Goal: Information Seeking & Learning: Compare options

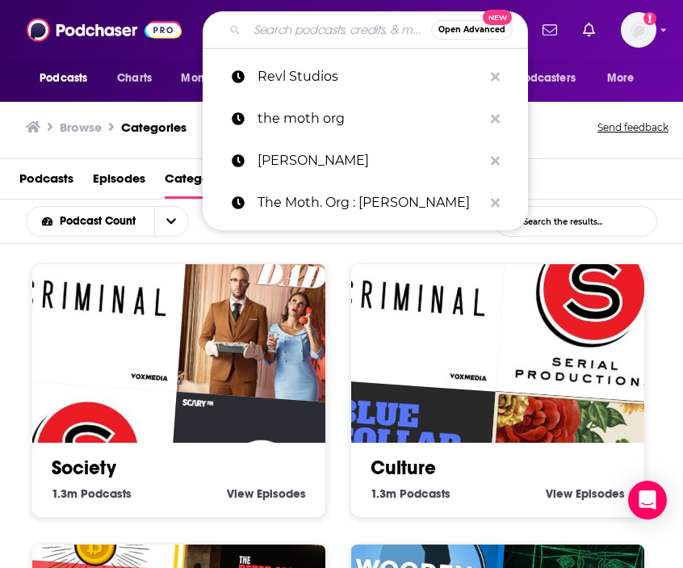
click at [329, 27] on input "Search podcasts, credits, & more..." at bounding box center [339, 30] width 184 height 26
paste input "The Speakeasy (Heritage Radio Network)"
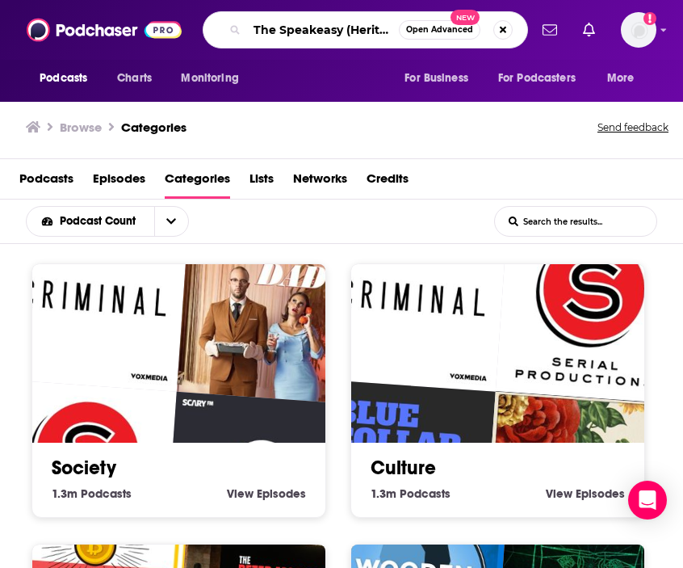
drag, startPoint x: 392, startPoint y: 30, endPoint x: 183, endPoint y: 27, distance: 208.4
click at [182, 27] on div "Podcasts Charts Monitoring The Speakeasy (Heritage Radio Network) Open Advanced…" at bounding box center [341, 30] width 683 height 60
type input "the speakeasy"
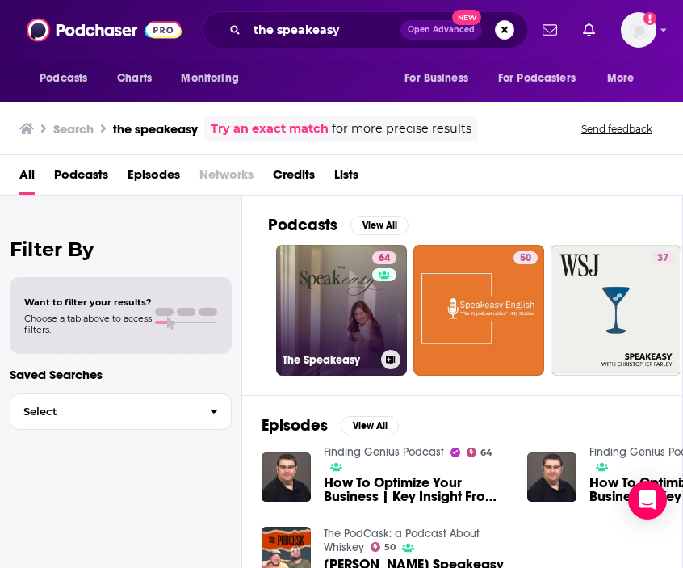
click at [336, 288] on link "64 The Speakeasy" at bounding box center [341, 310] width 131 height 131
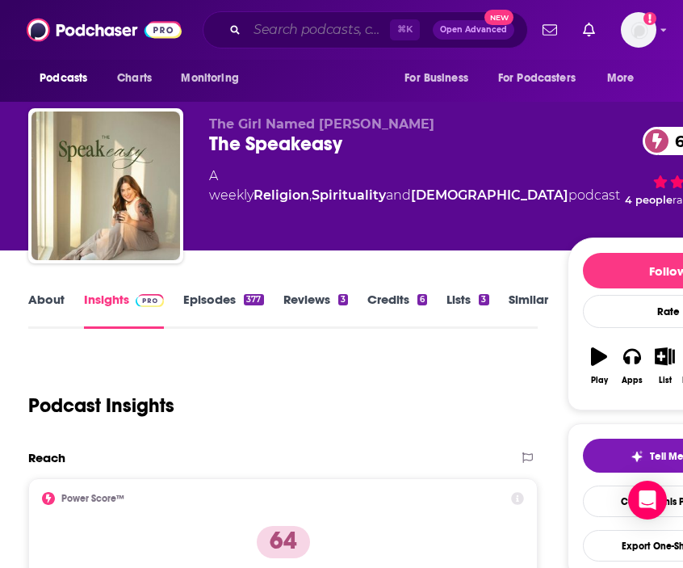
click at [321, 33] on input "Search podcasts, credits, & more..." at bounding box center [318, 30] width 143 height 26
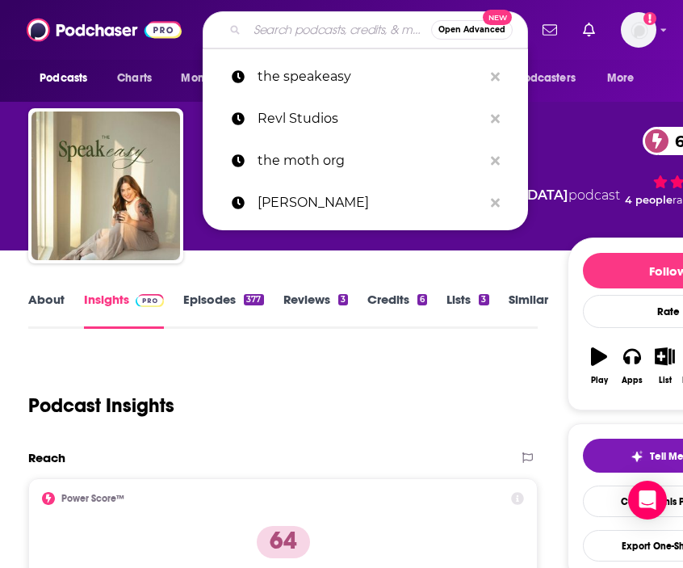
paste input "The Speakeasy (Heritage Radio Network)"
type input "The Speakeasy (Heritage Radio Network)"
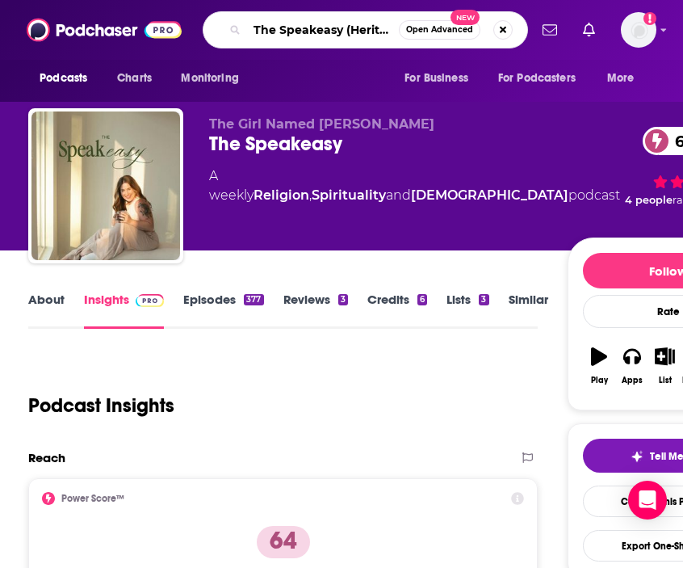
scroll to position [0, 103]
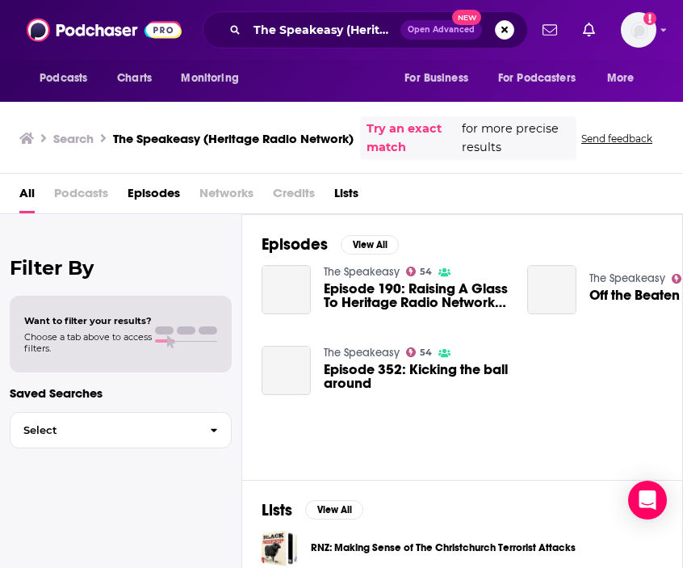
click at [330, 262] on div "Episodes View All The Speakeasy 54 Episode 190: Raising A Glass To Heritage Rad…" at bounding box center [462, 346] width 441 height 265
click at [289, 285] on img "Episode 190: Raising A Glass To Heritage Radio Network Badass Jack Inslee" at bounding box center [286, 289] width 49 height 49
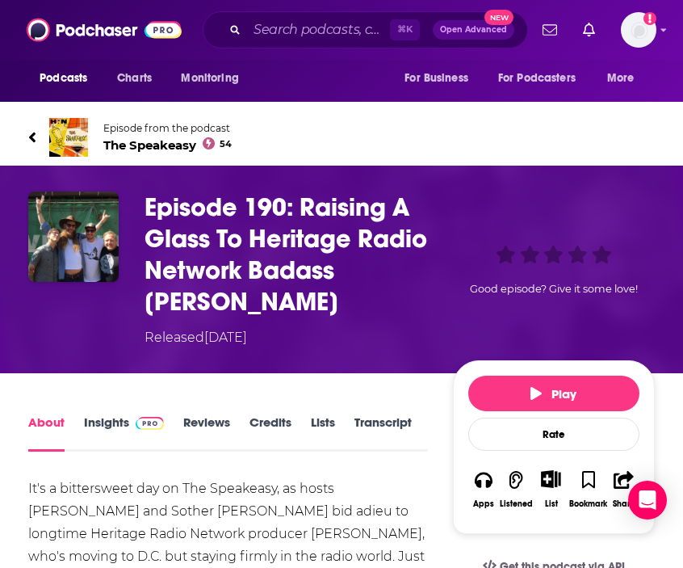
click at [163, 145] on span "The Speakeasy 54" at bounding box center [167, 144] width 128 height 15
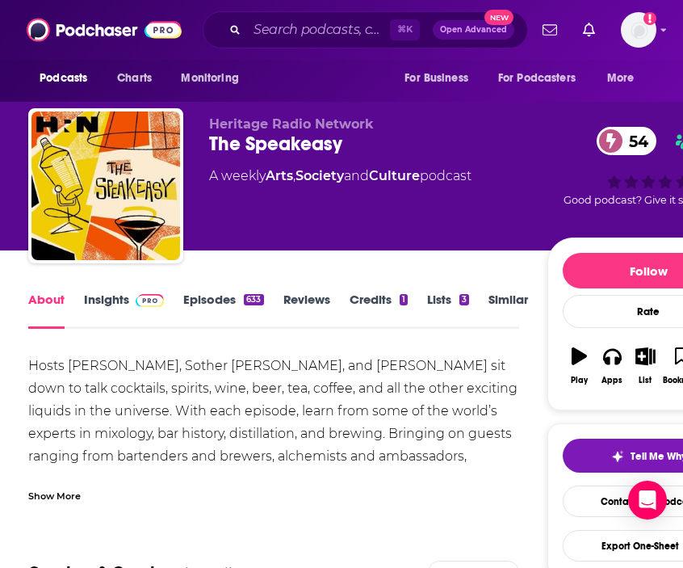
click at [105, 485] on div "Show More" at bounding box center [273, 489] width 490 height 27
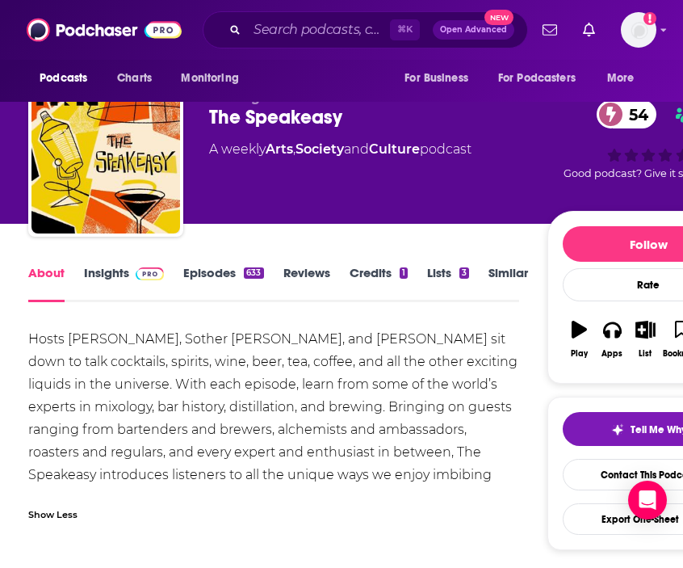
scroll to position [34, 0]
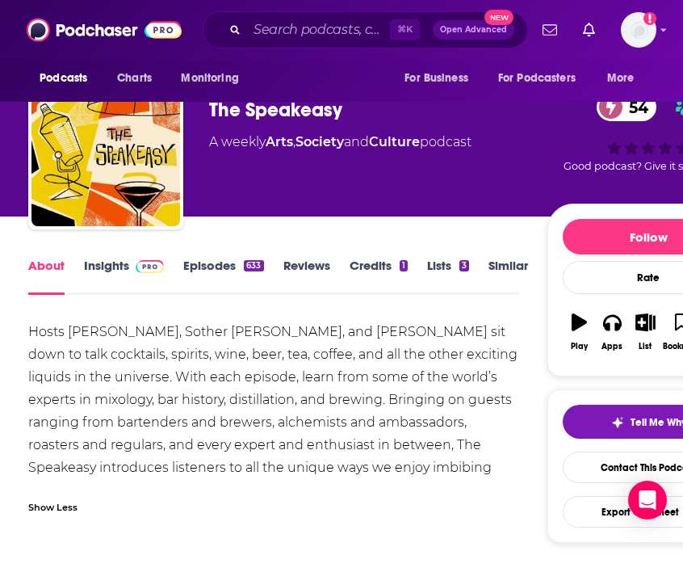
click at [70, 493] on div "Show Less" at bounding box center [273, 500] width 490 height 27
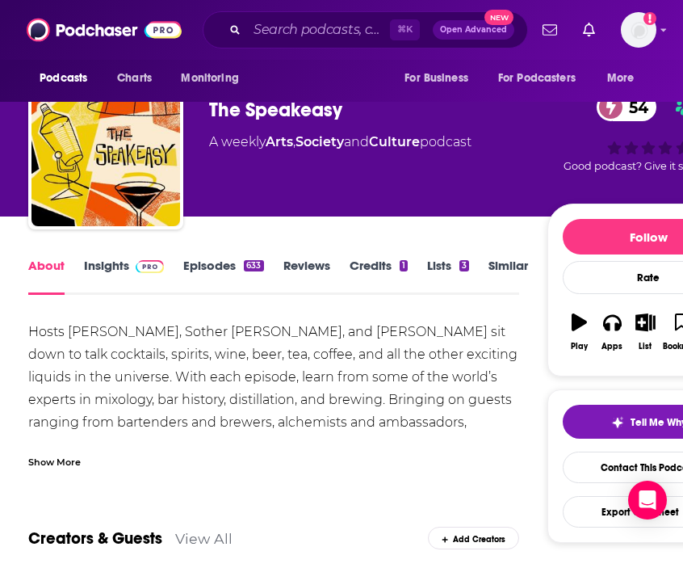
click at [46, 460] on div "Show More" at bounding box center [54, 460] width 52 height 15
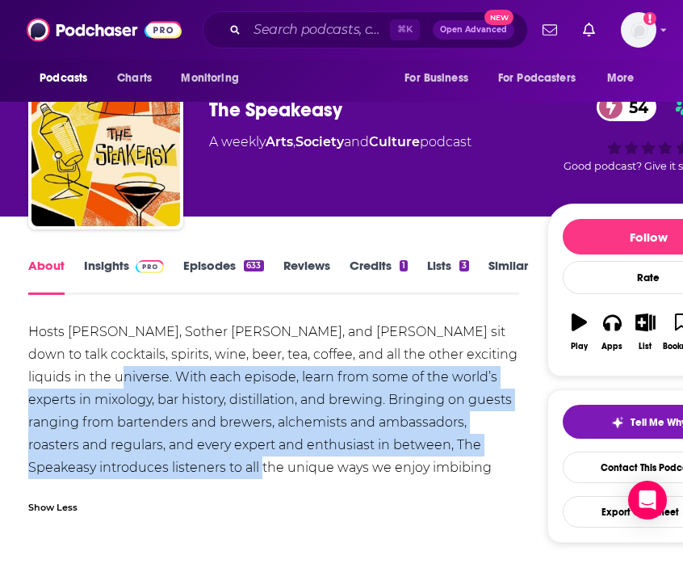
drag, startPoint x: 122, startPoint y: 366, endPoint x: 262, endPoint y: 466, distance: 171.9
click at [262, 466] on div "Hosts [PERSON_NAME], Sother [PERSON_NAME], and [PERSON_NAME] sit down to talk c…" at bounding box center [273, 411] width 490 height 181
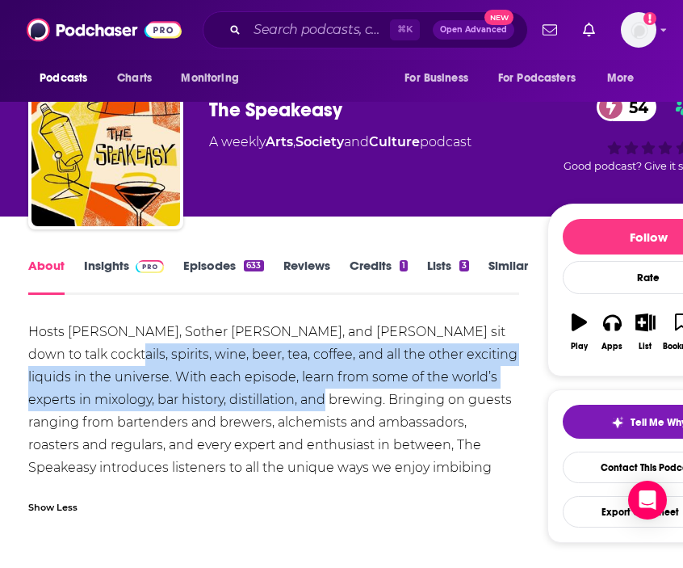
drag, startPoint x: 114, startPoint y: 363, endPoint x: 312, endPoint y: 393, distance: 200.1
click at [317, 396] on div "Hosts [PERSON_NAME], Sother [PERSON_NAME], and [PERSON_NAME] sit down to talk c…" at bounding box center [273, 411] width 490 height 181
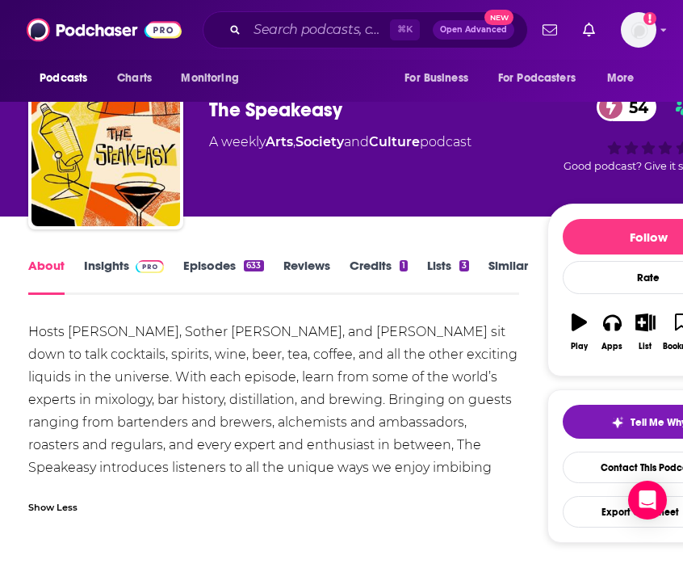
click at [124, 388] on div "Hosts [PERSON_NAME], Sother [PERSON_NAME], and [PERSON_NAME] sit down to talk c…" at bounding box center [273, 411] width 490 height 181
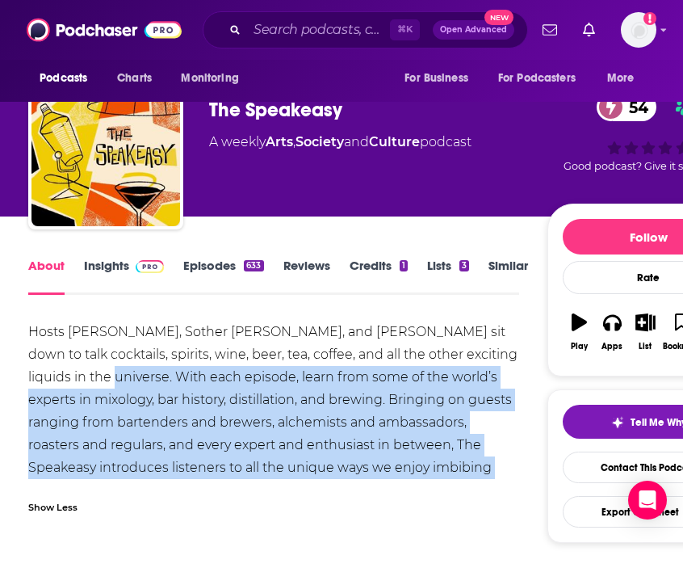
copy div "With each episode, learn from some of the world’s experts in mixology, bar hist…"
drag, startPoint x: 120, startPoint y: 379, endPoint x: 496, endPoint y: 481, distance: 390.1
click at [496, 481] on div "Hosts [PERSON_NAME], Sother [PERSON_NAME], and [PERSON_NAME] sit down to talk c…" at bounding box center [273, 422] width 490 height 203
click at [122, 258] on link "Insights" at bounding box center [124, 276] width 80 height 37
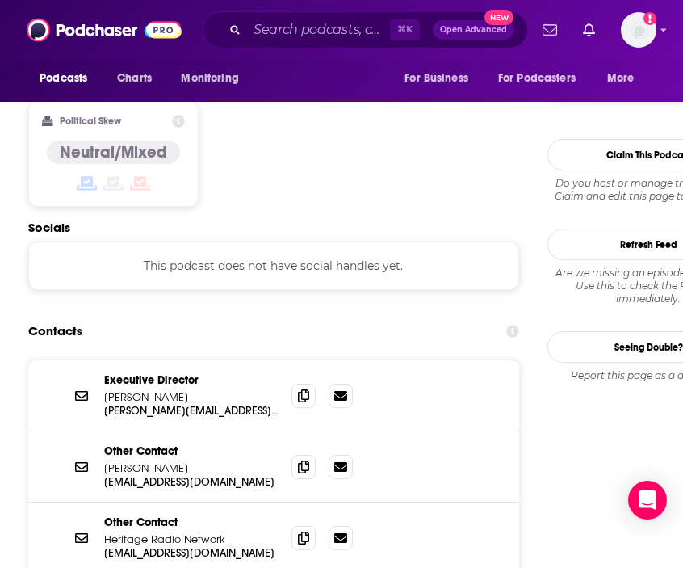
scroll to position [1357, 0]
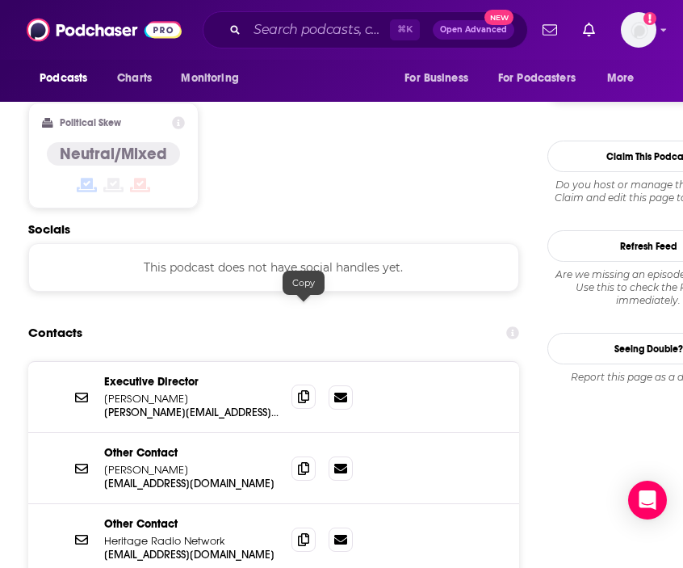
click at [301, 390] on icon at bounding box center [303, 396] width 11 height 13
click at [321, 37] on input "Search podcasts, credits, & more..." at bounding box center [318, 30] width 143 height 26
paste input "Liquid Assets: A Beverage Industry Podcast"
type input "Liquid Assets: A Beverage Industry Podcast"
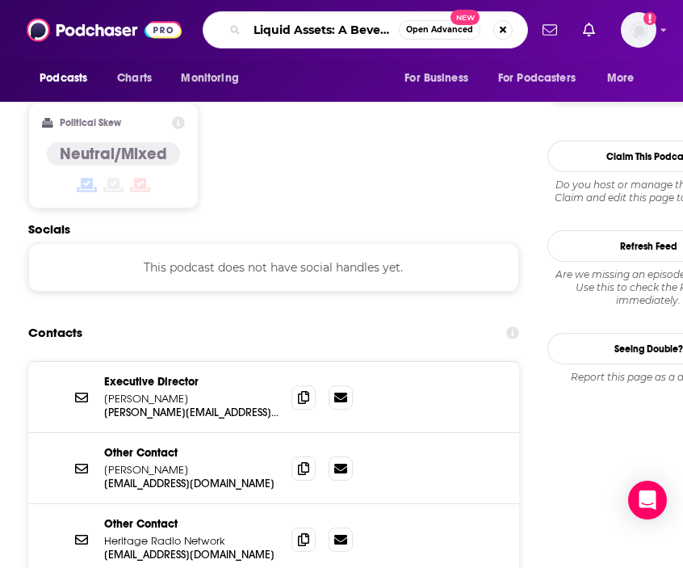
scroll to position [0, 119]
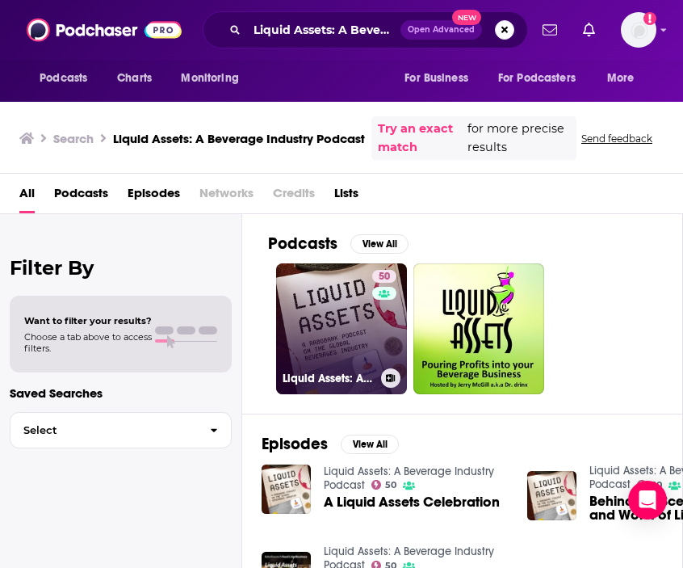
click at [354, 317] on link "50 Liquid Assets: A Beverage Industry Podcast" at bounding box center [341, 328] width 131 height 131
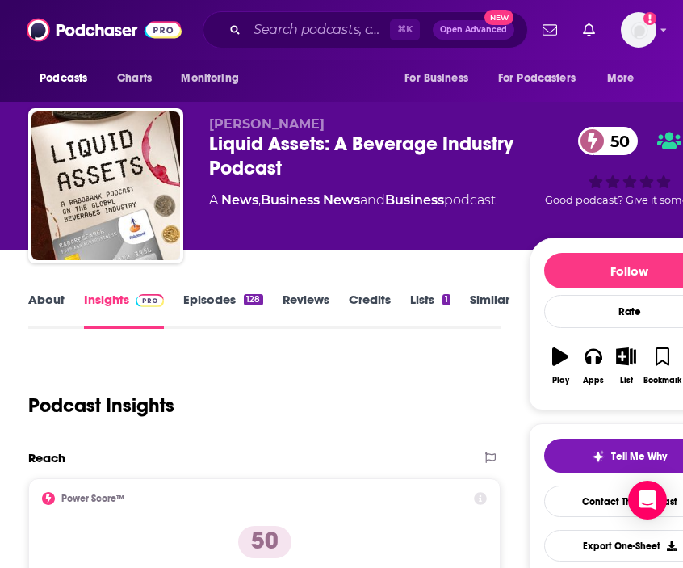
click at [31, 300] on link "About" at bounding box center [46, 310] width 36 height 37
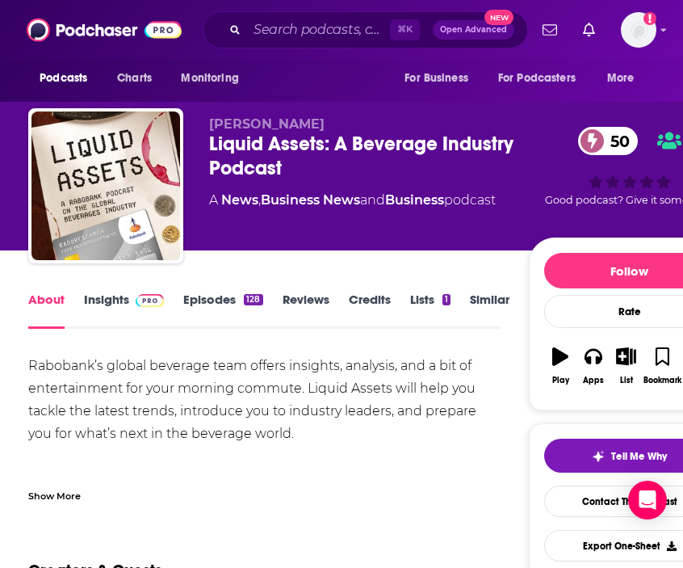
click at [50, 485] on div "Show More" at bounding box center [264, 489] width 472 height 27
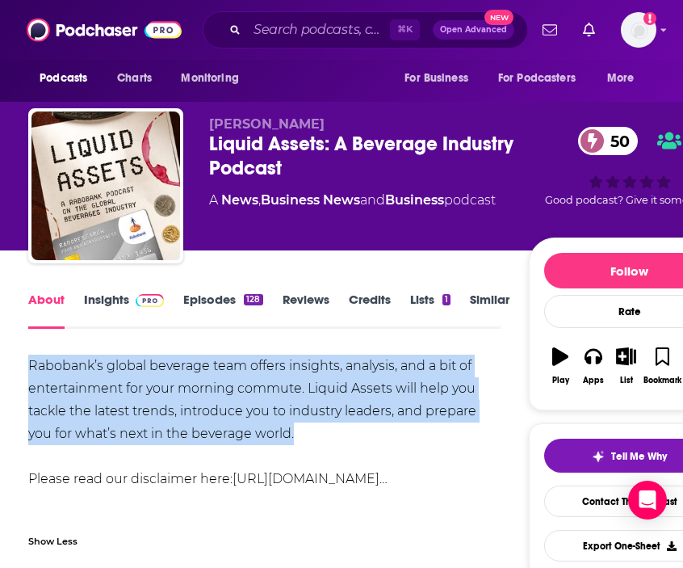
copy div "Rabobank’s global beverage team offers insights, analysis, and a bit of enterta…"
drag, startPoint x: 304, startPoint y: 437, endPoint x: 8, endPoint y: 370, distance: 303.1
click at [121, 294] on link "Insights" at bounding box center [124, 310] width 80 height 37
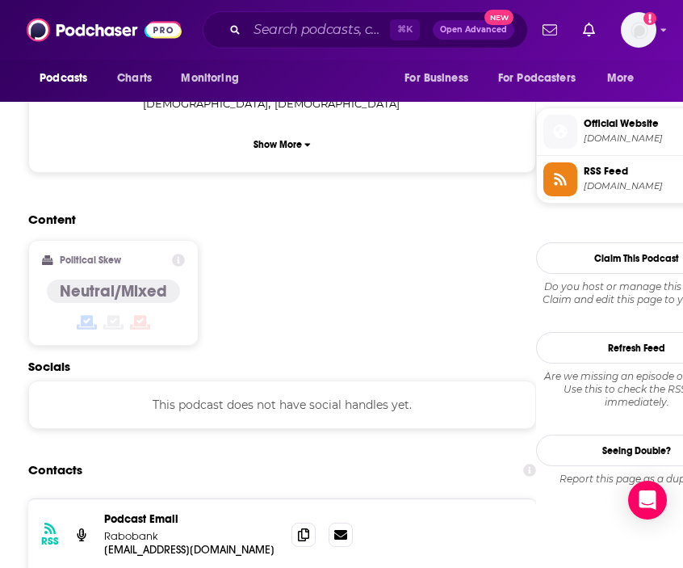
scroll to position [1283, 0]
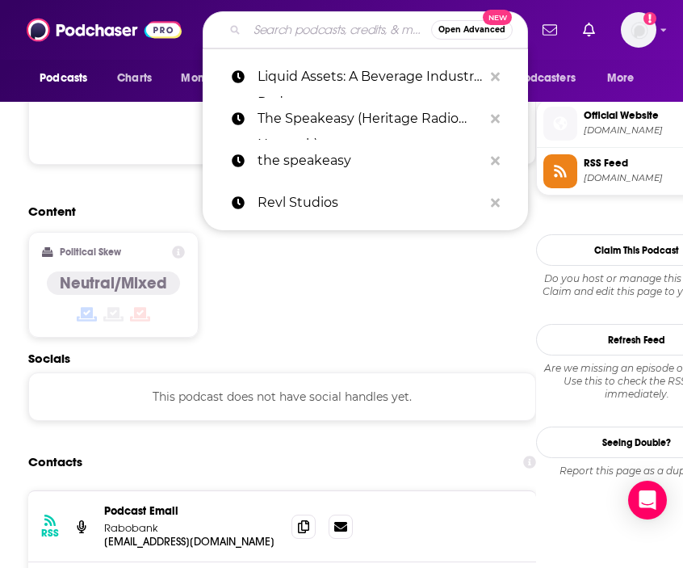
click at [287, 36] on input "Search podcasts, credits, & more..." at bounding box center [339, 30] width 184 height 26
paste input "Happy Hour Radio"
type input "Happy Hour Radio"
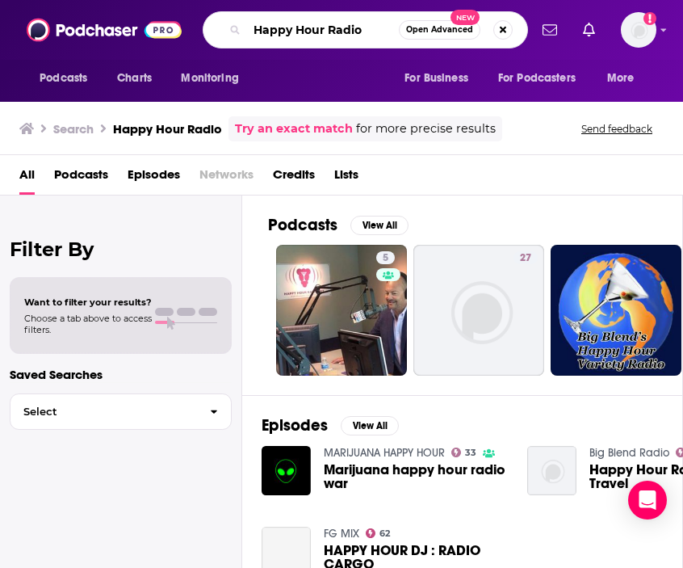
click at [363, 27] on input "Happy Hour Radio" at bounding box center [323, 30] width 152 height 26
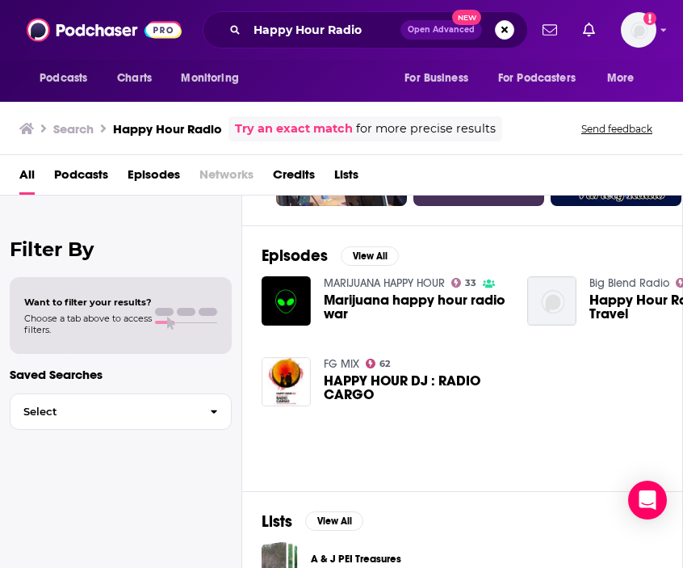
scroll to position [111, 0]
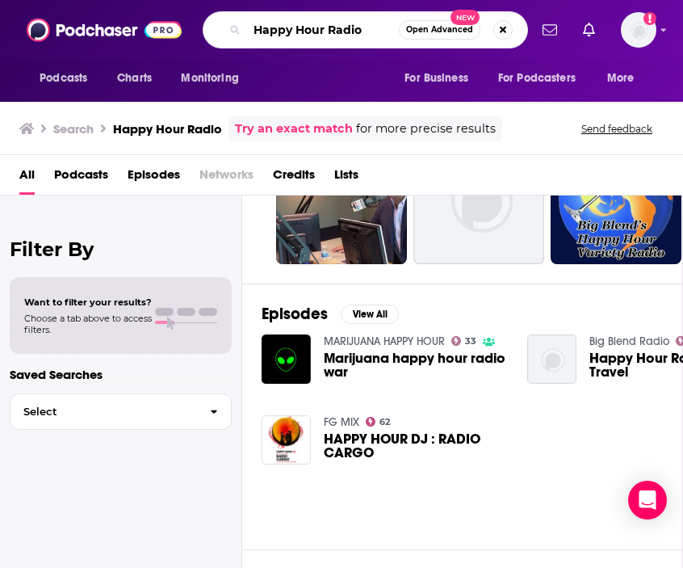
paste input "Fix Me a Drink with [PERSON_NAME] & [PERSON_NAME] Podcast"
drag, startPoint x: 374, startPoint y: 39, endPoint x: 168, endPoint y: 22, distance: 206.6
click at [168, 22] on div "Podcasts Charts Monitoring Happy Hour Radio Open Advanced New For Business For …" at bounding box center [341, 30] width 683 height 60
type input "Fix Me a Drink with [PERSON_NAME] & [PERSON_NAME] Podcast"
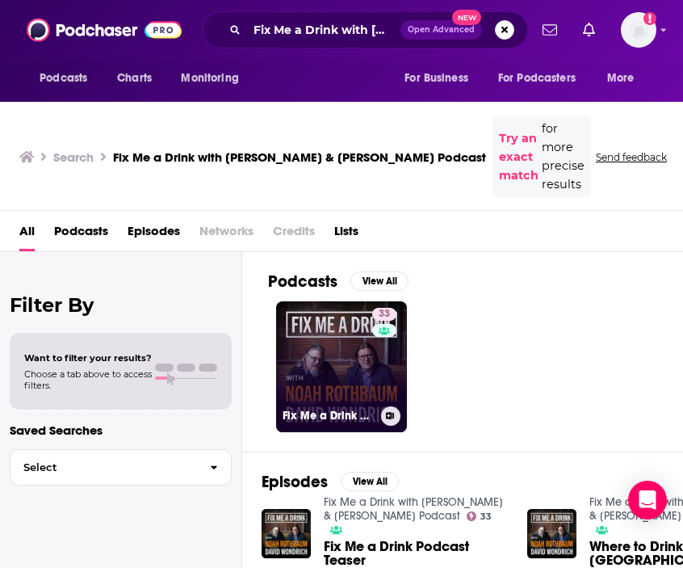
click at [317, 333] on link "33 Fix Me a Drink with [PERSON_NAME] & [PERSON_NAME] Podcast" at bounding box center [341, 366] width 131 height 131
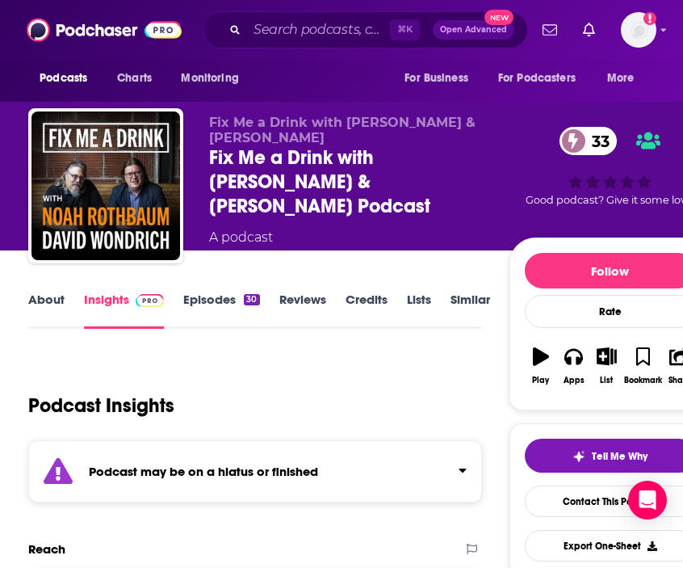
click at [48, 296] on link "About" at bounding box center [46, 310] width 36 height 37
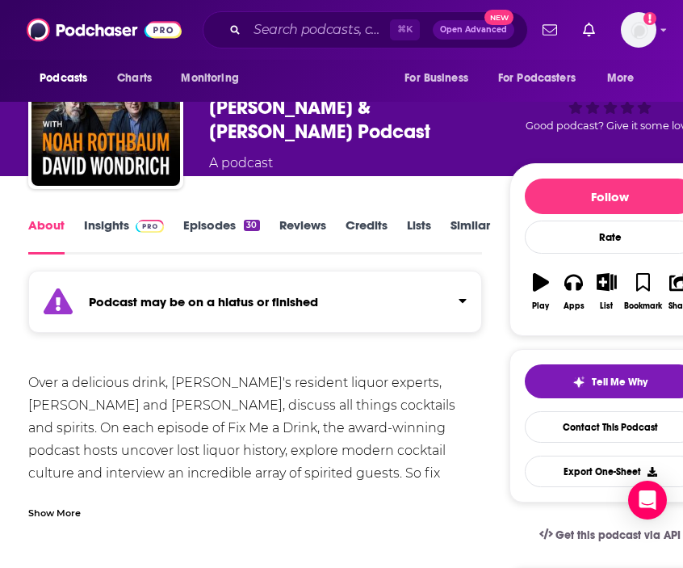
scroll to position [75, 0]
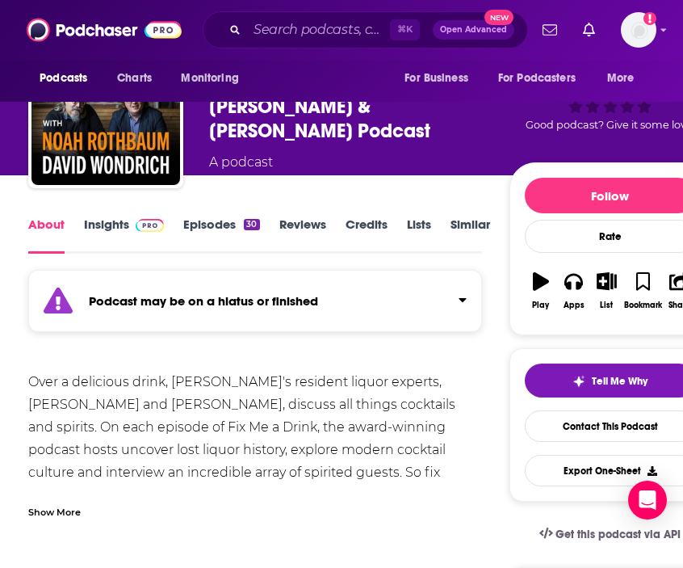
click at [90, 218] on link "Insights" at bounding box center [124, 234] width 80 height 37
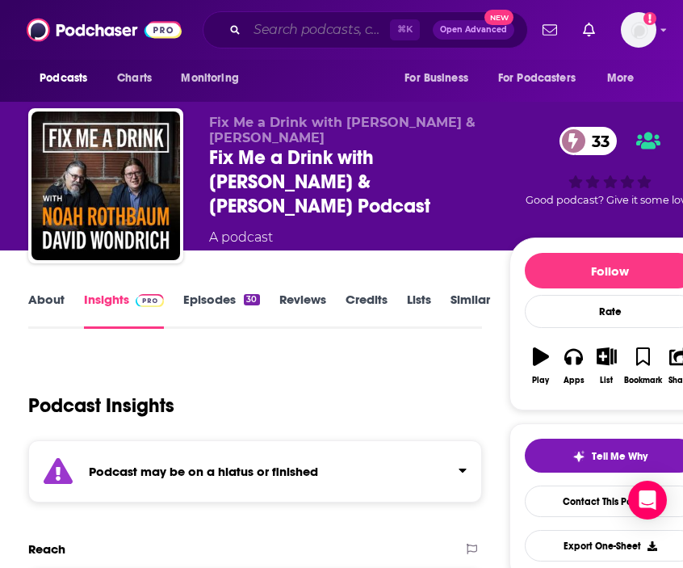
click at [283, 31] on input "Search podcasts, credits, & more..." at bounding box center [318, 30] width 143 height 26
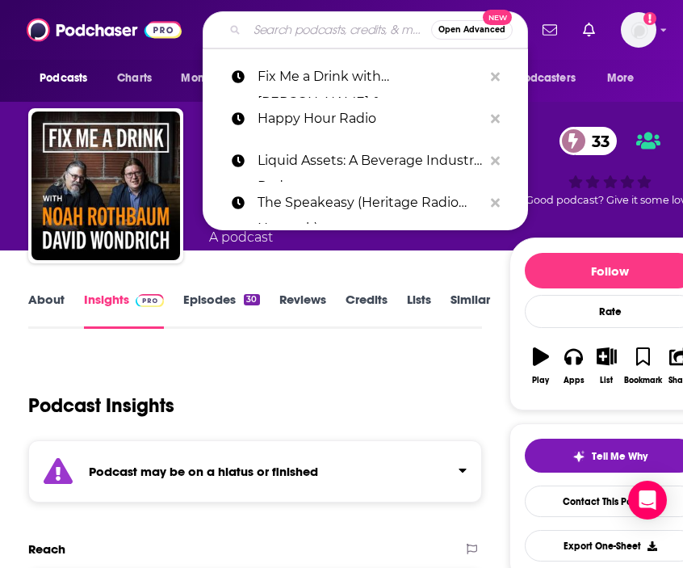
paste input "The Firebelly Social Show"
type input "The Firebelly Social Show"
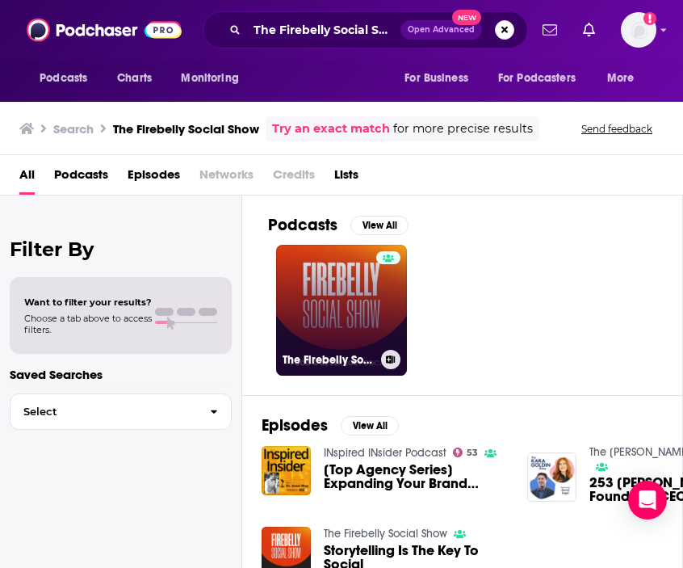
click at [352, 342] on link "The Firebelly Social Show" at bounding box center [341, 310] width 131 height 131
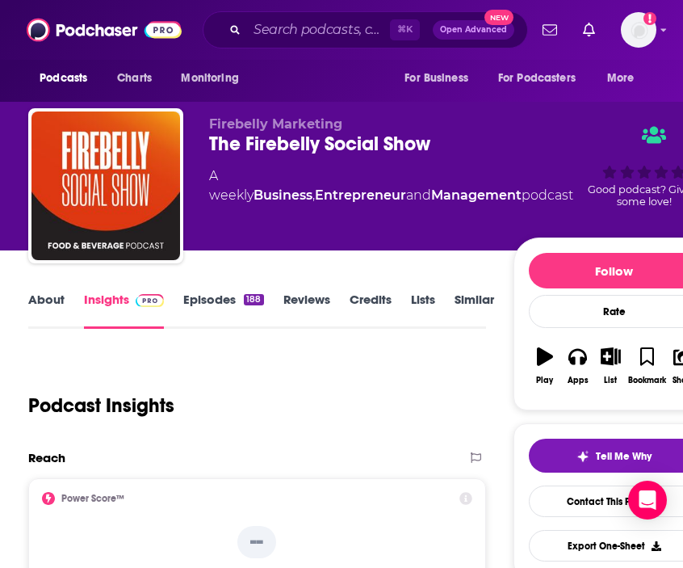
click at [45, 292] on link "About" at bounding box center [46, 310] width 36 height 37
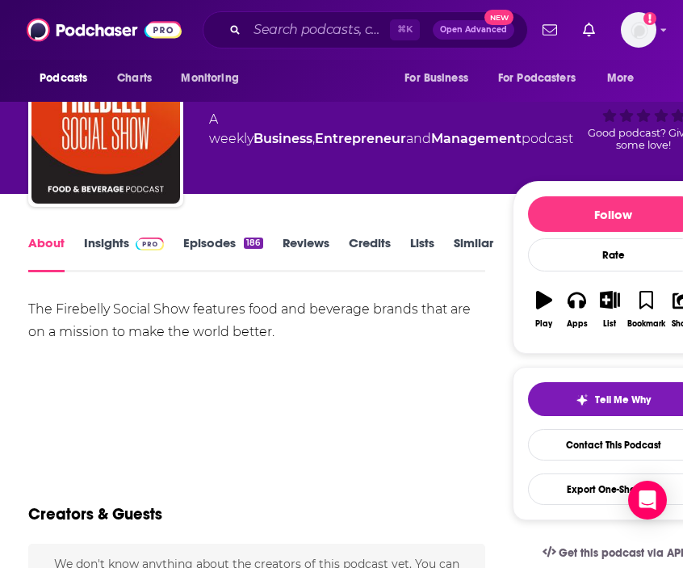
scroll to position [64, 0]
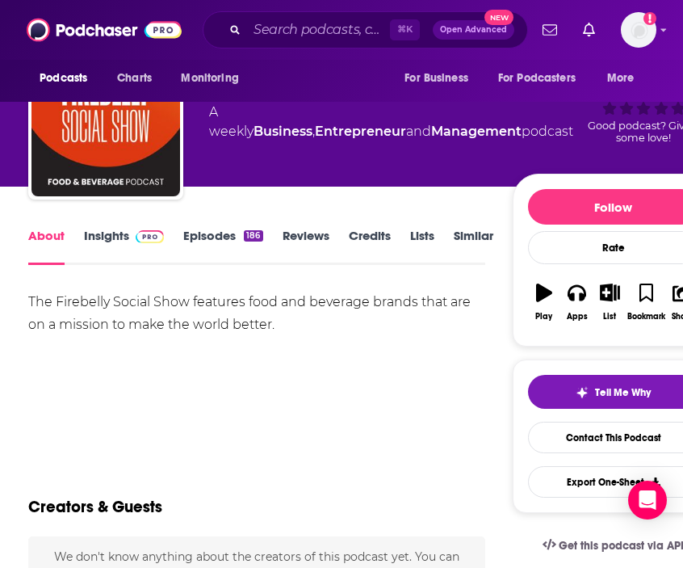
click at [106, 241] on link "Insights" at bounding box center [124, 246] width 80 height 37
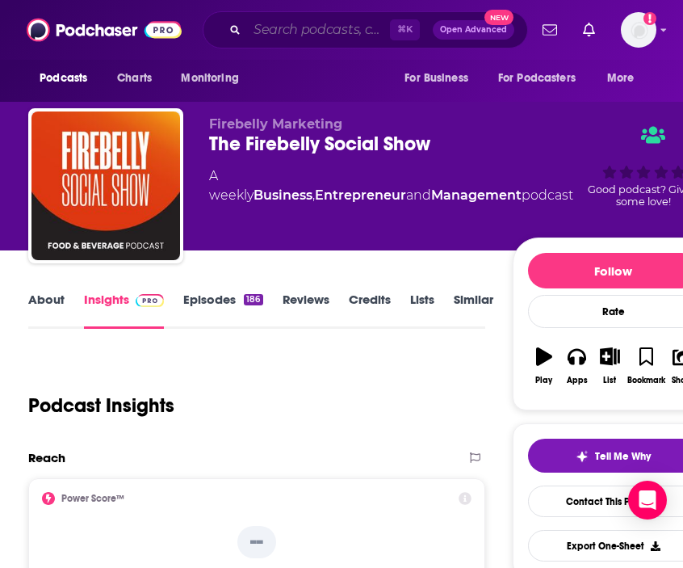
click at [348, 32] on input "Search podcasts, credits, & more..." at bounding box center [318, 30] width 143 height 26
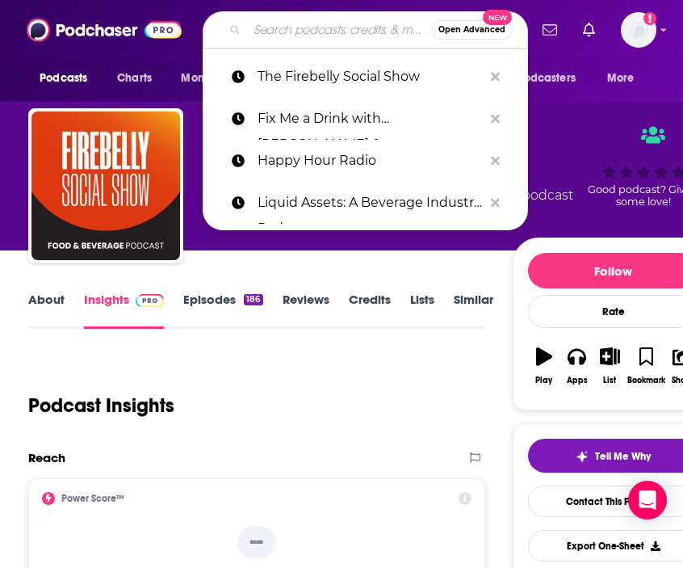
paste input "Bevnet Taste Radio - Taste Radio Podcast"
type input "Bevnet Taste Radio - Taste Radio Podcast"
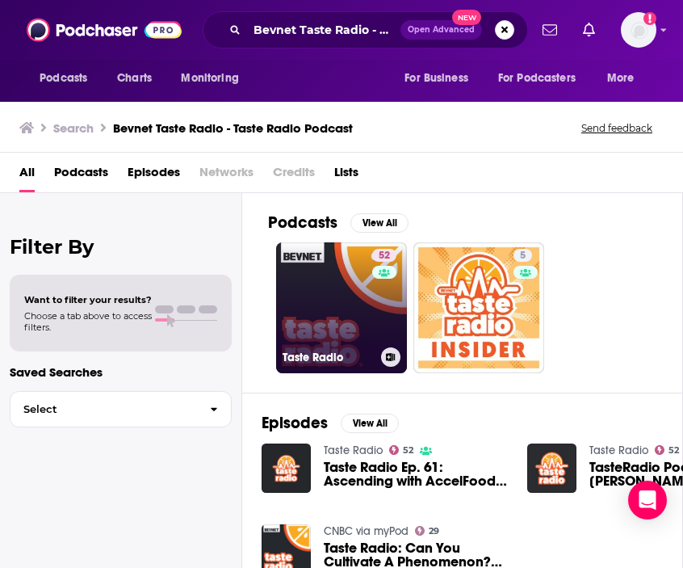
click at [325, 343] on link "52 Taste Radio" at bounding box center [341, 307] width 131 height 131
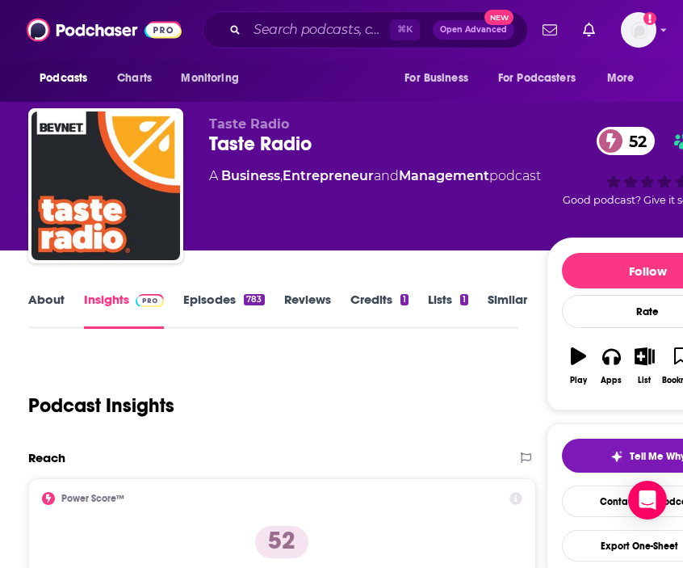
click at [42, 300] on link "About" at bounding box center [46, 310] width 36 height 37
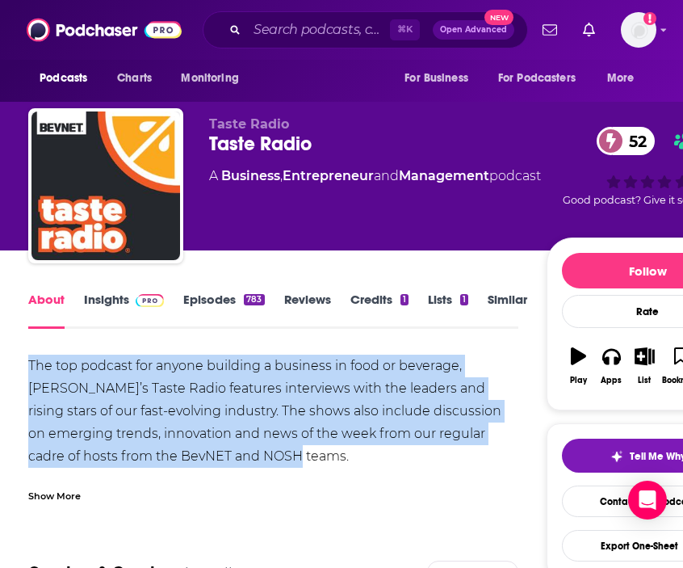
copy div "The top podcast for anyone building a business in food or beverage, [PERSON_NAM…"
drag, startPoint x: 276, startPoint y: 462, endPoint x: 29, endPoint y: 368, distance: 264.3
click at [29, 368] on div "The top podcast for anyone building a business in food or beverage, [PERSON_NAM…" at bounding box center [272, 457] width 489 height 204
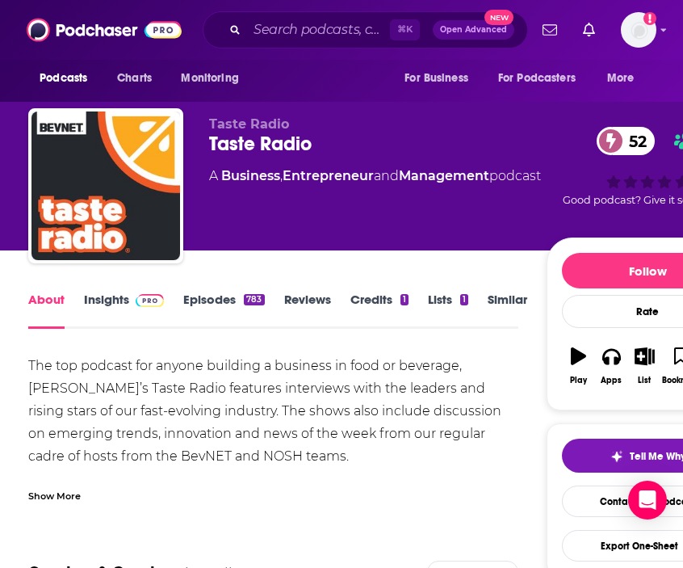
click at [110, 291] on div "About Insights Episodes 783 Reviews Credits 1 Lists 1 Similar" at bounding box center [272, 309] width 489 height 40
click at [110, 302] on link "Insights" at bounding box center [124, 310] width 80 height 37
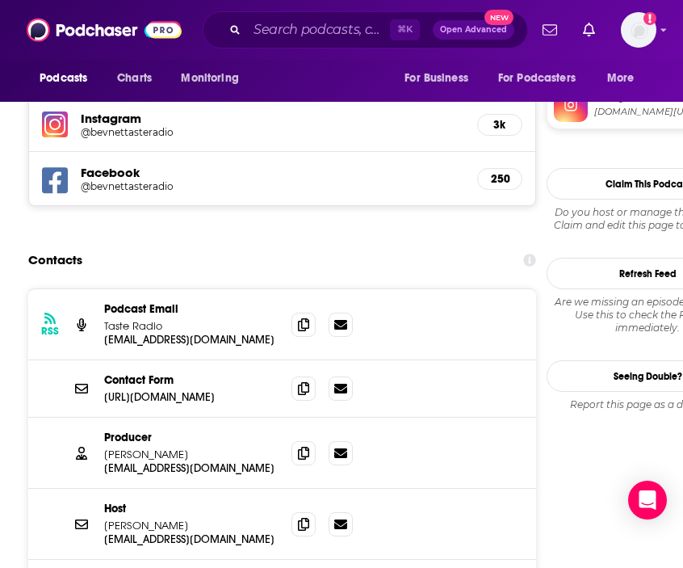
scroll to position [1639, 0]
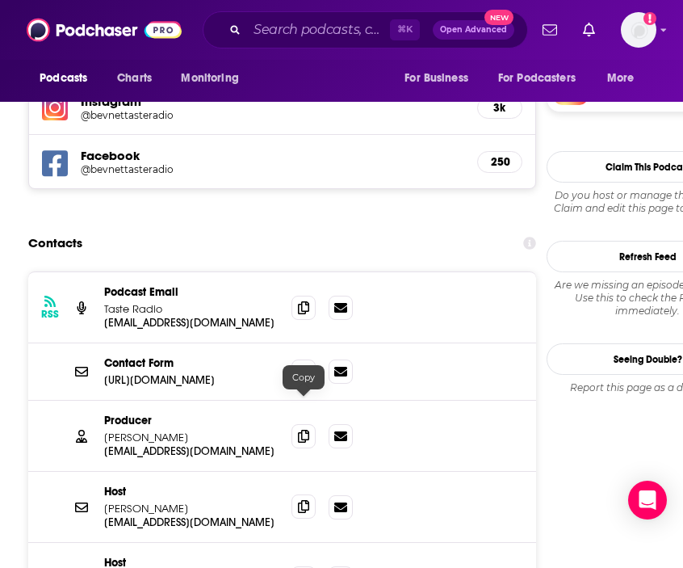
click at [306, 500] on icon at bounding box center [303, 506] width 11 height 13
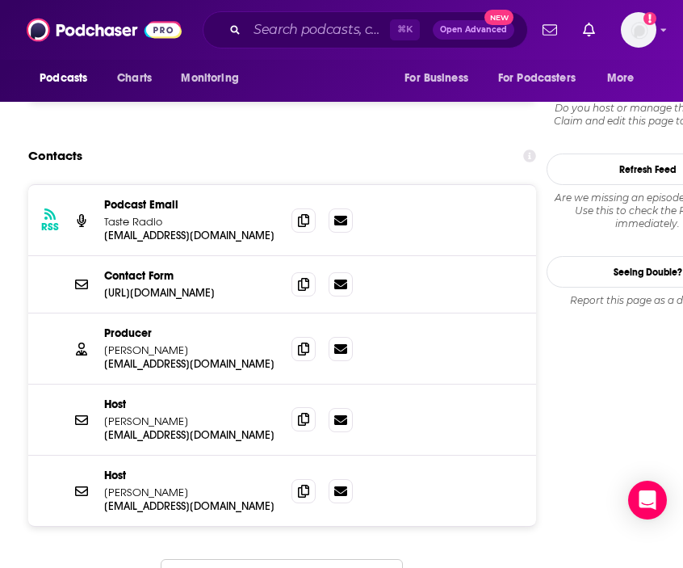
scroll to position [1725, 0]
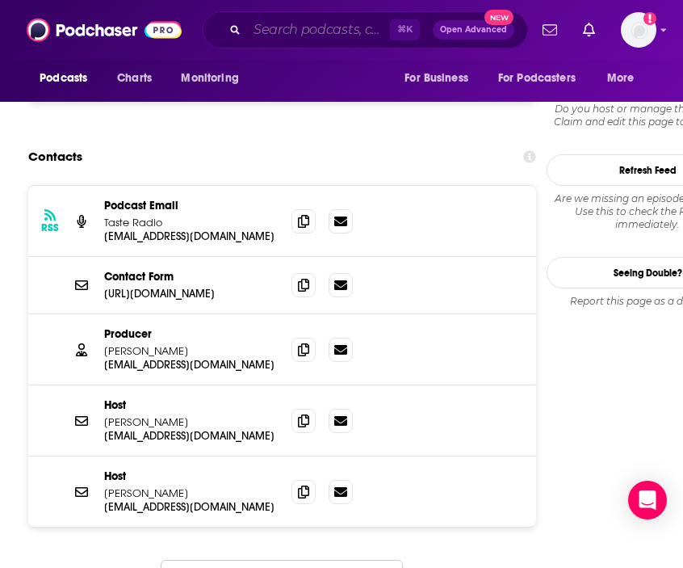
click at [325, 36] on input "Search podcasts, credits, & more..." at bounding box center [318, 30] width 143 height 26
paste input "VinePair Podcast"
type input "VinePair Podcast"
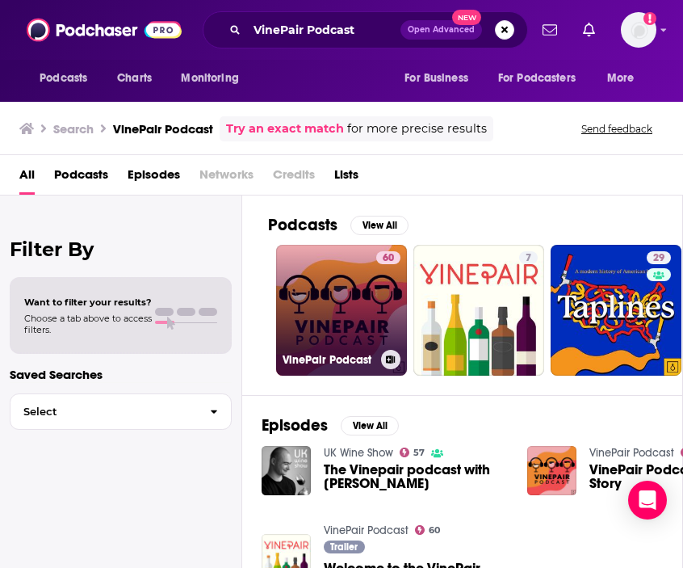
click at [324, 296] on link "60 VinePair Podcast" at bounding box center [341, 310] width 131 height 131
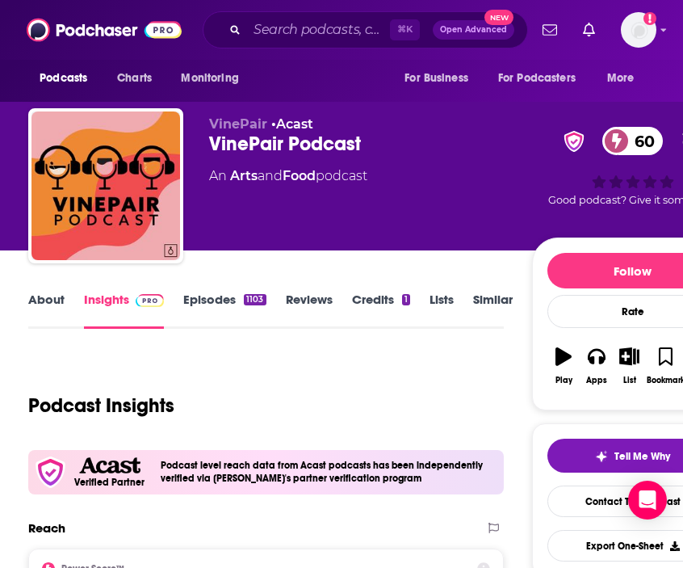
click at [49, 300] on link "About" at bounding box center [46, 310] width 36 height 37
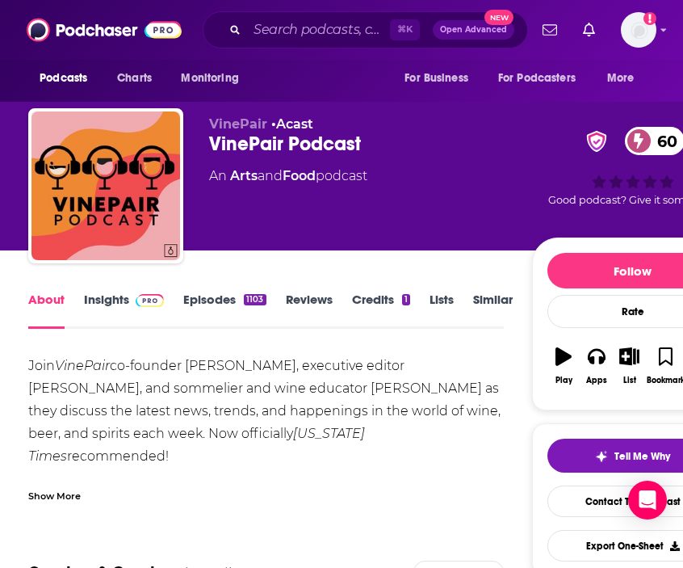
click at [86, 456] on div "[PERSON_NAME] co-founder [PERSON_NAME], executive editor [PERSON_NAME], and som…" at bounding box center [266, 434] width 476 height 158
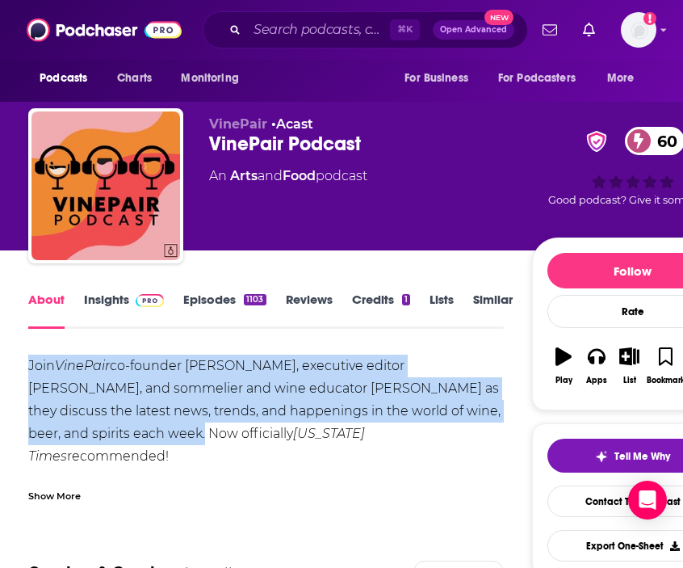
copy div "[PERSON_NAME] co-founder [PERSON_NAME], executive editor [PERSON_NAME], and som…"
drag, startPoint x: 63, startPoint y: 436, endPoint x: 2, endPoint y: 357, distance: 100.2
click at [127, 304] on link "Insights" at bounding box center [124, 310] width 80 height 37
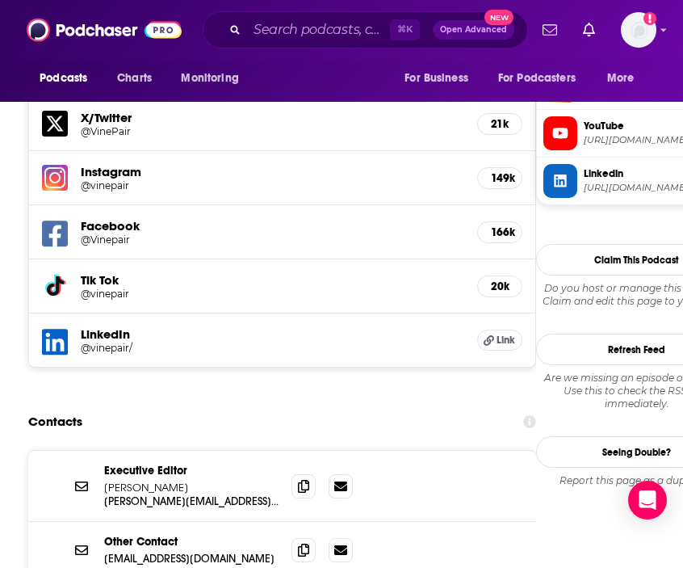
scroll to position [1723, 0]
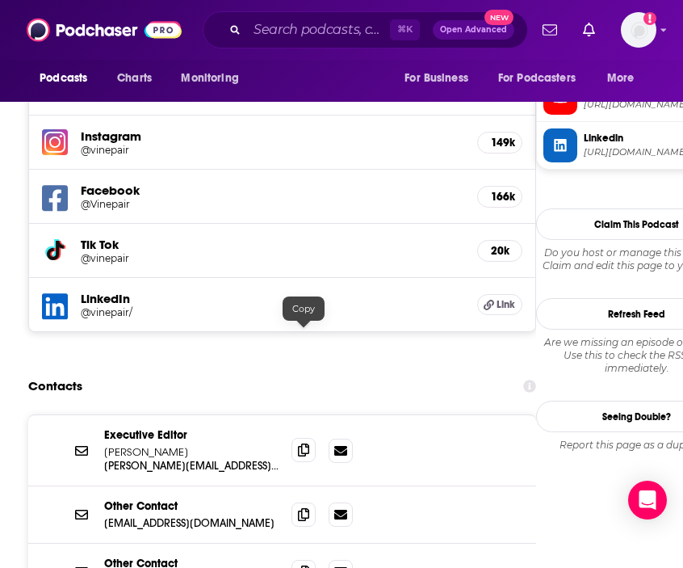
click at [303, 443] on icon at bounding box center [303, 449] width 11 height 13
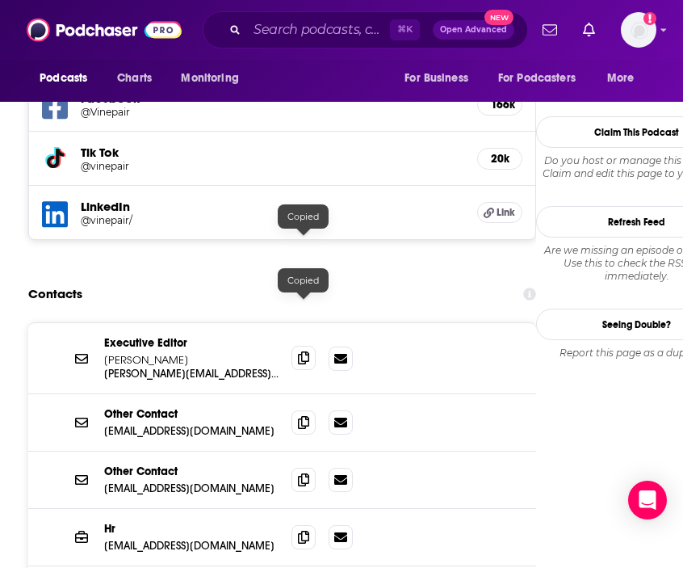
scroll to position [1834, 0]
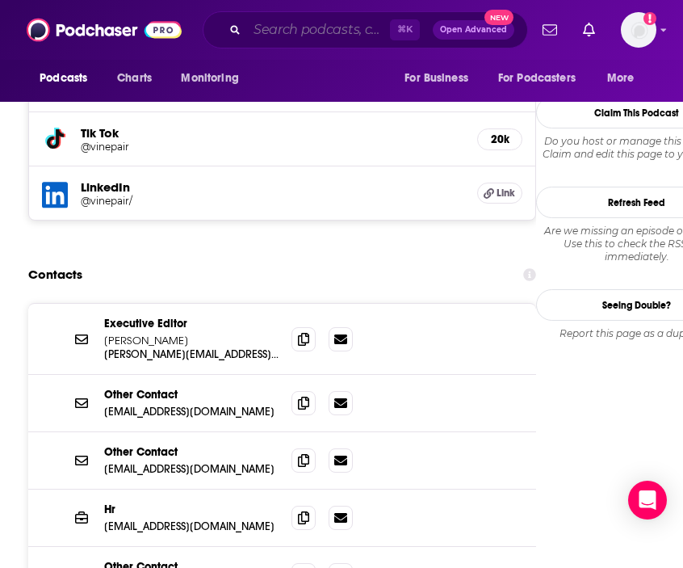
click at [322, 40] on input "Search podcasts, credits, & more..." at bounding box center [318, 30] width 143 height 26
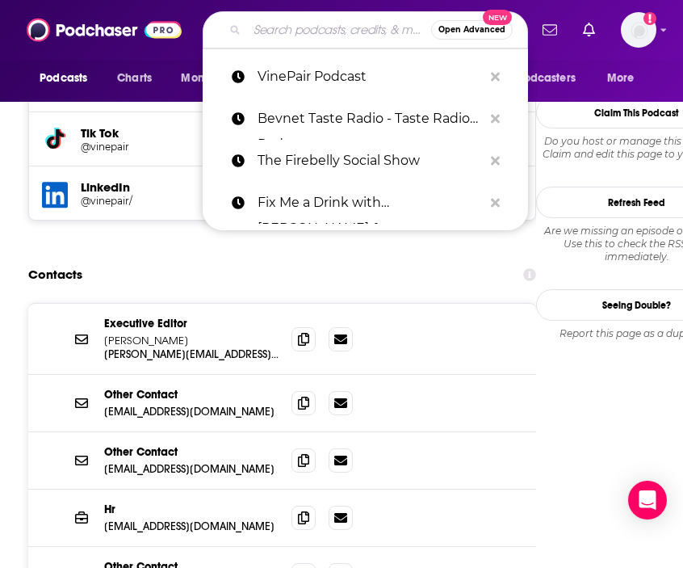
paste input "Drinks at Work with [PERSON_NAME]"
type input "Drinks at Work with [PERSON_NAME]"
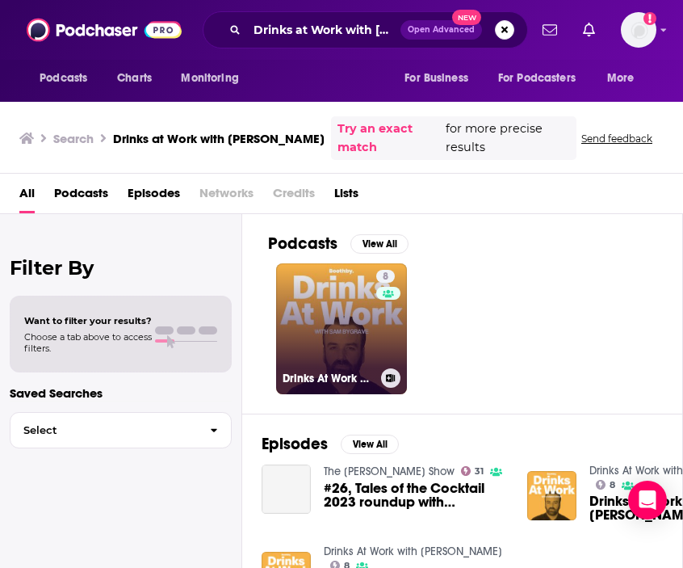
click at [343, 283] on link "8 Drinks At Work with [PERSON_NAME]" at bounding box center [341, 328] width 131 height 131
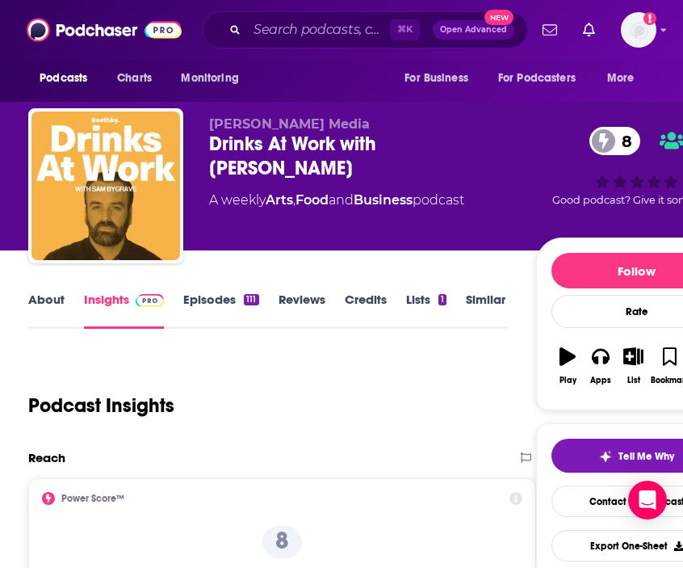
click at [41, 304] on link "About" at bounding box center [46, 310] width 36 height 37
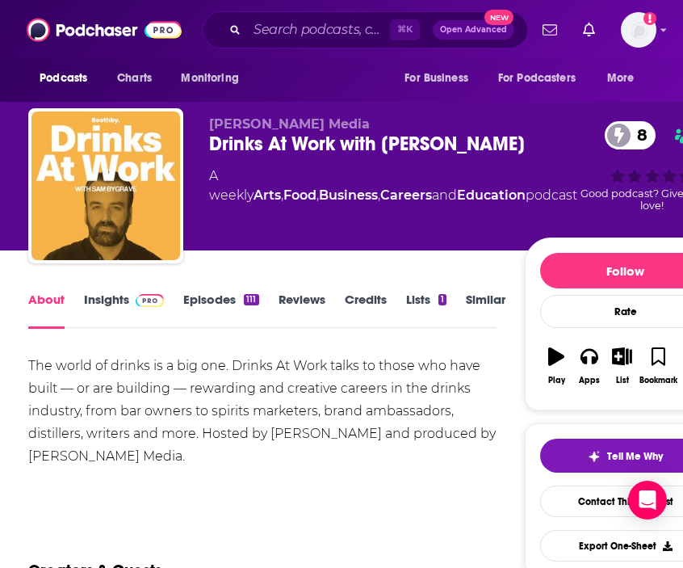
click at [113, 312] on link "Insights" at bounding box center [124, 310] width 80 height 37
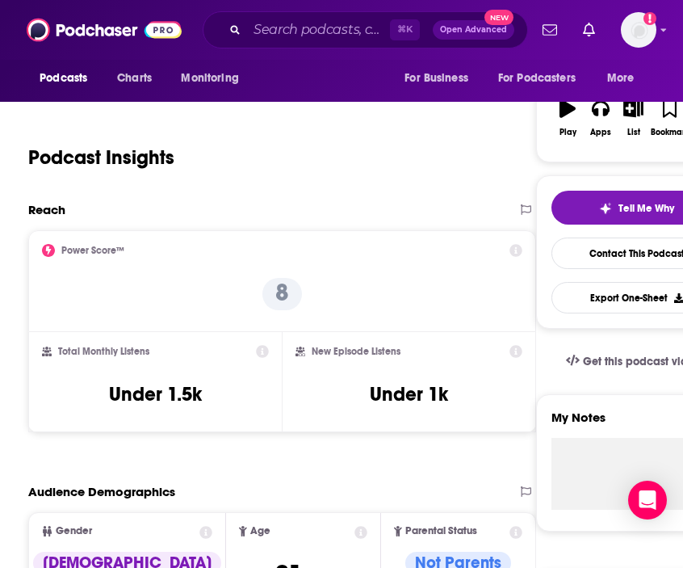
scroll to position [246, 0]
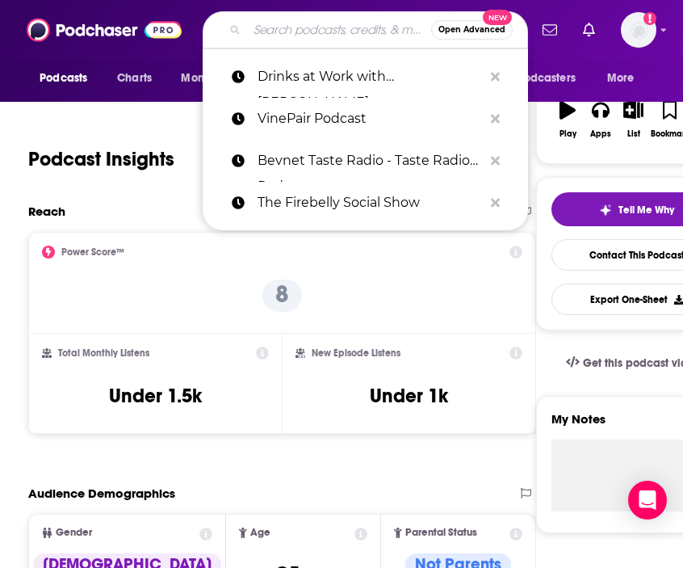
click at [327, 30] on input "Search podcasts, credits, & more..." at bounding box center [339, 30] width 184 height 26
paste input "Startup to Scale"
type input "Startup to Scale"
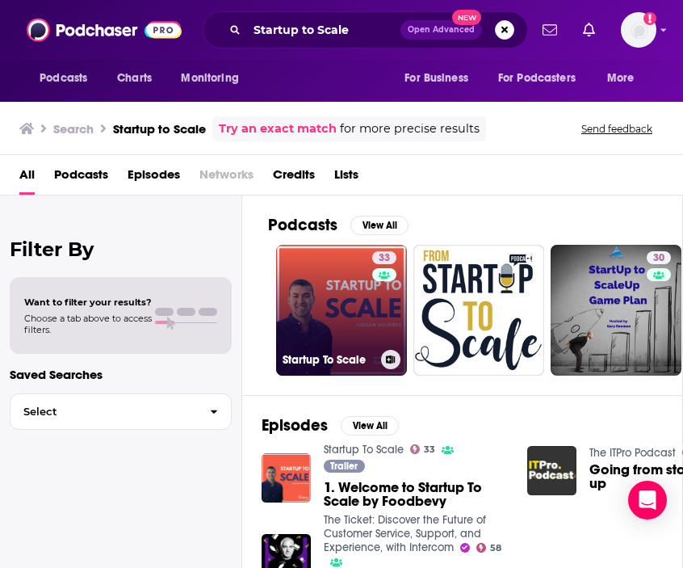
click at [336, 283] on link "33 Startup To Scale" at bounding box center [341, 310] width 131 height 131
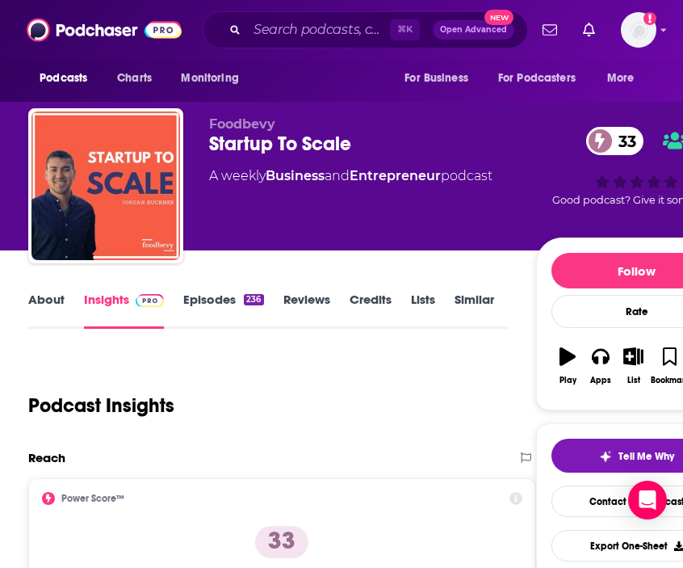
click at [45, 309] on link "About" at bounding box center [46, 310] width 36 height 37
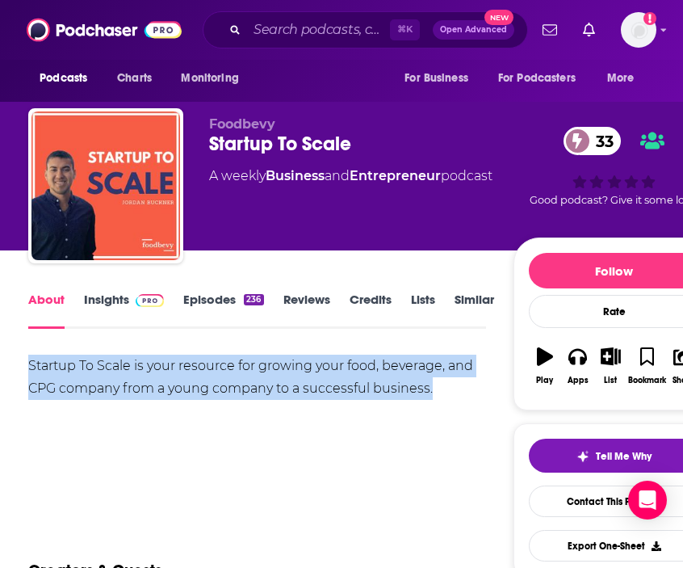
copy div "Startup To Scale is your resource for growing your food, beverage, and CPG comp…"
drag, startPoint x: 325, startPoint y: 388, endPoint x: 1, endPoint y: 371, distance: 325.1
click at [109, 304] on link "Insights" at bounding box center [124, 310] width 80 height 37
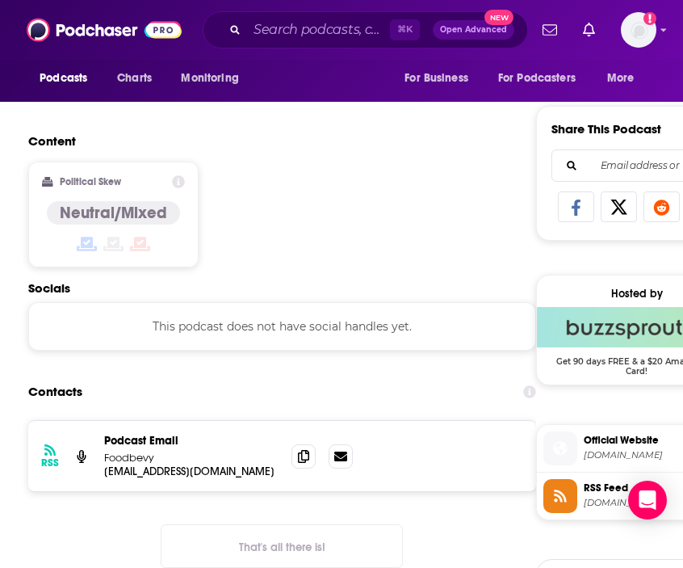
scroll to position [1002, 0]
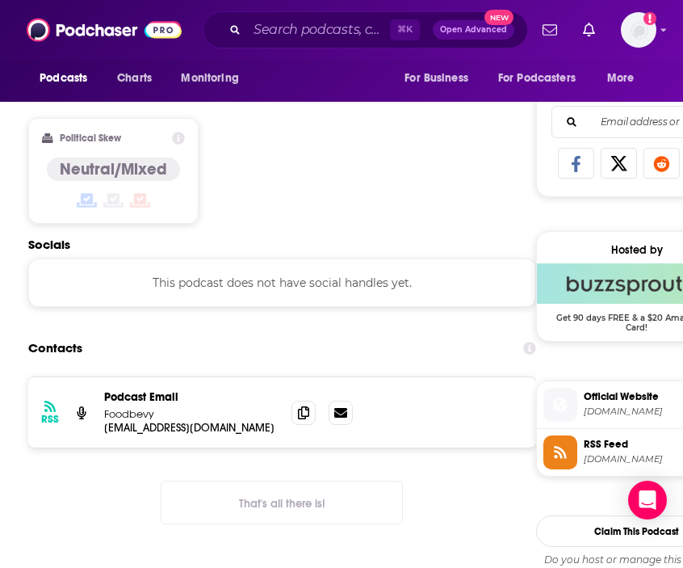
click at [320, 416] on div at bounding box center [322, 413] width 61 height 24
click at [310, 416] on span at bounding box center [304, 412] width 24 height 24
click at [338, 30] on input "Search podcasts, credits, & more..." at bounding box center [318, 30] width 143 height 26
paste input "Food Navigator [GEOGRAPHIC_DATA]"
type input "Food Navigator [GEOGRAPHIC_DATA]"
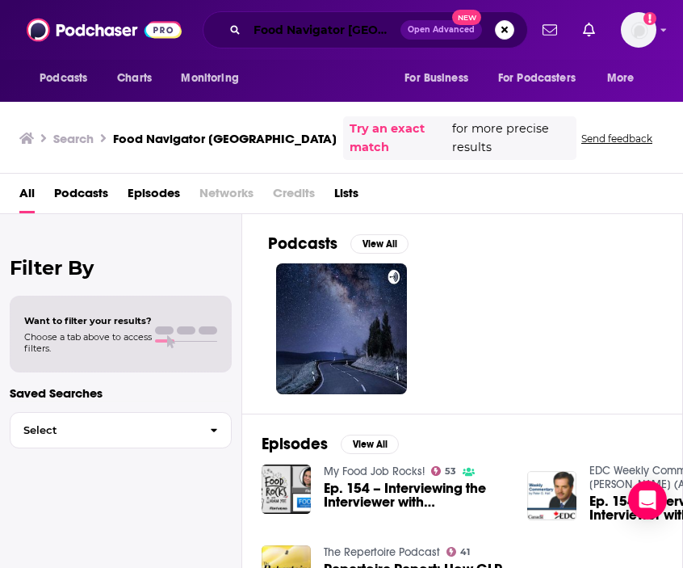
click at [375, 28] on input "Food Navigator [GEOGRAPHIC_DATA]" at bounding box center [323, 30] width 153 height 26
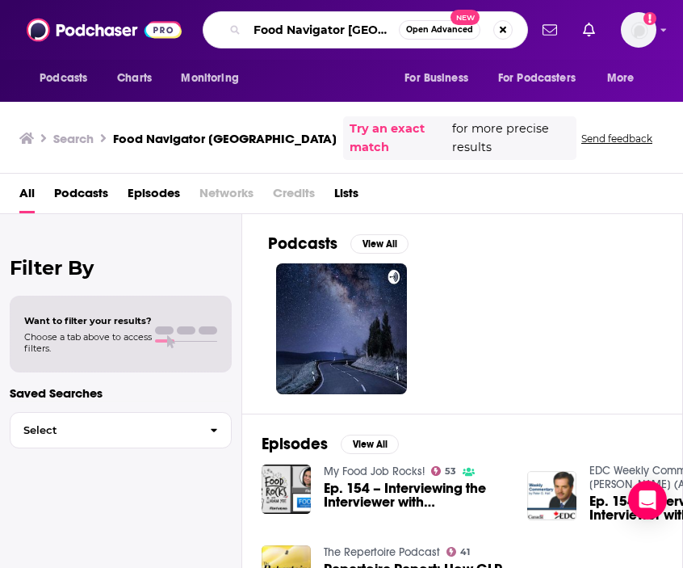
drag, startPoint x: 375, startPoint y: 28, endPoint x: 149, endPoint y: 20, distance: 225.5
click at [149, 20] on div "Podcasts Charts Monitoring Food Navigator [GEOGRAPHIC_DATA] Open Advanced New F…" at bounding box center [341, 30] width 683 height 60
paste input "TechCrunch Startup News"
type input "TechCrunch Startup News"
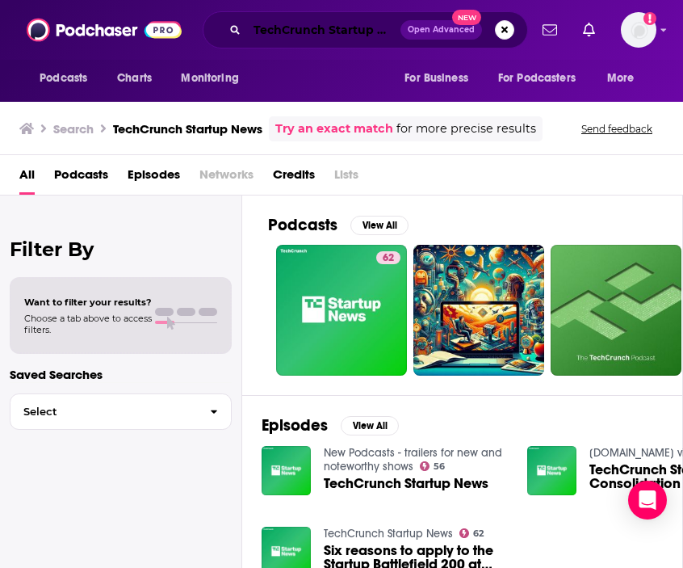
click at [351, 32] on input "TechCrunch Startup News" at bounding box center [323, 30] width 153 height 26
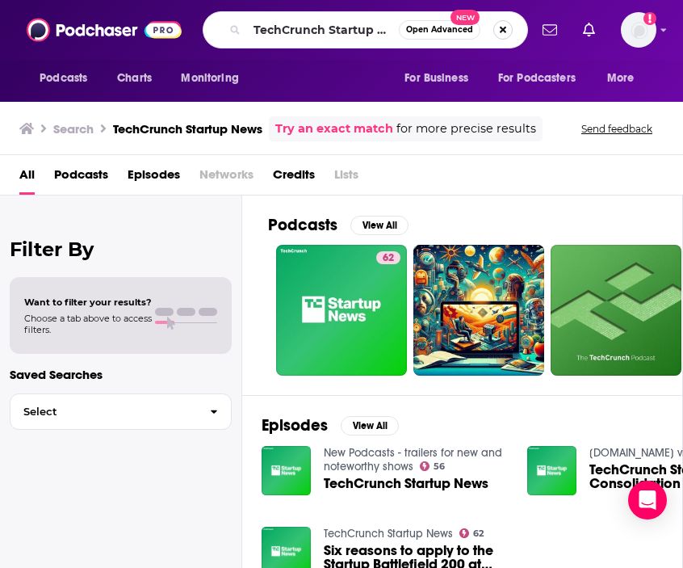
click at [496, 27] on button "Search podcasts, credits, & more..." at bounding box center [502, 29] width 19 height 19
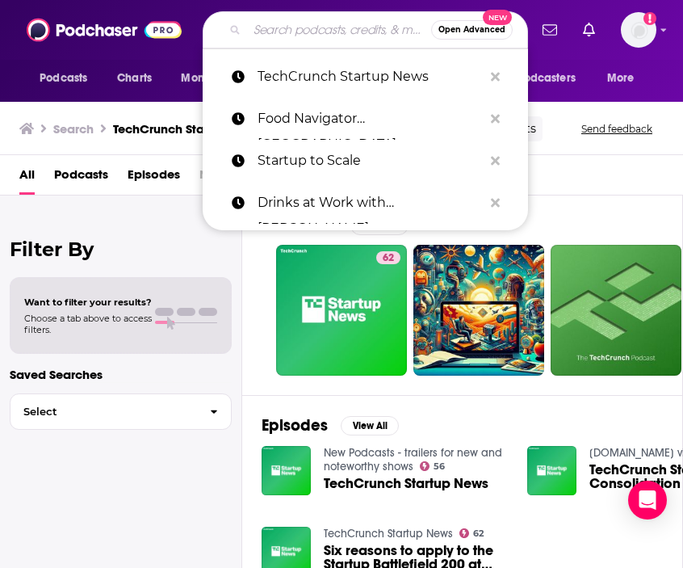
paste input "Served Up"
type input "Served Up"
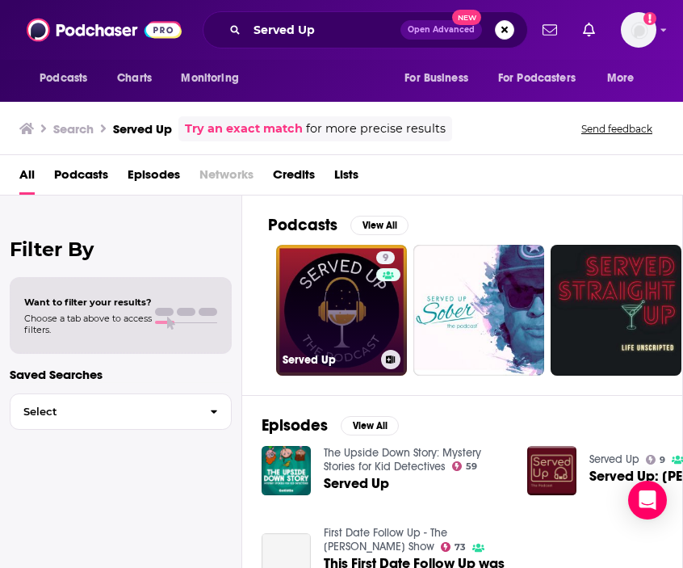
click at [339, 303] on link "9 Served Up" at bounding box center [341, 310] width 131 height 131
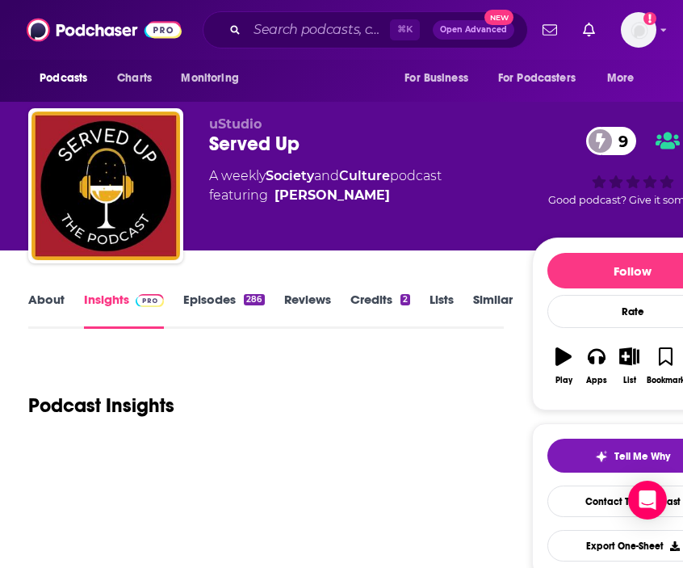
click at [40, 308] on link "About" at bounding box center [46, 310] width 36 height 37
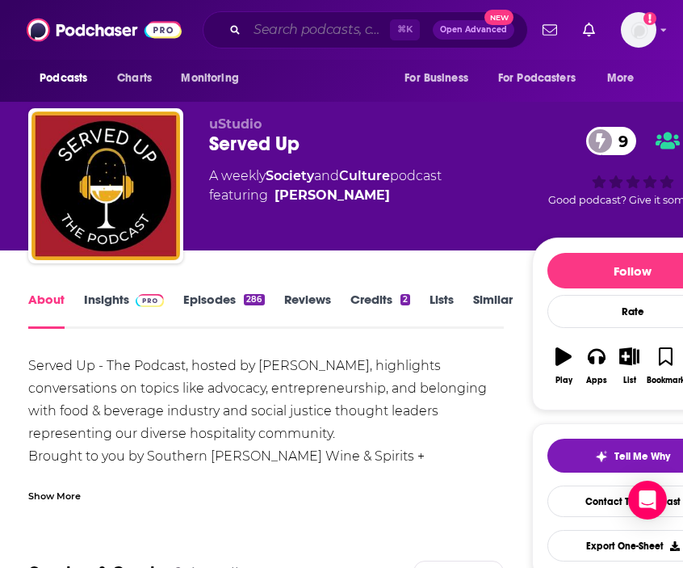
click at [279, 33] on input "Search podcasts, credits, & more..." at bounding box center [318, 30] width 143 height 26
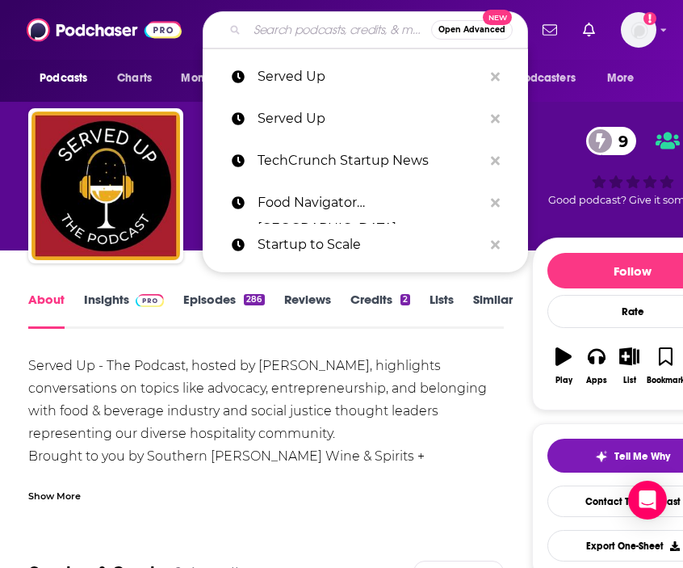
paste input "Shift Drink Podcast"
type input "Shift Drink Podcast"
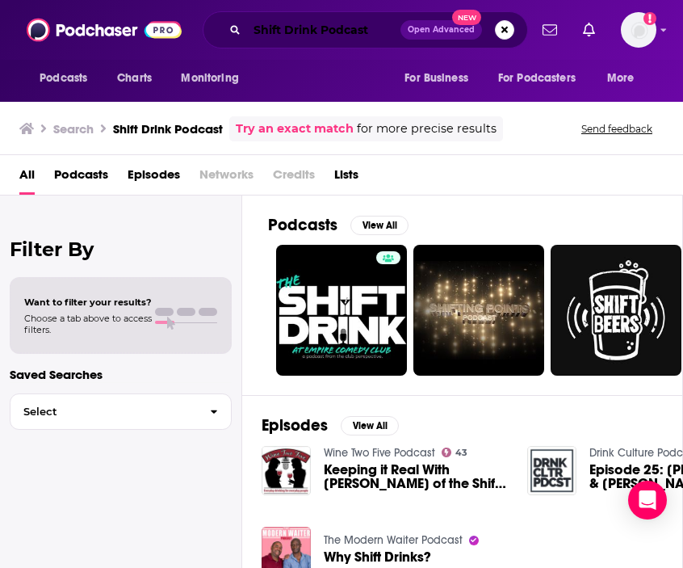
click at [364, 31] on input "Shift Drink Podcast" at bounding box center [323, 30] width 153 height 26
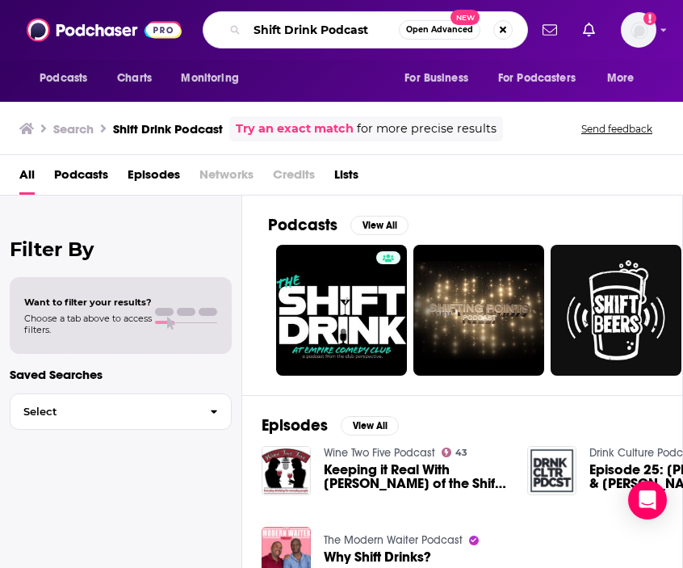
drag, startPoint x: 378, startPoint y: 31, endPoint x: 146, endPoint y: 24, distance: 231.9
click at [145, 24] on div "Podcasts Charts Monitoring Shift Drink Podcast Open Advanced New For Business F…" at bounding box center [341, 30] width 683 height 60
paste input "Elevator Talk"
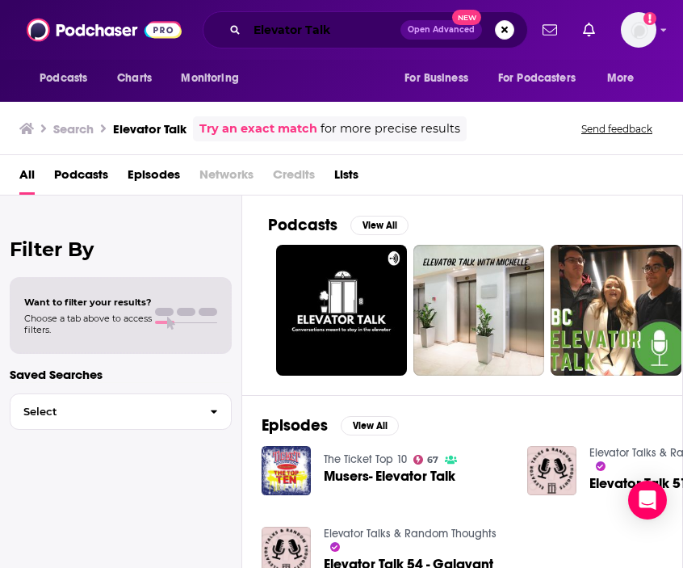
click at [349, 33] on input "Elevator Talk" at bounding box center [323, 30] width 153 height 26
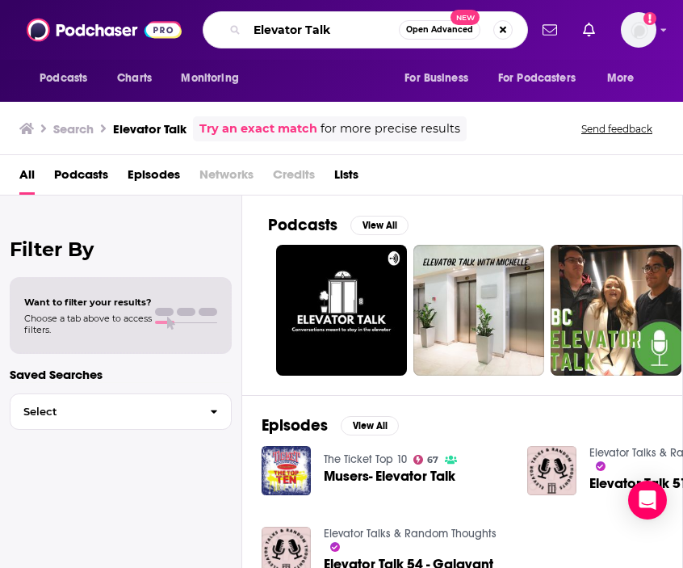
drag, startPoint x: 326, startPoint y: 32, endPoint x: 0, endPoint y: 11, distance: 326.9
click at [0, 11] on div "Podcasts Charts Monitoring Elevator Talk Open Advanced New For Business For Pod…" at bounding box center [341, 30] width 683 height 60
paste input "The Skinny Confidential - Him and Her"
type input "The Skinny Confidential - Him and Her"
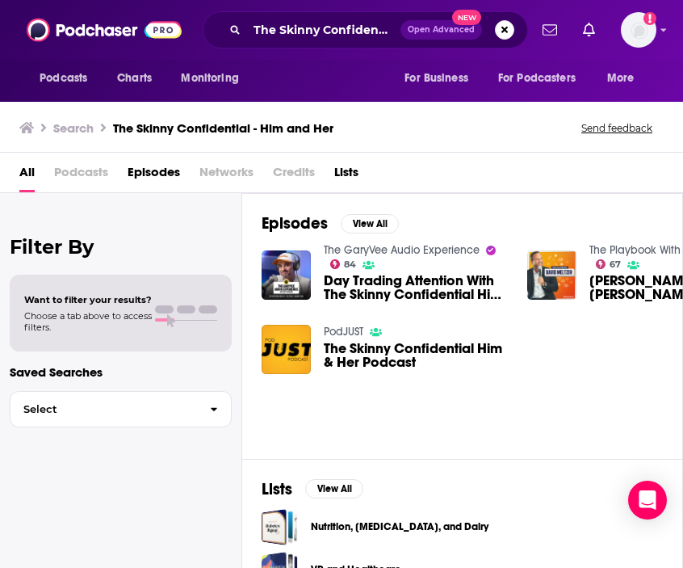
click at [352, 356] on span "The Skinny Confidential Him & Her Podcast" at bounding box center [416, 355] width 184 height 27
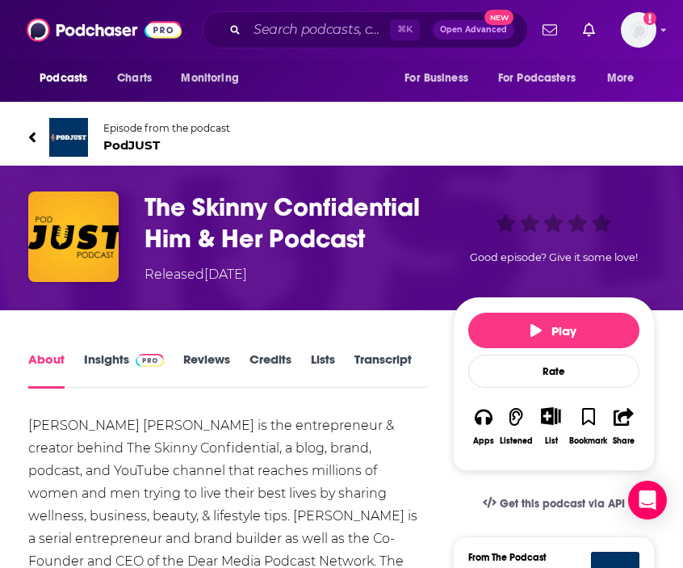
click at [34, 129] on icon at bounding box center [32, 137] width 8 height 16
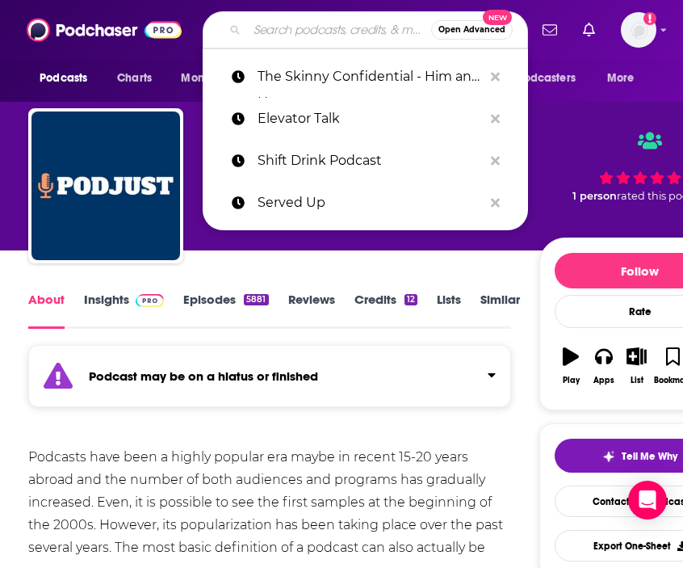
click at [274, 42] on input "Search podcasts, credits, & more..." at bounding box center [339, 30] width 184 height 26
paste input "The Skinny Confidential - Him and Her"
type input "The Skinny Confidential - Him and Her"
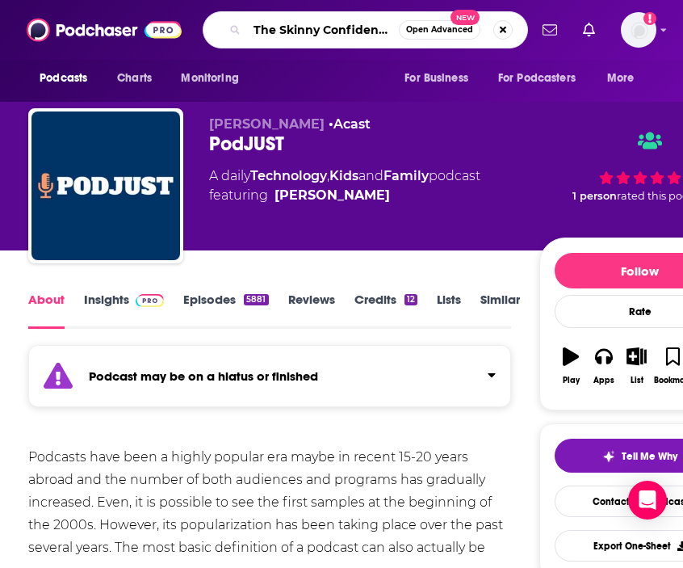
scroll to position [0, 89]
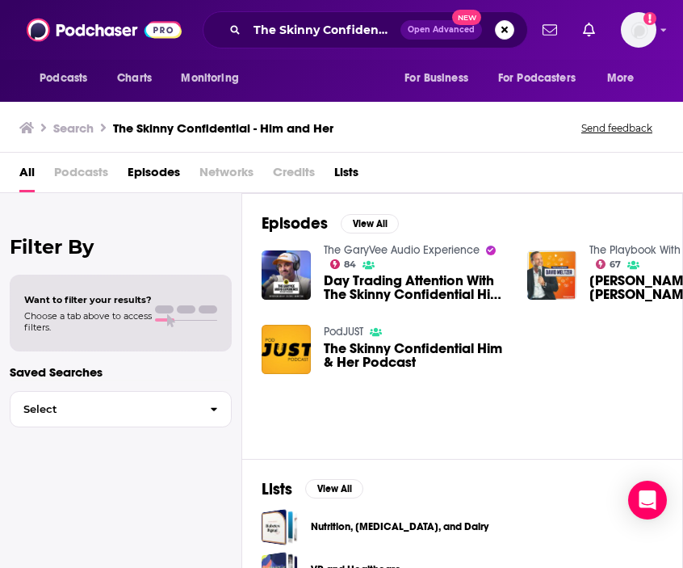
scroll to position [3, 0]
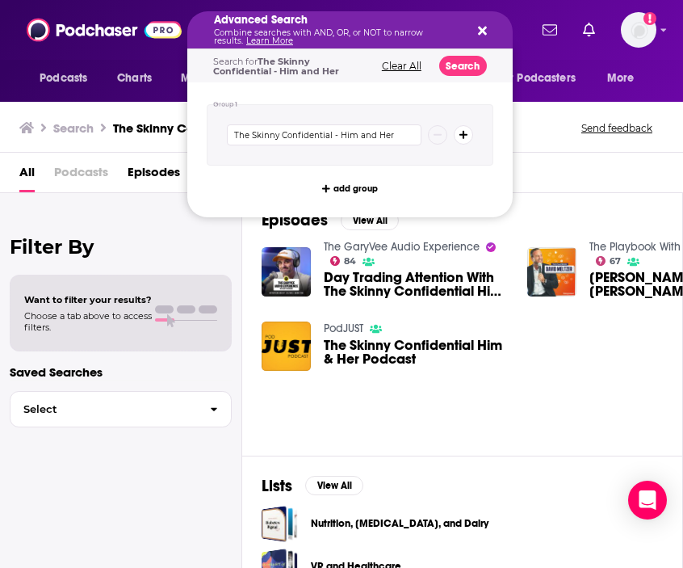
click at [482, 32] on icon "Search podcasts, credits, & more..." at bounding box center [482, 31] width 9 height 9
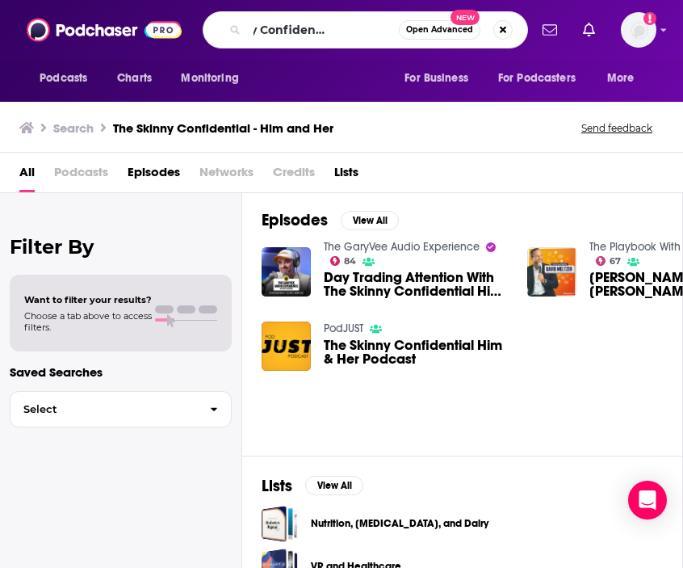
scroll to position [0, 90]
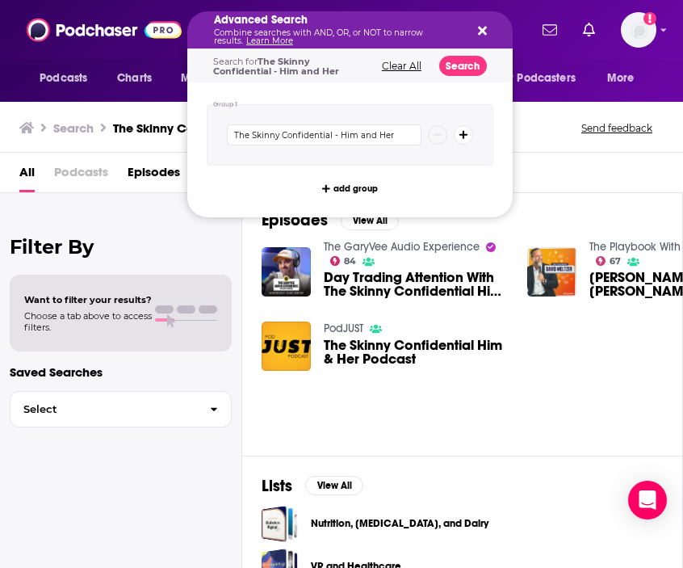
click at [489, 31] on div "Advanced Search Combine searches with AND, OR, or NOT to narrow results. Learn …" at bounding box center [349, 29] width 325 height 37
click at [476, 30] on button "Search podcasts, credits, & more..." at bounding box center [479, 29] width 13 height 13
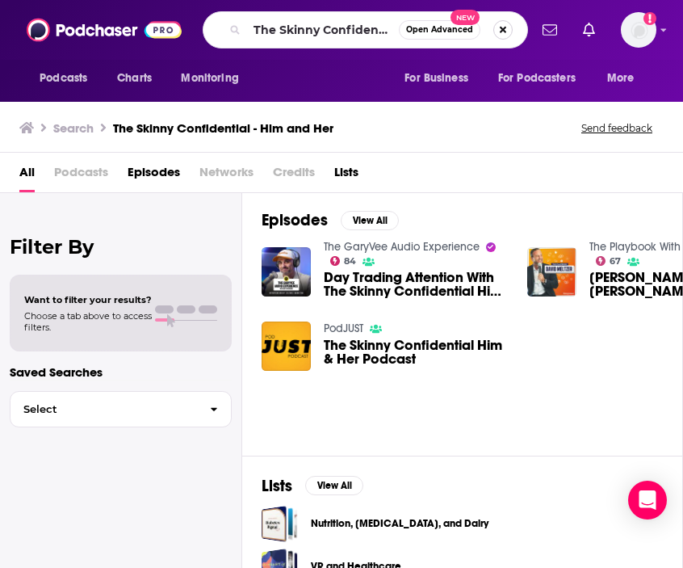
click at [503, 27] on button "Search podcasts, credits, & more..." at bounding box center [502, 29] width 19 height 19
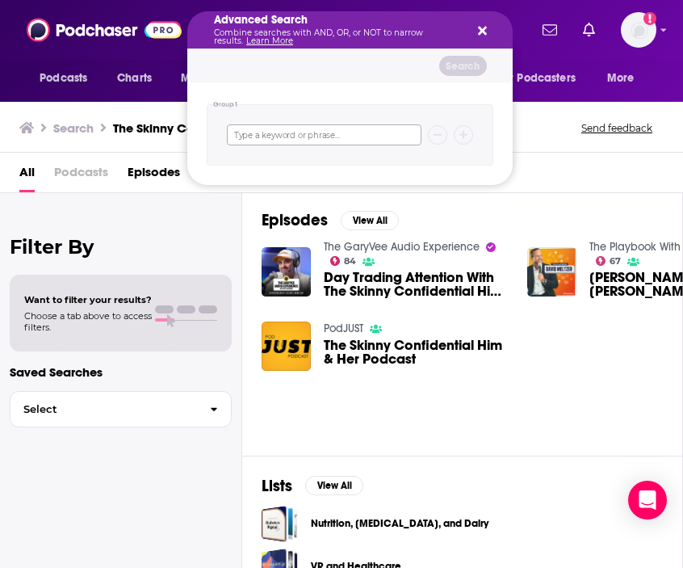
click at [354, 136] on input "Search podcasts, credits, & more..." at bounding box center [324, 134] width 195 height 21
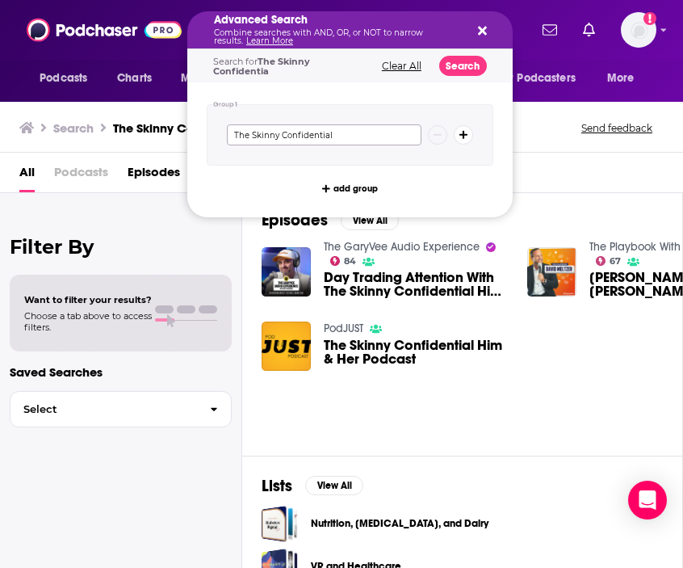
type input "The Skinny Confidential"
click at [462, 70] on button "Search" at bounding box center [463, 66] width 48 height 20
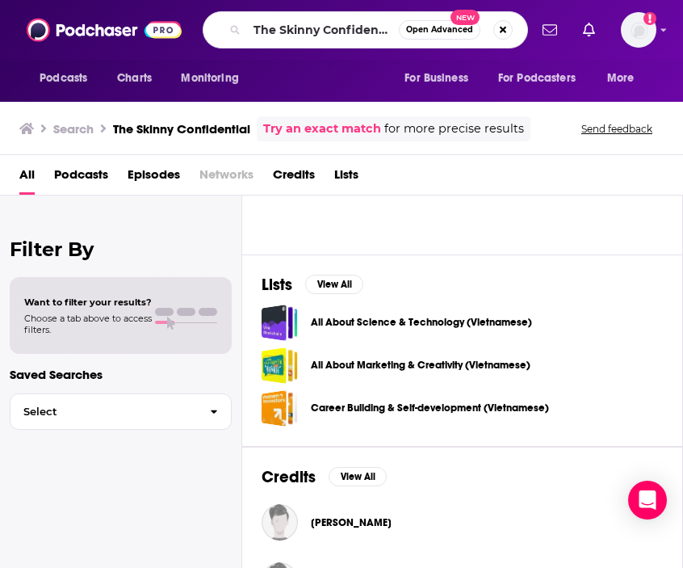
scroll to position [517, 0]
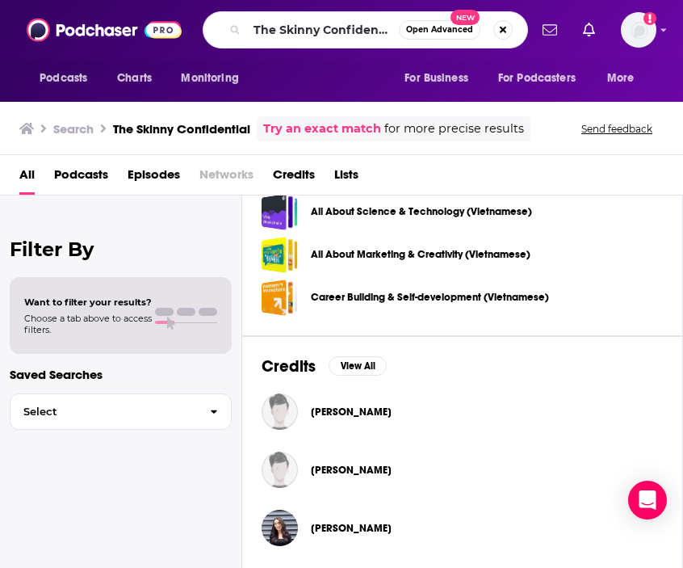
click at [83, 174] on span "Podcasts" at bounding box center [81, 178] width 54 height 33
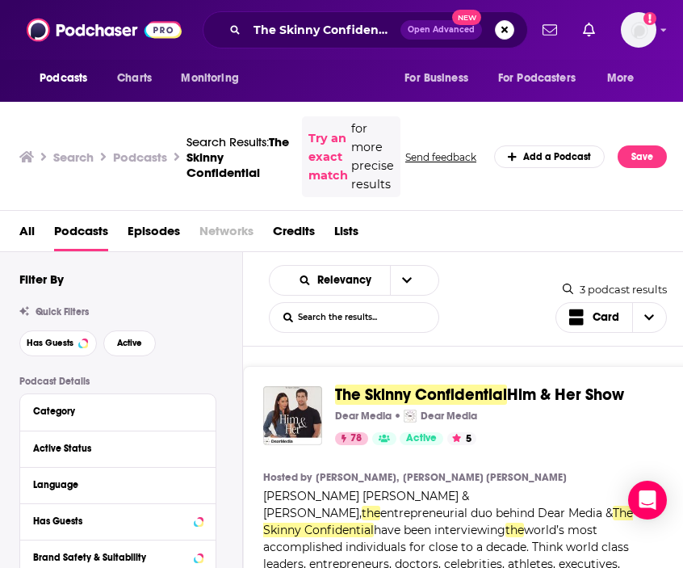
click at [367, 407] on div "The Skinny Confidential Him & Her Show Dear Media Dear Media 78 Active 5 Catego…" at bounding box center [497, 415] width 325 height 59
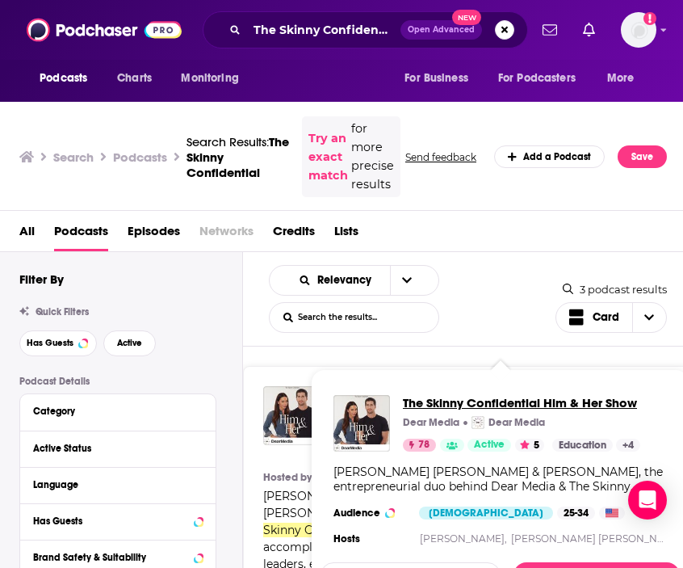
click at [447, 400] on span "The Skinny Confidential Him & Her Show" at bounding box center [521, 402] width 237 height 15
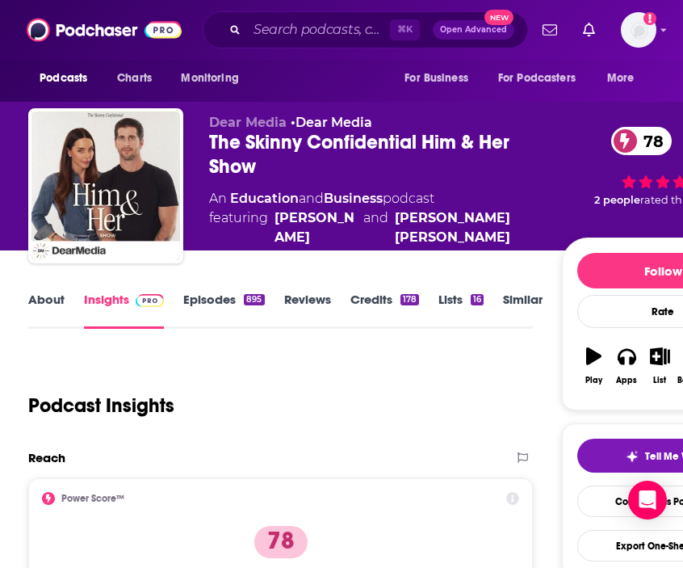
click at [60, 317] on link "About" at bounding box center [46, 310] width 36 height 37
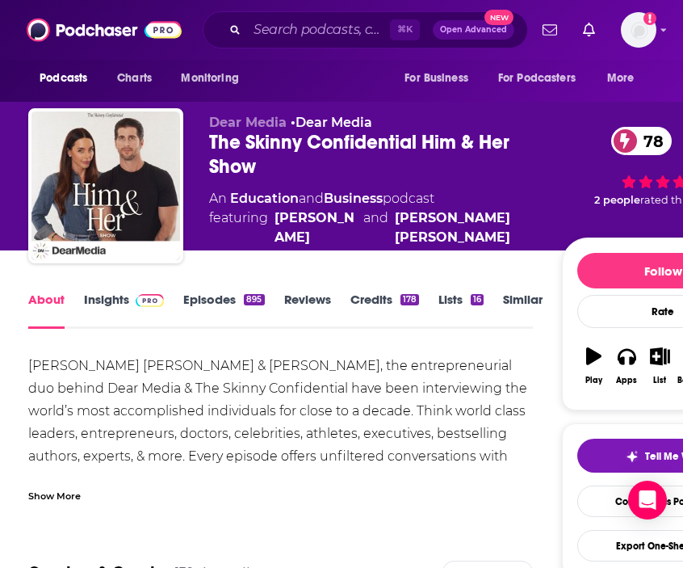
click at [76, 486] on div "Show More" at bounding box center [280, 489] width 505 height 27
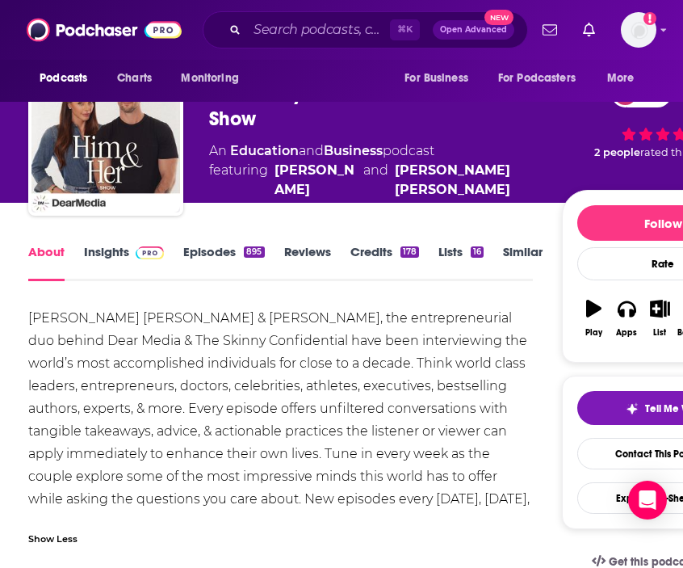
scroll to position [66, 0]
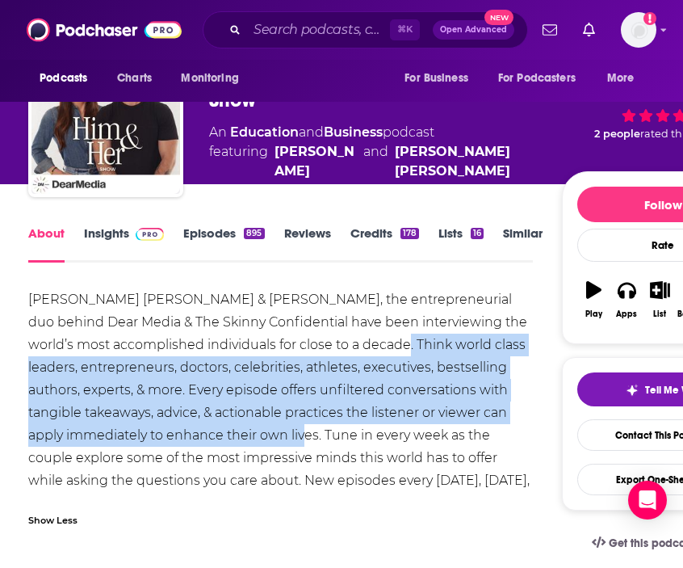
copy div "Think world class leaders, entrepreneurs, doctors, celebrities, athletes, execu…"
drag, startPoint x: 332, startPoint y: 338, endPoint x: 279, endPoint y: 429, distance: 104.6
click at [279, 429] on div "[PERSON_NAME] [PERSON_NAME] & [PERSON_NAME], the entrepreneurial duo behind Dea…" at bounding box center [280, 401] width 505 height 226
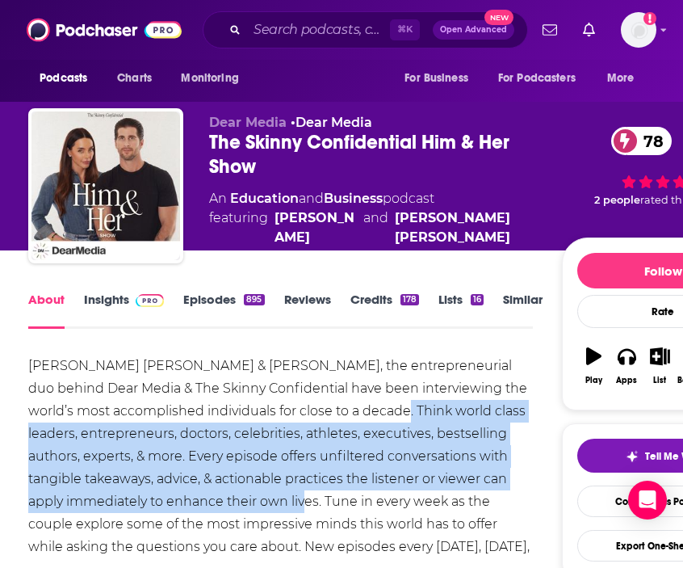
click at [116, 297] on link "Insights" at bounding box center [124, 310] width 80 height 37
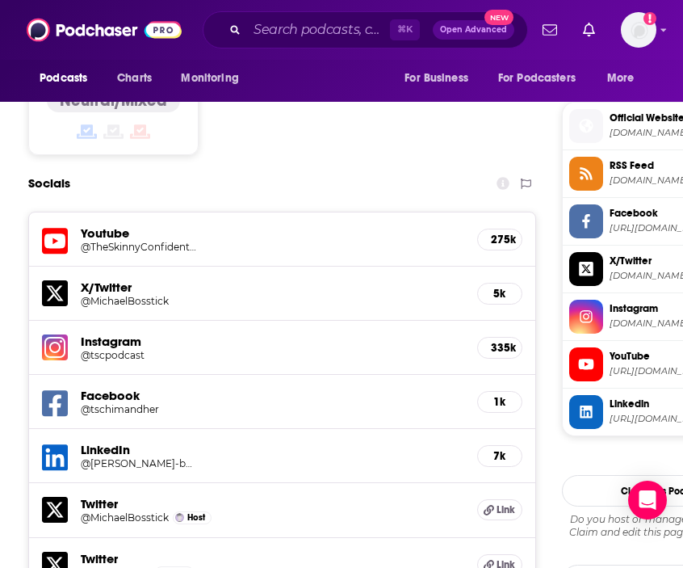
scroll to position [1618, 0]
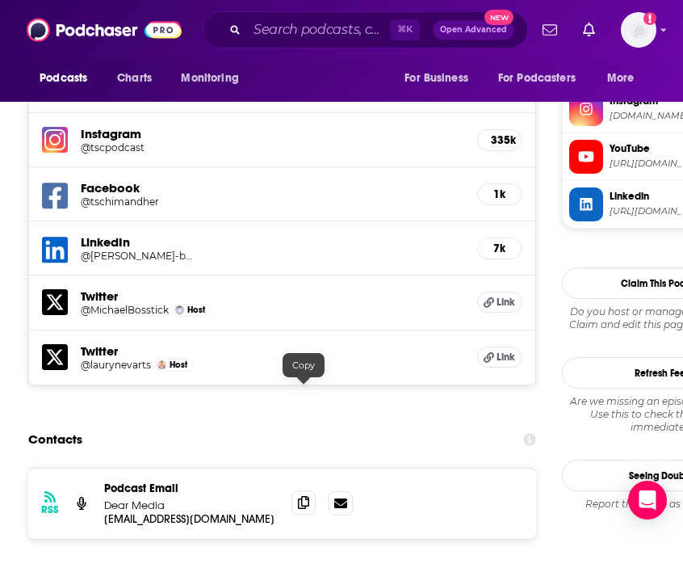
click at [308, 496] on icon at bounding box center [303, 502] width 11 height 13
click at [322, 27] on input "Search podcasts, credits, & more..." at bounding box center [318, 30] width 143 height 26
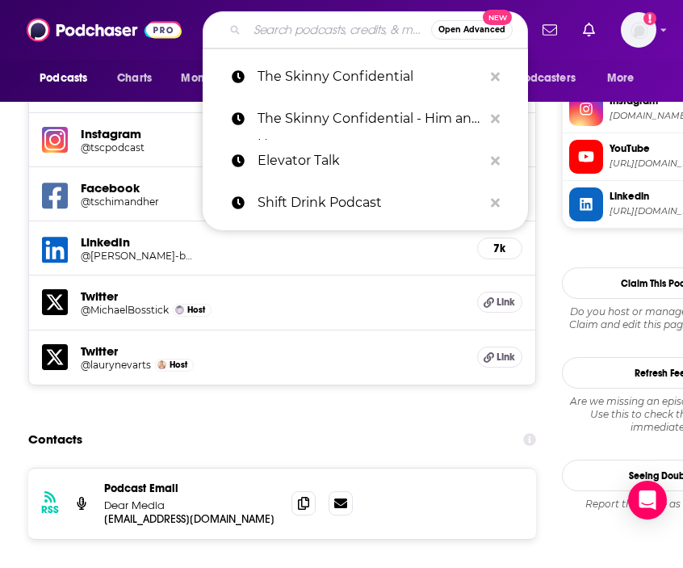
paste input "Entrepreneur Stories 4 Inspiration"
type input "Entrepreneur Stories 4 Inspiration"
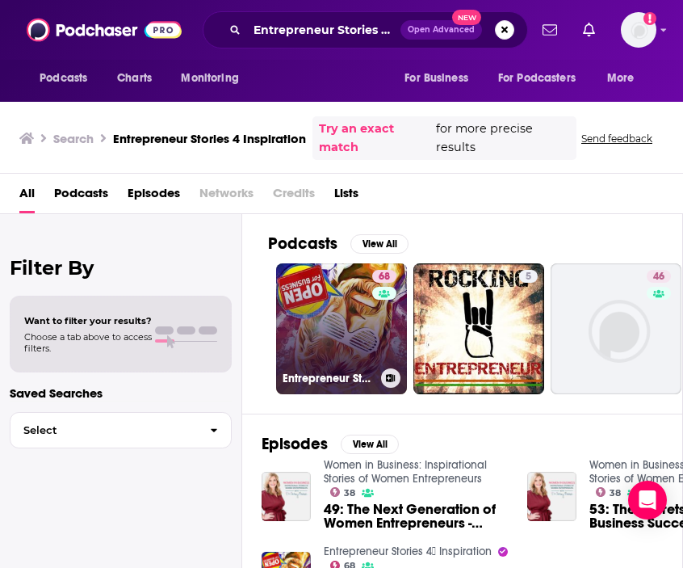
click at [322, 314] on link "68 Entrepreneur Stories 4⃣ Inspiration" at bounding box center [341, 328] width 131 height 131
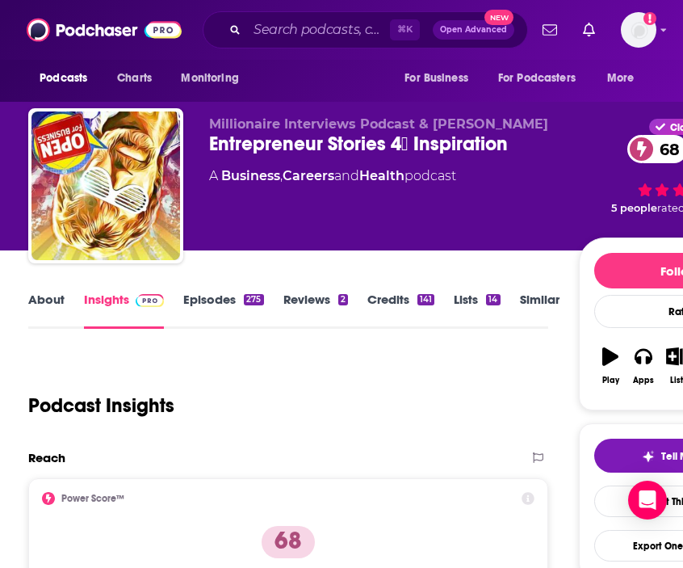
click at [51, 303] on link "About" at bounding box center [46, 310] width 36 height 37
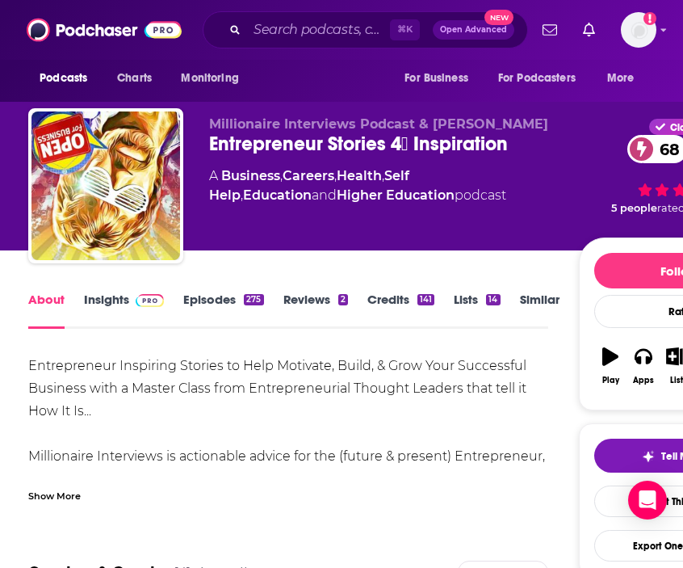
click at [57, 491] on div "Show More" at bounding box center [54, 494] width 52 height 15
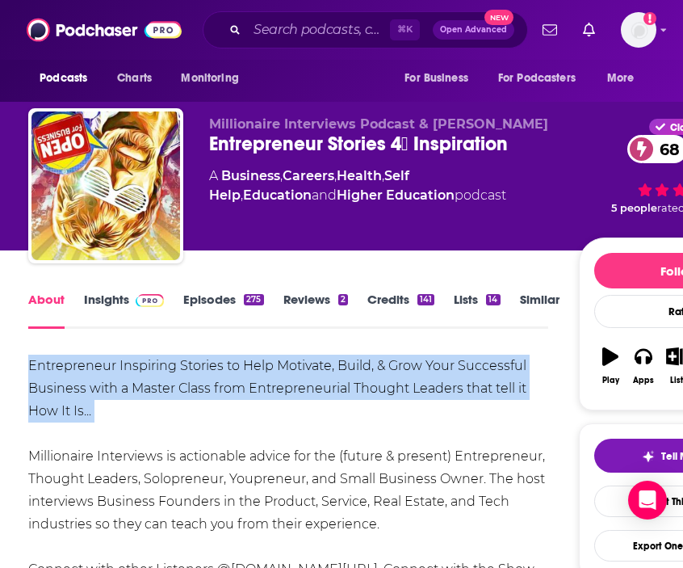
copy div "Entrepreneur Inspiring Stories to Help Motivate, Build, & Grow Your Successful …"
drag, startPoint x: 135, startPoint y: 425, endPoint x: 11, endPoint y: 362, distance: 138.7
click at [112, 301] on link "Insights" at bounding box center [124, 310] width 80 height 37
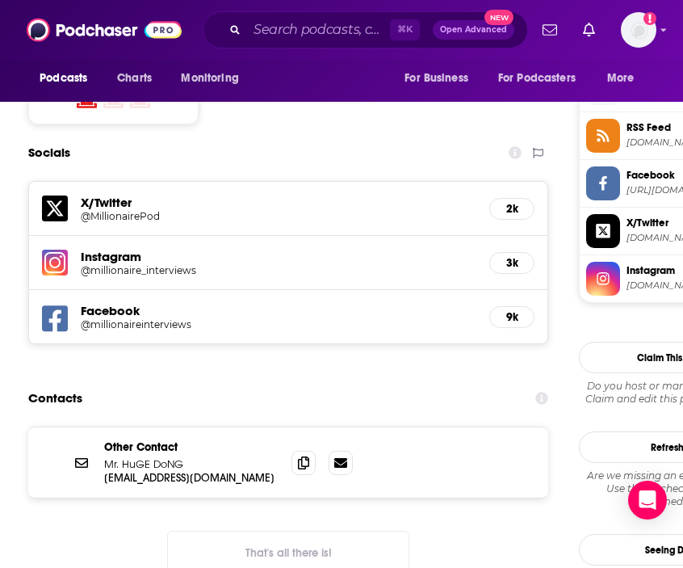
scroll to position [1457, 0]
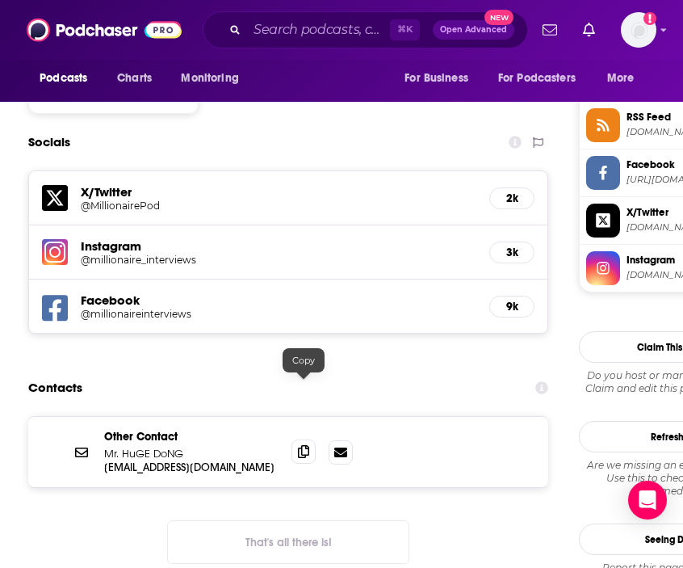
click at [298, 445] on icon at bounding box center [303, 451] width 11 height 13
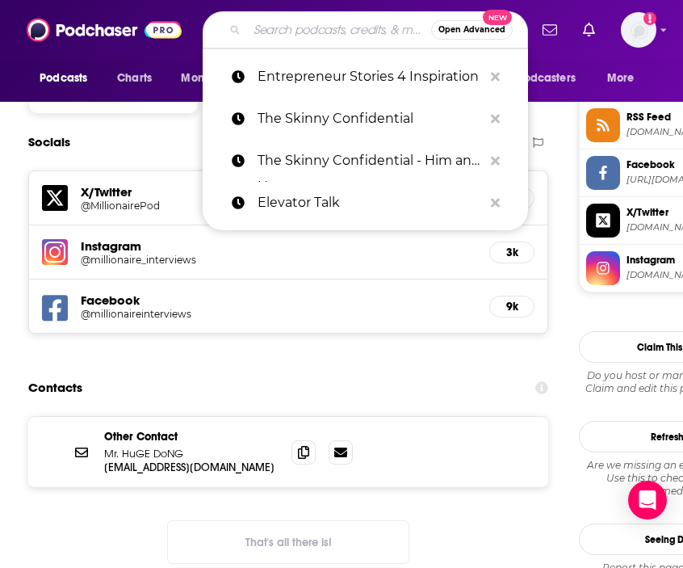
click at [342, 33] on input "Search podcasts, credits, & more..." at bounding box center [339, 30] width 184 height 26
paste input "Multipliers Club"
type input "Multipliers Club"
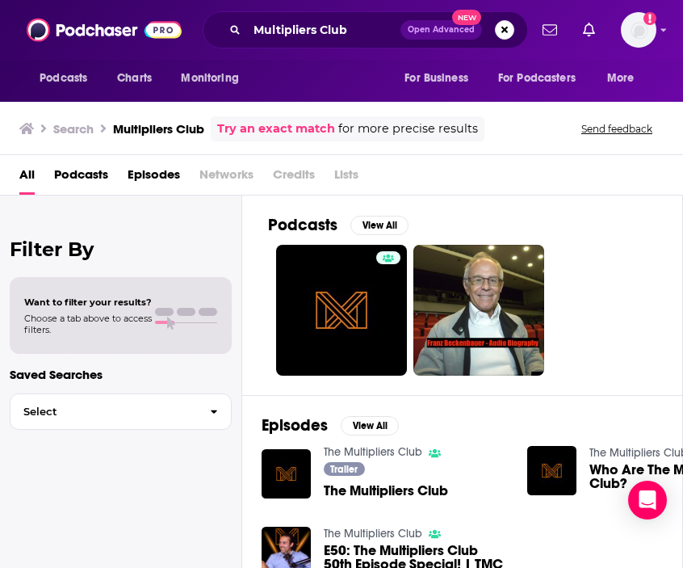
click at [390, 452] on link "The Multipliers Club" at bounding box center [373, 452] width 99 height 14
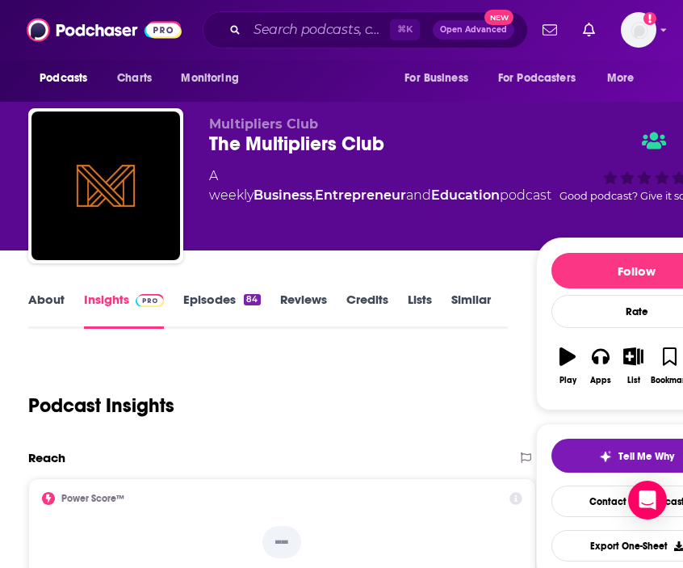
click at [57, 299] on link "About" at bounding box center [46, 310] width 36 height 37
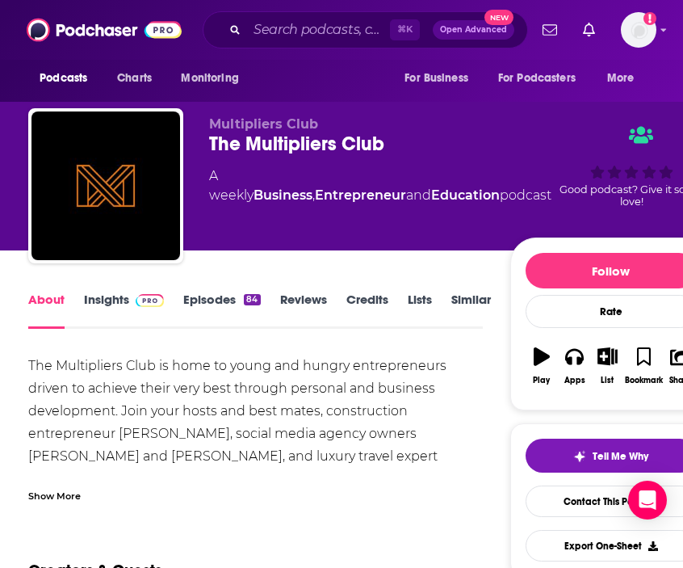
click at [61, 481] on div "Show More" at bounding box center [255, 489] width 455 height 27
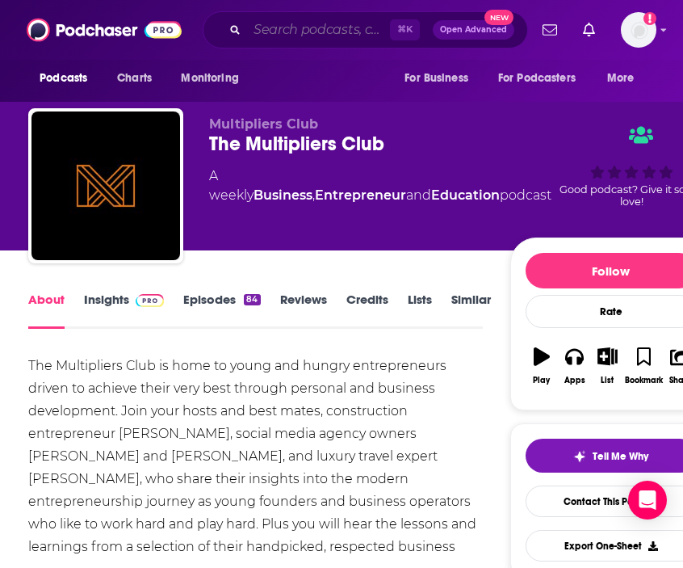
click at [301, 29] on input "Search podcasts, credits, & more..." at bounding box center [318, 30] width 143 height 26
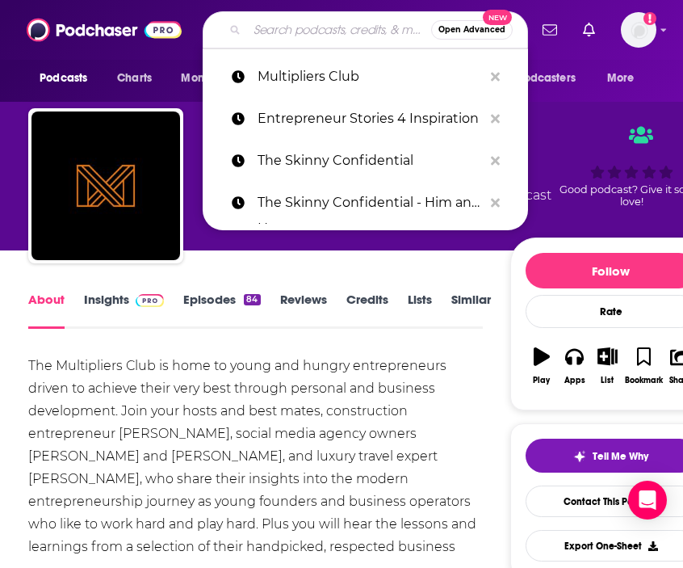
paste input "On & Off"
type input "On & Off"
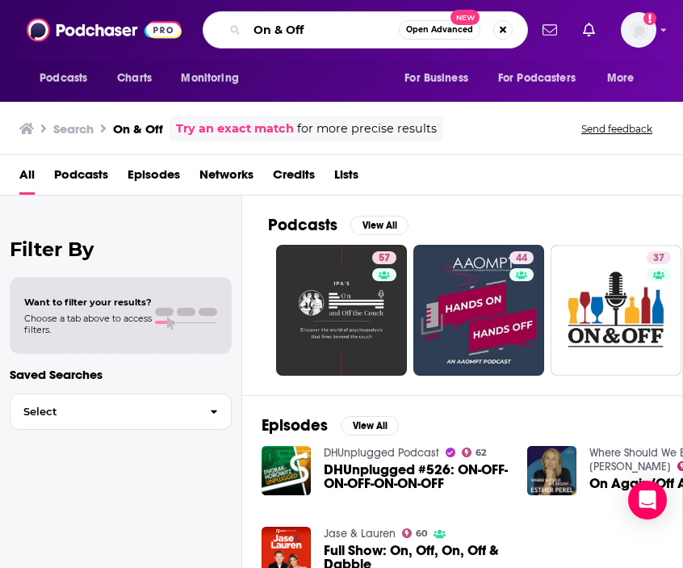
paste input "Young Closers Podcast"
drag, startPoint x: 320, startPoint y: 30, endPoint x: 154, endPoint y: 30, distance: 165.6
click at [154, 30] on div "Podcasts Charts Monitoring On & Off Open Advanced New For Business For Podcaste…" at bounding box center [341, 30] width 683 height 60
type input "Young Closers Podcast"
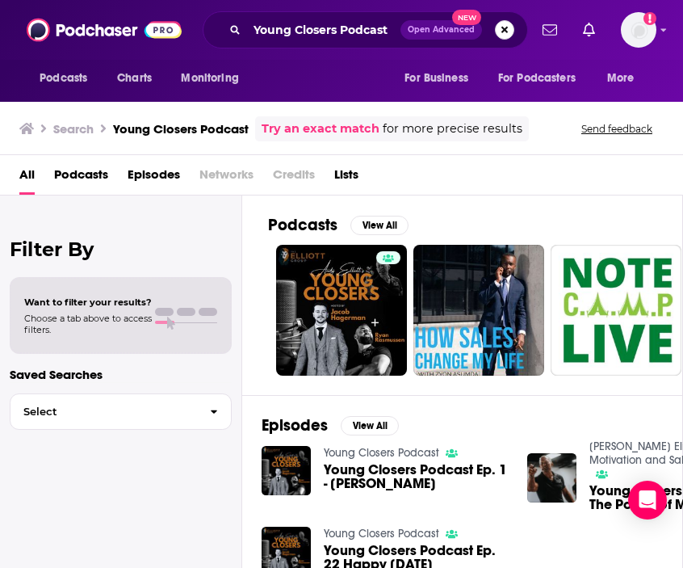
click at [499, 35] on button "Search podcasts, credits, & more..." at bounding box center [504, 29] width 19 height 19
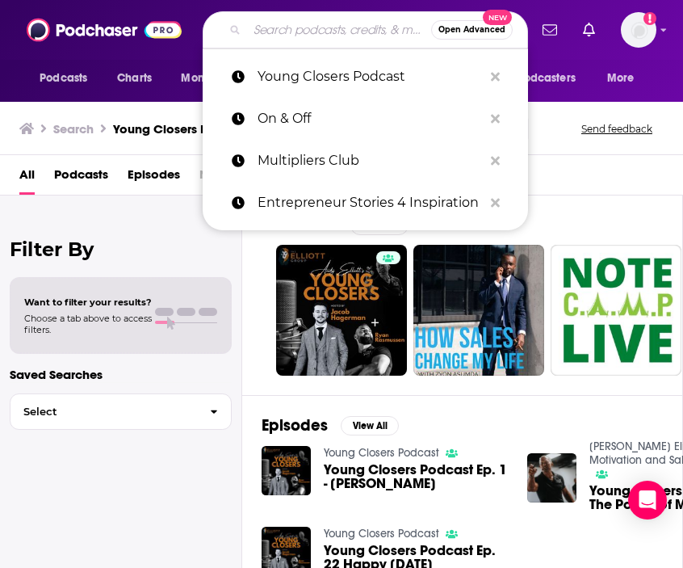
paste input "Entrepreneur: Securing Your Success"
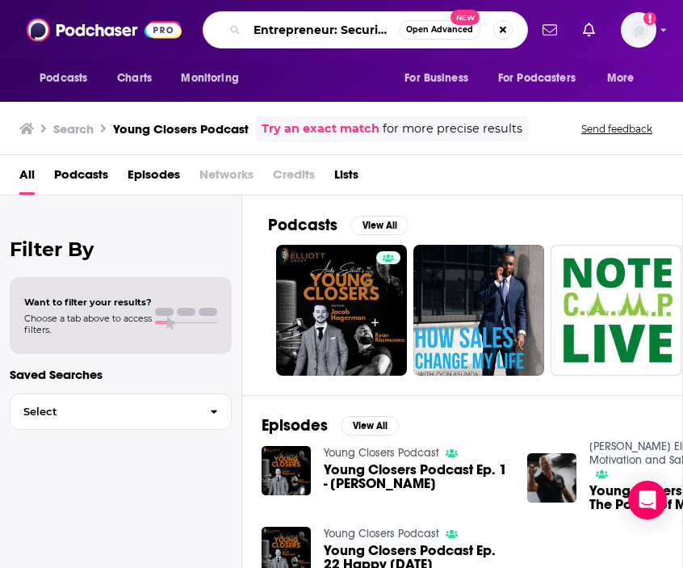
scroll to position [0, 81]
type input "Entrepreneur: Securing Your Success"
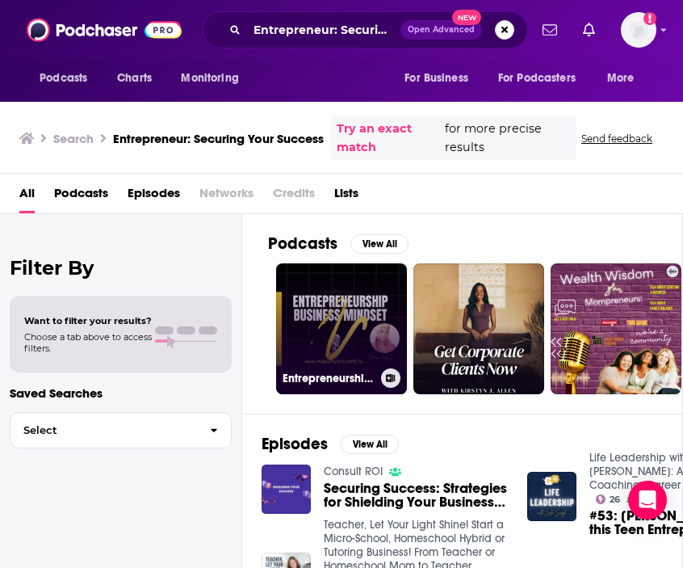
click at [358, 285] on link "Entrepreneurship Business Mindset" at bounding box center [341, 328] width 131 height 131
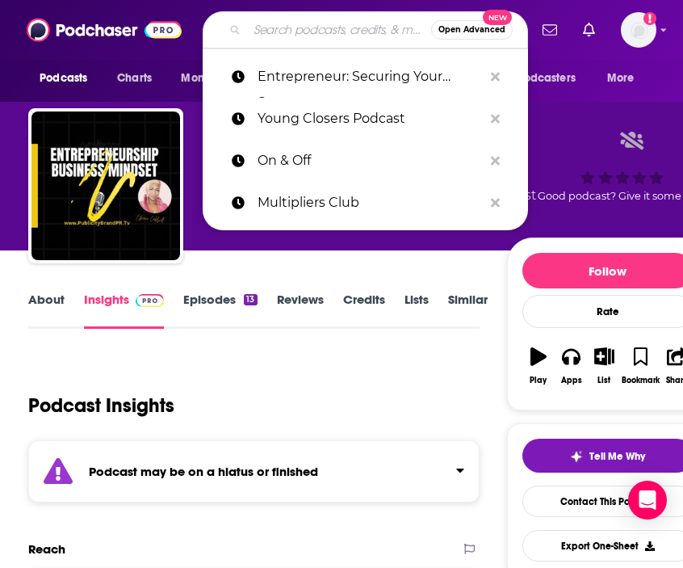
click at [303, 31] on input "Search podcasts, credits, & more..." at bounding box center [339, 30] width 184 height 26
paste input "Entrepreneur: Securing Your Success"
type input "Entrepreneur: Securing Your Success"
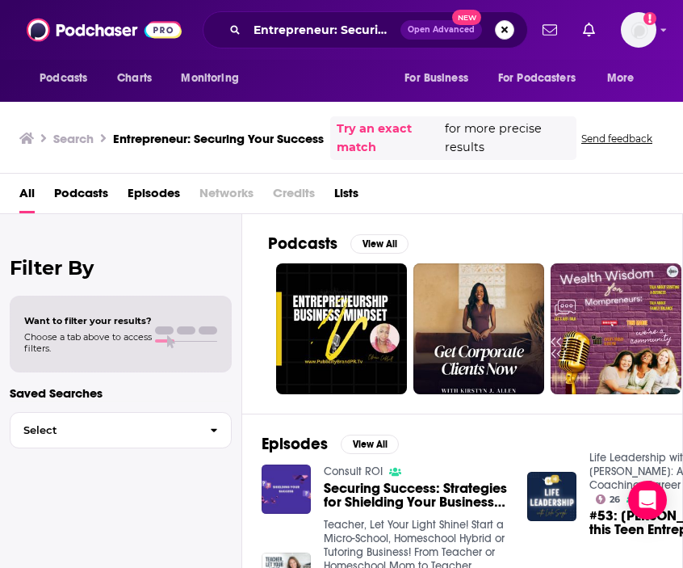
click at [509, 31] on button "Search podcasts, credits, & more..." at bounding box center [504, 29] width 19 height 19
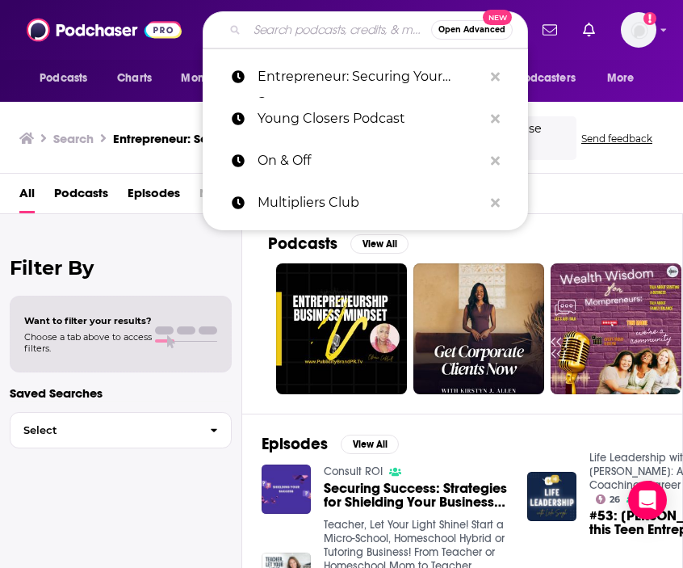
paste input "Founder's Journal"
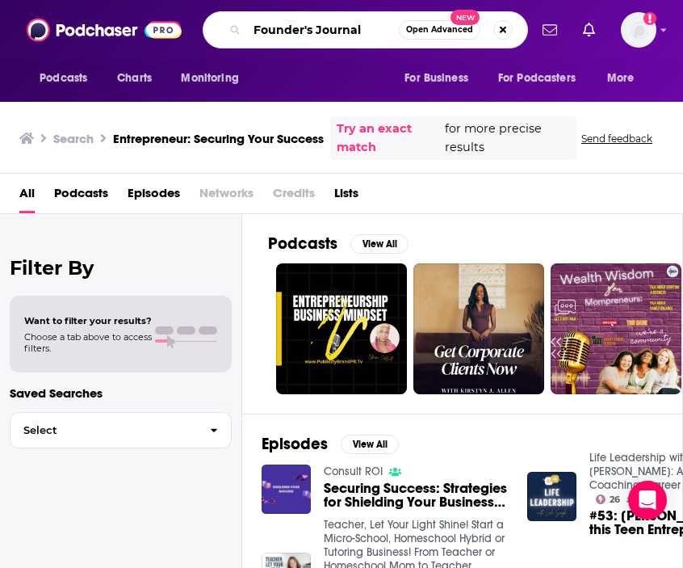
type input "Founder's Journal"
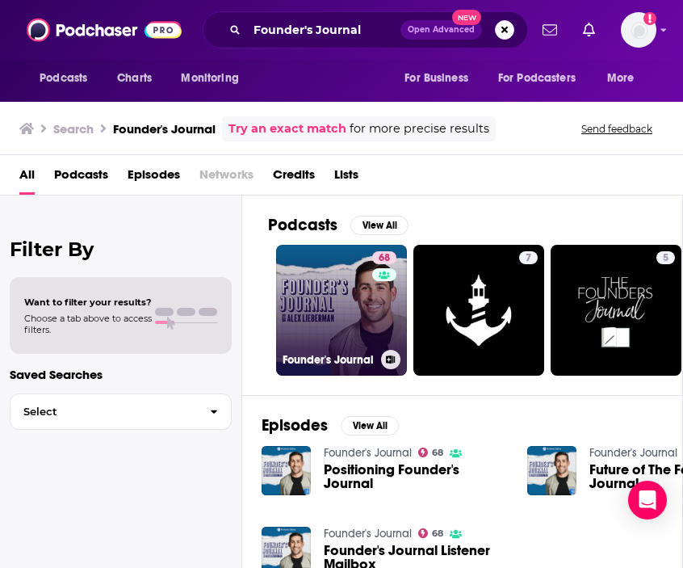
click at [330, 295] on link "68 Founder's Journal" at bounding box center [341, 310] width 131 height 131
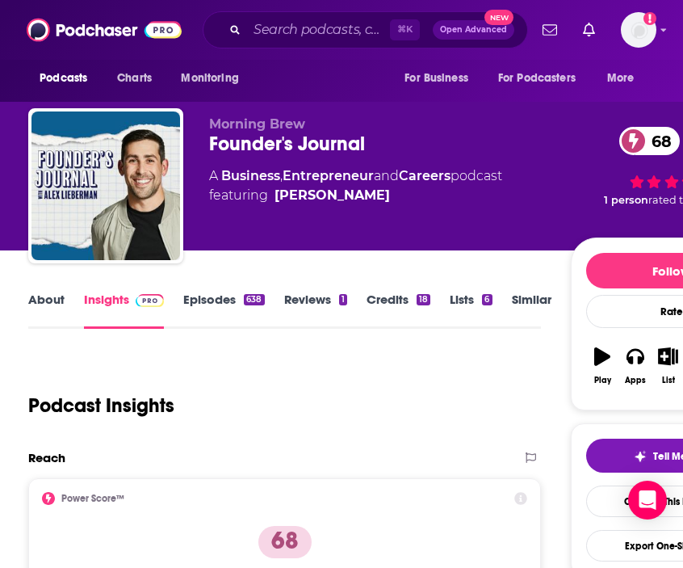
click at [52, 300] on link "About" at bounding box center [46, 310] width 36 height 37
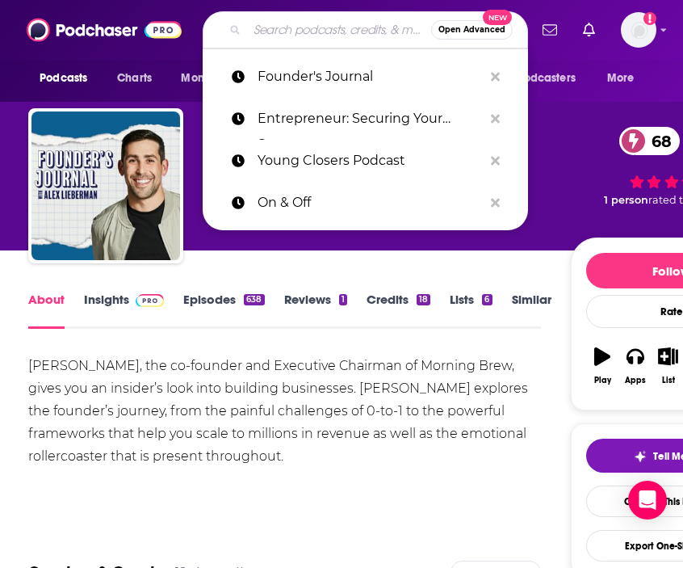
click at [341, 34] on input "Search podcasts, credits, & more..." at bounding box center [339, 30] width 184 height 26
paste input "[PERSON_NAME] Presents"
type input "[PERSON_NAME] Presents"
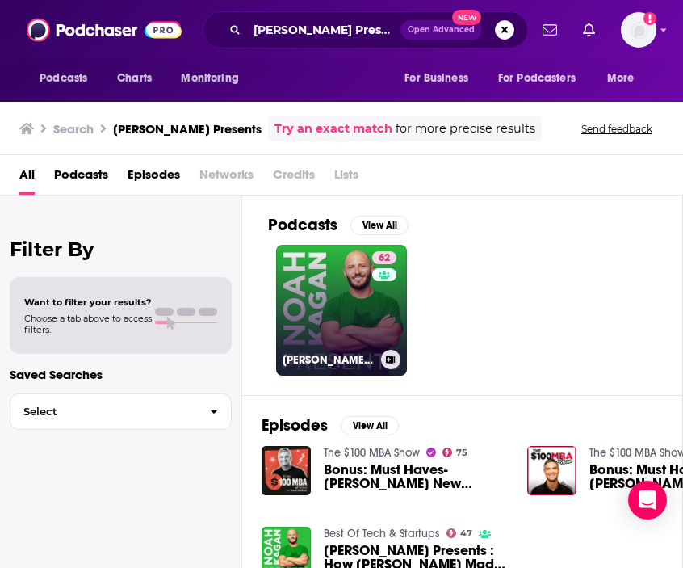
click at [346, 266] on link "62 [PERSON_NAME] Presents" at bounding box center [341, 310] width 131 height 131
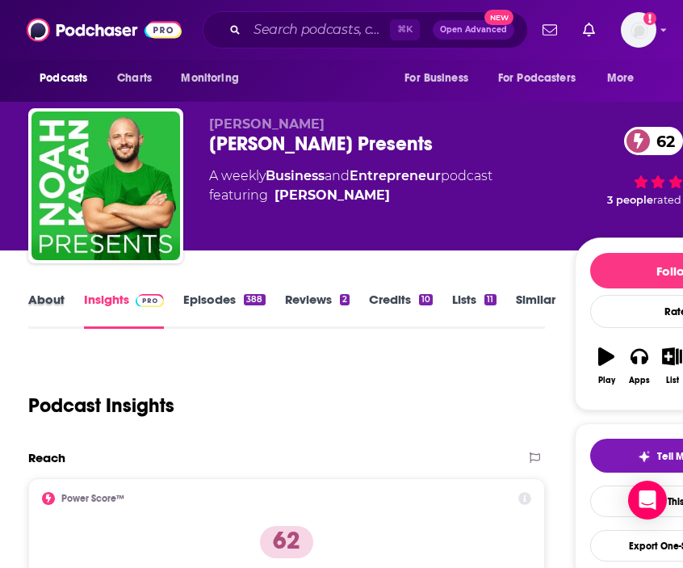
click at [74, 296] on div "About" at bounding box center [56, 310] width 56 height 37
click at [51, 304] on link "About" at bounding box center [46, 310] width 36 height 37
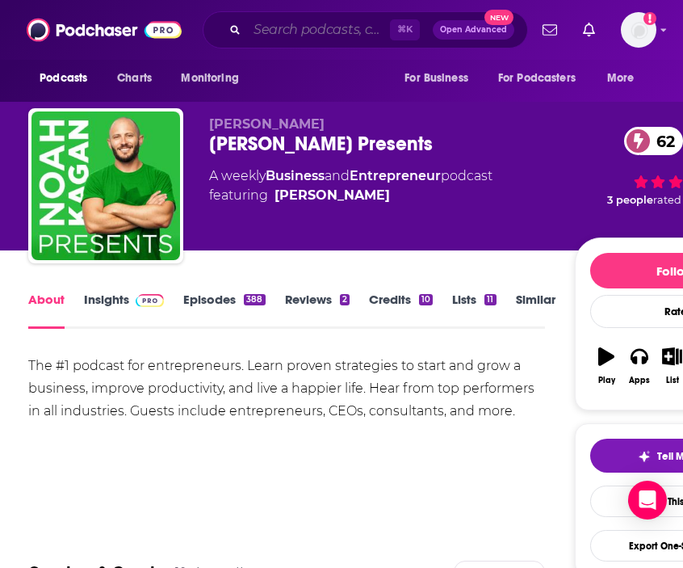
click at [307, 33] on input "Search podcasts, credits, & more..." at bounding box center [318, 30] width 143 height 26
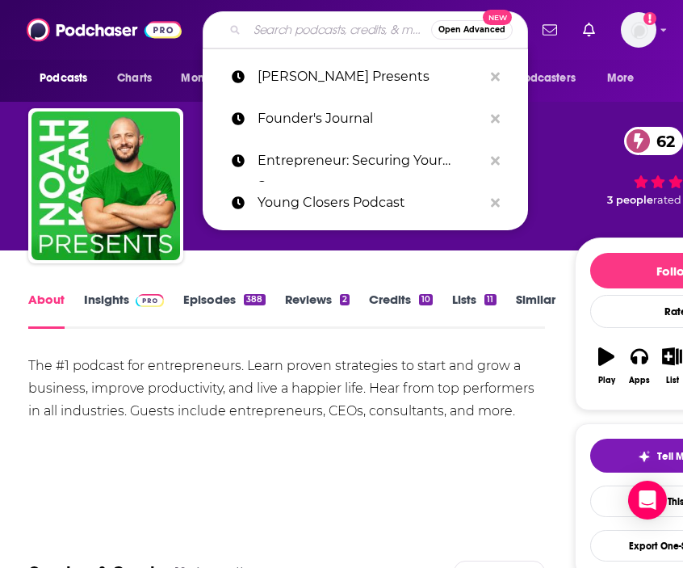
paste input "From the Ground Up"
type input "From the Ground Up"
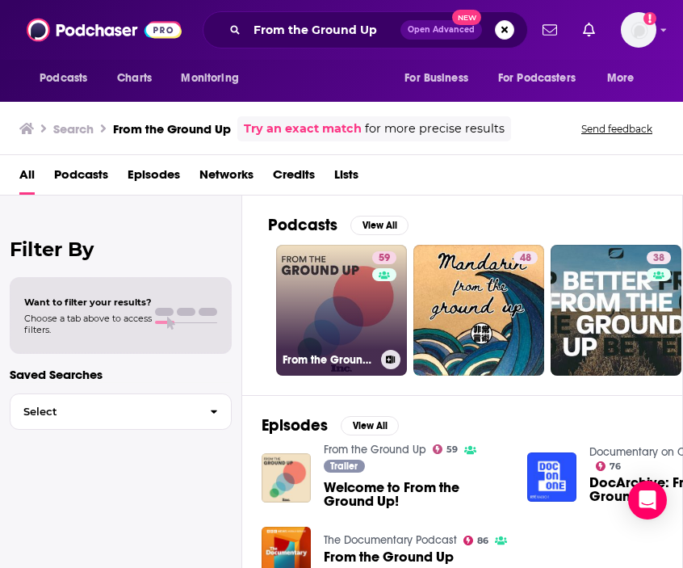
click at [321, 262] on link "59 From the Ground Up" at bounding box center [341, 310] width 131 height 131
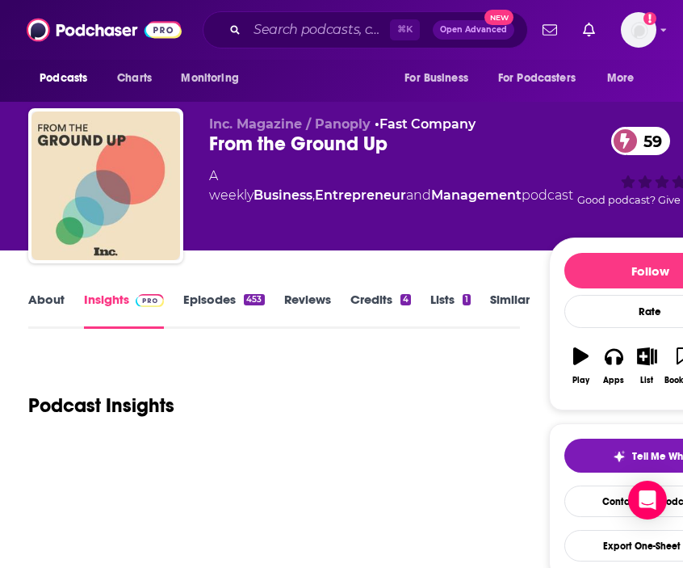
click at [46, 304] on link "About" at bounding box center [46, 310] width 36 height 37
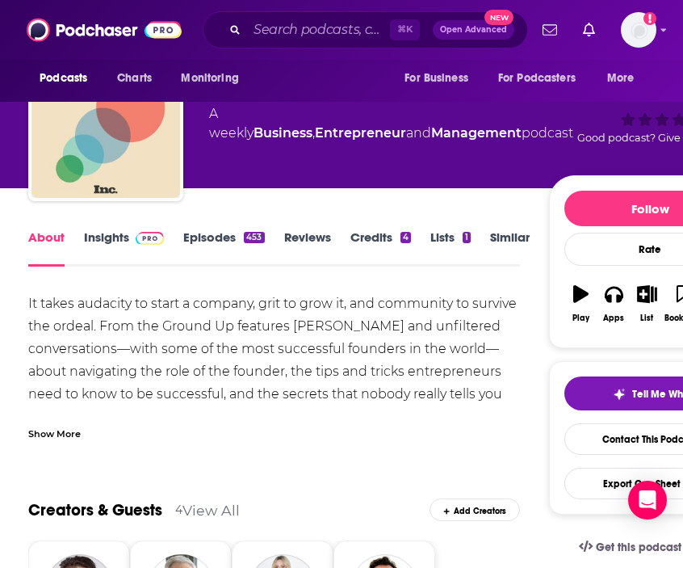
scroll to position [73, 0]
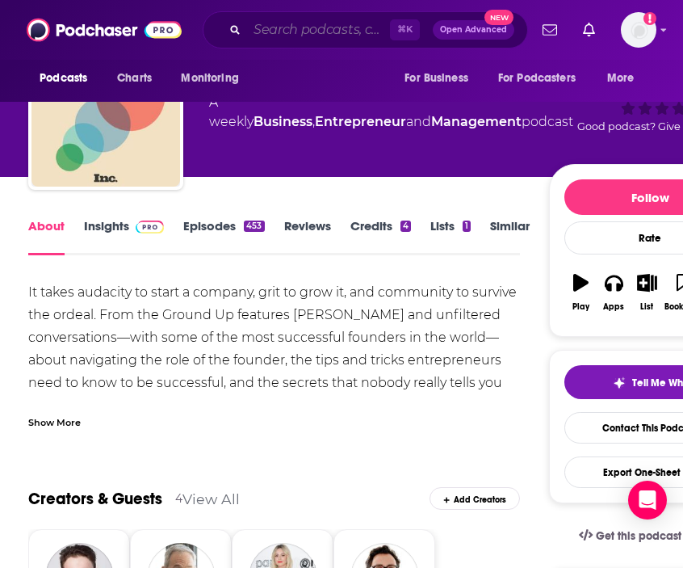
click at [332, 36] on input "Search podcasts, credits, & more..." at bounding box center [318, 30] width 143 height 26
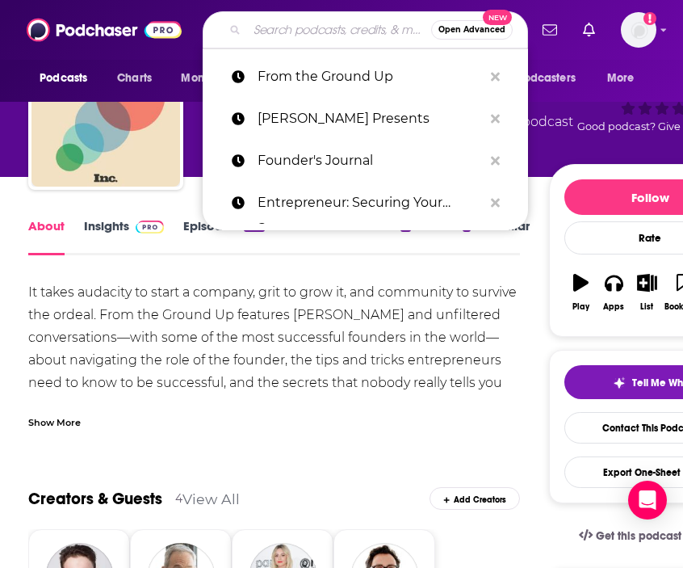
paste input "The Entrepreneur's Studio"
type input "The Entrepreneur's Studio"
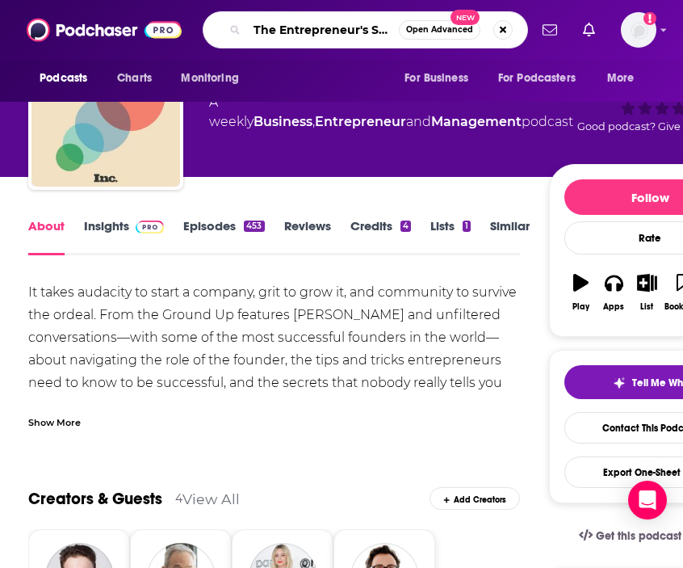
scroll to position [0, 17]
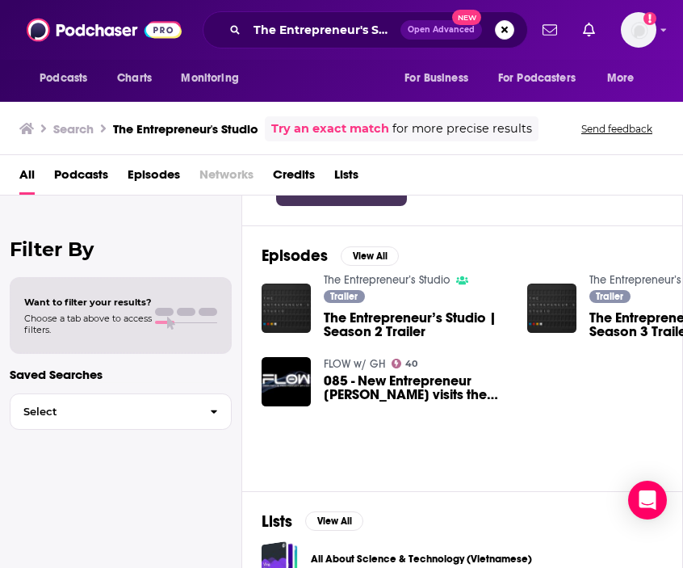
scroll to position [170, 0]
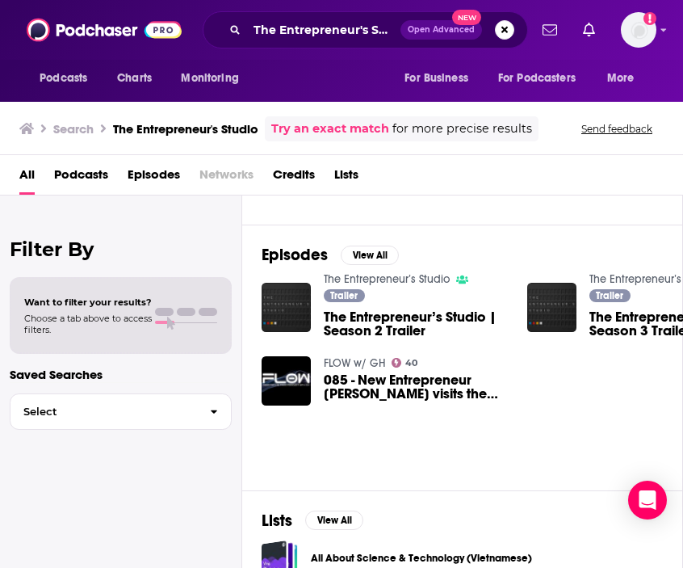
click at [422, 317] on span "The Entrepreneur’s Studio | Season 2 Trailer" at bounding box center [416, 323] width 184 height 27
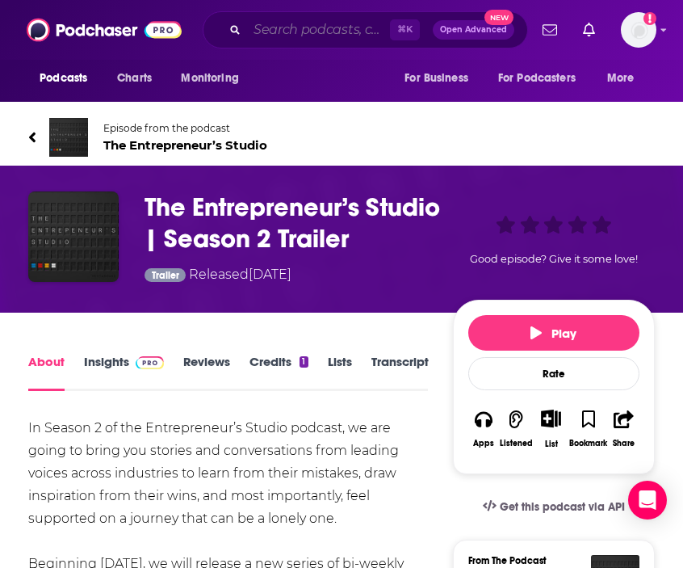
click at [344, 32] on input "Search podcasts, credits, & more..." at bounding box center [318, 30] width 143 height 26
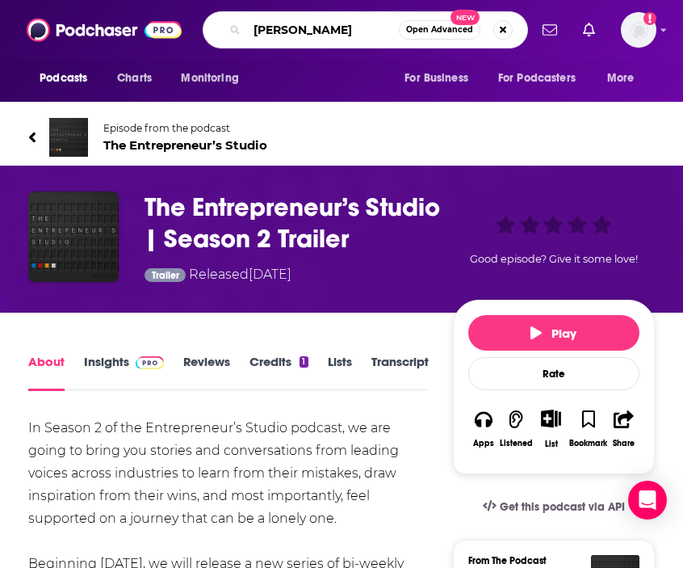
type input "[PERSON_NAME]"
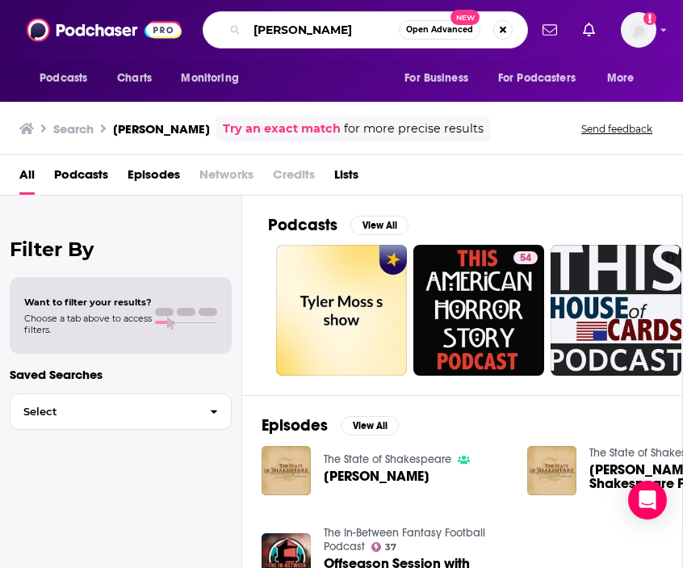
click at [321, 37] on input "[PERSON_NAME]" at bounding box center [323, 30] width 152 height 26
drag, startPoint x: 337, startPoint y: 33, endPoint x: 133, endPoint y: 10, distance: 204.8
click at [132, 10] on div "Podcasts Charts Monitoring [PERSON_NAME] Open Advanced New For Business For Pod…" at bounding box center [341, 30] width 683 height 60
paste input "21st Century Entrepreneurship"
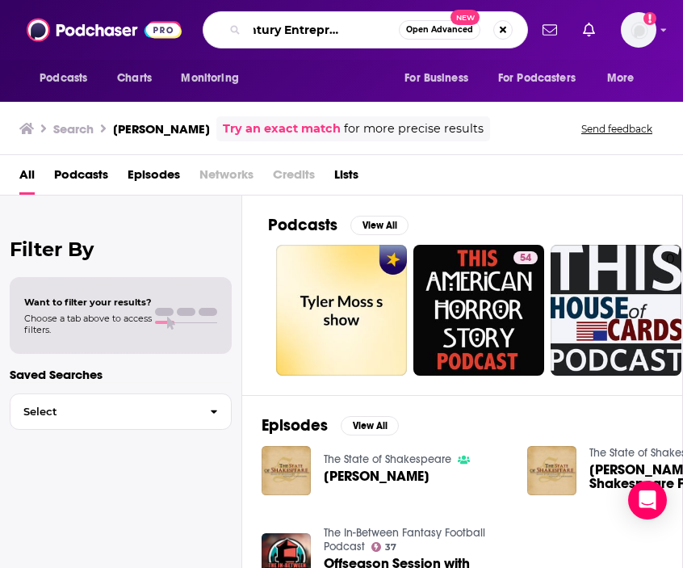
type input "21st Century Entrepreneurship"
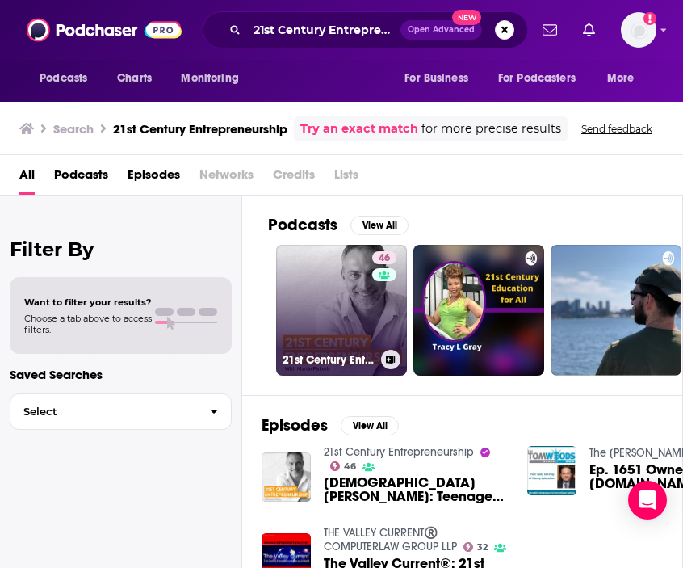
click at [340, 301] on link "46 21st Century Entrepreneurship" at bounding box center [341, 310] width 131 height 131
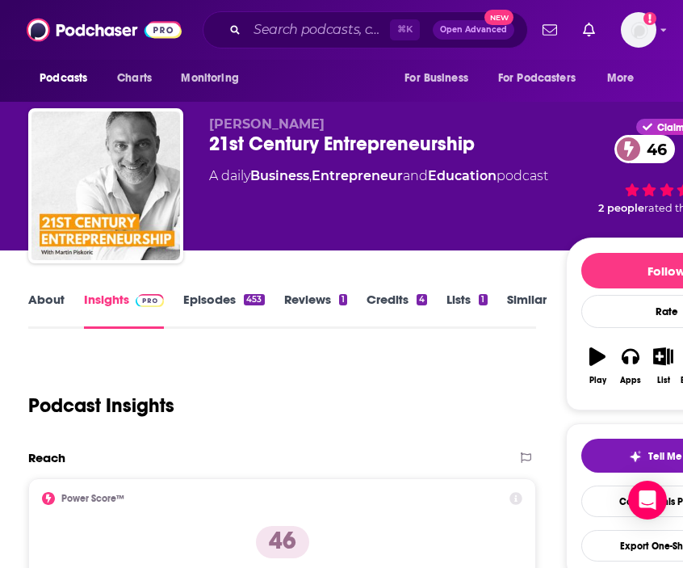
click at [51, 297] on link "About" at bounding box center [46, 310] width 36 height 37
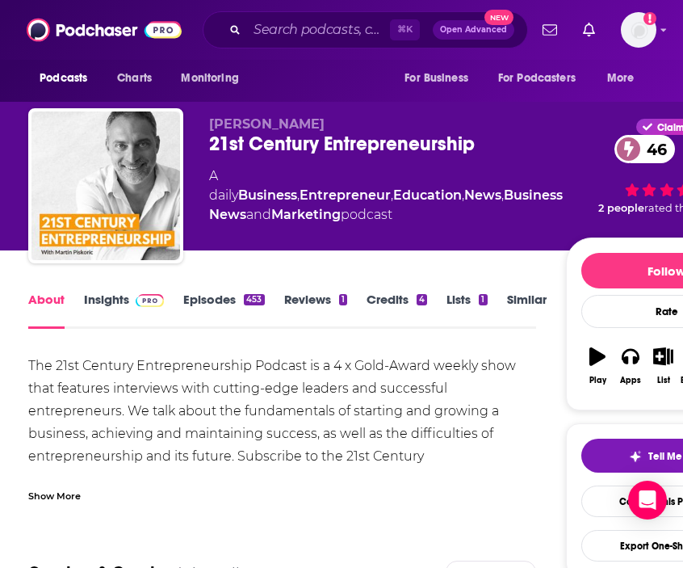
click at [124, 476] on div "Show More" at bounding box center [282, 489] width 508 height 27
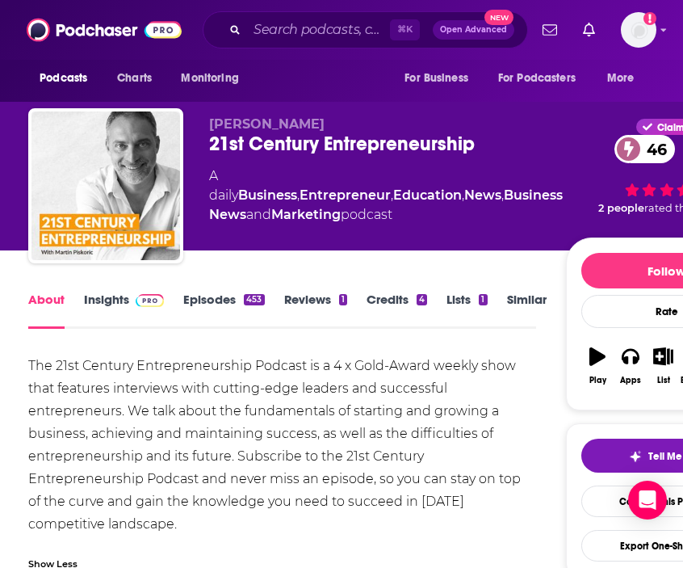
scroll to position [52, 0]
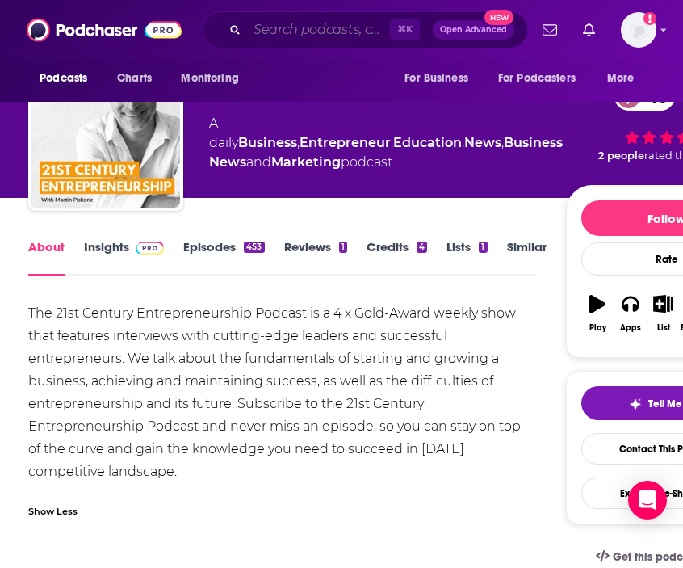
click at [323, 36] on input "Search podcasts, credits, & more..." at bounding box center [318, 30] width 143 height 26
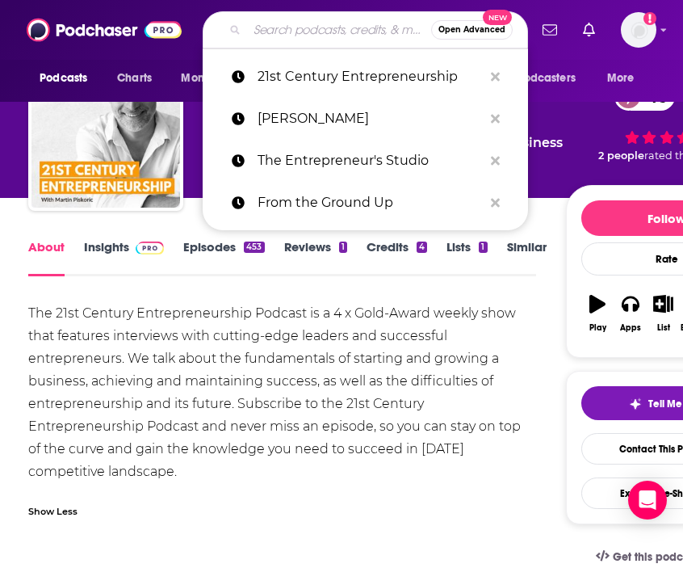
paste input "The Insatiable Appetite"
type input "The Insatiable Appetite"
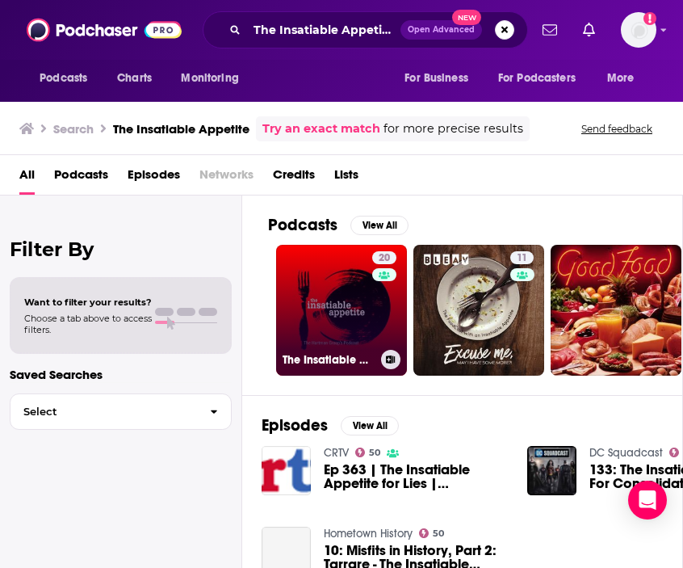
click at [318, 304] on link "20 The Insatiable Appetite" at bounding box center [341, 310] width 131 height 131
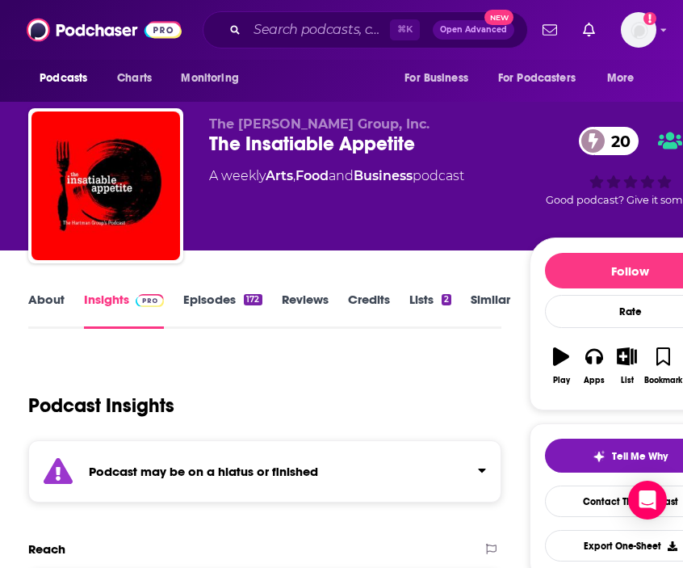
click at [55, 308] on link "About" at bounding box center [46, 310] width 36 height 37
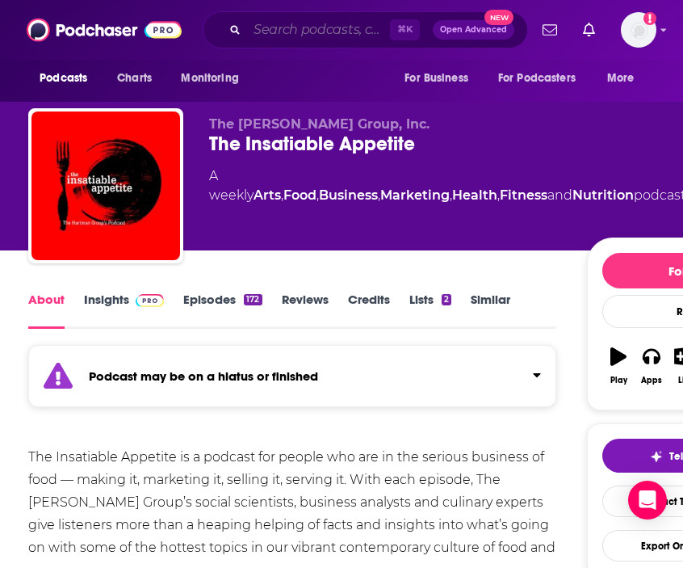
click at [311, 32] on input "Search podcasts, credits, & more..." at bounding box center [318, 30] width 143 height 26
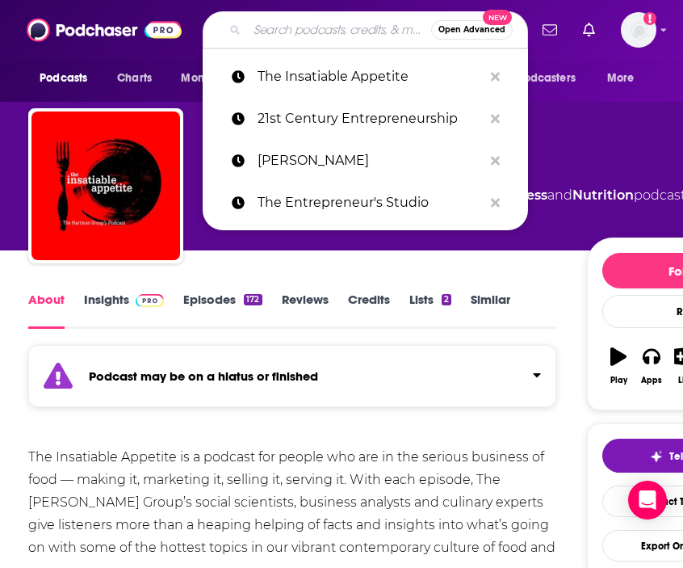
type input "v"
paste input "The Liquid Entrepreneur"
type input "The Liquid Entrepreneur"
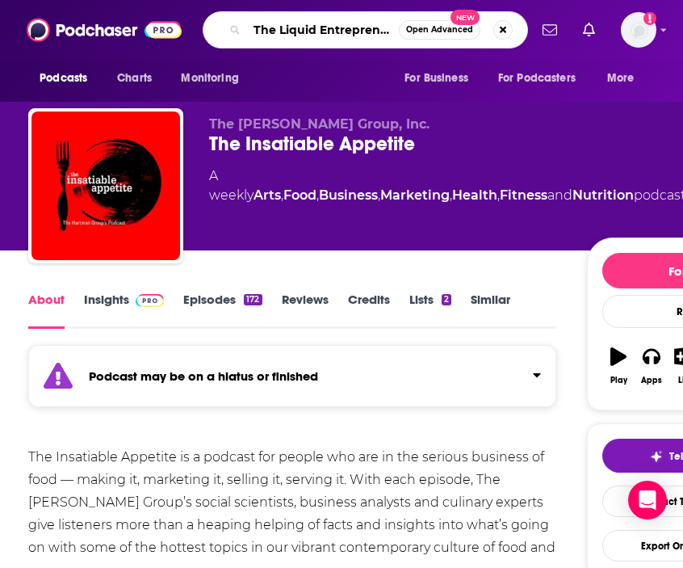
scroll to position [0, 6]
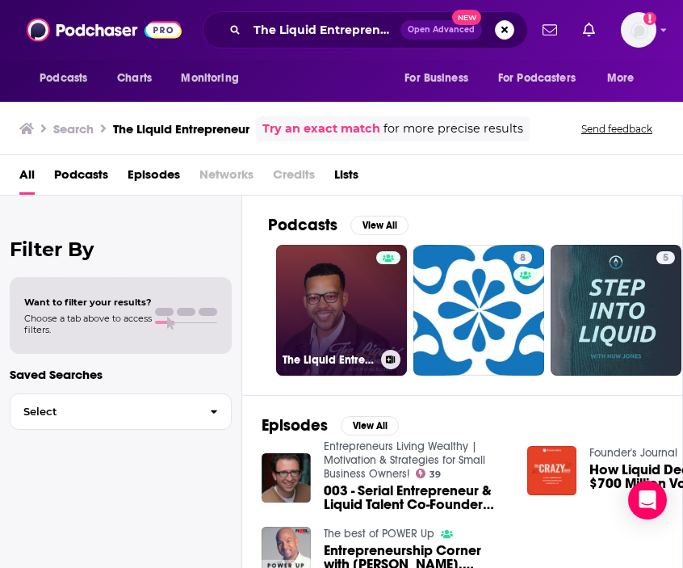
click at [330, 325] on link "The Liquid Entrepreneur" at bounding box center [341, 310] width 131 height 131
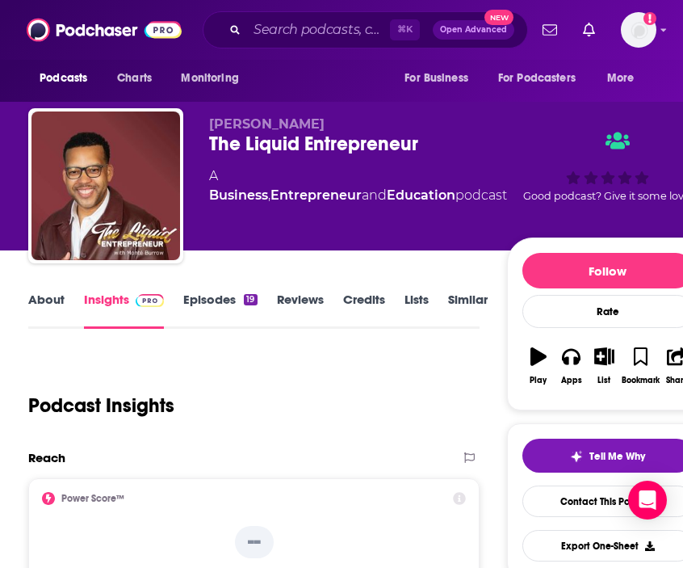
click at [64, 311] on link "About" at bounding box center [46, 310] width 36 height 37
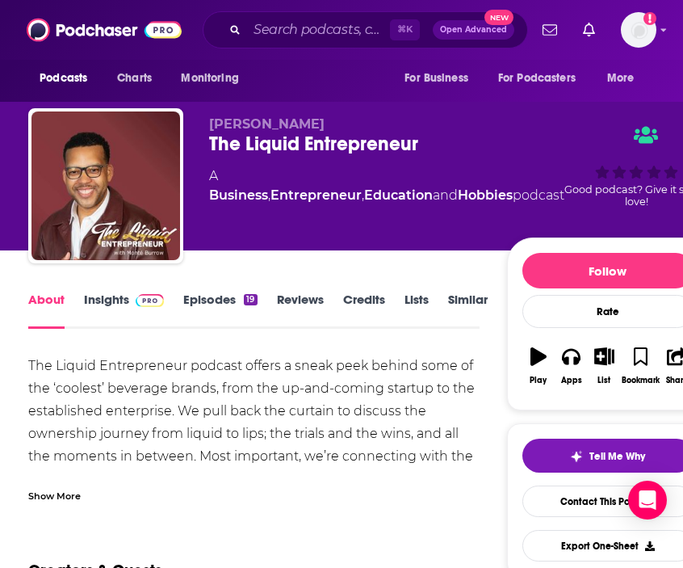
click at [94, 471] on div "The Liquid Entrepreneur podcast offers a sneak peek behind some of the ‘coolest…" at bounding box center [253, 429] width 451 height 148
click at [65, 485] on div "Show More" at bounding box center [253, 489] width 451 height 27
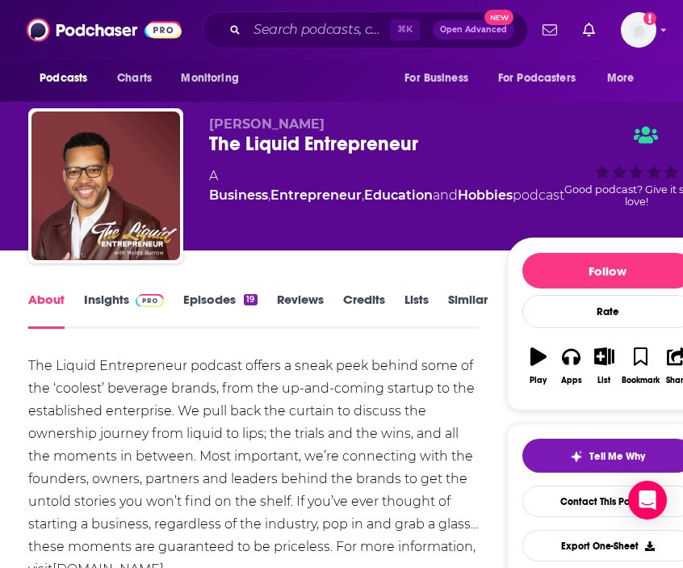
click at [225, 299] on link "Episodes 19" at bounding box center [219, 310] width 73 height 37
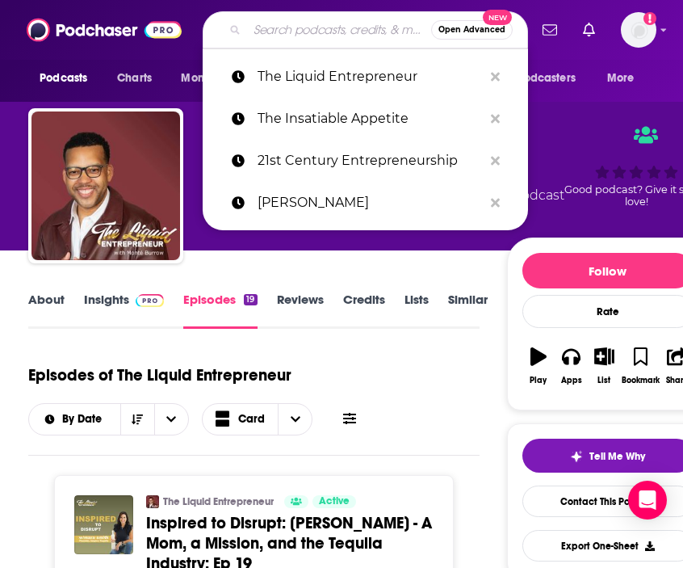
click at [299, 25] on input "Search podcasts, credits, & more..." at bounding box center [339, 30] width 184 height 26
paste input "NexxtLevel Brands Podcast"
type input "NexxtLevel Brands Podcast"
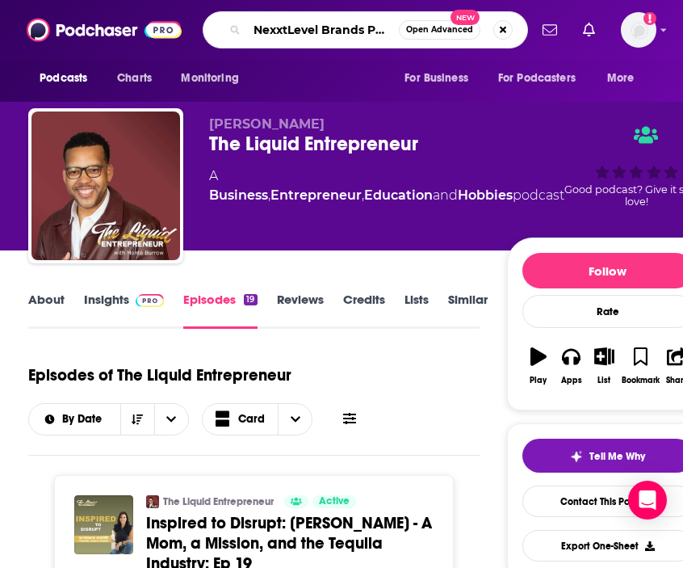
scroll to position [0, 23]
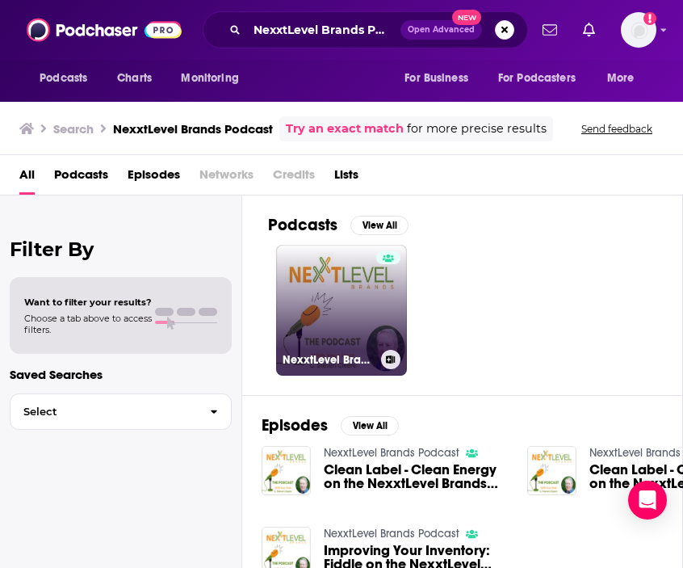
click at [376, 274] on div at bounding box center [388, 300] width 24 height 99
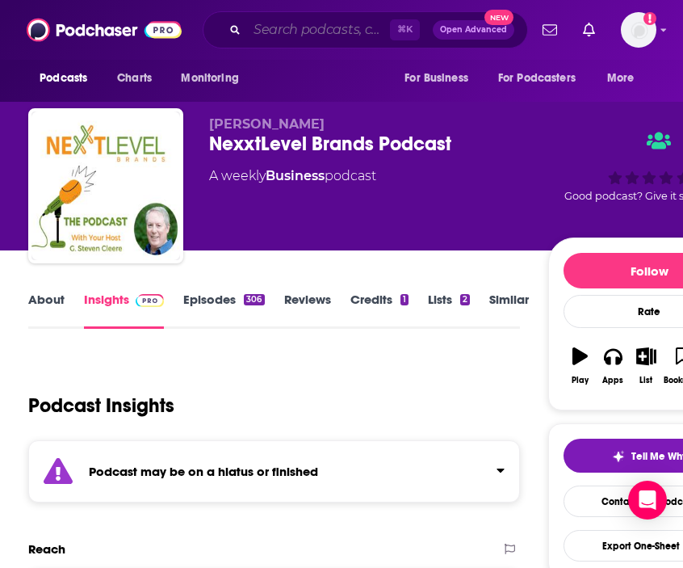
click at [289, 28] on input "Search podcasts, credits, & more..." at bounding box center [318, 30] width 143 height 26
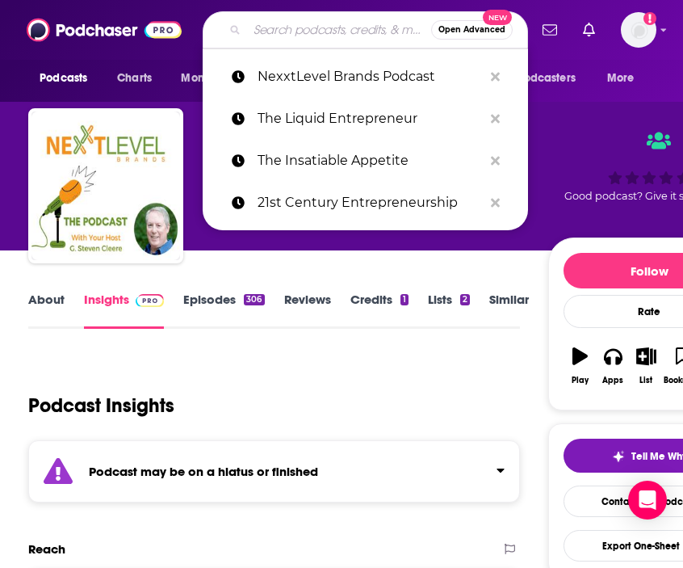
paste input "Business of Beverages"
type input "Business of Beverages"
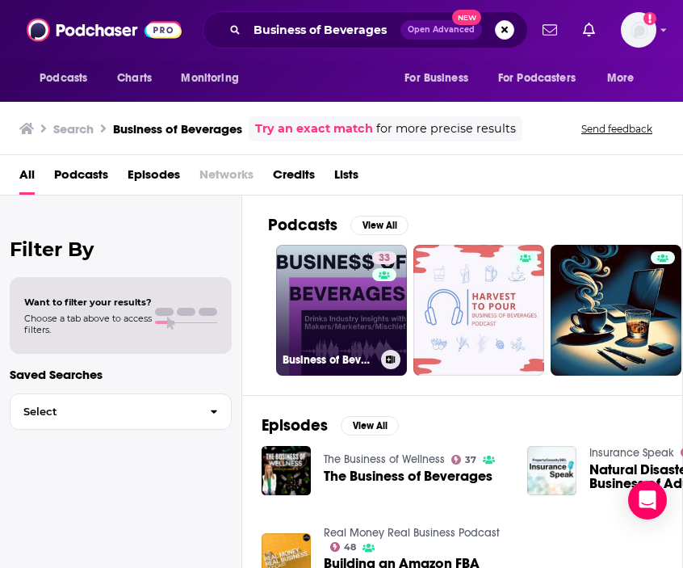
click at [301, 304] on link "33 Business of Beverages" at bounding box center [341, 310] width 131 height 131
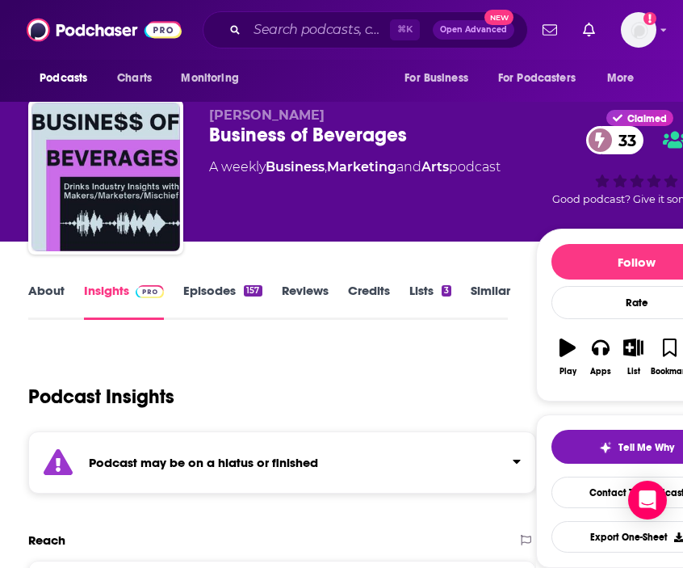
scroll to position [7, 0]
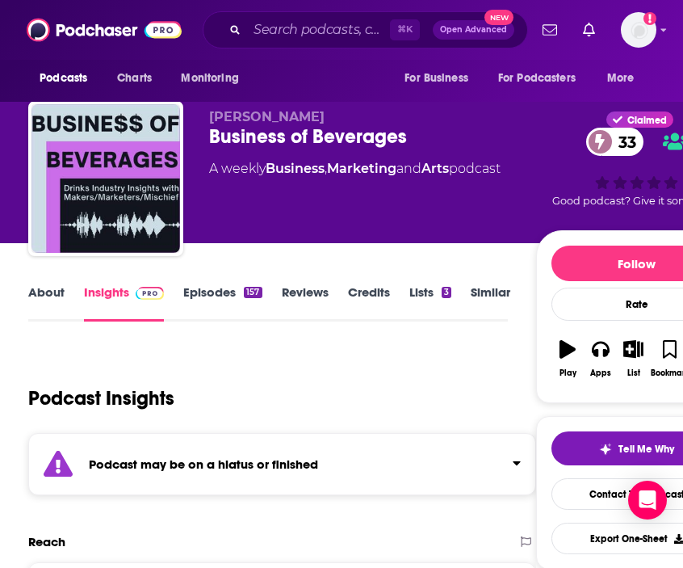
click at [53, 297] on link "About" at bounding box center [46, 302] width 36 height 37
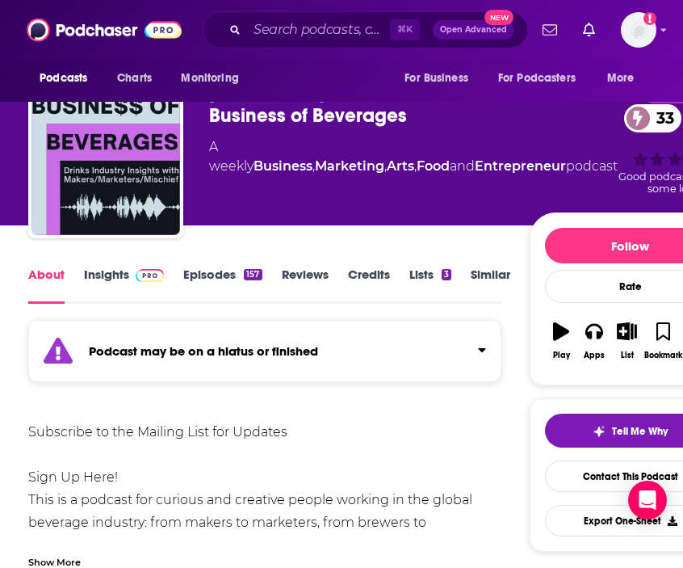
scroll to position [30, 0]
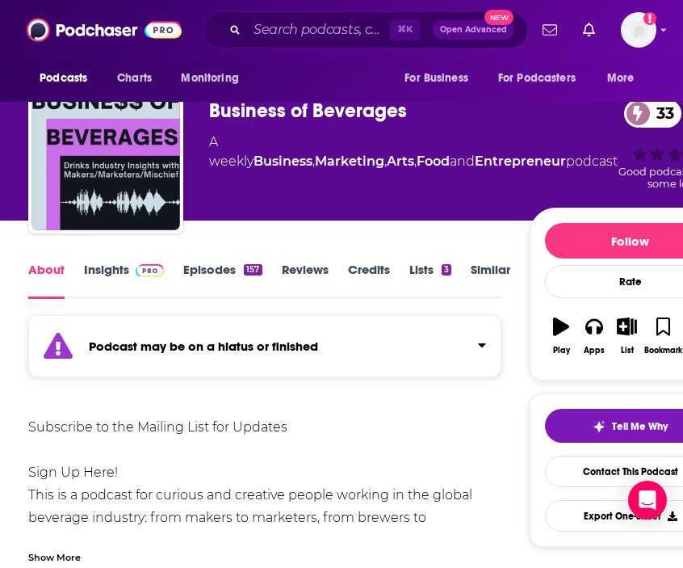
click at [226, 266] on link "Episodes 157" at bounding box center [222, 280] width 78 height 37
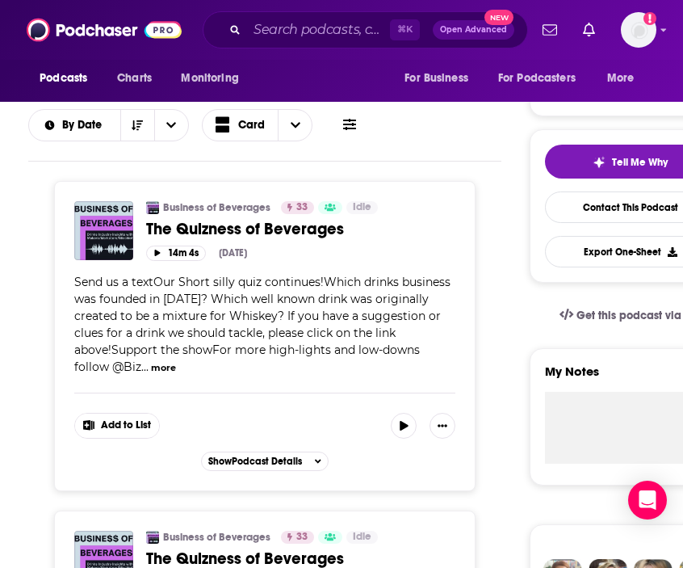
scroll to position [292, 0]
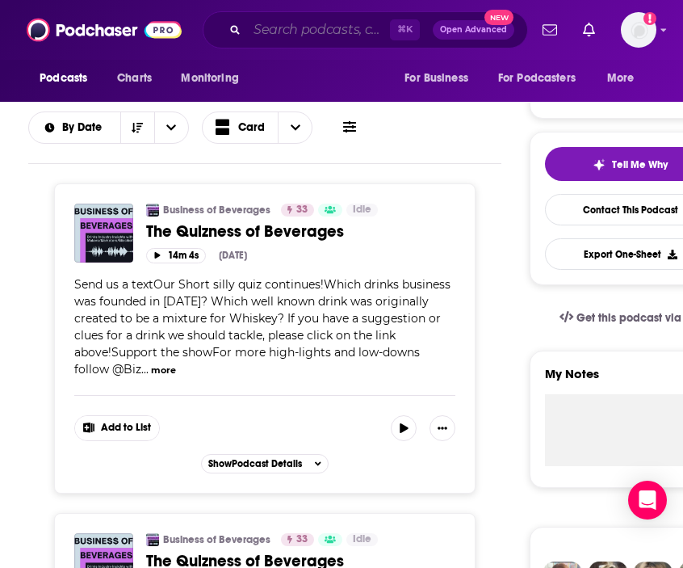
click at [309, 31] on input "Search podcasts, credits, & more..." at bounding box center [318, 30] width 143 height 26
paste input "The Best One Yet"
type input "The Best One Yet"
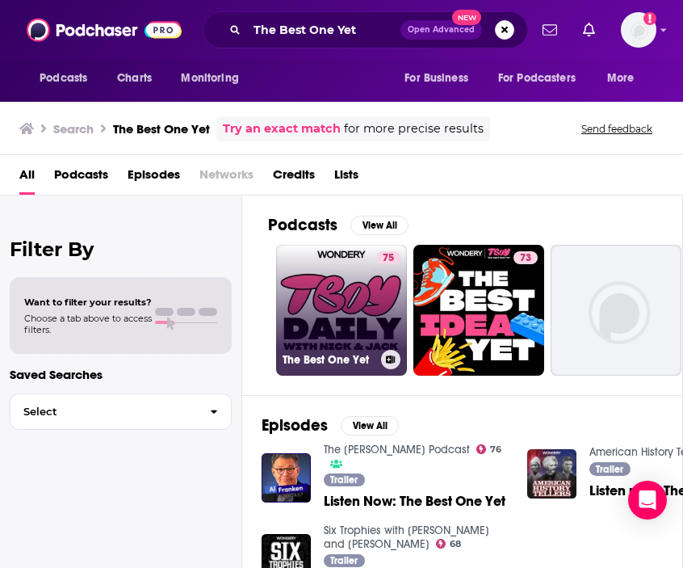
click at [300, 285] on link "75 The Best One Yet" at bounding box center [341, 310] width 131 height 131
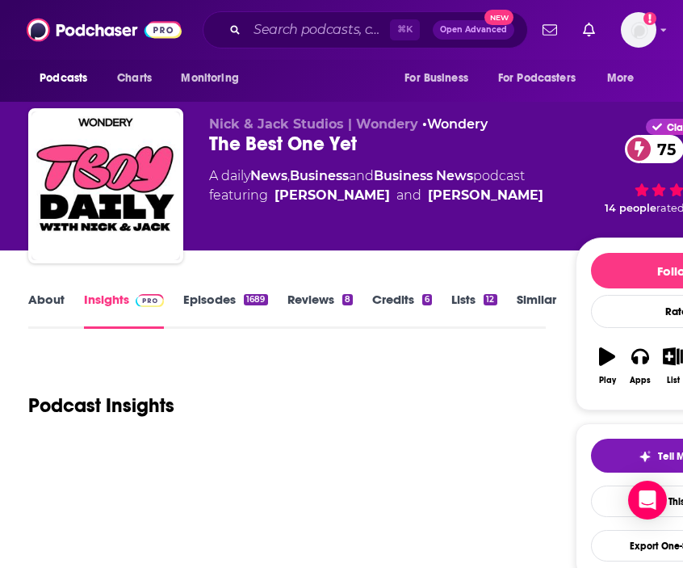
click at [53, 317] on link "About" at bounding box center [46, 310] width 36 height 37
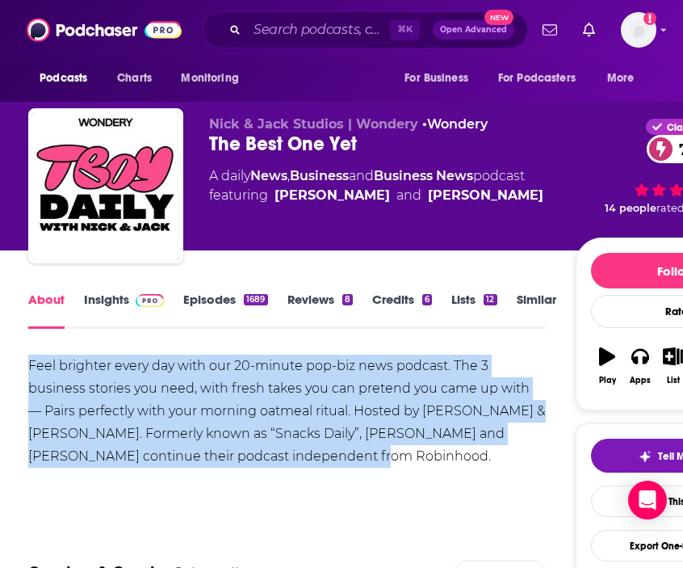
copy div "Feel brighter every day with our 20-minute pop-biz news podcast. The 3 business…"
drag, startPoint x: 236, startPoint y: 456, endPoint x: 7, endPoint y: 358, distance: 248.9
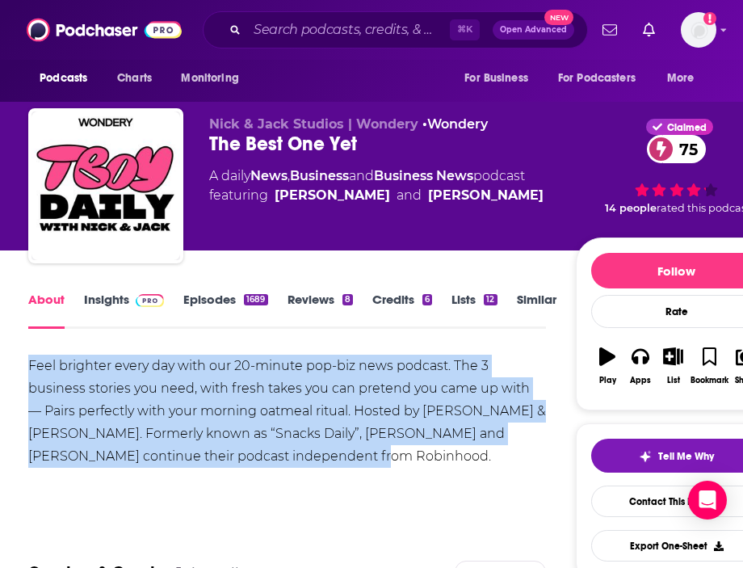
click at [102, 299] on link "Insights" at bounding box center [124, 310] width 80 height 37
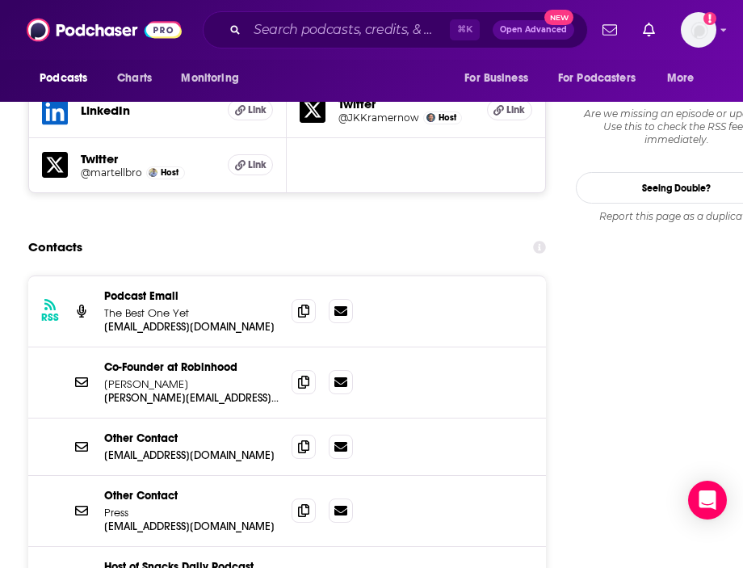
scroll to position [1583, 0]
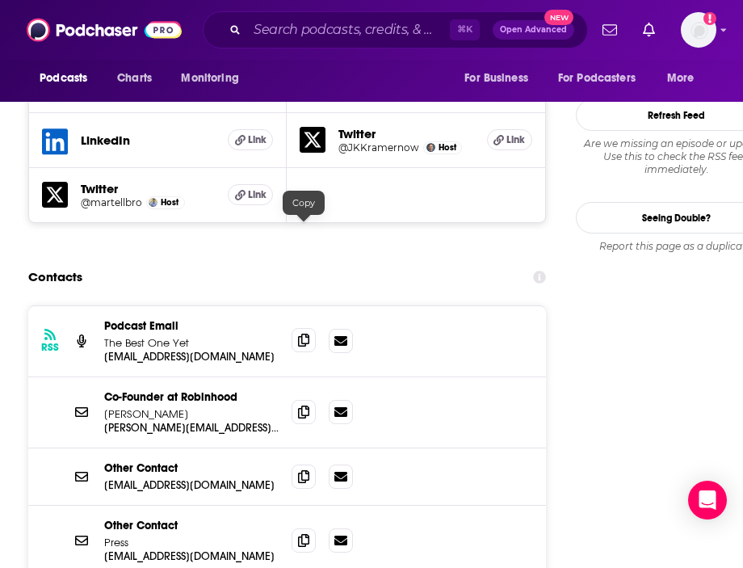
click at [298, 334] on icon at bounding box center [303, 340] width 11 height 13
click at [309, 30] on input "Search podcasts, credits, & more..." at bounding box center [348, 30] width 203 height 26
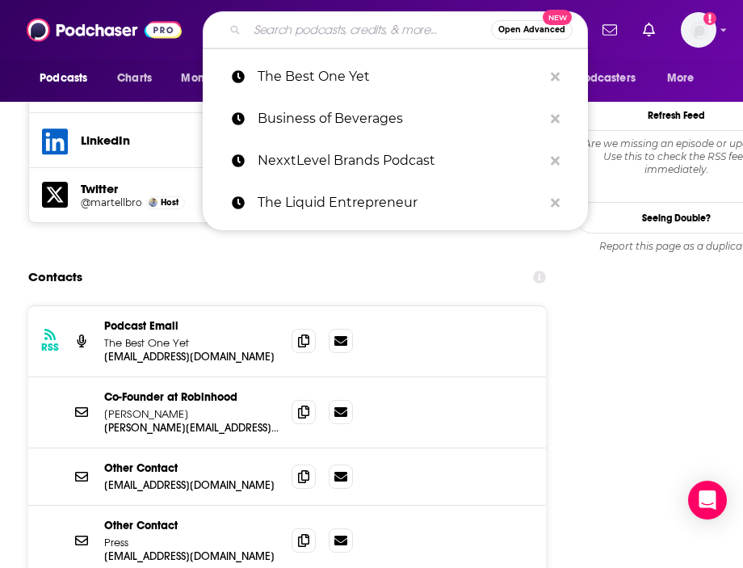
paste input "Work From Your Happy Place"
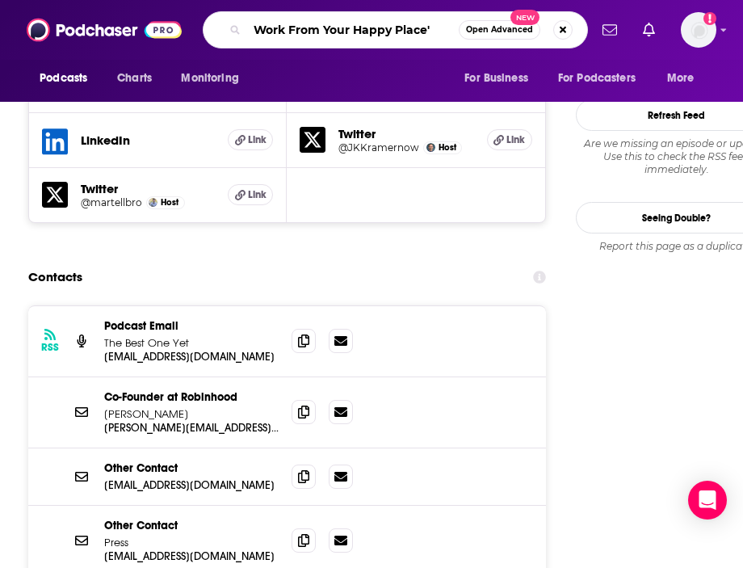
type input "Work From Your Happy Place"
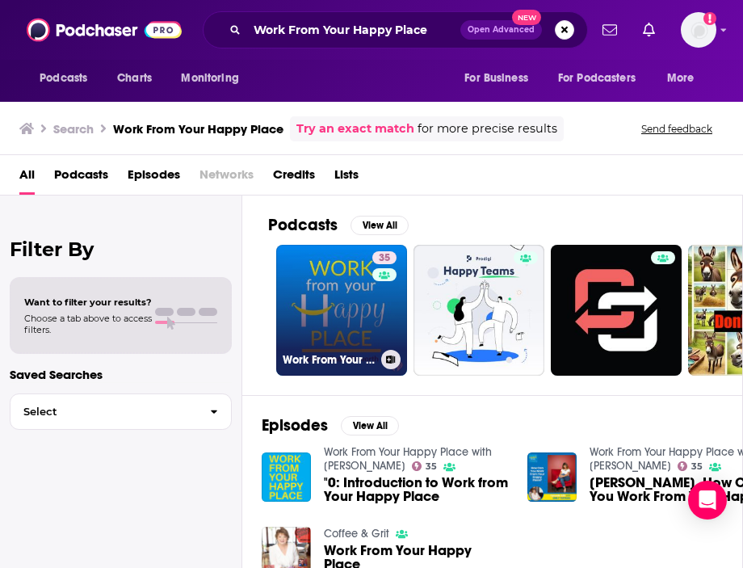
click at [344, 266] on link "35 Work From Your Happy Place with [PERSON_NAME]" at bounding box center [341, 310] width 131 height 131
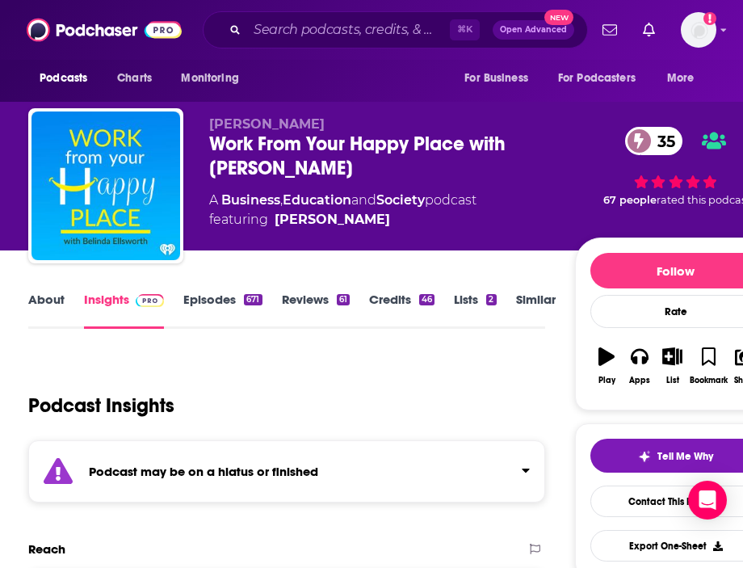
click at [49, 296] on link "About" at bounding box center [46, 310] width 36 height 37
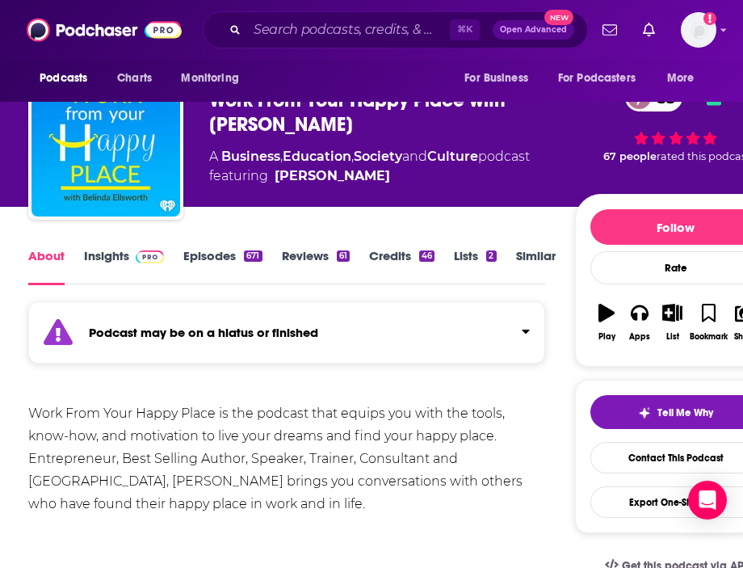
scroll to position [45, 0]
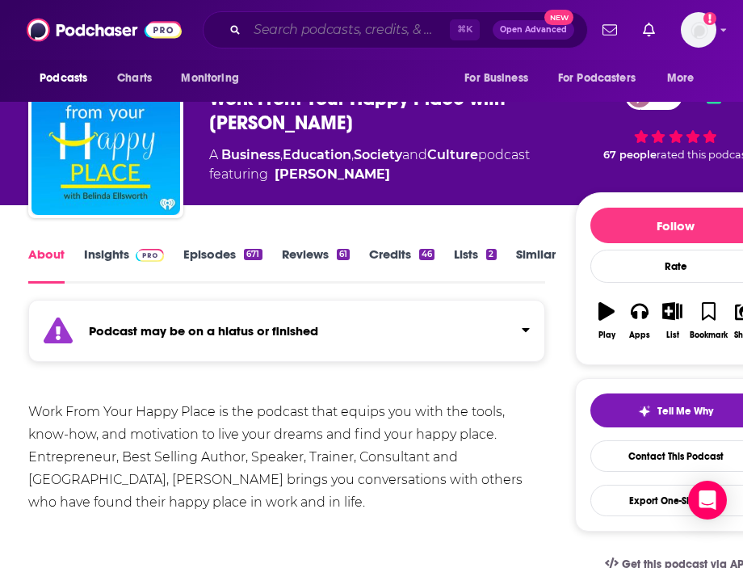
click at [304, 29] on input "Search podcasts, credits, & more..." at bounding box center [348, 30] width 203 height 26
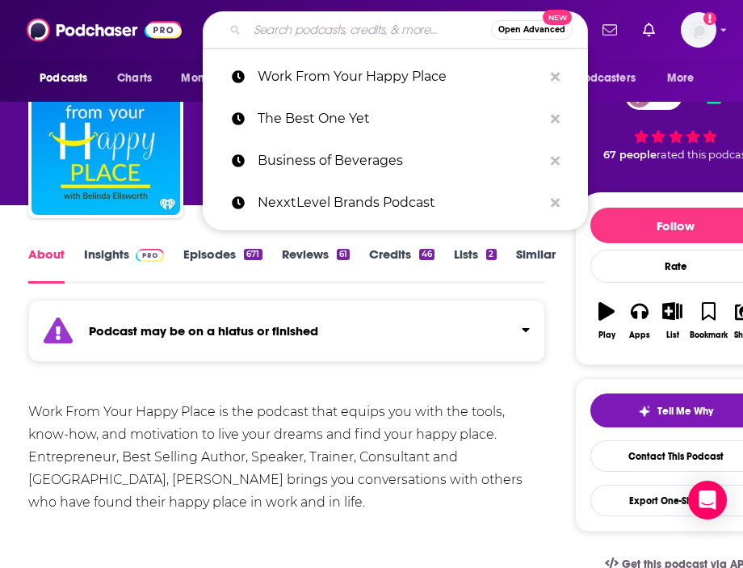
click at [304, 29] on input "Search podcasts, credits, & more..." at bounding box center [369, 30] width 244 height 26
paste input "[DOMAIN_NAME] Podcast"
type input "[DOMAIN_NAME] Podcast"
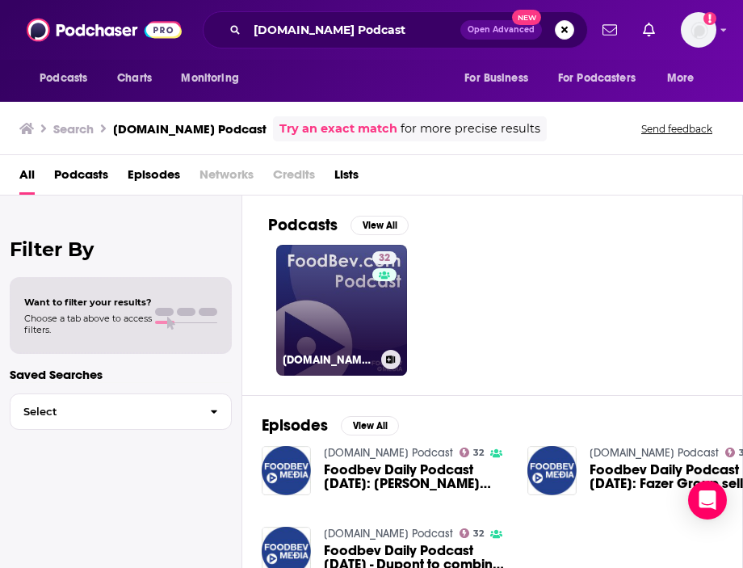
click at [332, 296] on link "32 [DOMAIN_NAME] Podcast" at bounding box center [341, 310] width 131 height 131
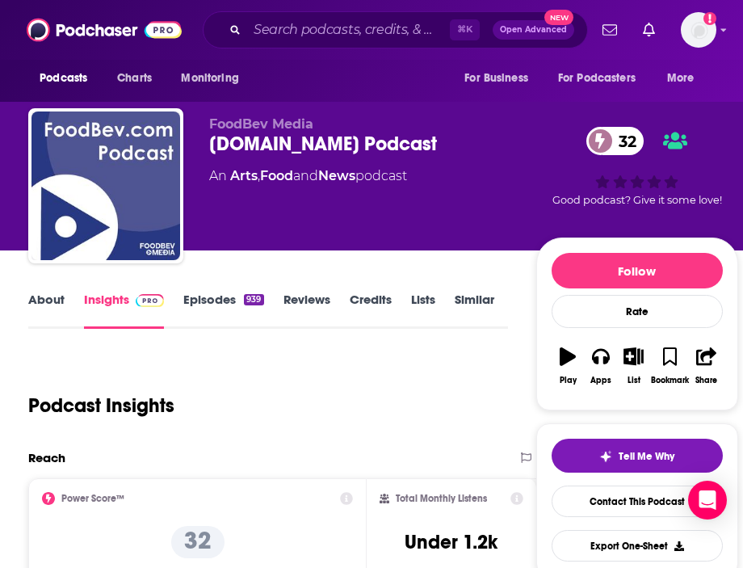
click at [45, 313] on link "About" at bounding box center [46, 310] width 36 height 37
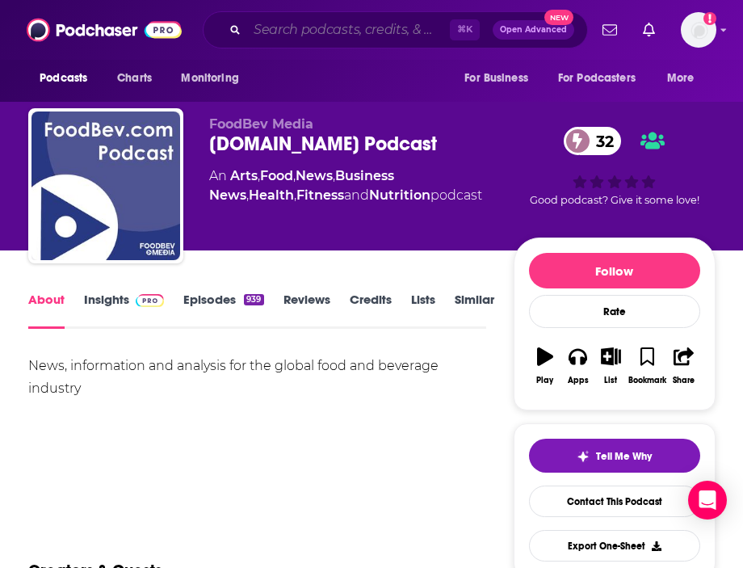
click at [321, 33] on input "Search podcasts, credits, & more..." at bounding box center [348, 30] width 203 height 26
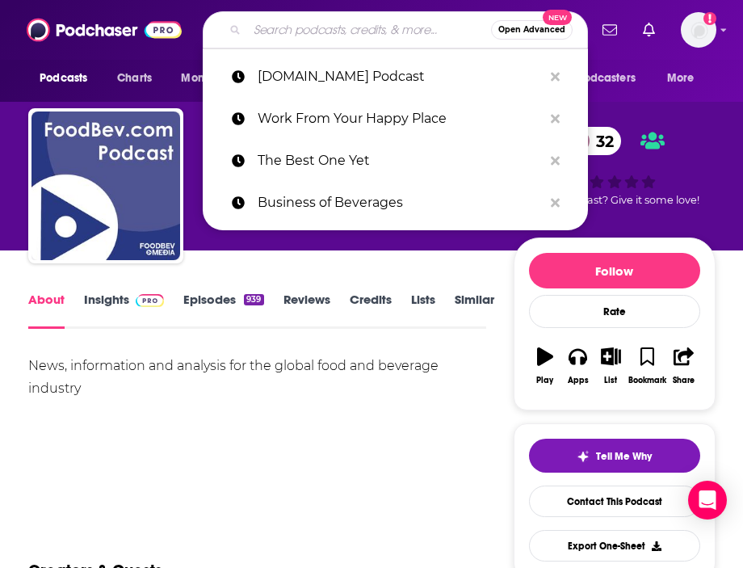
paste input "Thirsty Thursdays"
type input "Thirsty Thursdays"
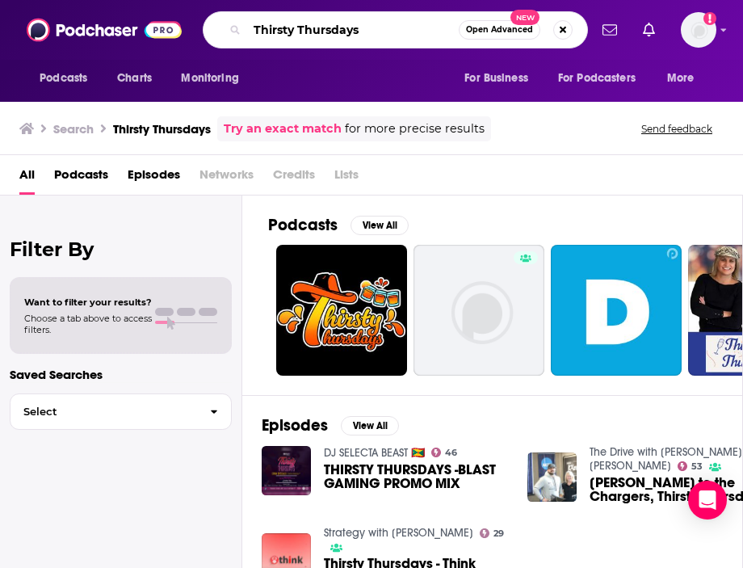
paste input "Food Founders Podcast"
drag, startPoint x: 391, startPoint y: 29, endPoint x: 153, endPoint y: -8, distance: 240.3
click at [153, 0] on html "Podcasts Charts Monitoring Food Founders Podcast Open Advanced New For Business…" at bounding box center [371, 284] width 743 height 568
type input "Food Founders Podcast"
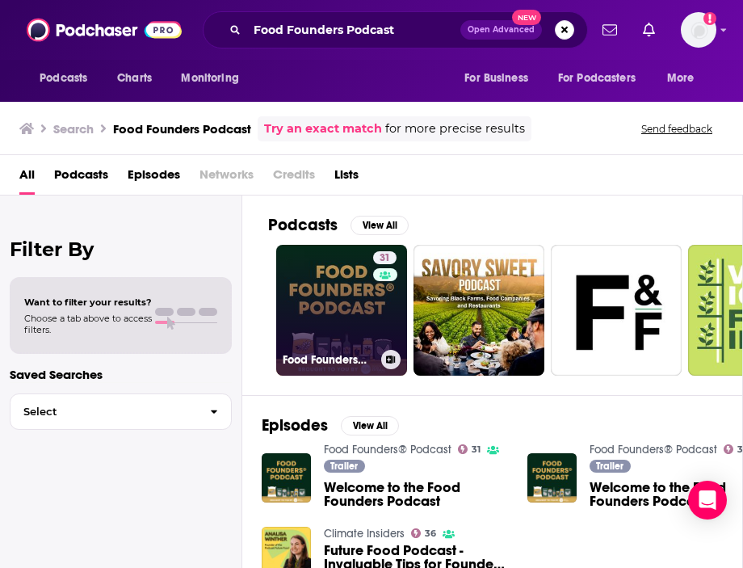
click at [304, 304] on link "31 Food Founders® Podcast" at bounding box center [341, 310] width 131 height 131
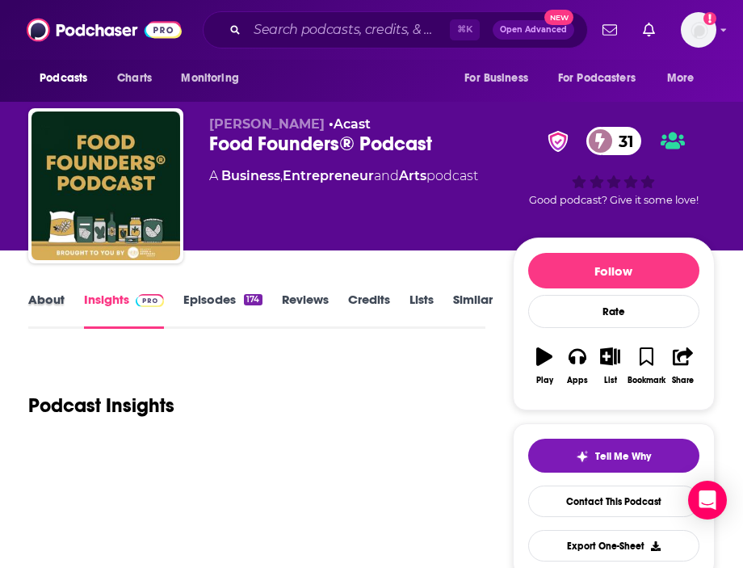
click at [65, 299] on div "About" at bounding box center [56, 310] width 56 height 37
click at [45, 299] on link "About" at bounding box center [46, 310] width 36 height 37
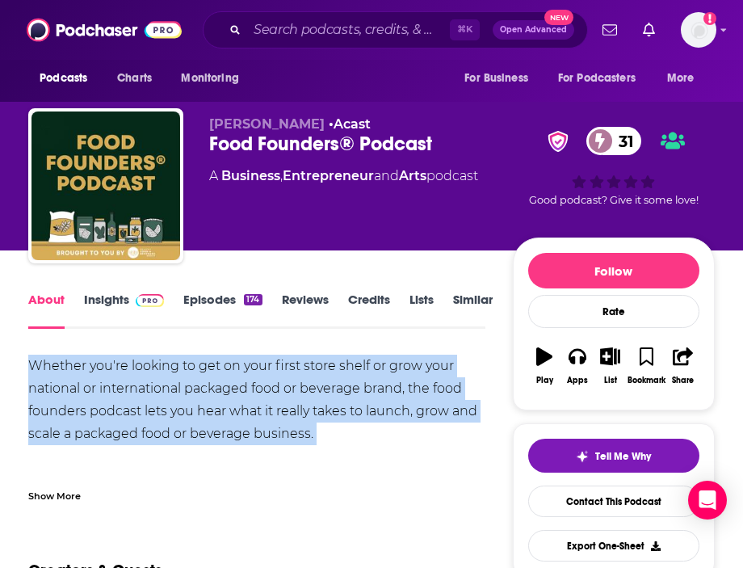
drag, startPoint x: 331, startPoint y: 447, endPoint x: 3, endPoint y: 351, distance: 341.5
copy div "Whether you're looking to get on your first store shelf or grow your national o…"
click at [113, 292] on link "Insights" at bounding box center [124, 310] width 80 height 37
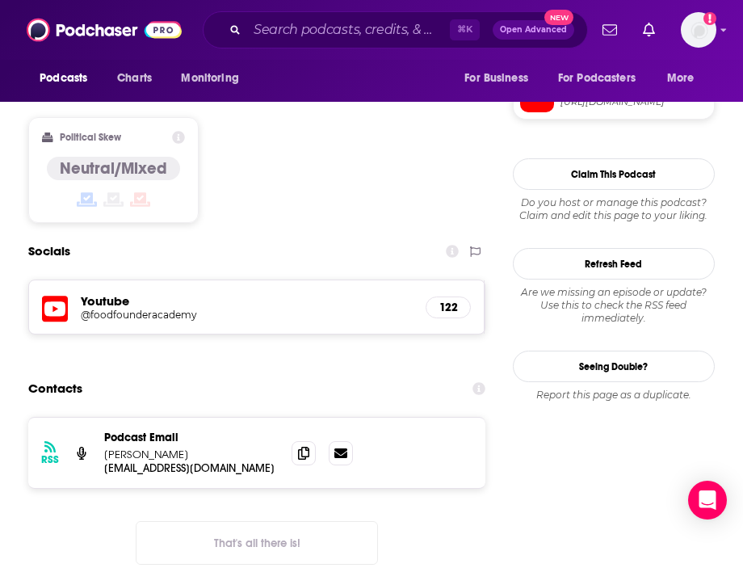
scroll to position [1404, 0]
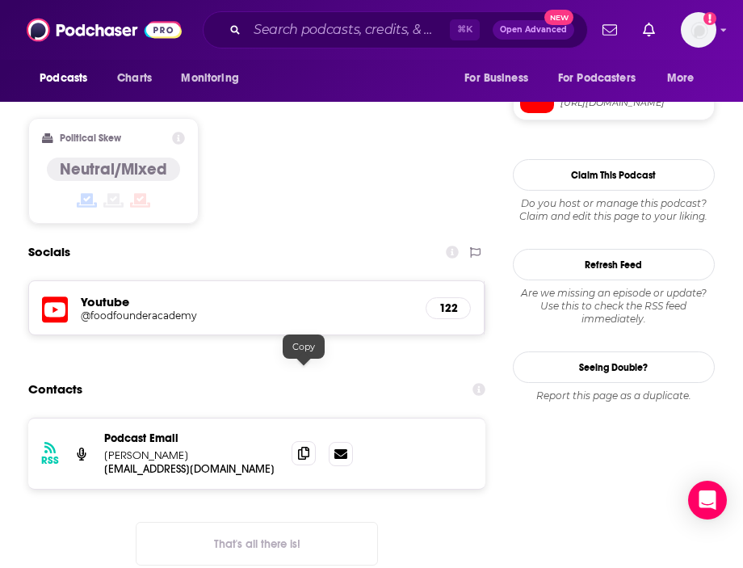
click at [309, 447] on icon at bounding box center [303, 453] width 11 height 13
click at [346, 23] on input "Search podcasts, credits, & more..." at bounding box center [348, 30] width 203 height 26
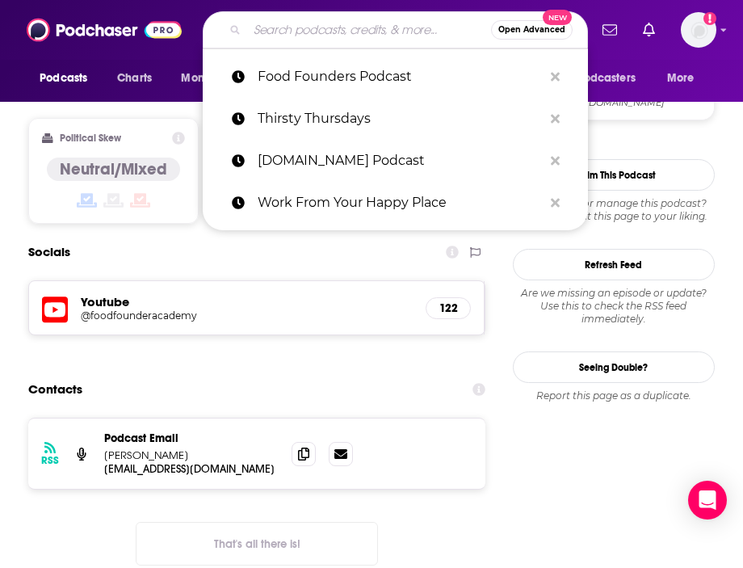
paste input "The Startup Podcast"
type input "The Startup Podcast"
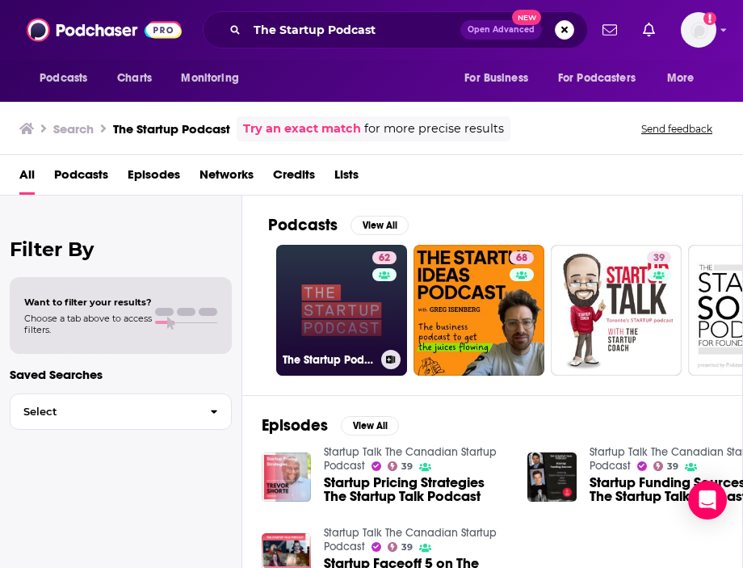
click at [327, 284] on link "62 The Startup Podcast" at bounding box center [341, 310] width 131 height 131
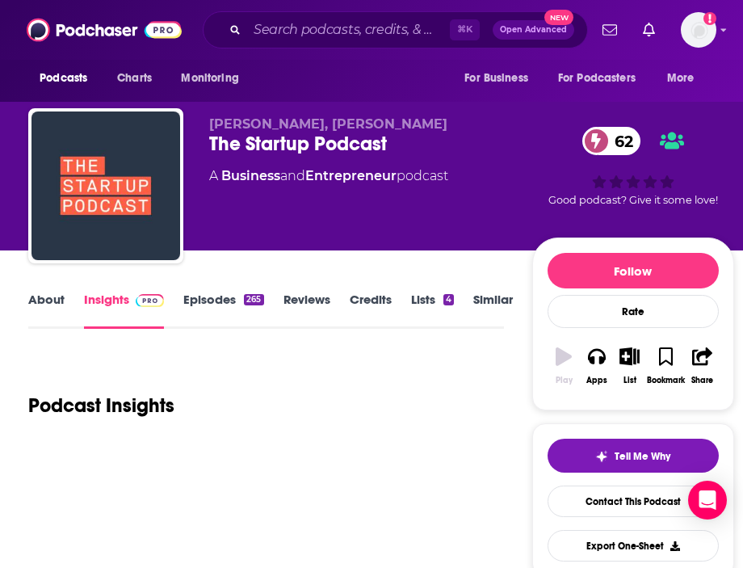
click at [58, 304] on link "About" at bounding box center [46, 310] width 36 height 37
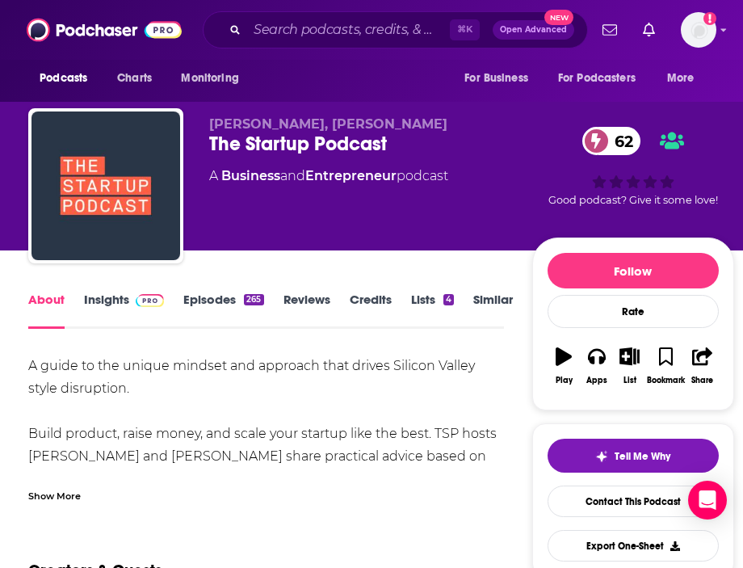
click at [61, 491] on div "Show More" at bounding box center [54, 494] width 52 height 15
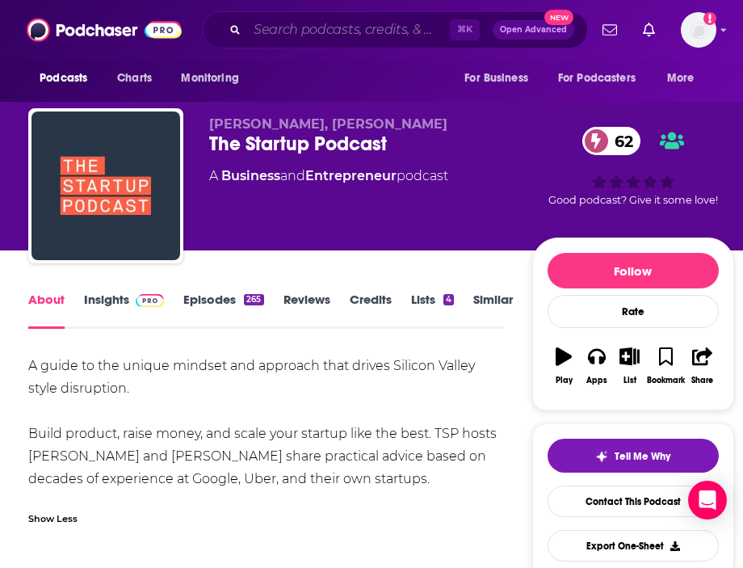
click at [336, 29] on input "Search podcasts, credits, & more..." at bounding box center [348, 30] width 203 height 26
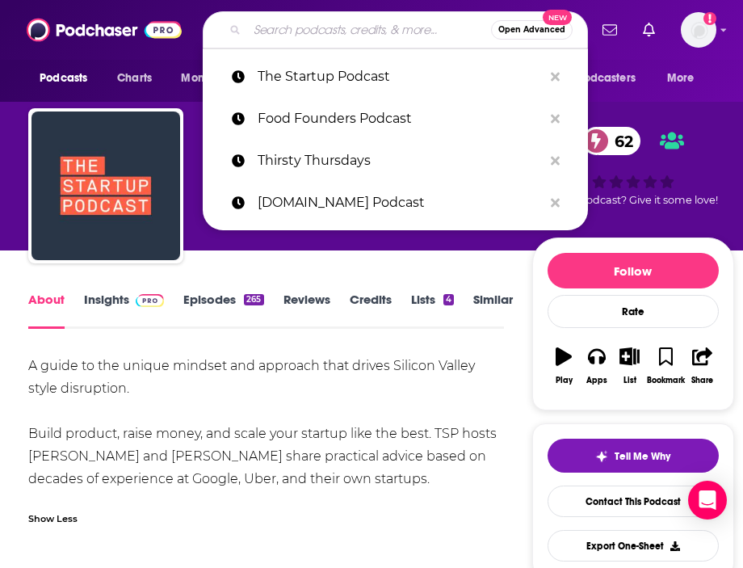
paste input "Wine Enthusiast Podcast"
type input "Wine Enthusiast Podcast"
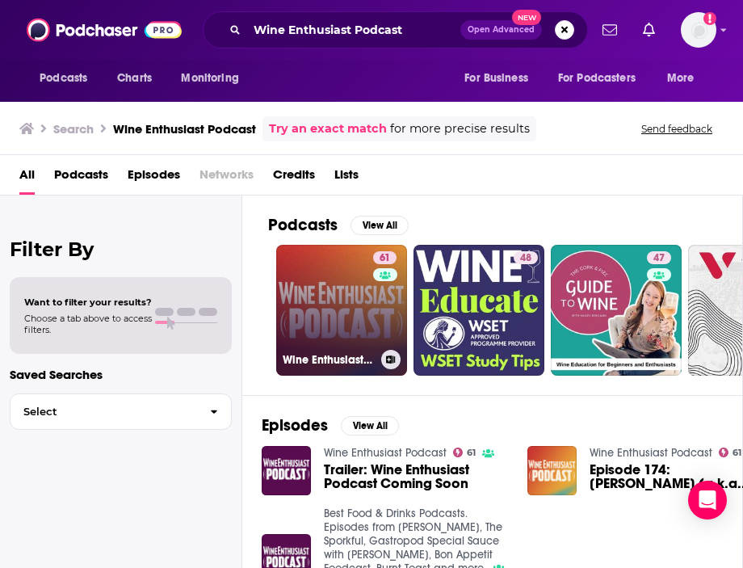
click at [327, 323] on link "61 Wine Enthusiast Podcast" at bounding box center [341, 310] width 131 height 131
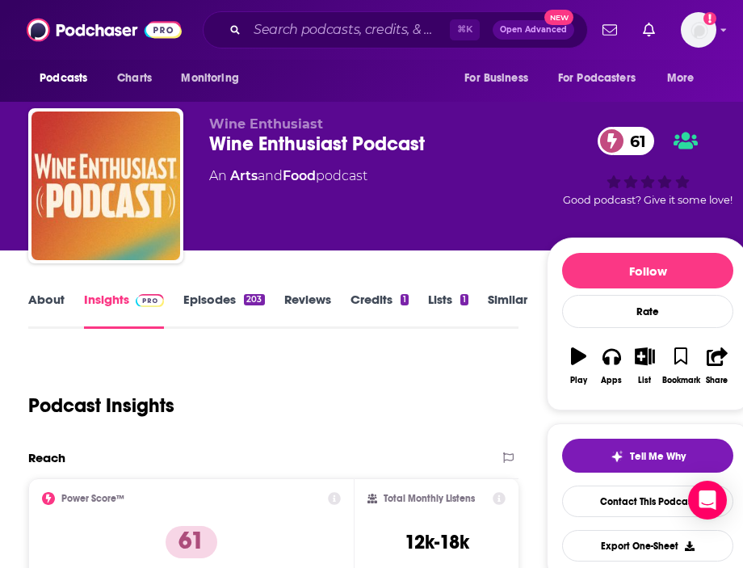
click at [59, 300] on link "About" at bounding box center [46, 310] width 36 height 37
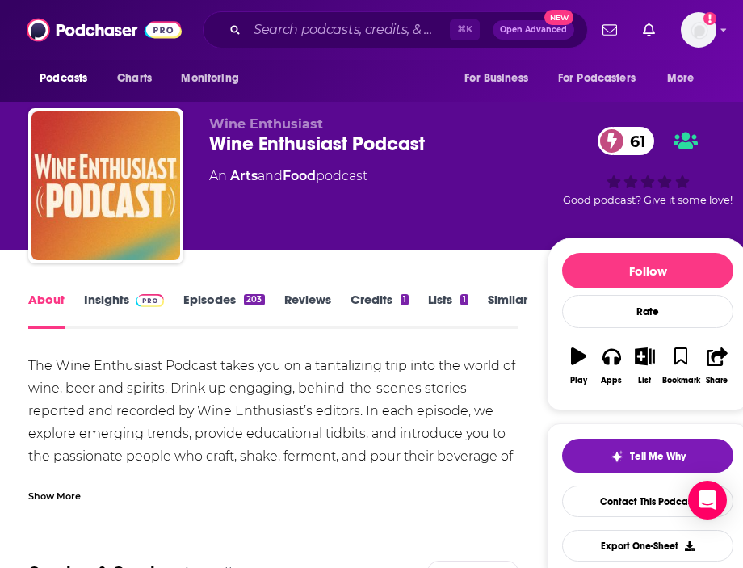
click at [62, 498] on div "Show More" at bounding box center [54, 494] width 52 height 15
click at [30, 511] on div "Show Less" at bounding box center [52, 517] width 49 height 15
click at [37, 495] on div "Show More" at bounding box center [54, 494] width 52 height 15
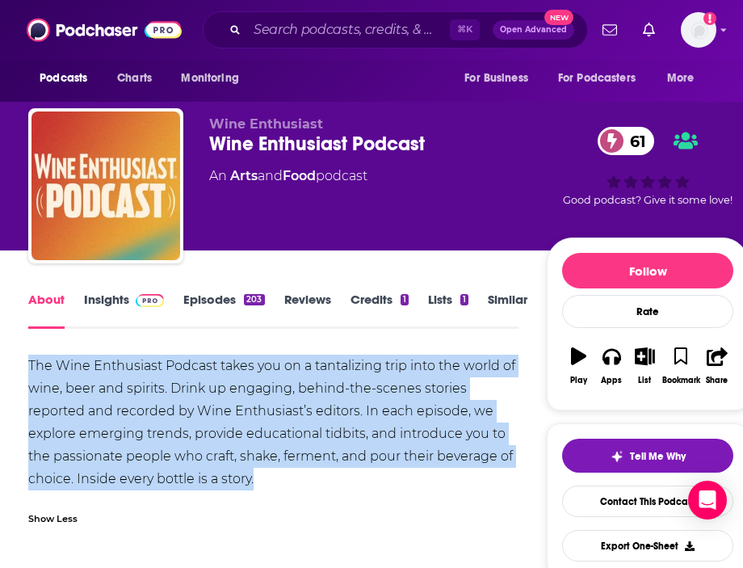
copy div "The Wine Enthusiast Podcast takes you on a tantalizing trip into the world of w…"
drag, startPoint x: 27, startPoint y: 359, endPoint x: 304, endPoint y: 496, distance: 309.9
click at [107, 296] on link "Insights" at bounding box center [124, 310] width 80 height 37
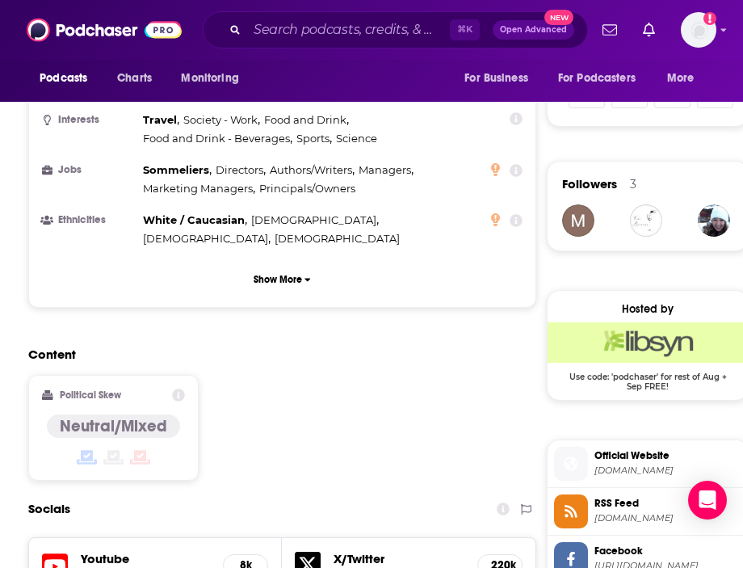
scroll to position [1359, 0]
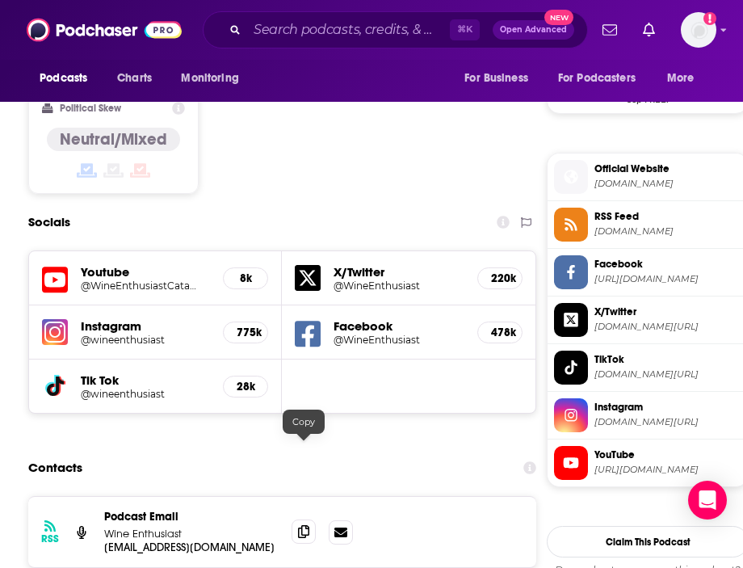
click at [300, 525] on icon at bounding box center [303, 531] width 11 height 13
click at [321, 38] on input "Search podcasts, credits, & more..." at bounding box center [348, 30] width 203 height 26
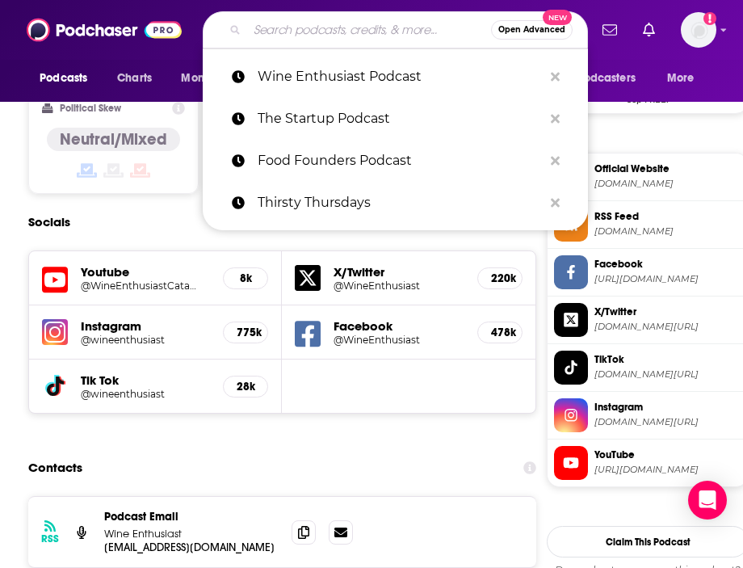
click at [321, 38] on input "Search podcasts, credits, & more..." at bounding box center [369, 30] width 244 height 26
paste input "Flavor University Podcast"
type input "Flavor University Podcast"
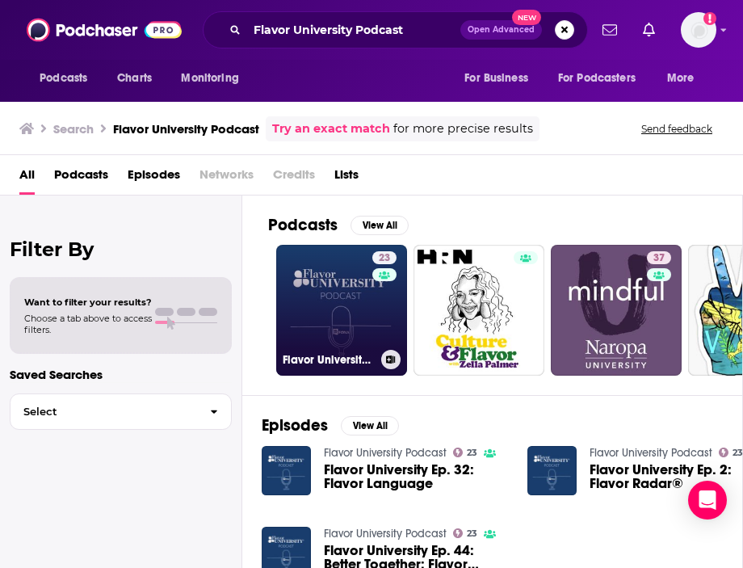
click at [302, 281] on link "23 Flavor University Podcast" at bounding box center [341, 310] width 131 height 131
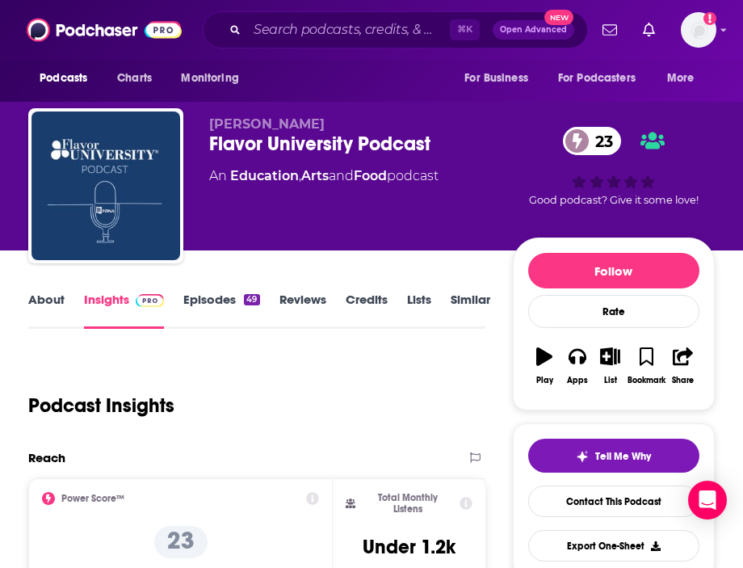
click at [43, 299] on link "About" at bounding box center [46, 310] width 36 height 37
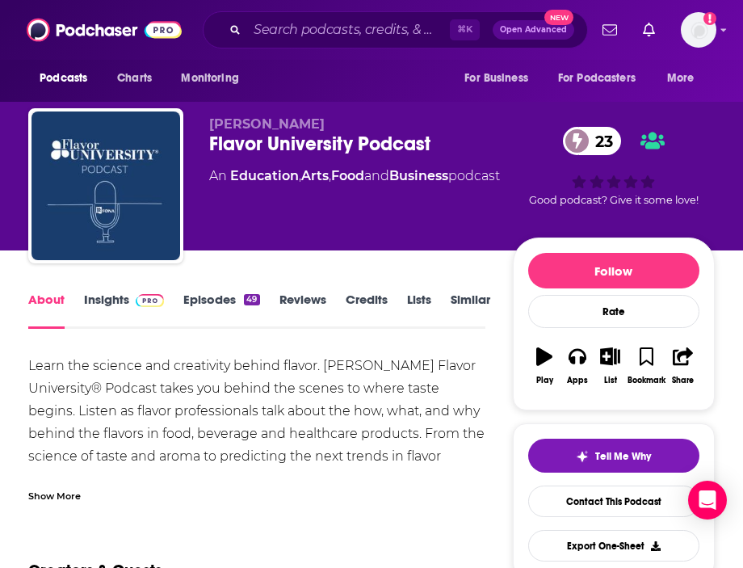
click at [69, 489] on div "Show More" at bounding box center [54, 494] width 52 height 15
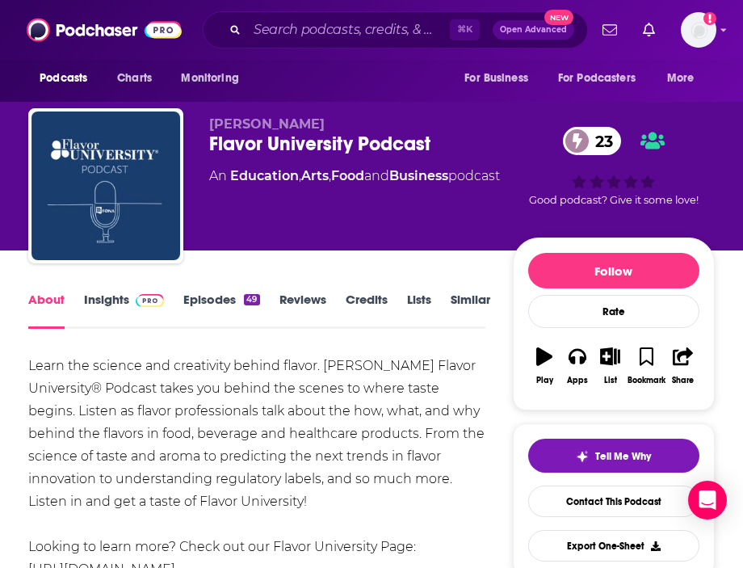
click at [111, 309] on link "Insights" at bounding box center [124, 310] width 80 height 37
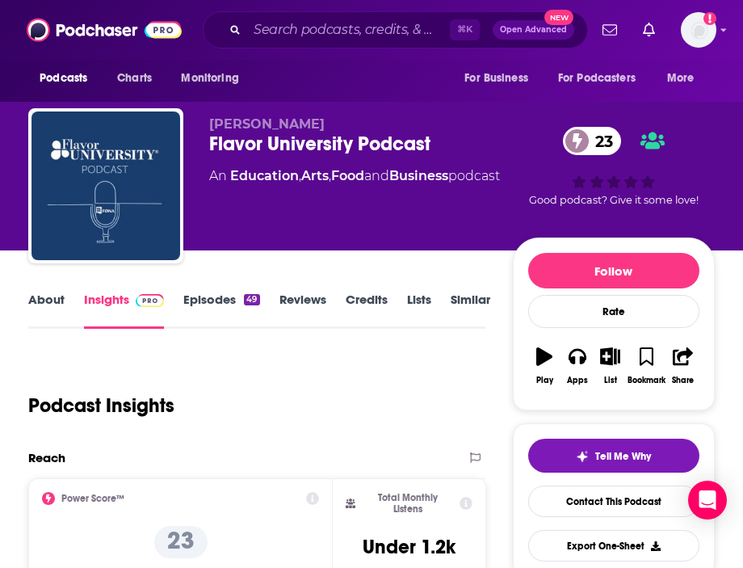
click at [60, 305] on link "About" at bounding box center [46, 310] width 36 height 37
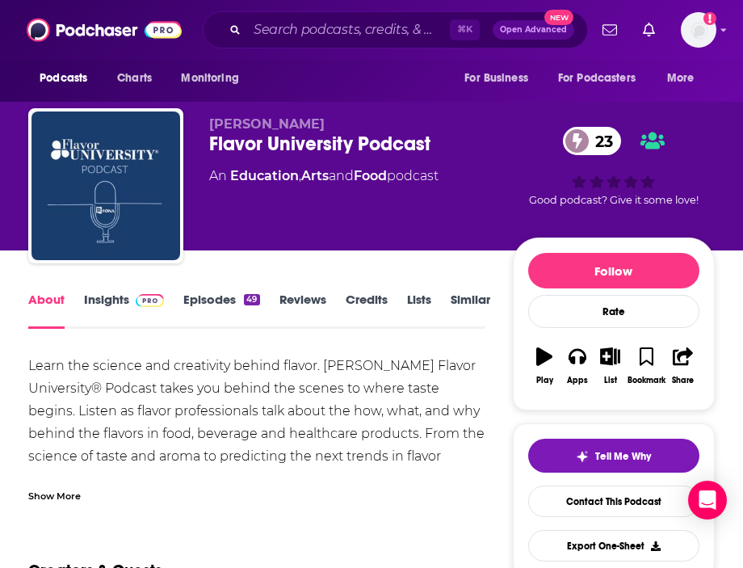
click at [52, 479] on div "Show More" at bounding box center [256, 489] width 457 height 27
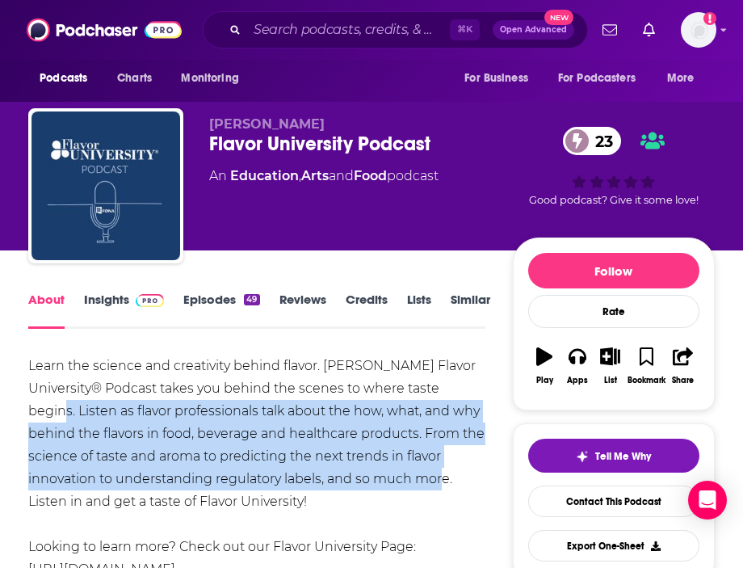
drag, startPoint x: 75, startPoint y: 410, endPoint x: 485, endPoint y: 473, distance: 415.1
click at [88, 312] on link "Insights" at bounding box center [124, 310] width 80 height 37
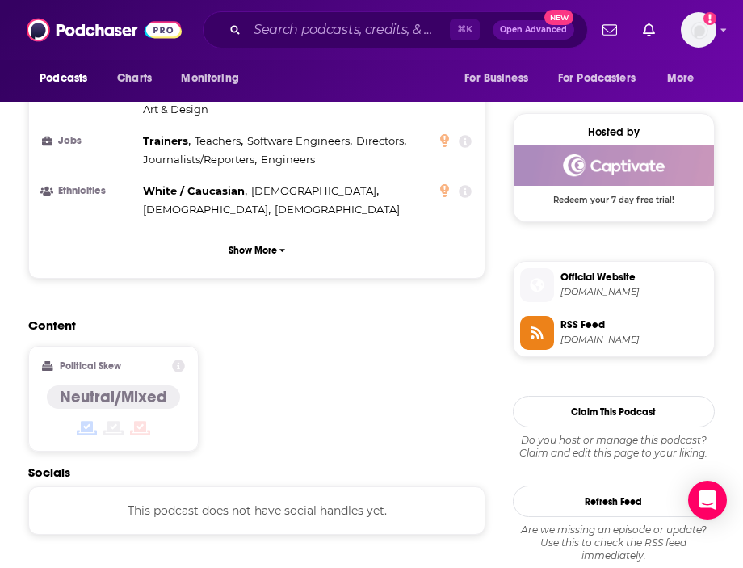
scroll to position [1412, 0]
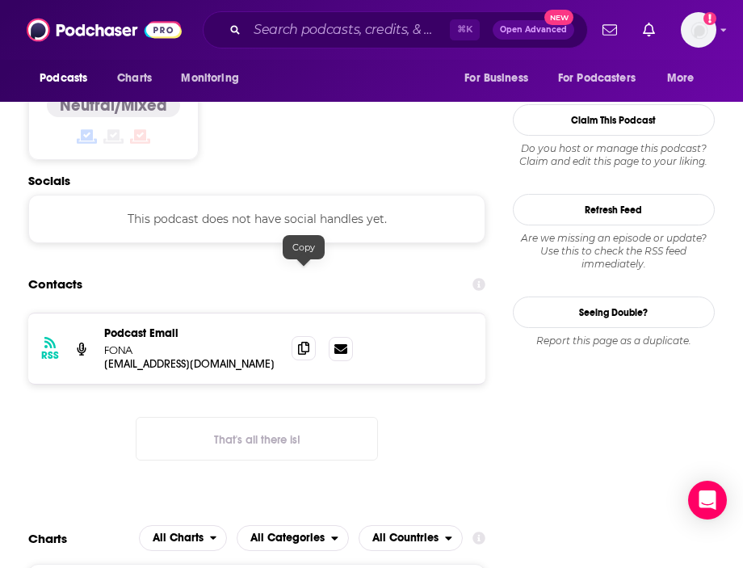
click at [304, 342] on icon at bounding box center [303, 348] width 11 height 13
click at [300, 342] on icon at bounding box center [303, 348] width 11 height 13
click at [304, 34] on input "Search podcasts, credits, & more..." at bounding box center [348, 30] width 203 height 26
paste input "Small Business Big Deal"
type input "Small Business Big Deal"
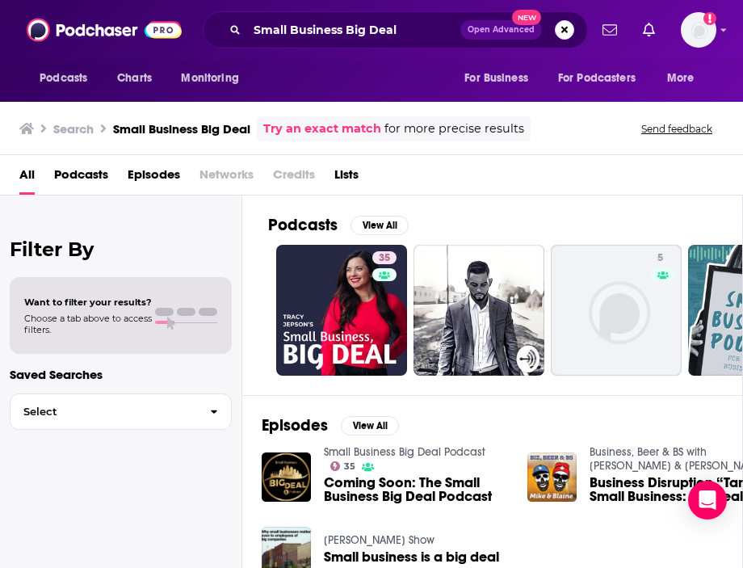
click at [321, 239] on div "Podcasts View All" at bounding box center [505, 230] width 474 height 30
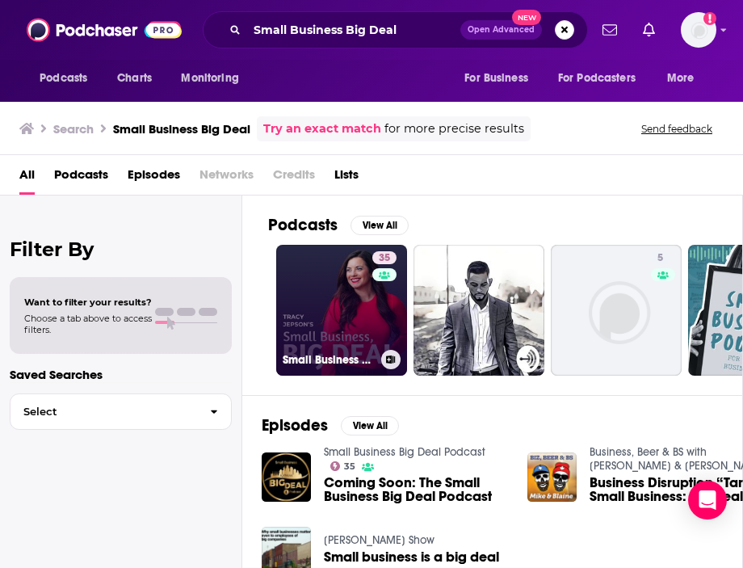
click at [323, 262] on link "35 Small Business Big Deal Podcast" at bounding box center [341, 310] width 131 height 131
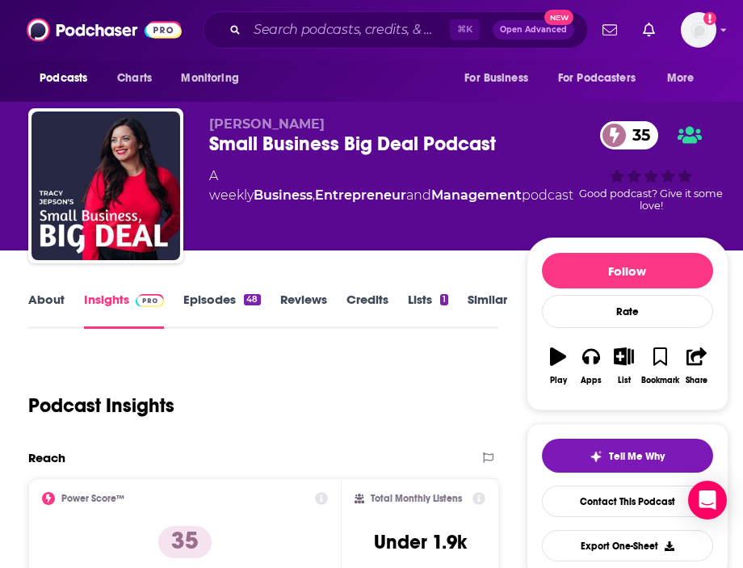
click at [48, 313] on link "About" at bounding box center [46, 310] width 36 height 37
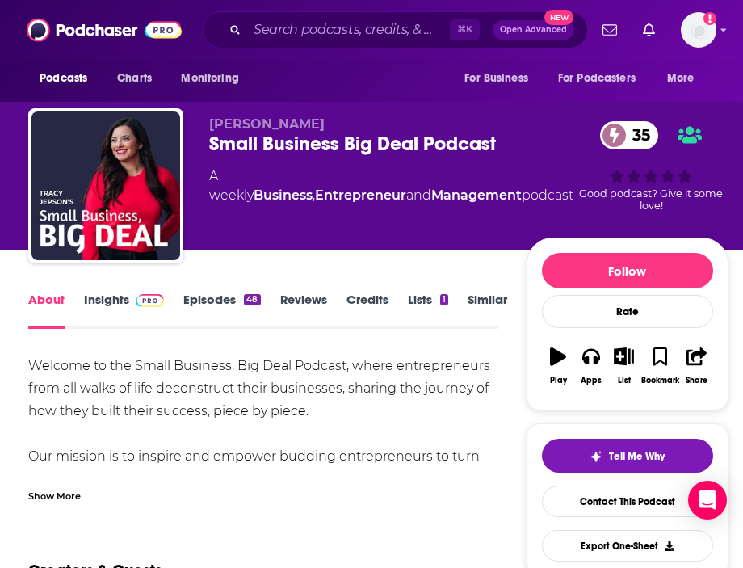
click at [53, 491] on div "Show More" at bounding box center [54, 494] width 52 height 15
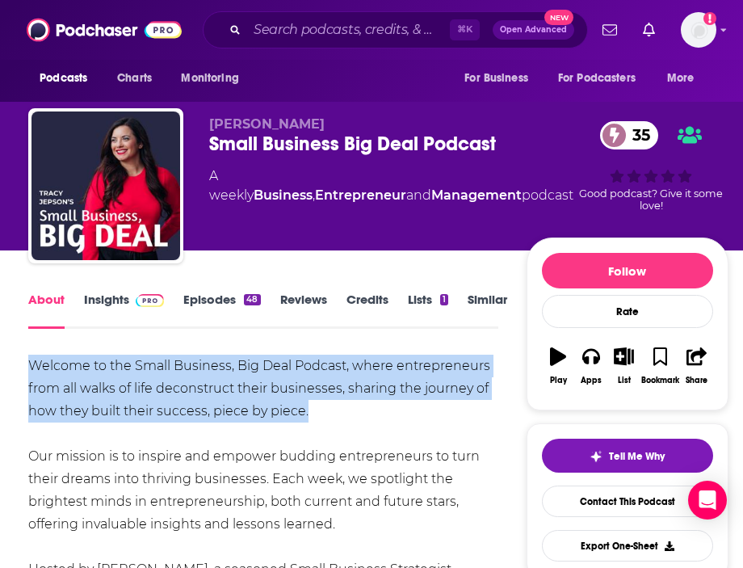
drag, startPoint x: 307, startPoint y: 418, endPoint x: 12, endPoint y: 375, distance: 297.9
click at [84, 300] on link "Insights" at bounding box center [124, 310] width 80 height 37
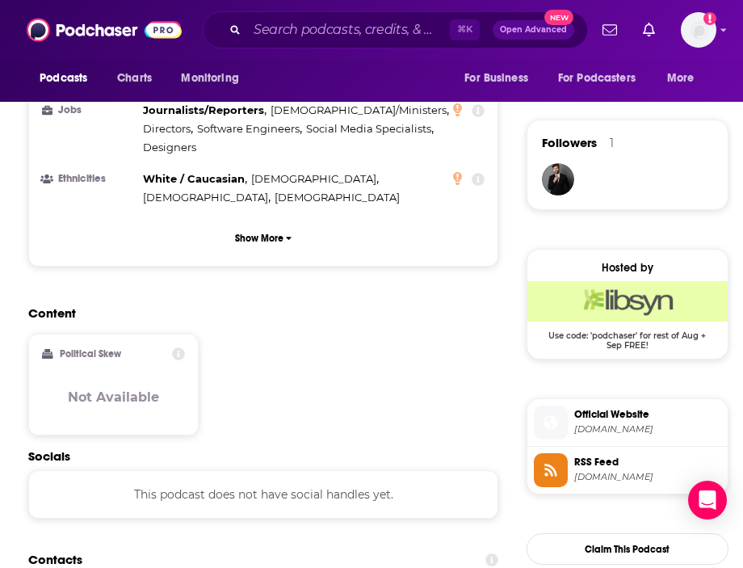
scroll to position [1305, 0]
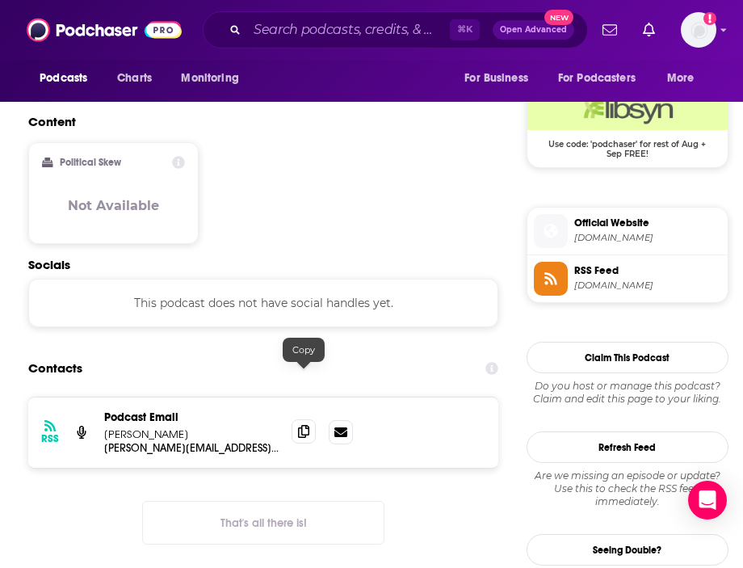
click at [307, 425] on icon at bounding box center [303, 431] width 11 height 13
click at [304, 33] on input "Search podcasts, credits, & more..." at bounding box center [348, 30] width 203 height 26
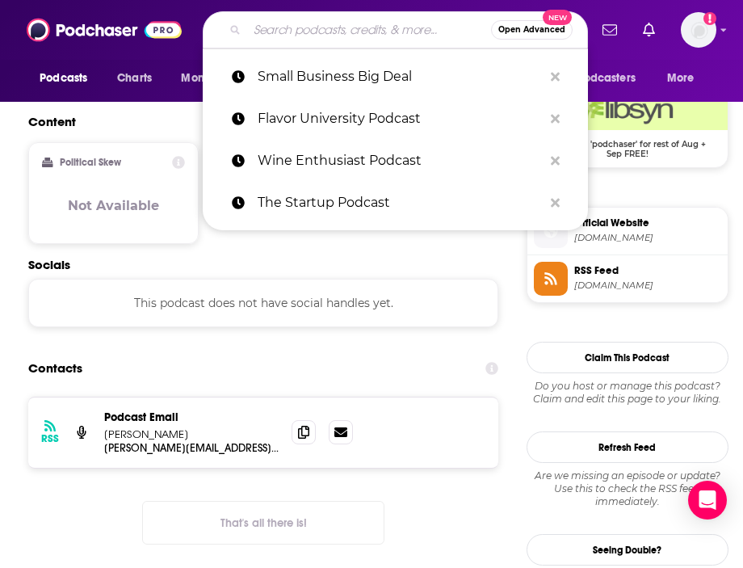
paste input "Startup Hustle"
type input "Startup Hustle"
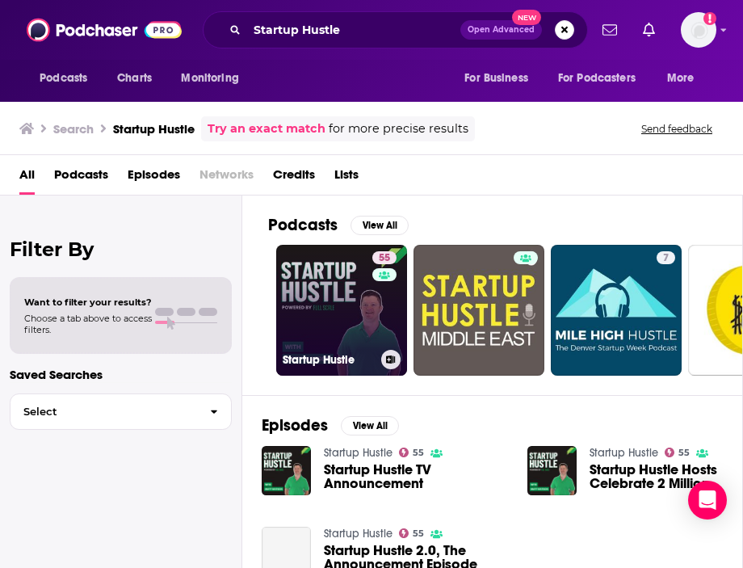
click at [367, 272] on link "55 Startup Hustle" at bounding box center [341, 310] width 131 height 131
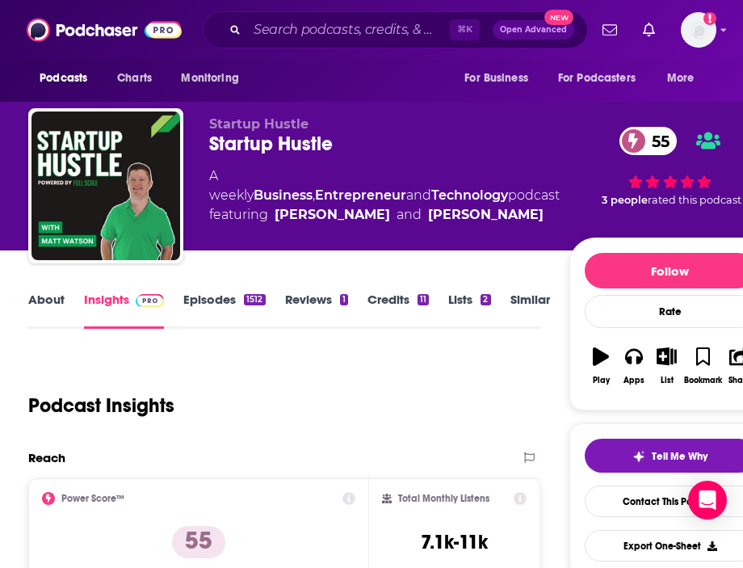
click at [57, 301] on link "About" at bounding box center [46, 310] width 36 height 37
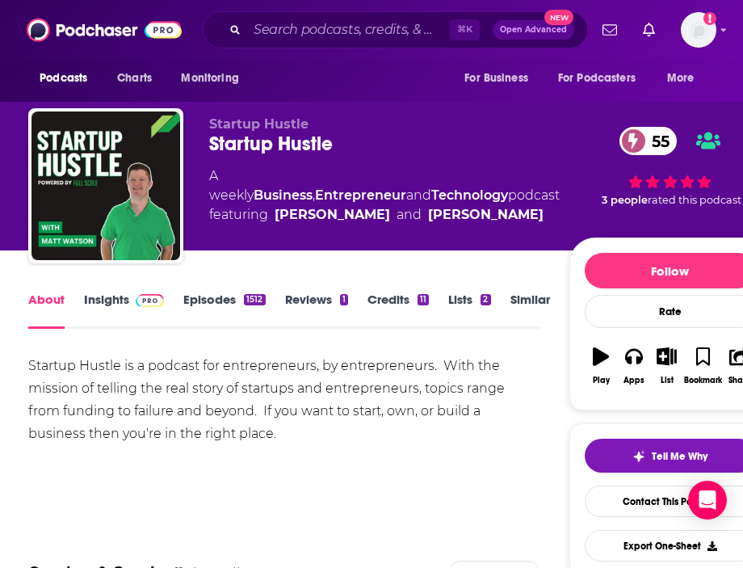
click at [434, 375] on div "Startup Hustle is a podcast for entrepreneurs, by entrepreneurs. With the missi…" at bounding box center [283, 400] width 511 height 90
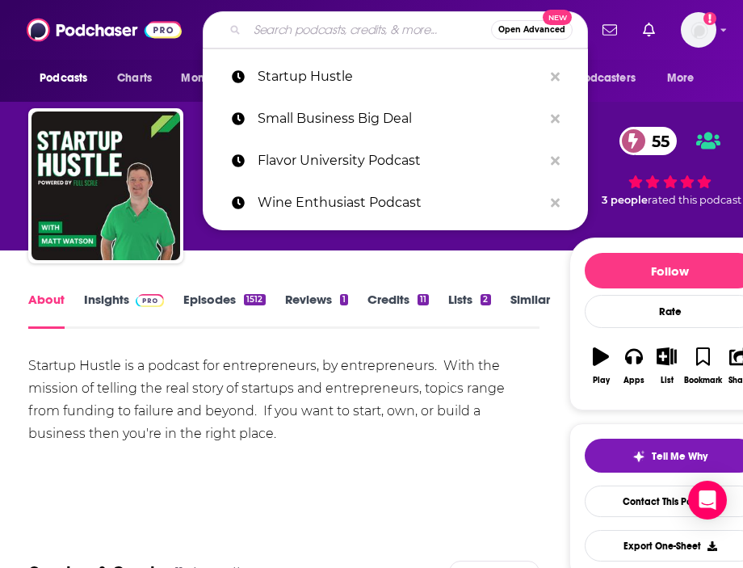
click at [325, 23] on input "Search podcasts, credits, & more..." at bounding box center [369, 30] width 244 height 26
paste input "The Consumer VC"
type input "The Consumer VC"
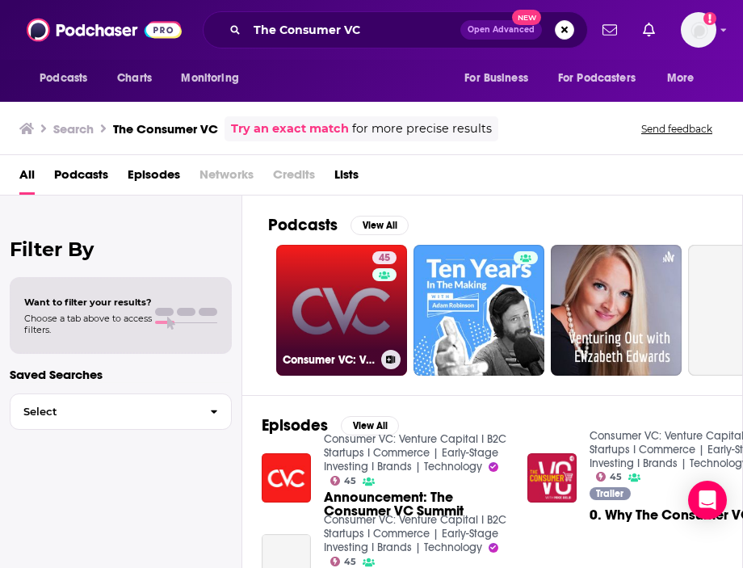
click at [337, 274] on link "45 Consumer VC: Venture Capital I B2C Startups I Commerce | Early-Stage Investi…" at bounding box center [341, 310] width 131 height 131
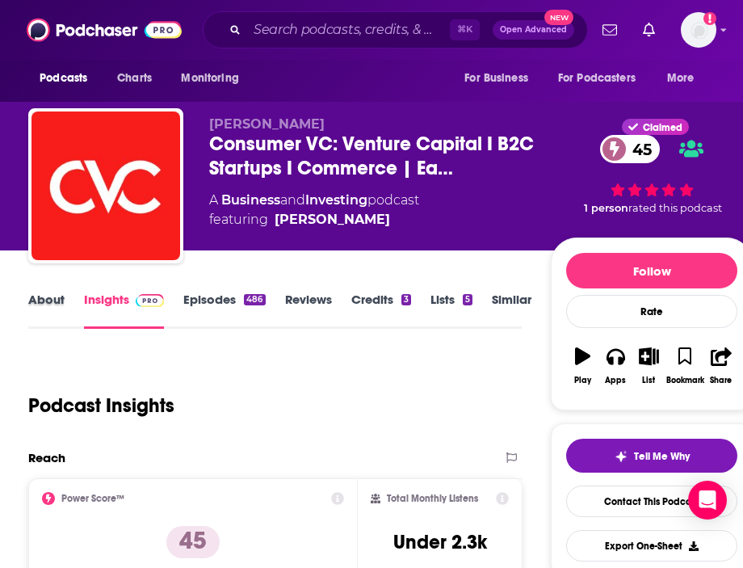
click at [70, 321] on div "About" at bounding box center [56, 310] width 56 height 37
click at [42, 296] on link "About" at bounding box center [46, 310] width 36 height 37
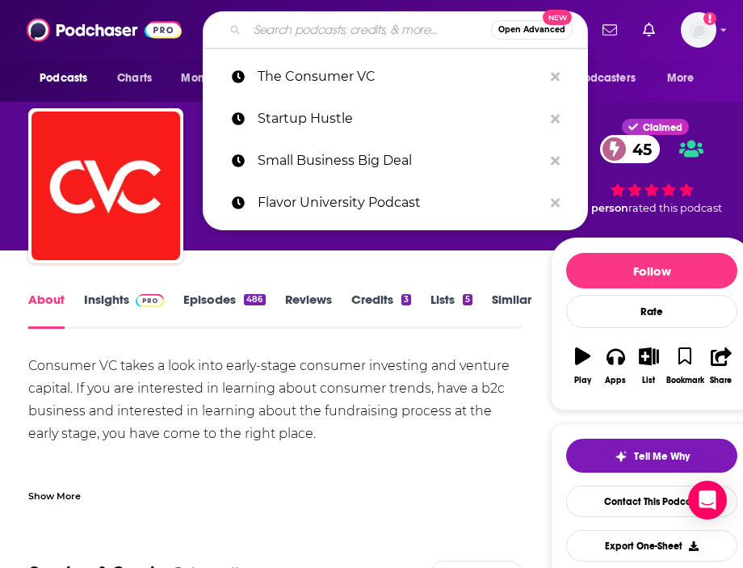
click at [321, 37] on input "Search podcasts, credits, & more..." at bounding box center [369, 30] width 244 height 26
paste input "The Hospopreneurs Podcast"
type input "The Hospopreneurs Podcast"
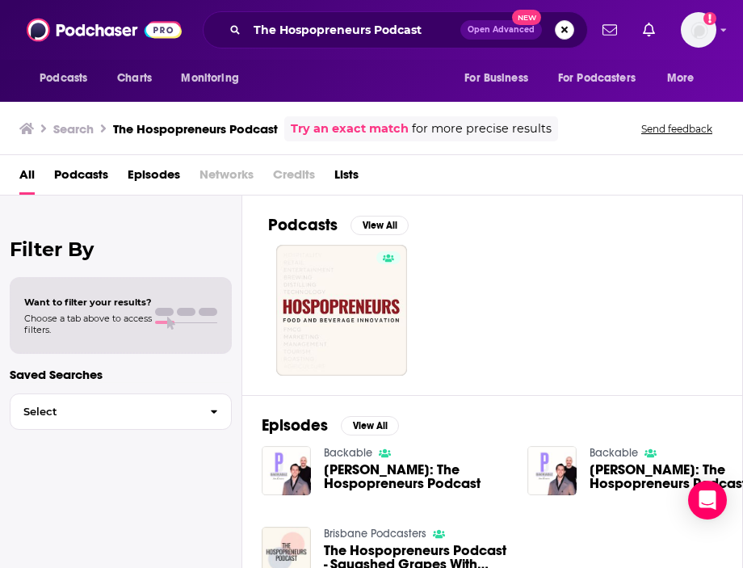
click at [569, 34] on button "Search podcasts, credits, & more..." at bounding box center [564, 29] width 19 height 19
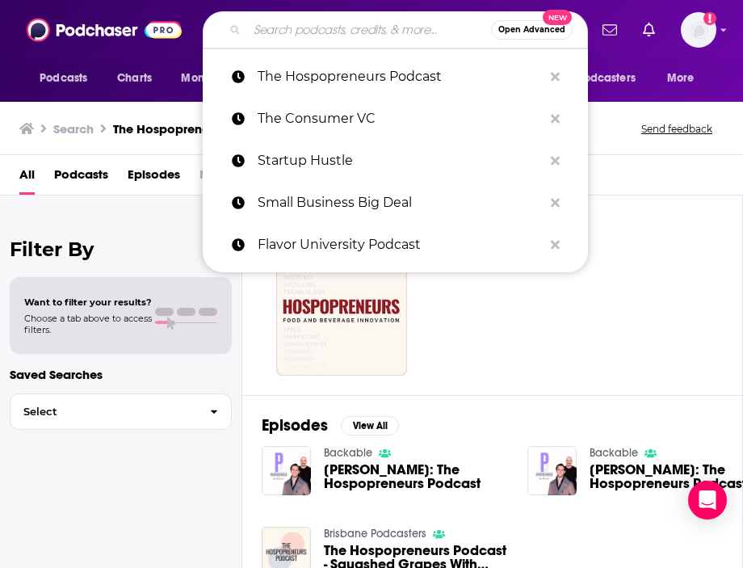
paste input "Making Good: Small Business Podcast"
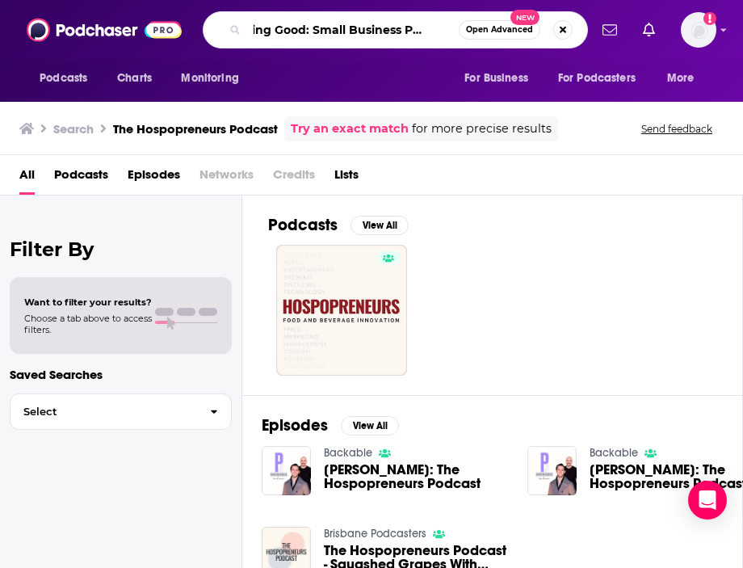
type input "Making Good: Small Business Podcast"
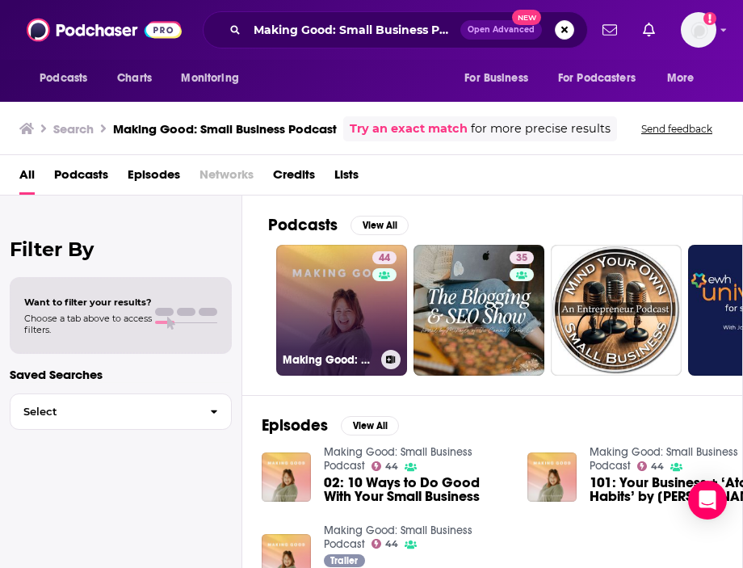
click at [297, 279] on link "44 Making Good: Small Business Podcast" at bounding box center [341, 310] width 131 height 131
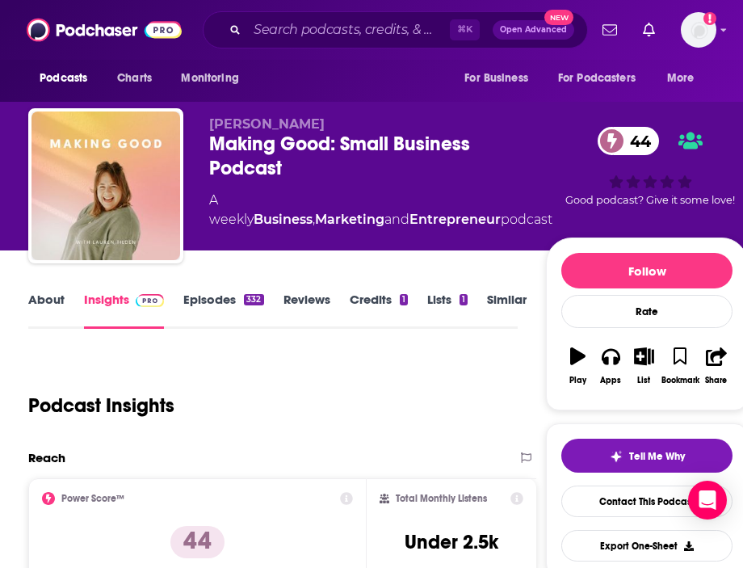
click at [45, 311] on link "About" at bounding box center [46, 310] width 36 height 37
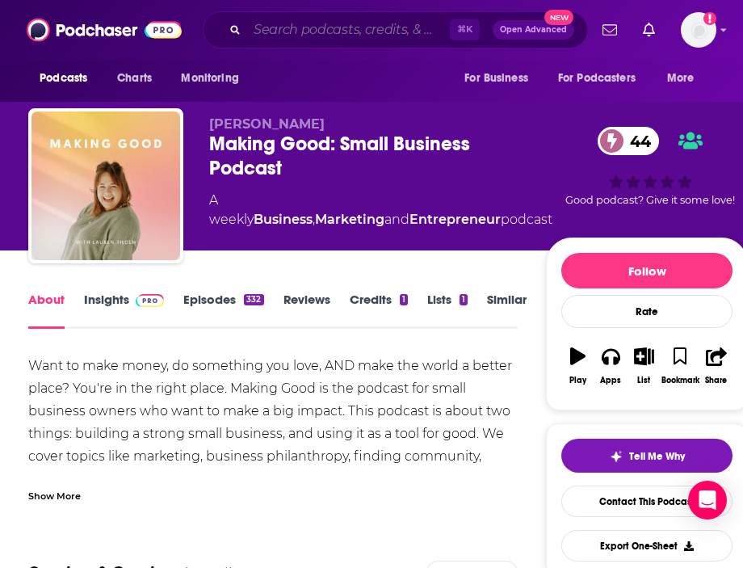
click at [365, 31] on input "Search podcasts, credits, & more..." at bounding box center [348, 30] width 203 height 26
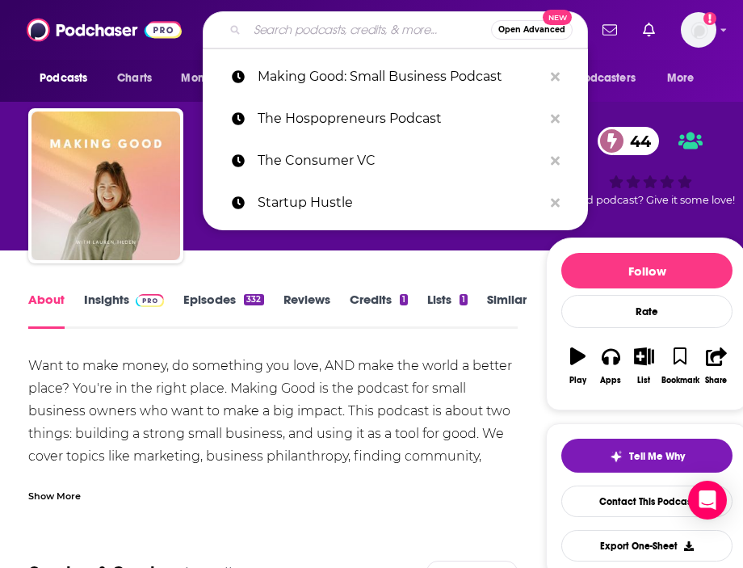
paste input "Drinking on the Job"
type input "Drinking on the Job"
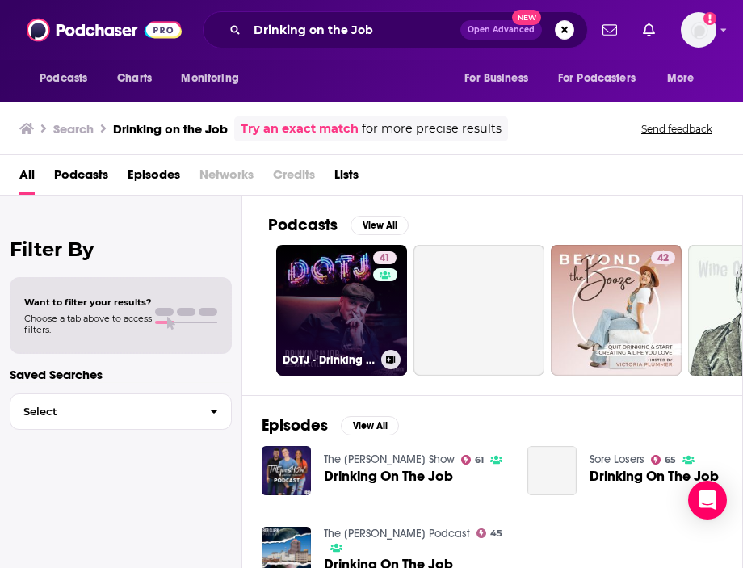
click at [342, 260] on link "41 DOTJ - Drinking On The Job" at bounding box center [341, 310] width 131 height 131
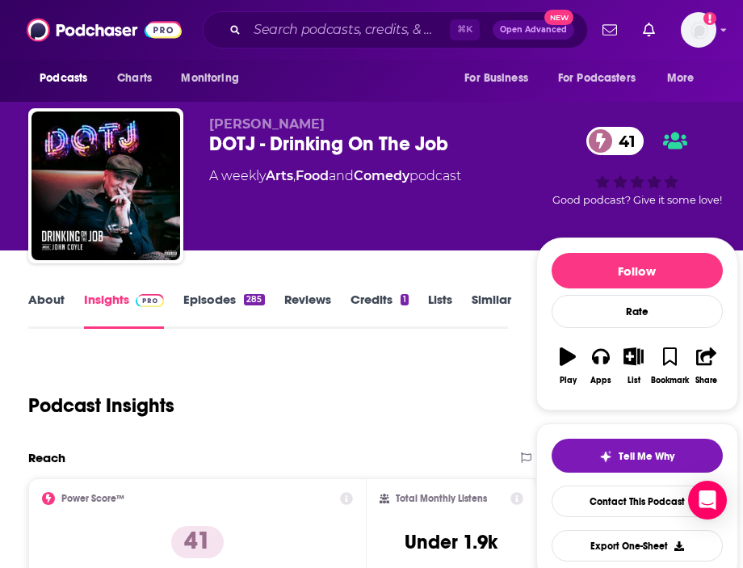
click at [41, 309] on link "About" at bounding box center [46, 310] width 36 height 37
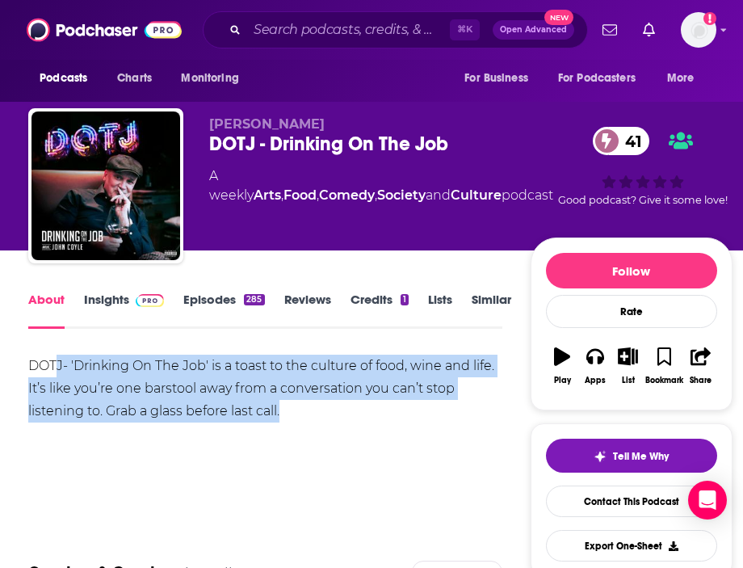
drag, startPoint x: 327, startPoint y: 414, endPoint x: 57, endPoint y: 375, distance: 272.6
click at [57, 375] on div "DOTJ- 'Drinking On The Job' is a toast to the culture of food, wine and life. I…" at bounding box center [265, 389] width 474 height 68
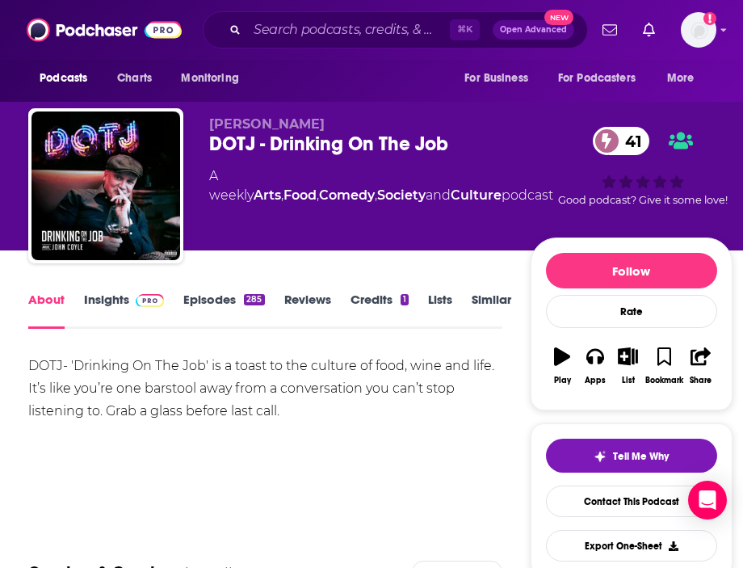
click at [279, 415] on div "DOTJ- 'Drinking On The Job' is a toast to the culture of food, wine and life. I…" at bounding box center [265, 389] width 474 height 68
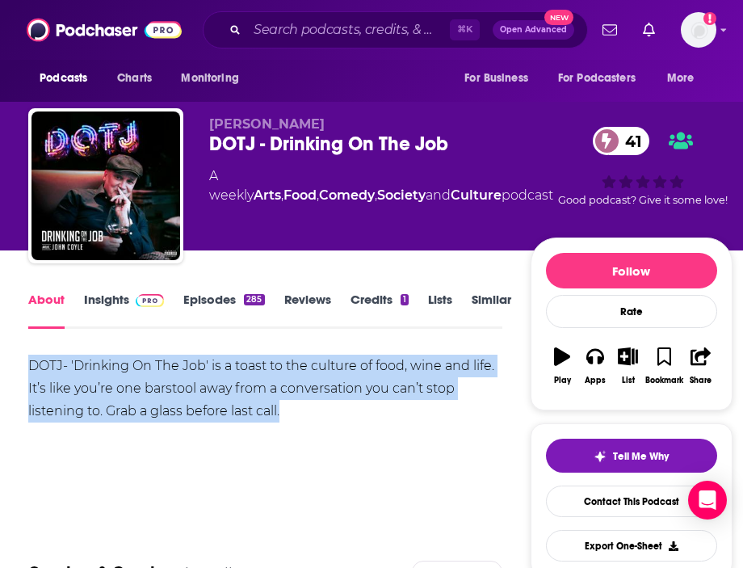
drag, startPoint x: 294, startPoint y: 416, endPoint x: 3, endPoint y: 355, distance: 297.1
click at [123, 296] on link "Insights" at bounding box center [124, 310] width 80 height 37
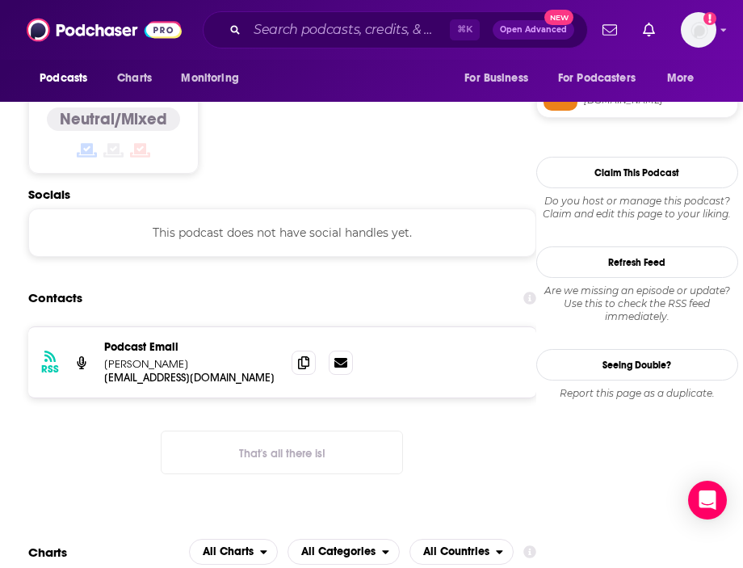
scroll to position [1360, 0]
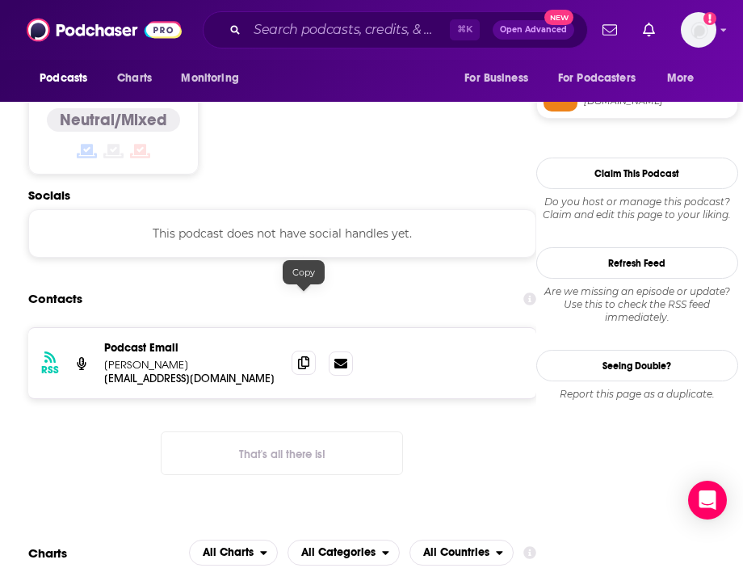
click at [304, 356] on icon at bounding box center [303, 362] width 11 height 13
click at [372, 34] on input "Search podcasts, credits, & more..." at bounding box center [348, 30] width 203 height 26
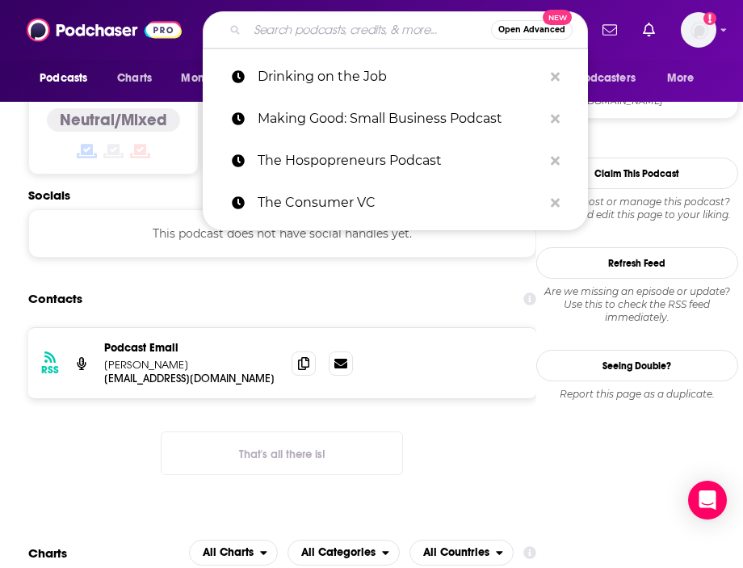
paste input "What We're Drinking"
type input "What We're Drinking"
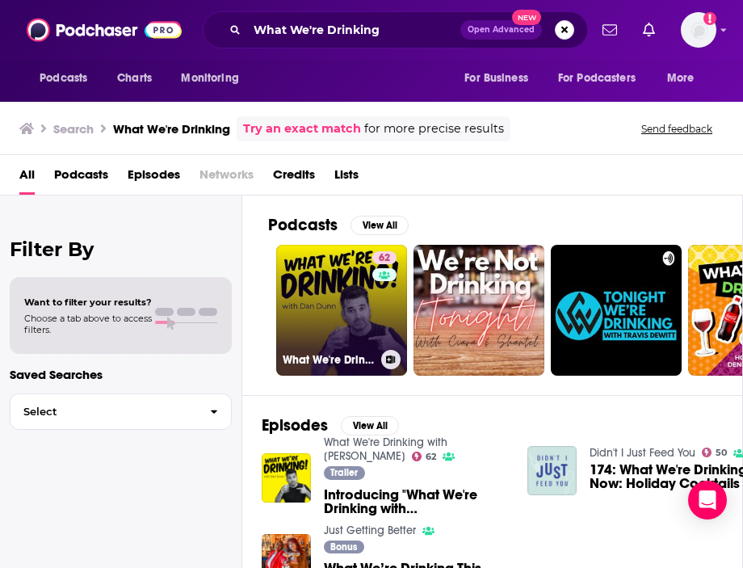
click at [357, 282] on link "62 What We're Drinking with [PERSON_NAME]" at bounding box center [341, 310] width 131 height 131
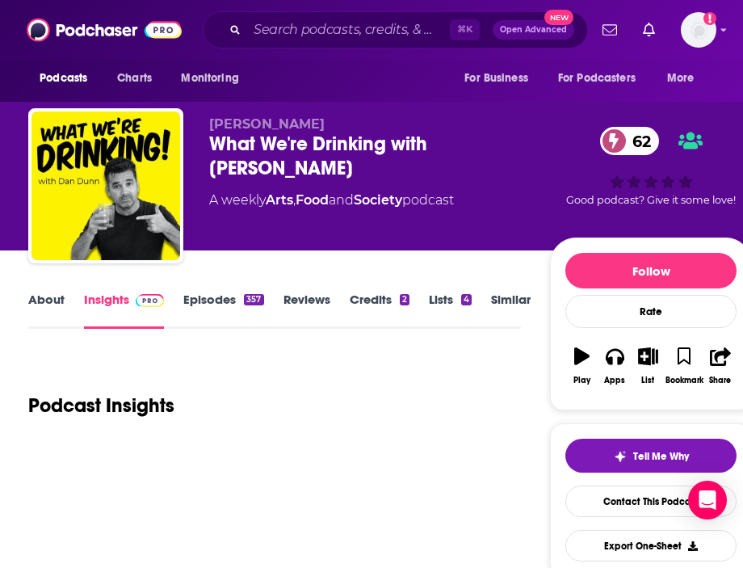
click at [56, 299] on link "About" at bounding box center [46, 310] width 36 height 37
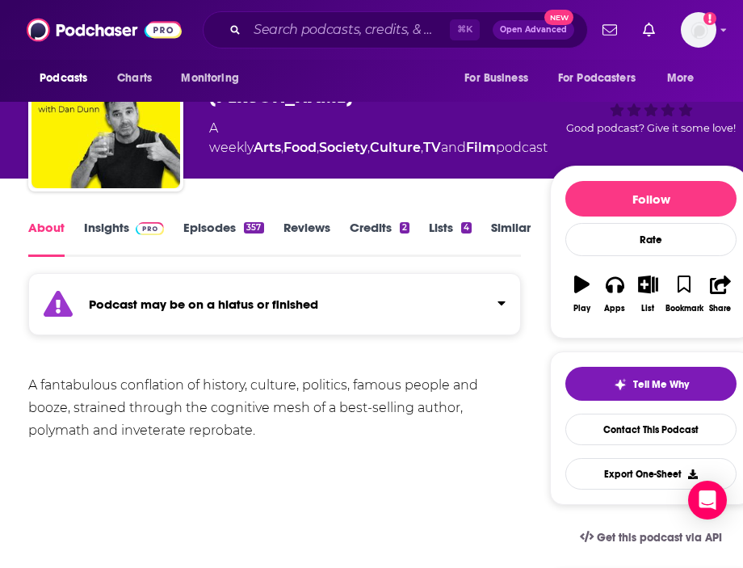
scroll to position [69, 0]
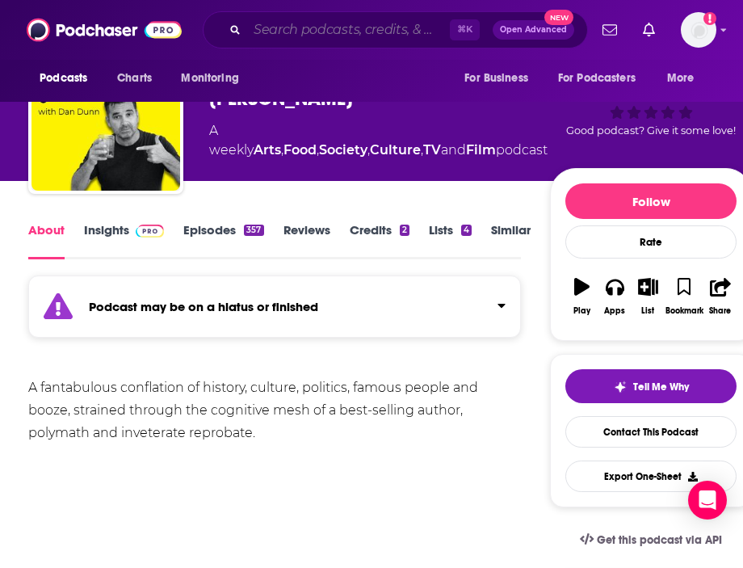
click at [405, 31] on input "Search podcasts, credits, & more..." at bounding box center [348, 30] width 203 height 26
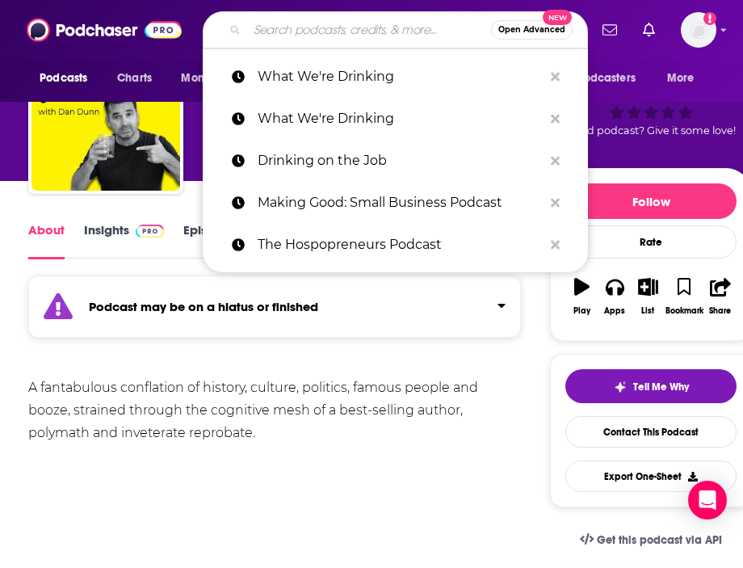
paste input "Freelance to Founder"
type input "Freelance to Founder"
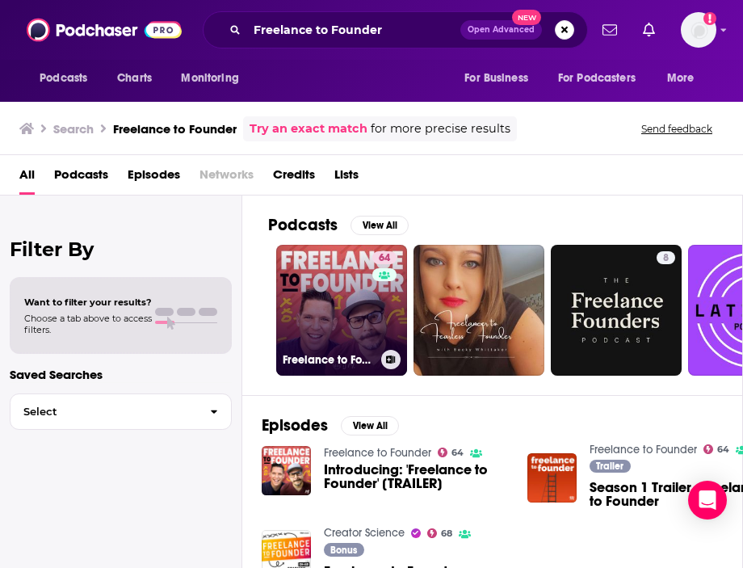
click at [334, 296] on link "64 Freelance to Founder" at bounding box center [341, 310] width 131 height 131
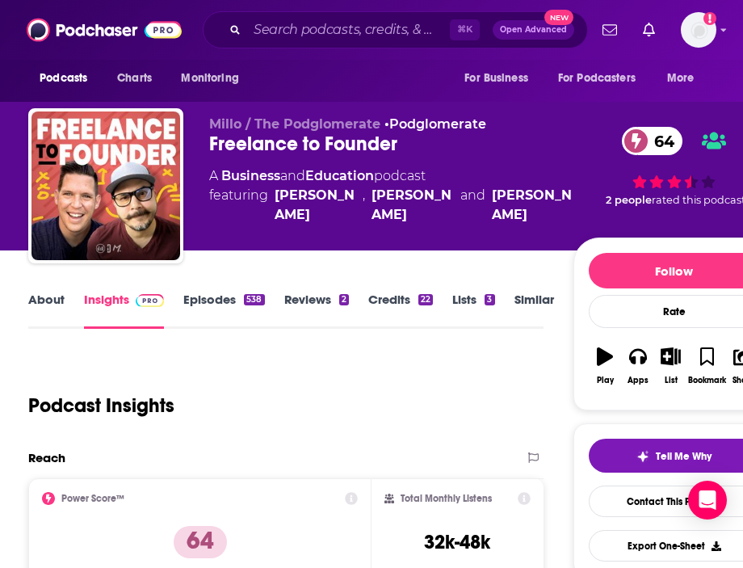
click at [61, 303] on link "About" at bounding box center [46, 310] width 36 height 37
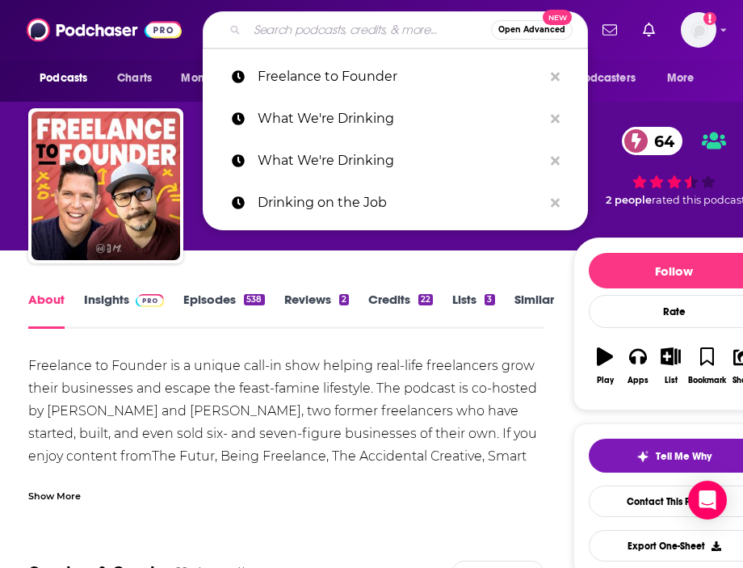
click at [328, 23] on input "Search podcasts, credits, & more..." at bounding box center [369, 30] width 244 height 26
paste input "Being Freelance"
type input "Being Freelance"
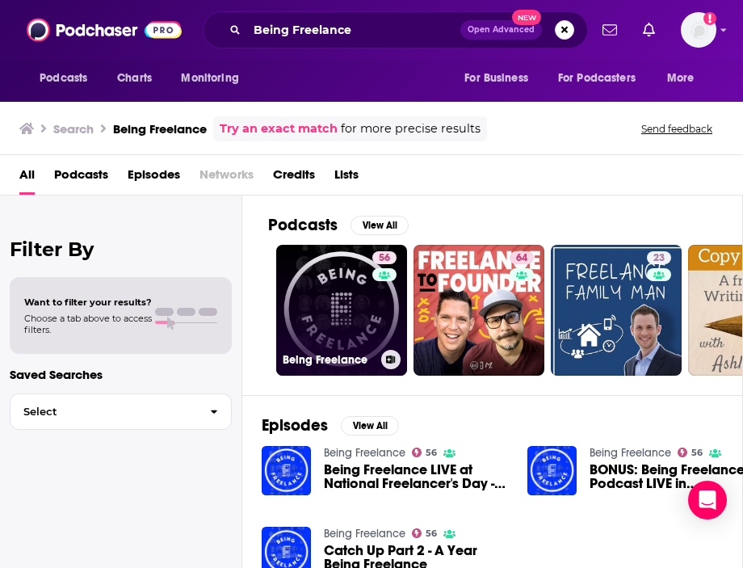
click at [330, 265] on link "56 Being Freelance" at bounding box center [341, 310] width 131 height 131
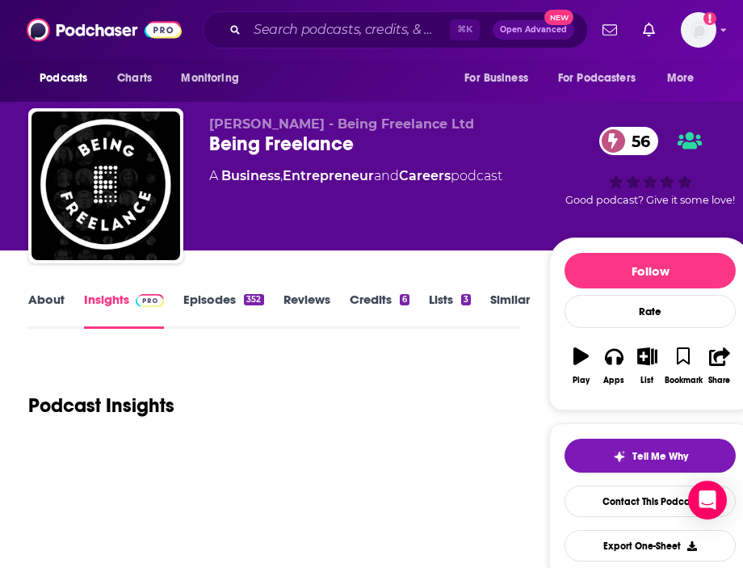
click at [46, 300] on link "About" at bounding box center [46, 310] width 36 height 37
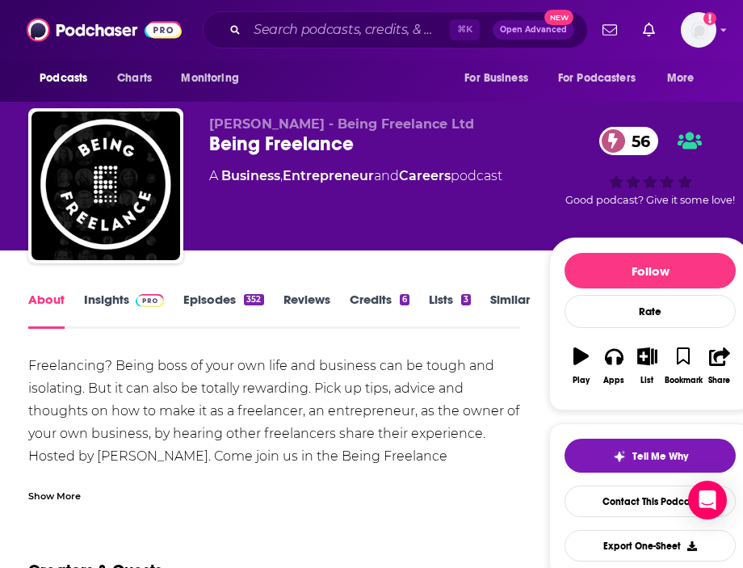
click at [124, 468] on div "Freelancing? Being boss of your own life and business can be tough and isolatin…" at bounding box center [274, 429] width 492 height 148
click at [80, 481] on div "Show More" at bounding box center [274, 489] width 492 height 27
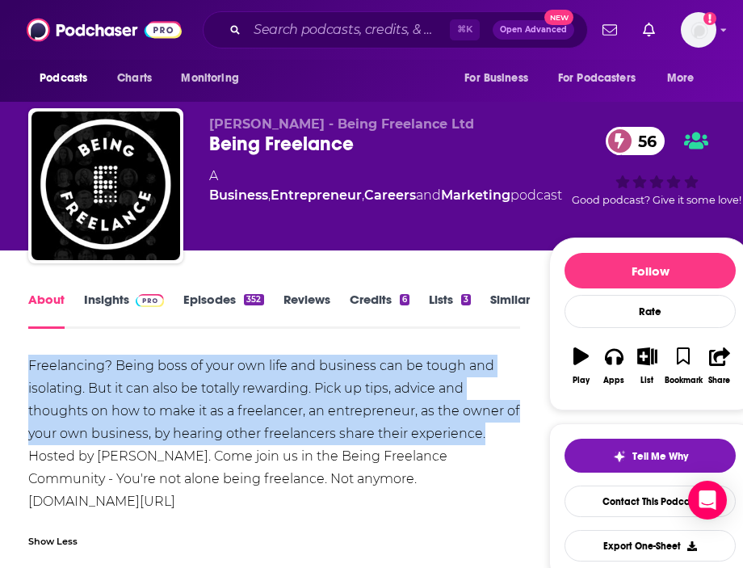
drag, startPoint x: 23, startPoint y: 355, endPoint x: 544, endPoint y: 438, distance: 527.5
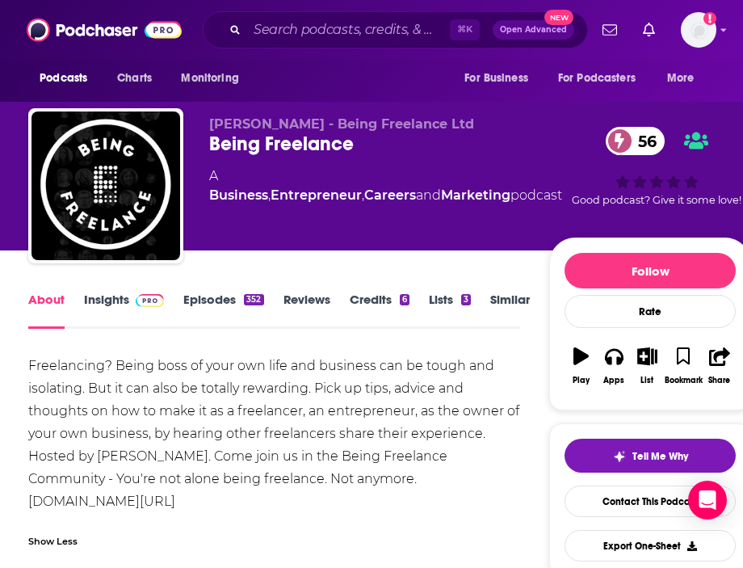
click at [312, 422] on div "Freelancing? Being boss of your own life and business can be tough and isolatin…" at bounding box center [274, 434] width 492 height 158
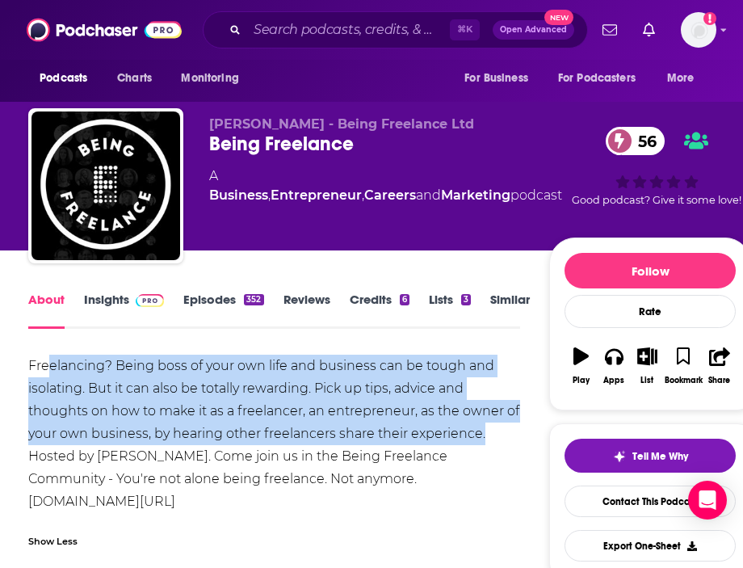
drag, startPoint x: 494, startPoint y: 433, endPoint x: 51, endPoint y: 355, distance: 450.1
click at [50, 355] on div "Freelancing? Being boss of your own life and business can be tough and isolatin…" at bounding box center [274, 434] width 492 height 158
click at [346, 418] on div "Freelancing? Being boss of your own life and business can be tough and isolatin…" at bounding box center [274, 434] width 492 height 158
drag, startPoint x: 503, startPoint y: 431, endPoint x: 3, endPoint y: 371, distance: 503.5
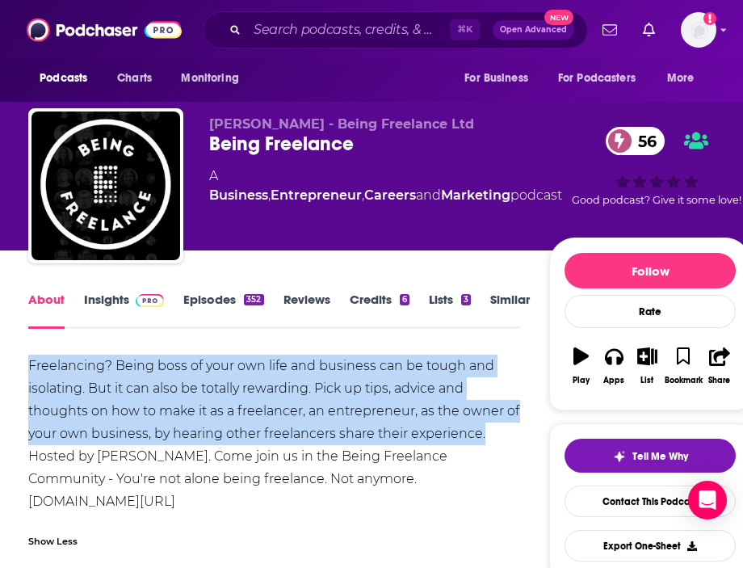
click at [121, 304] on link "Insights" at bounding box center [124, 310] width 80 height 37
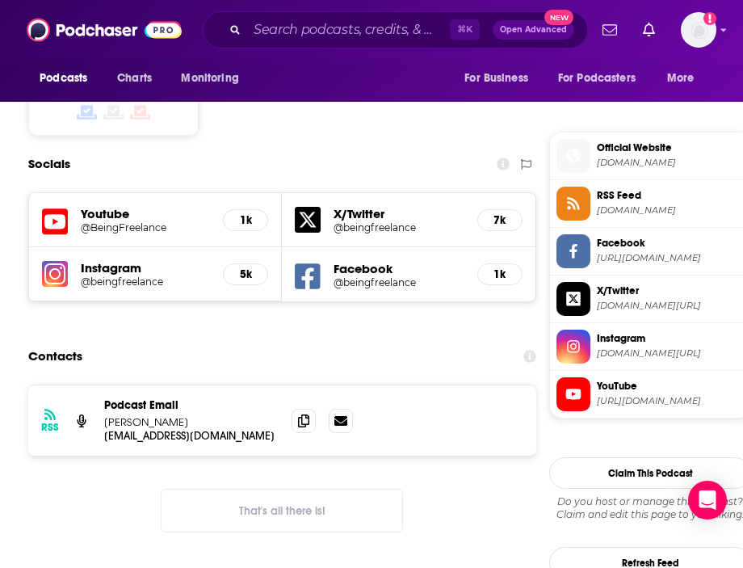
scroll to position [1379, 0]
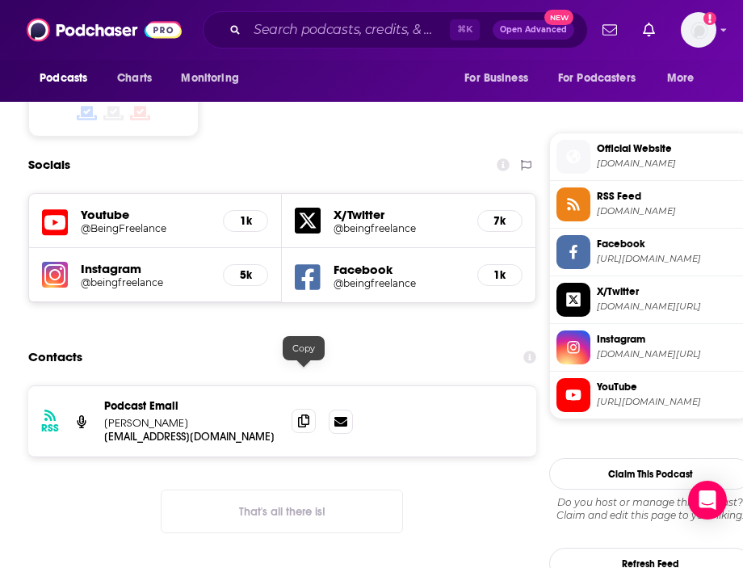
click at [304, 414] on icon at bounding box center [303, 420] width 11 height 13
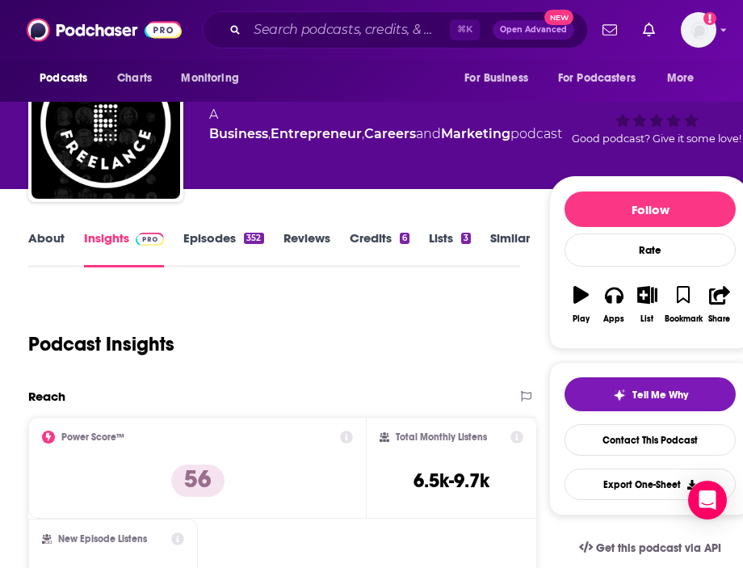
scroll to position [0, 0]
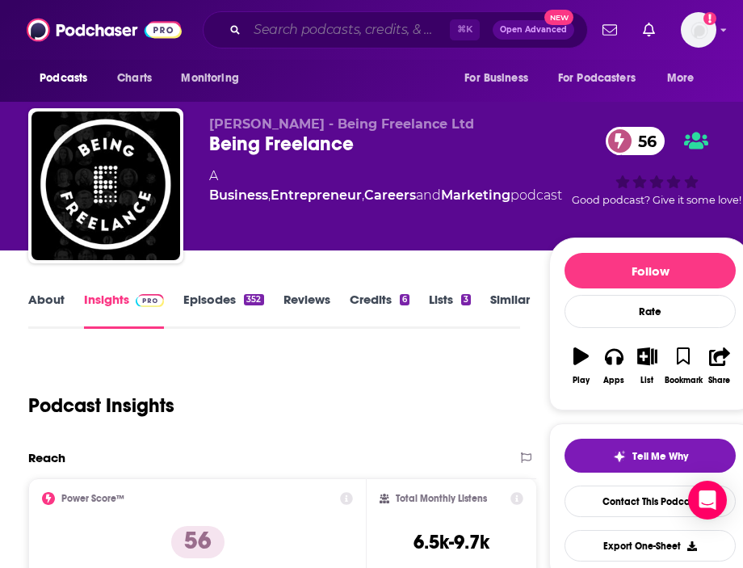
click at [360, 28] on input "Search podcasts, credits, & more..." at bounding box center [348, 30] width 203 height 26
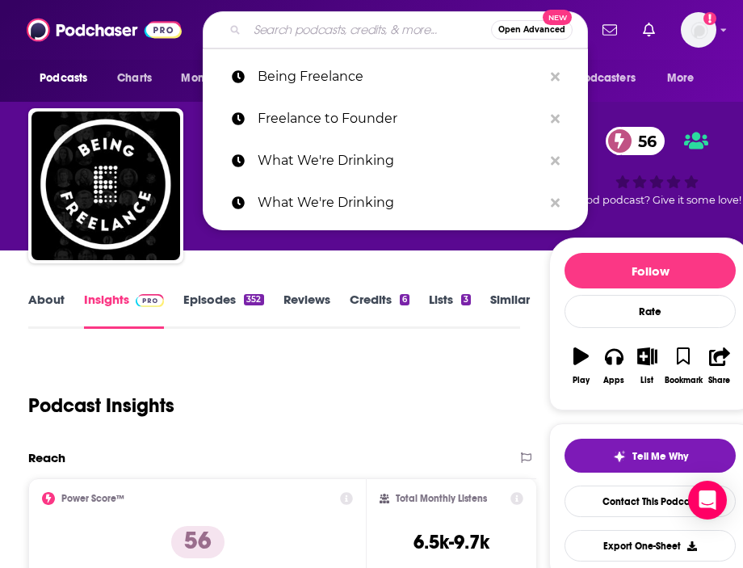
click at [360, 28] on input "Search podcasts, credits, & more..." at bounding box center [369, 30] width 244 height 26
paste input "Tropical MBA: Entrepreneurship & Founder Lifestyle"
type input "Tropical MBA: Entrepreneurship & Founder Lifestyle"
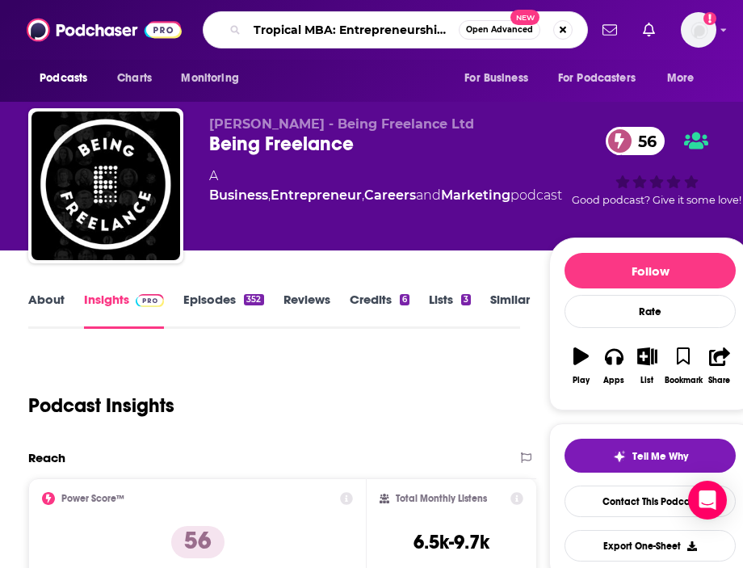
scroll to position [0, 109]
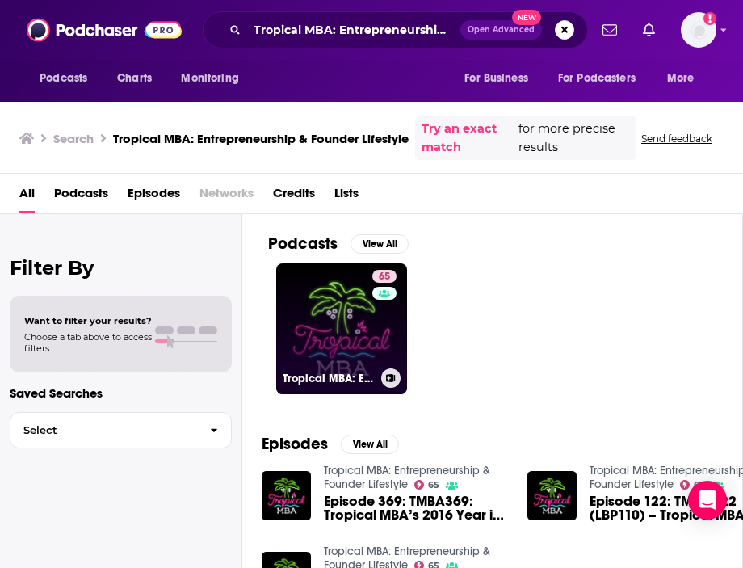
click at [325, 303] on link "65 Tropical MBA: Entrepreneurship & Founder Lifestyle" at bounding box center [341, 328] width 131 height 131
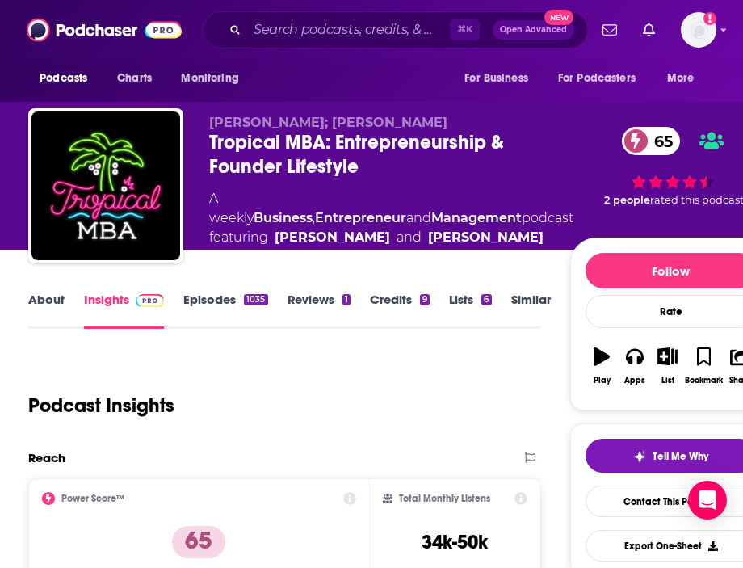
click at [52, 308] on link "About" at bounding box center [46, 310] width 36 height 37
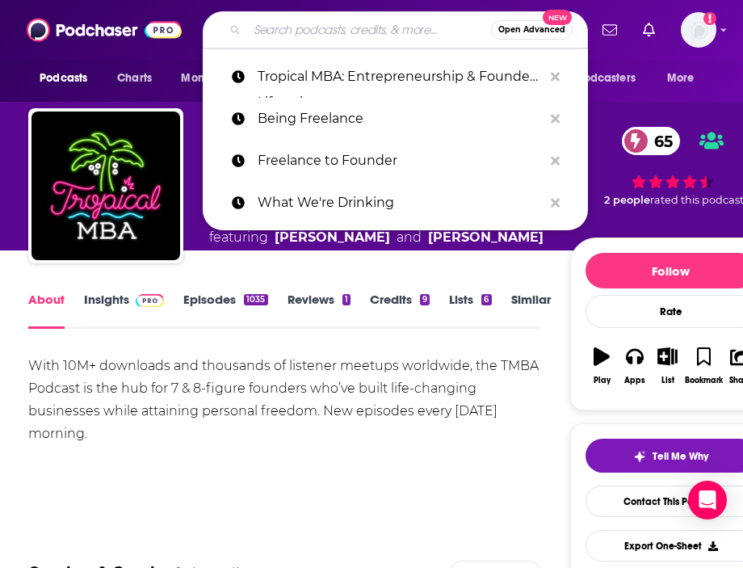
click at [338, 20] on input "Search podcasts, credits, & more..." at bounding box center [369, 30] width 244 height 26
paste input "The Futur"
type input "The Futur"
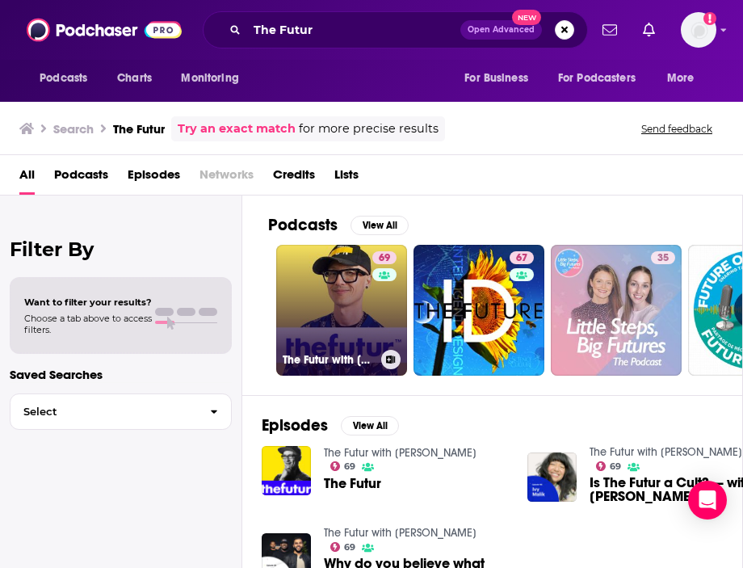
click at [312, 326] on link "69 The Futur with [PERSON_NAME]" at bounding box center [341, 310] width 131 height 131
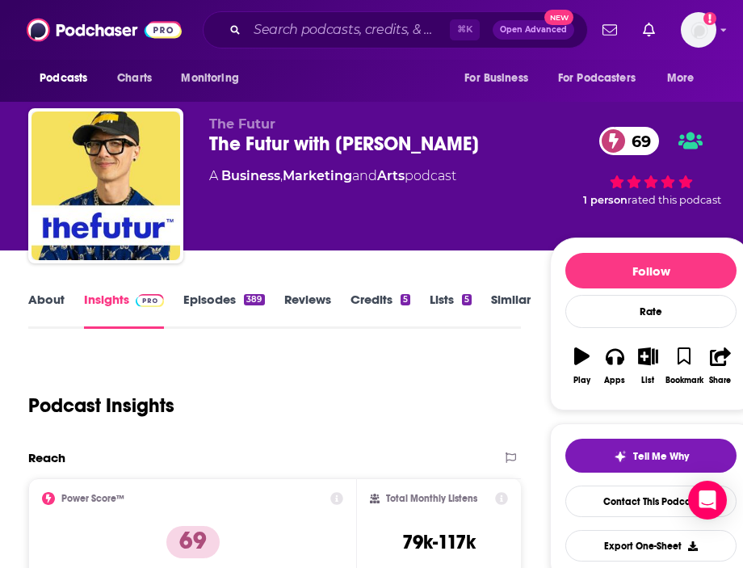
click at [53, 298] on link "About" at bounding box center [46, 310] width 36 height 37
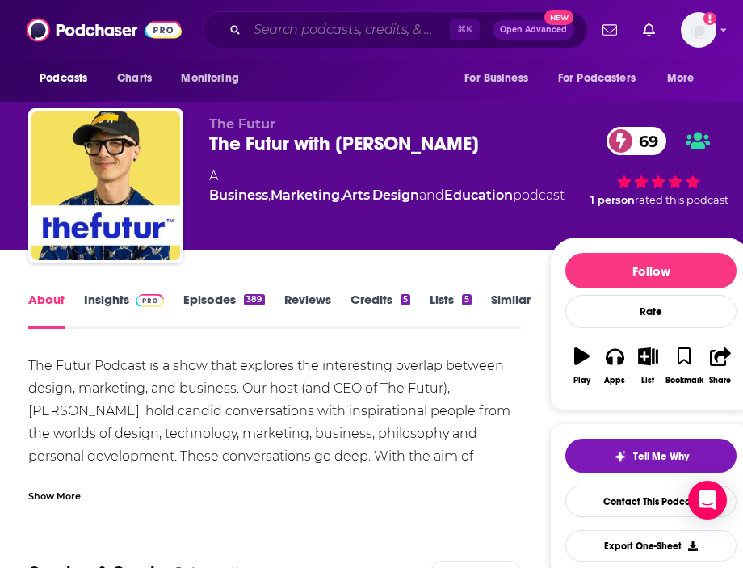
click at [351, 32] on input "Search podcasts, credits, & more..." at bounding box center [348, 30] width 203 height 26
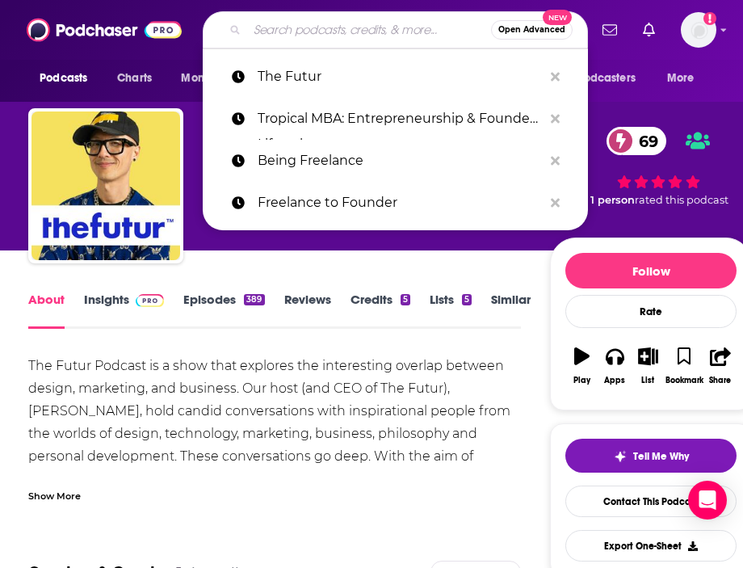
paste input "The Sweaty Startup"
type input "The Sweaty Startup"
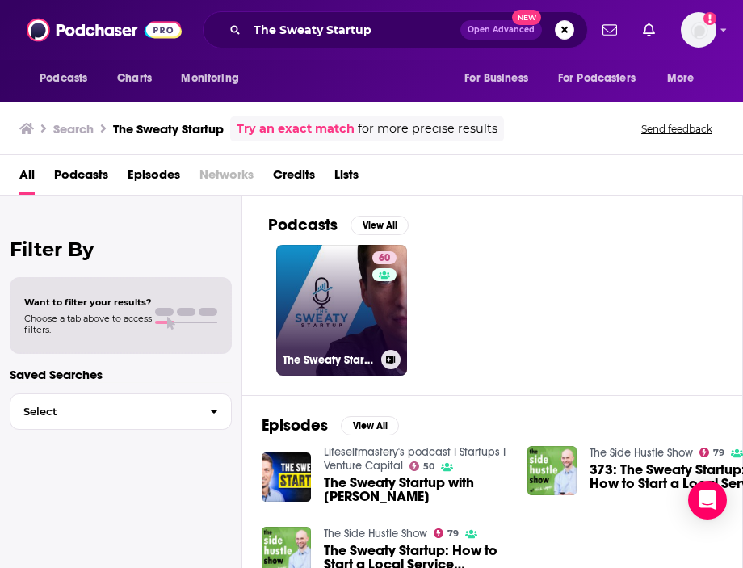
click at [340, 290] on link "60 The Sweaty Startup" at bounding box center [341, 310] width 131 height 131
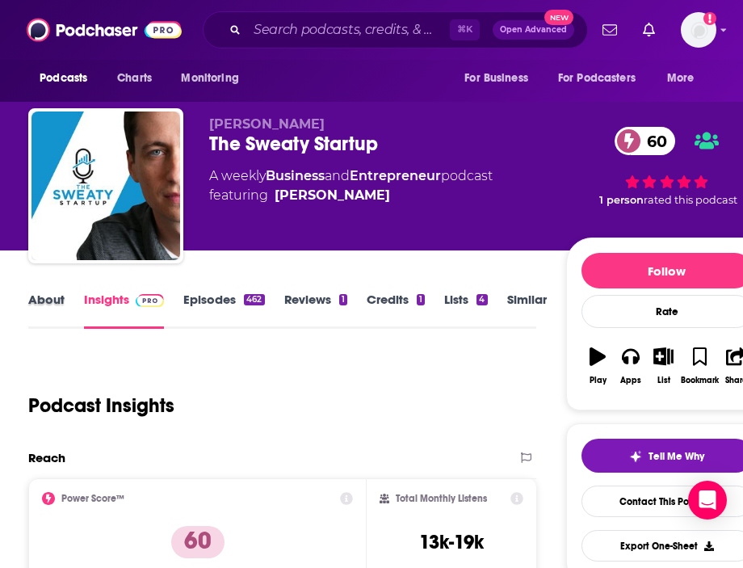
click at [69, 318] on div "About" at bounding box center [56, 310] width 56 height 37
click at [58, 312] on link "About" at bounding box center [46, 310] width 36 height 37
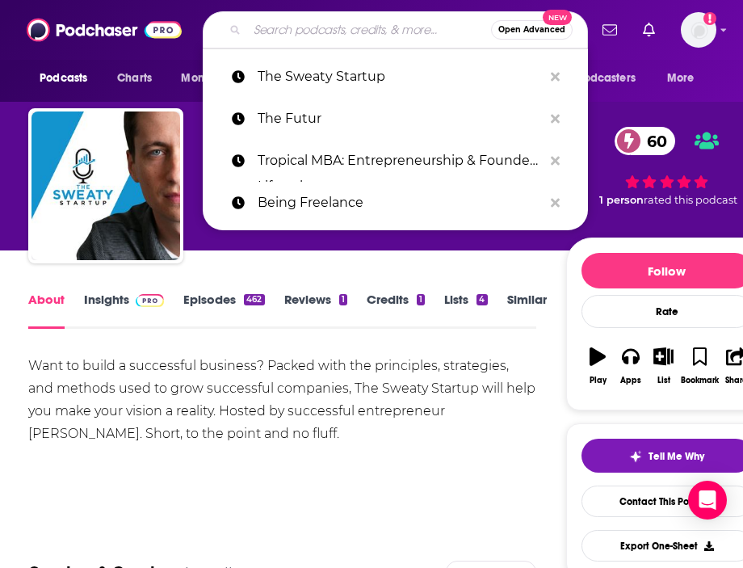
click at [354, 28] on input "Search podcasts, credits, & more..." at bounding box center [369, 30] width 244 height 26
paste input "Problem Solvers"
type input "Problem Solvers"
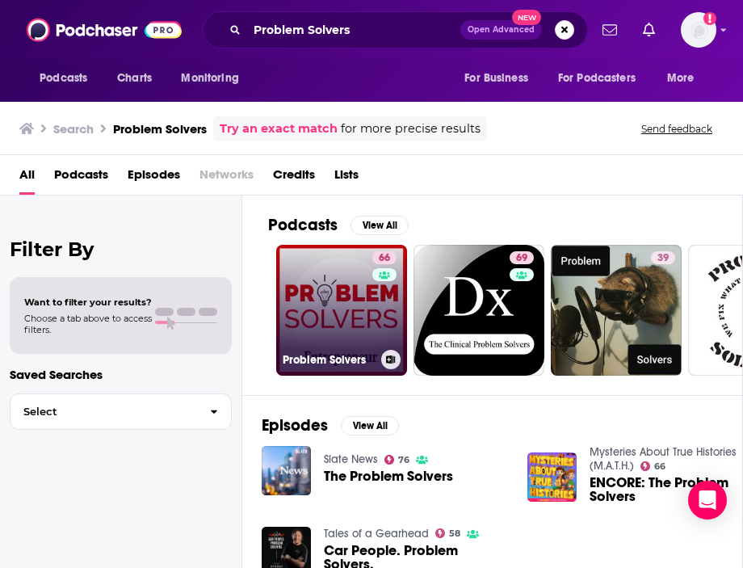
click at [351, 318] on link "66 Problem Solvers" at bounding box center [341, 310] width 131 height 131
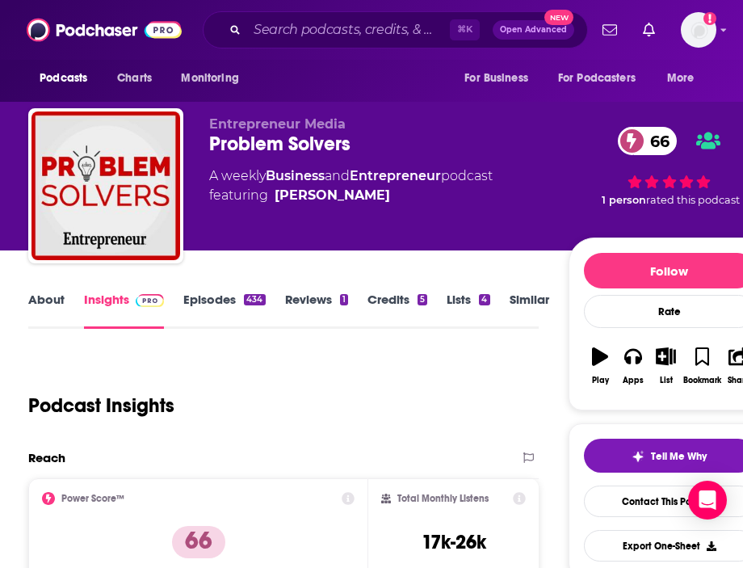
click at [33, 304] on link "About" at bounding box center [46, 310] width 36 height 37
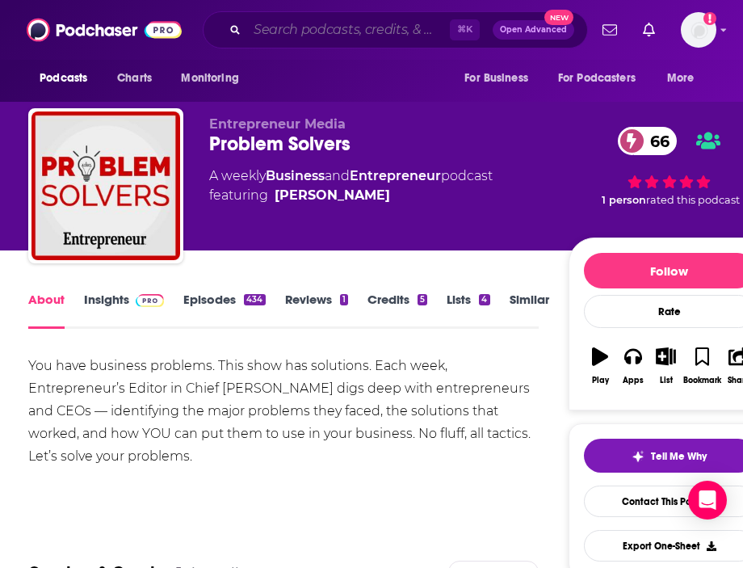
click at [342, 38] on input "Search podcasts, credits, & more..." at bounding box center [348, 30] width 203 height 26
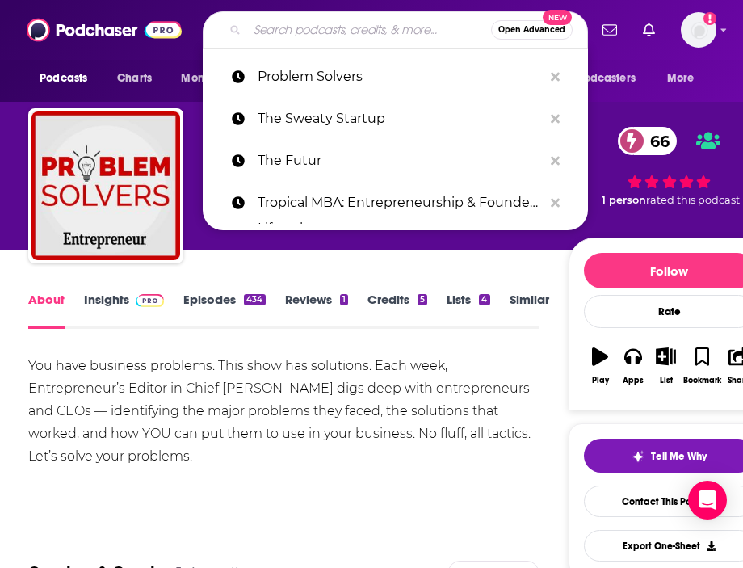
paste input "The Big Drink Rethink"
type input "The Big Drink Rethink"
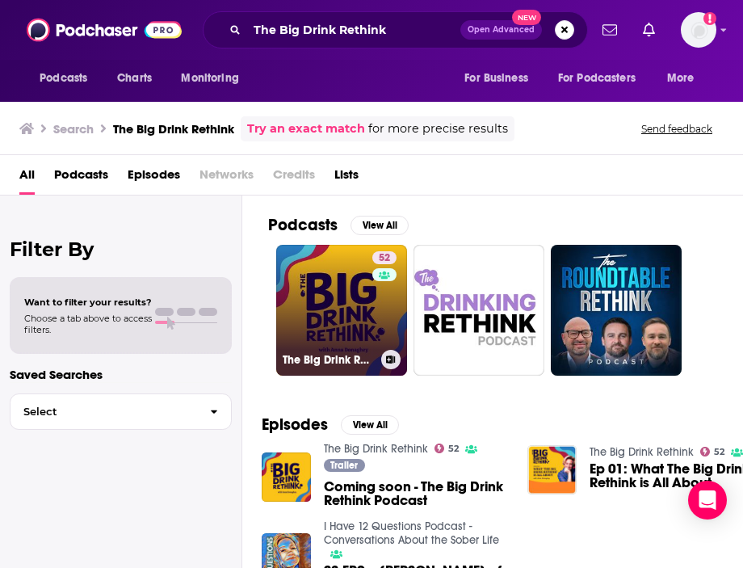
click at [309, 268] on link "52 The Big Drink Rethink" at bounding box center [341, 310] width 131 height 131
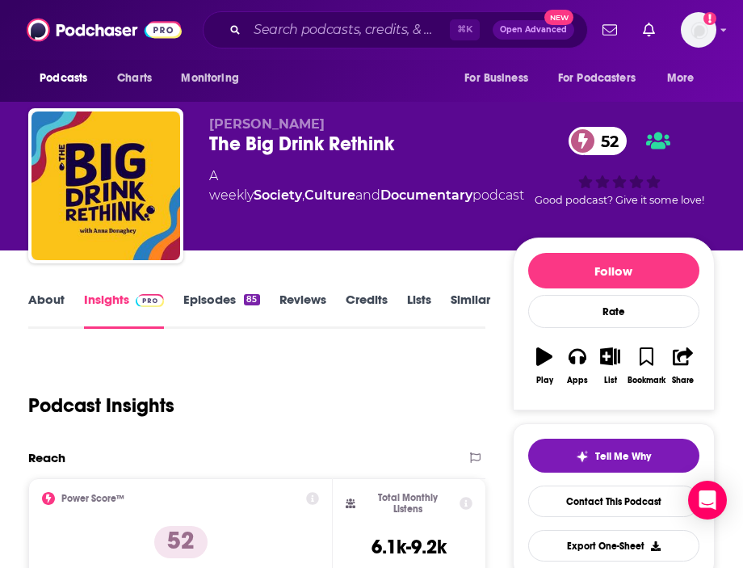
click at [44, 312] on link "About" at bounding box center [46, 310] width 36 height 37
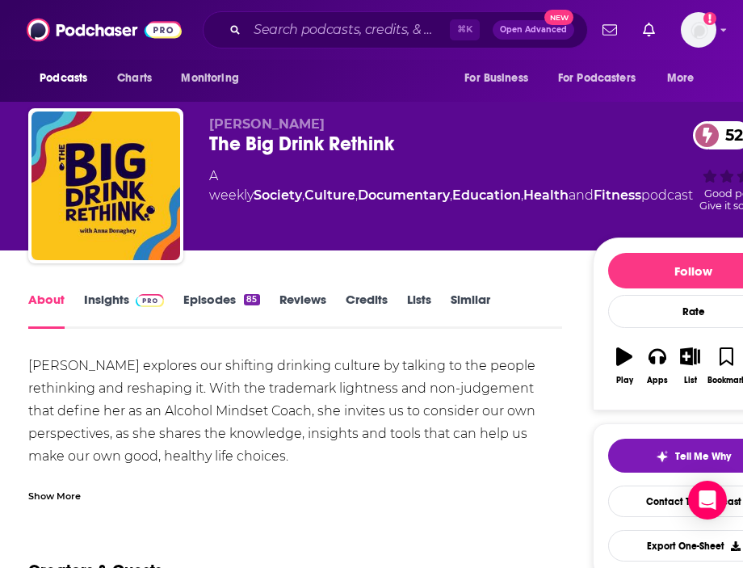
click at [89, 464] on div "Anna explores our shifting drinking culture by talking to the people rethinking…" at bounding box center [295, 411] width 534 height 113
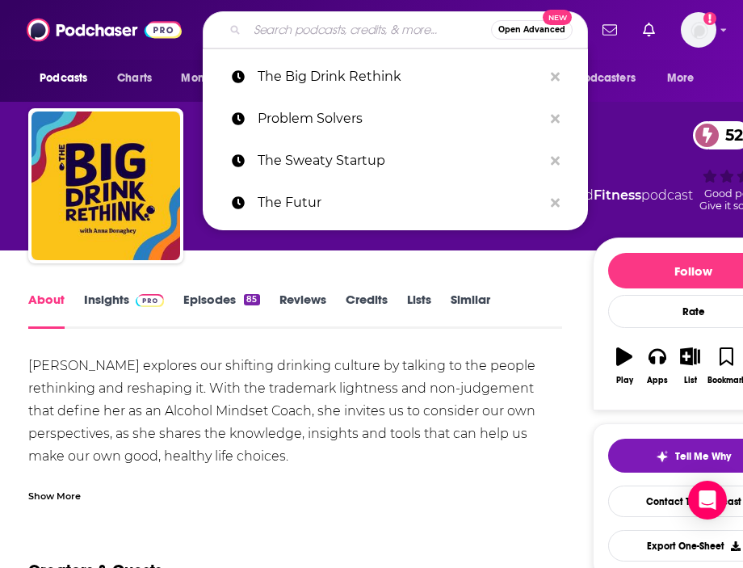
click at [329, 33] on input "Search podcasts, credits, & more..." at bounding box center [369, 30] width 244 height 26
paste input "High Vibe & Healthy"
type input "High Vibe & Healthy"
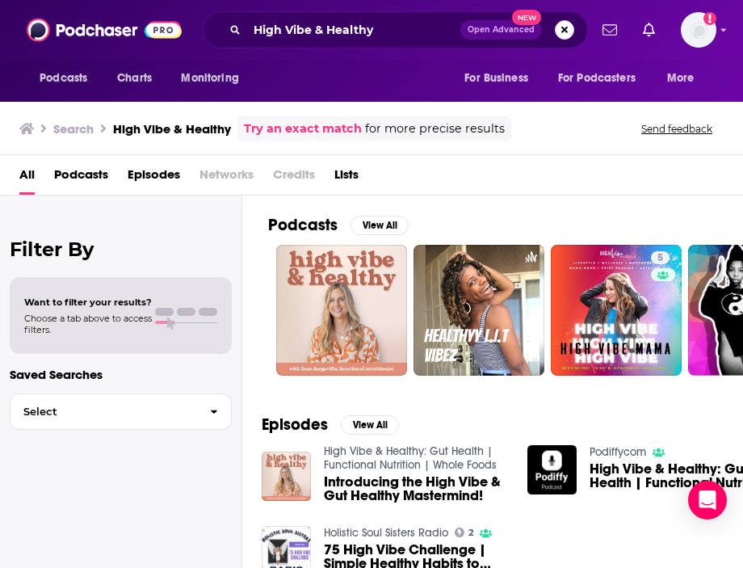
click at [569, 29] on button "Search podcasts, credits, & more..." at bounding box center [564, 29] width 19 height 19
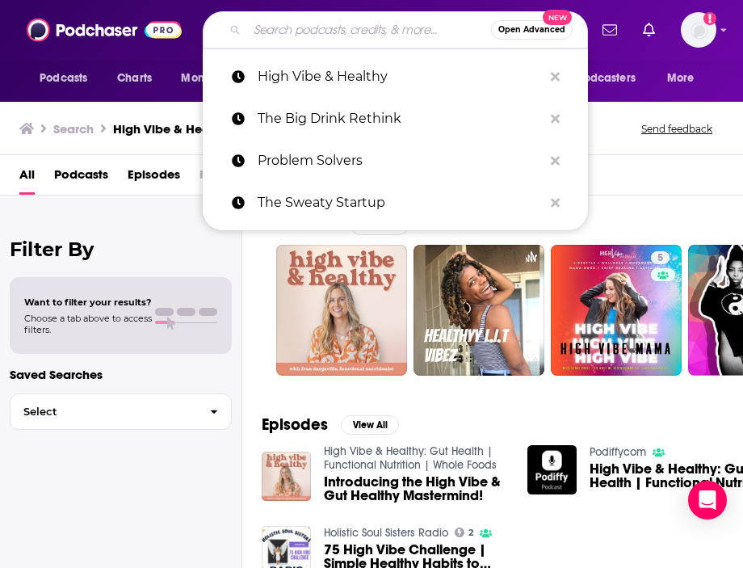
paste input "Sue's Healthy Minutes"
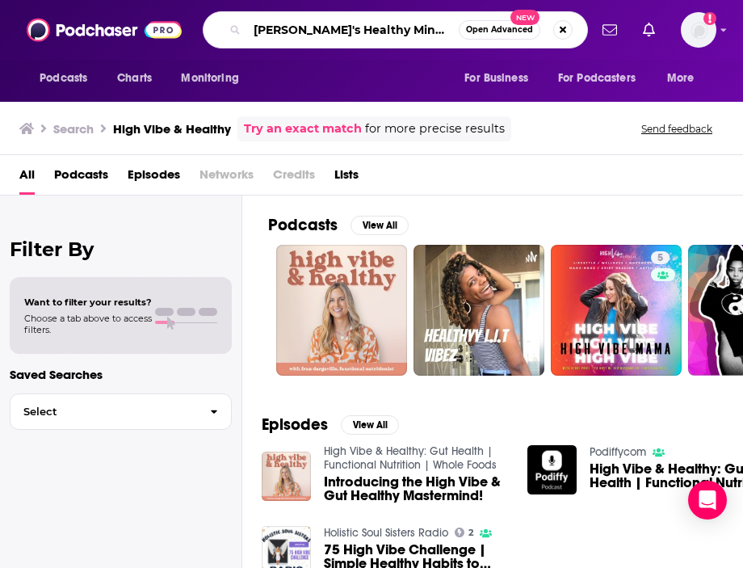
type input "Sue's Healthy Minutes"
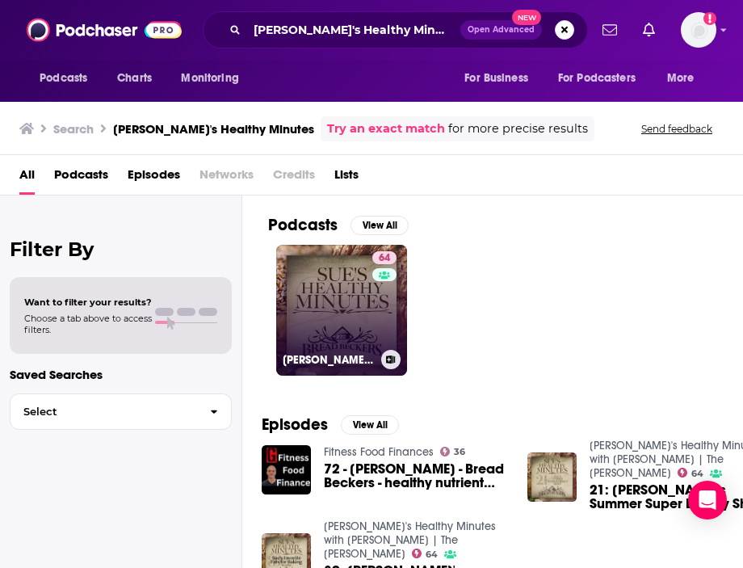
click at [313, 292] on link "64 Sue's Healthy Minutes with Sue Becker | The Bread Beckers" at bounding box center [341, 310] width 131 height 131
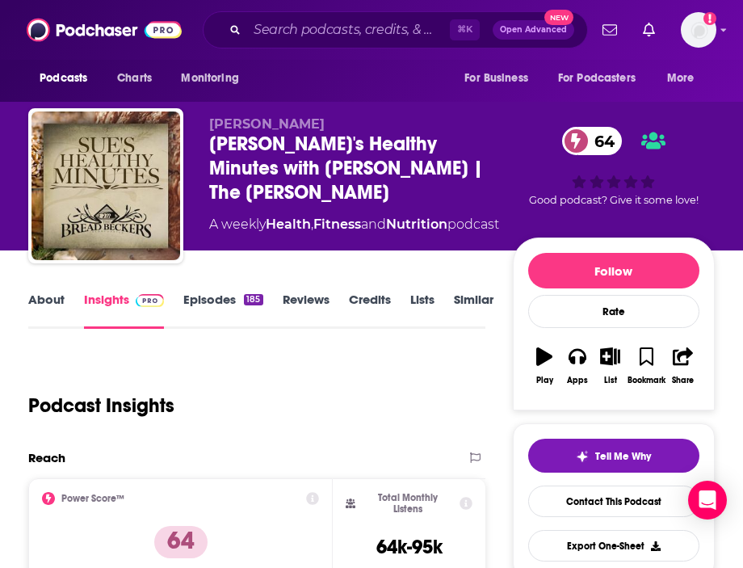
click at [57, 303] on link "About" at bounding box center [46, 310] width 36 height 37
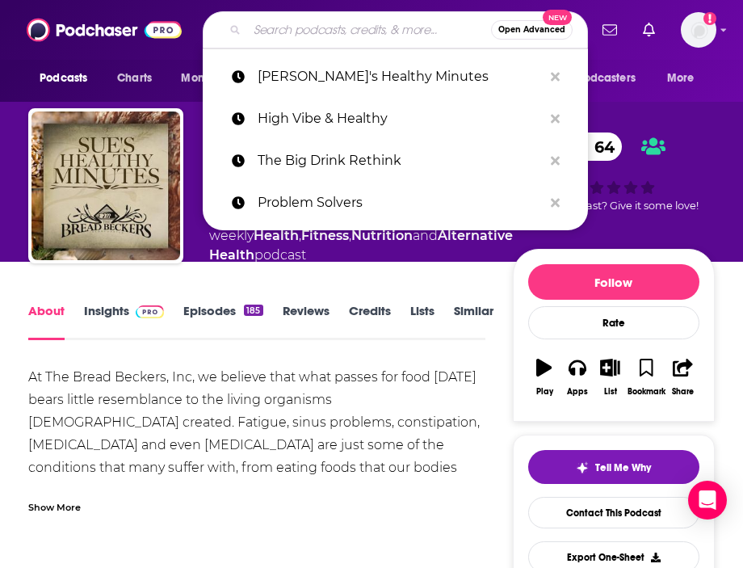
click at [330, 29] on input "Search podcasts, credits, & more..." at bounding box center [369, 30] width 244 height 26
paste input "Dishing up Nutrition"
type input "Dishing up Nutrition"
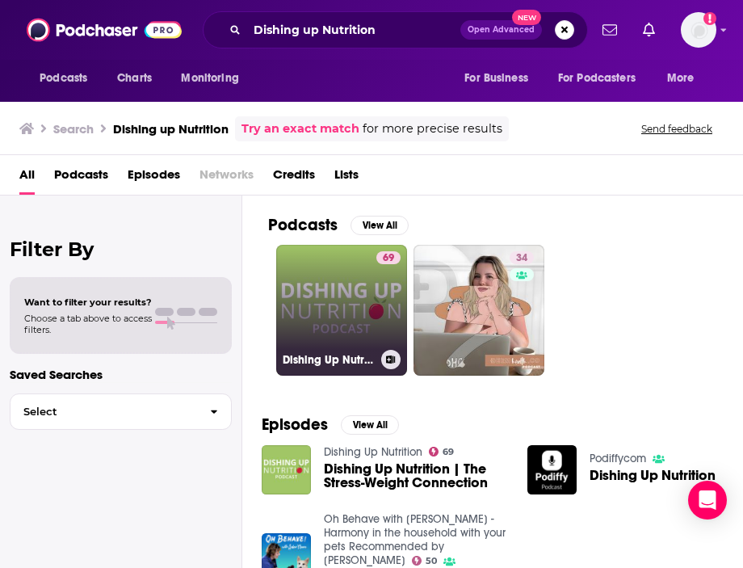
click at [330, 262] on link "69 Dishing Up Nutrition" at bounding box center [341, 310] width 131 height 131
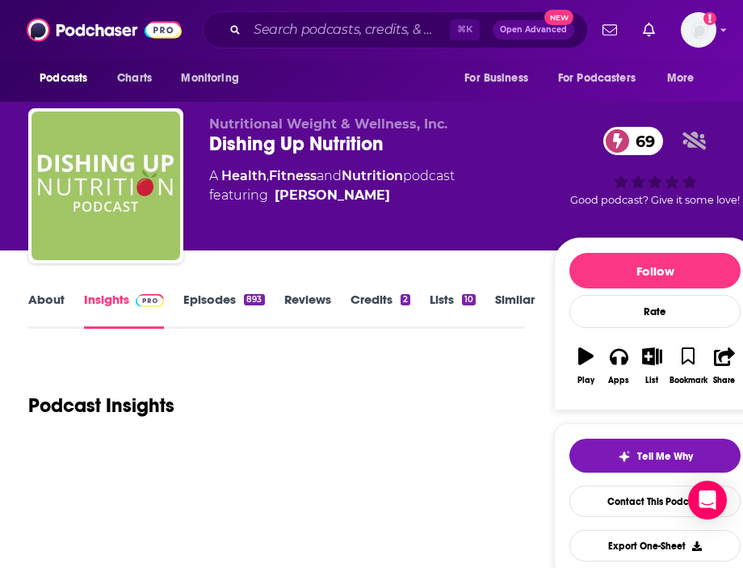
click at [57, 306] on link "About" at bounding box center [46, 310] width 36 height 37
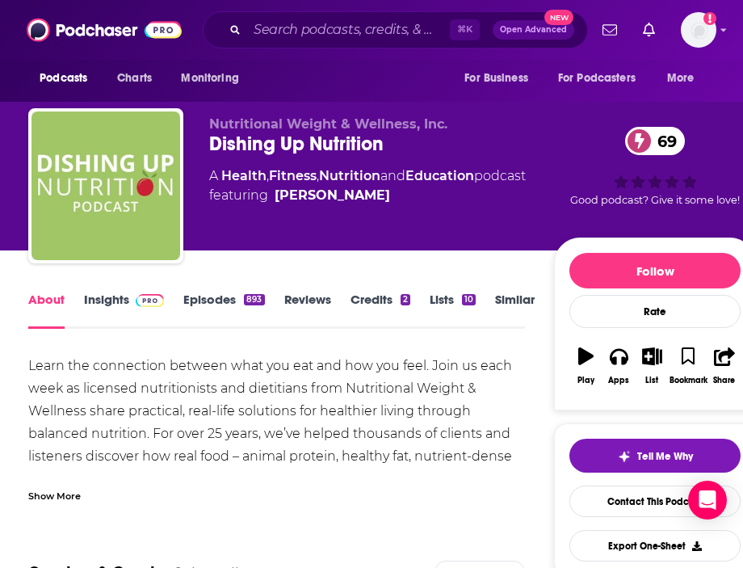
click at [173, 398] on div "Learn the connection between what you eat and how you feel. Join us each week a…" at bounding box center [276, 445] width 497 height 181
click at [372, 27] on input "Search podcasts, credits, & more..." at bounding box center [348, 30] width 203 height 26
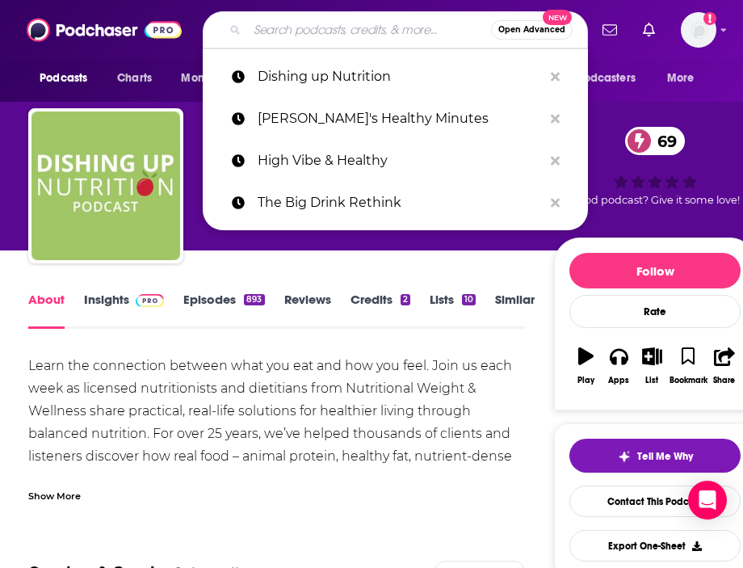
paste input "Not Drinking Poison Podcast"
type input "Not Drinking Poison Podcast"
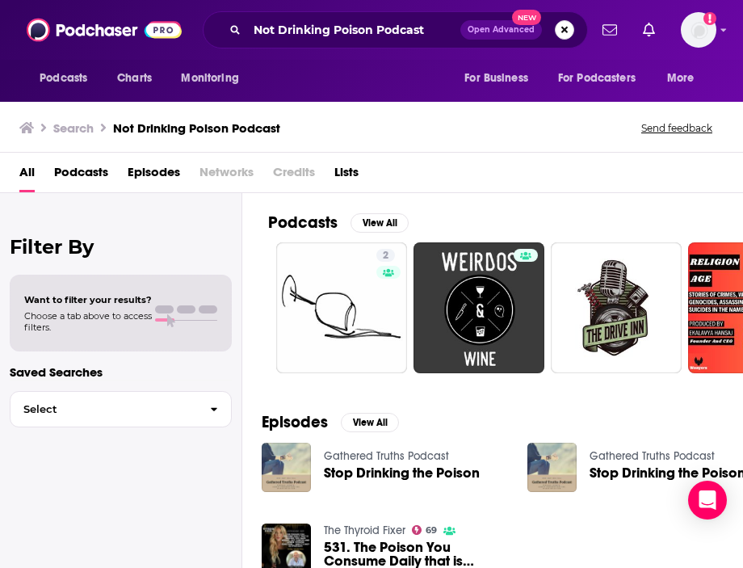
click at [560, 29] on button "Search podcasts, credits, & more..." at bounding box center [564, 29] width 19 height 19
paste input "Biohacker Babes"
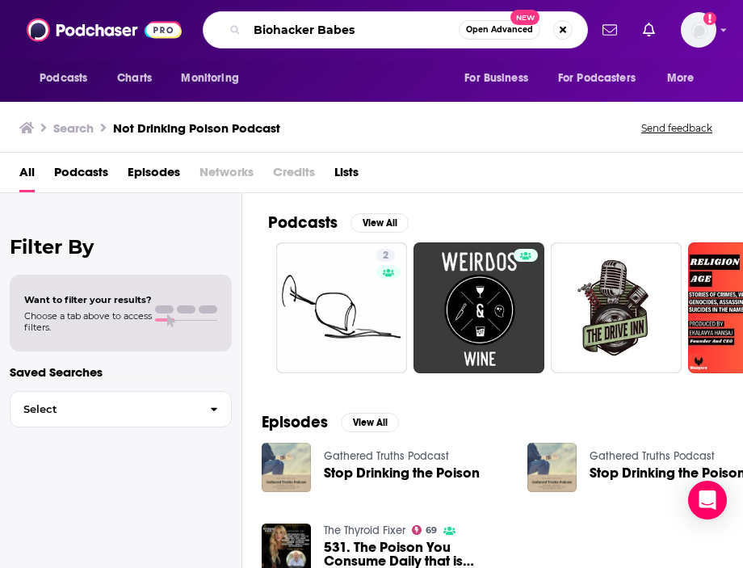
type input "Biohacker Babes"
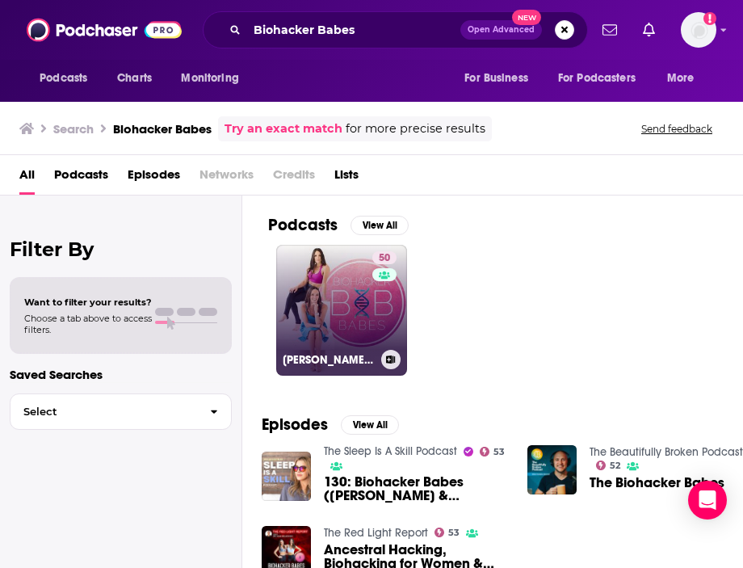
click at [283, 310] on link "50 Renee Belz & Lauren Sambataro" at bounding box center [341, 310] width 131 height 131
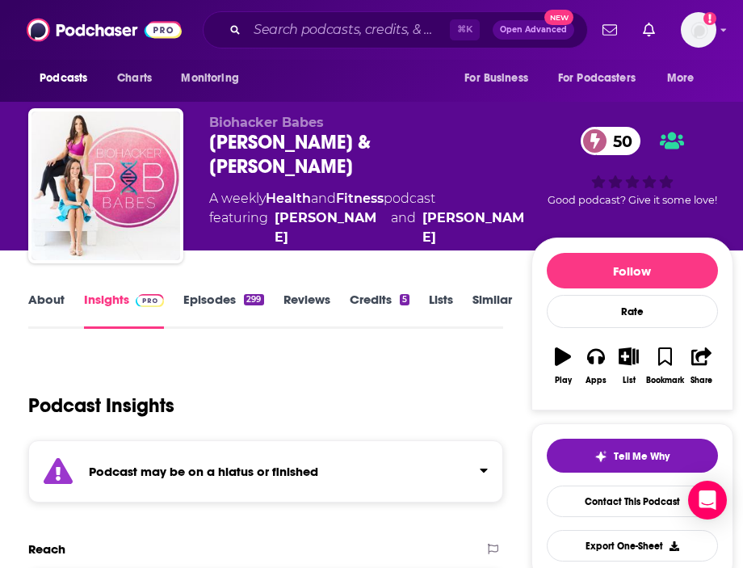
click at [53, 303] on link "About" at bounding box center [46, 310] width 36 height 37
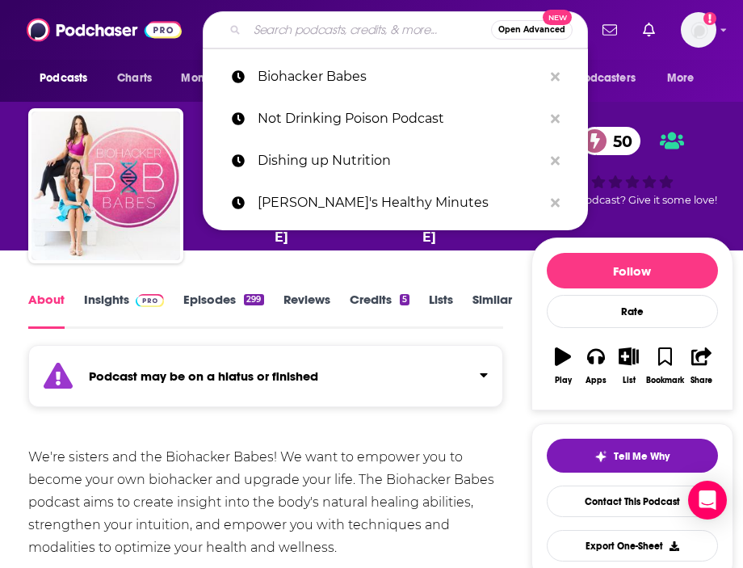
click at [385, 33] on input "Search podcasts, credits, & more..." at bounding box center [369, 30] width 244 height 26
paste input "Mindful Drinking"
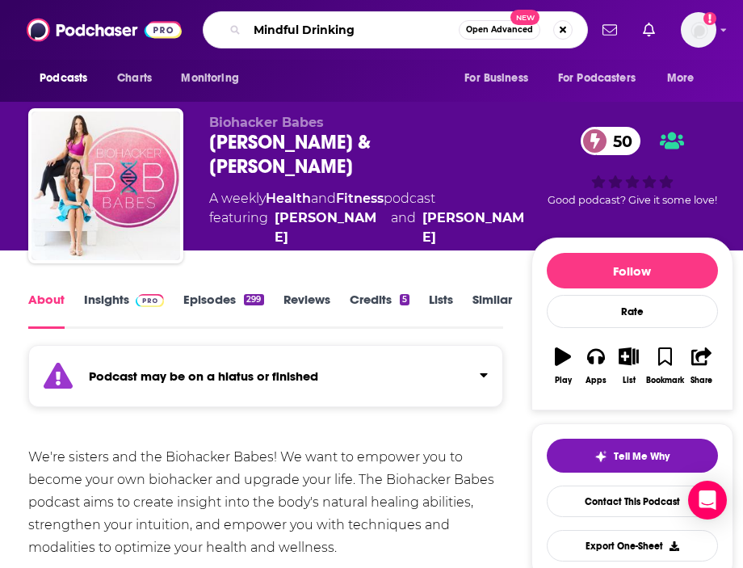
type input "Mindful Drinking"
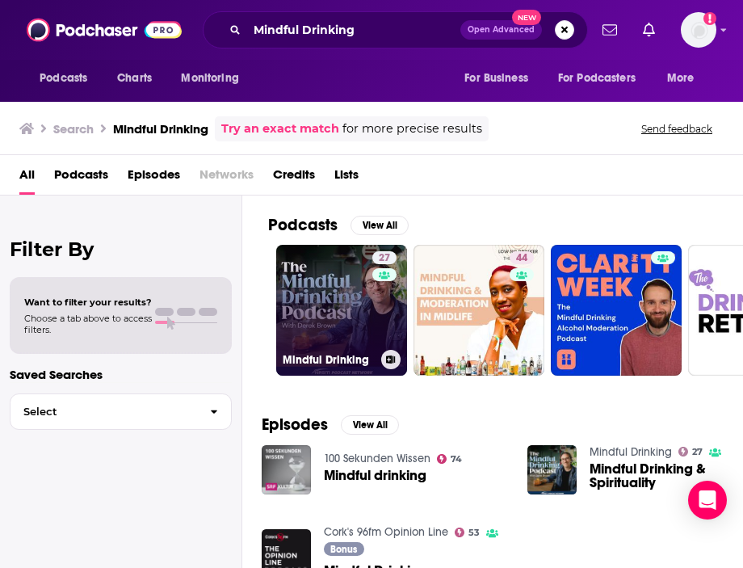
click at [331, 306] on link "27 Mindful Drinking" at bounding box center [341, 310] width 131 height 131
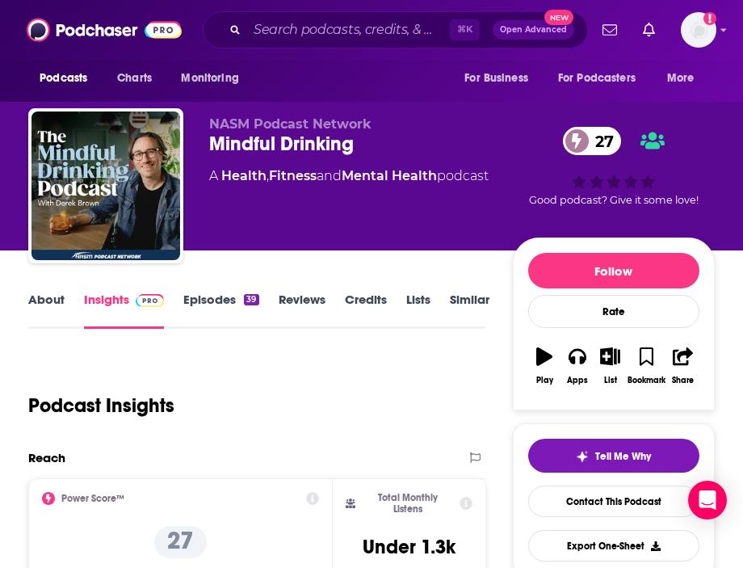
click at [52, 300] on link "About" at bounding box center [46, 310] width 36 height 37
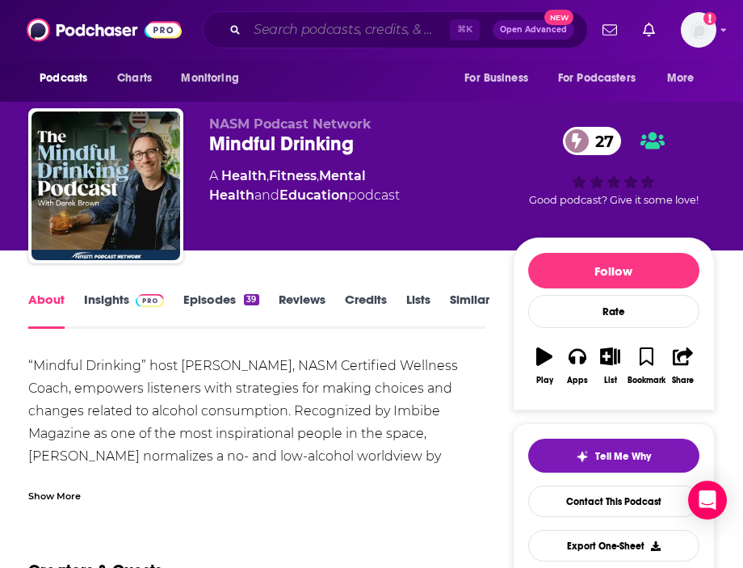
click at [298, 32] on input "Search podcasts, credits, & more..." at bounding box center [348, 30] width 203 height 26
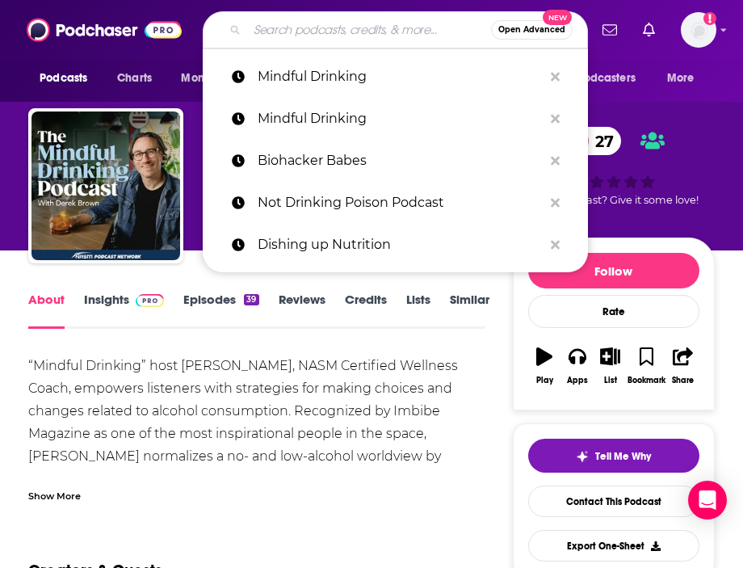
click at [298, 32] on input "Search podcasts, credits, & more..." at bounding box center [369, 30] width 244 height 26
paste input "Lenny's Podcast: Product"
type input "Lenny's Podcast: Product"
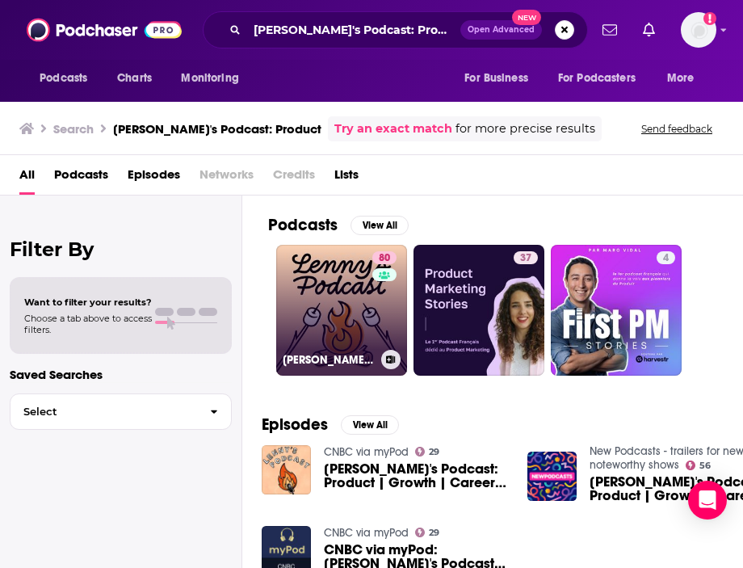
click at [334, 295] on link "80 Lenny's Podcast: Product | Career | Growth" at bounding box center [341, 310] width 131 height 131
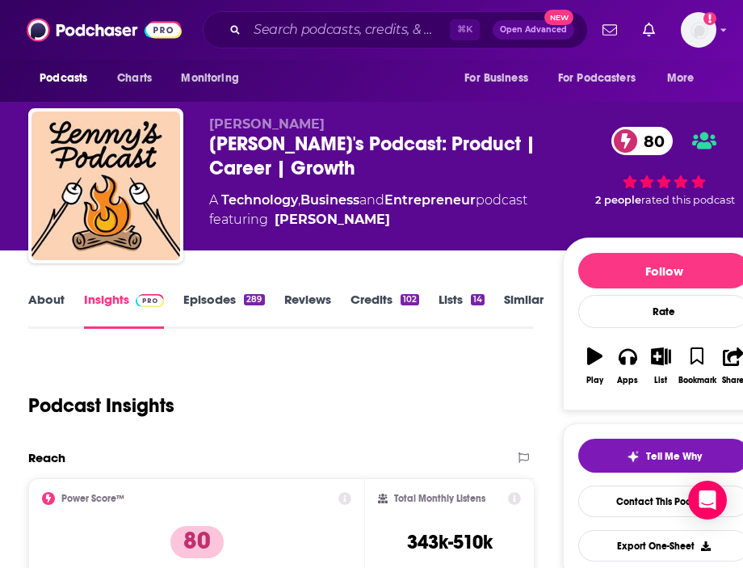
click at [60, 292] on link "About" at bounding box center [46, 310] width 36 height 37
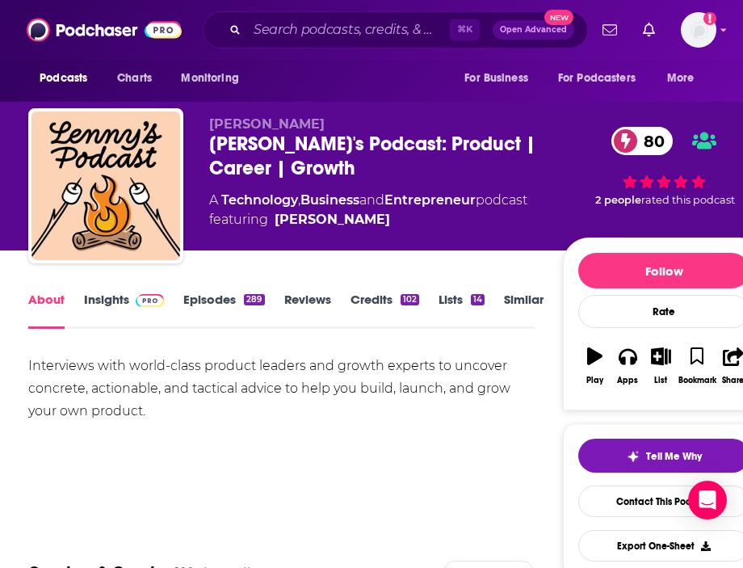
click at [173, 419] on div "Interviews with world-class product leaders and growth experts to uncover concr…" at bounding box center [281, 389] width 506 height 68
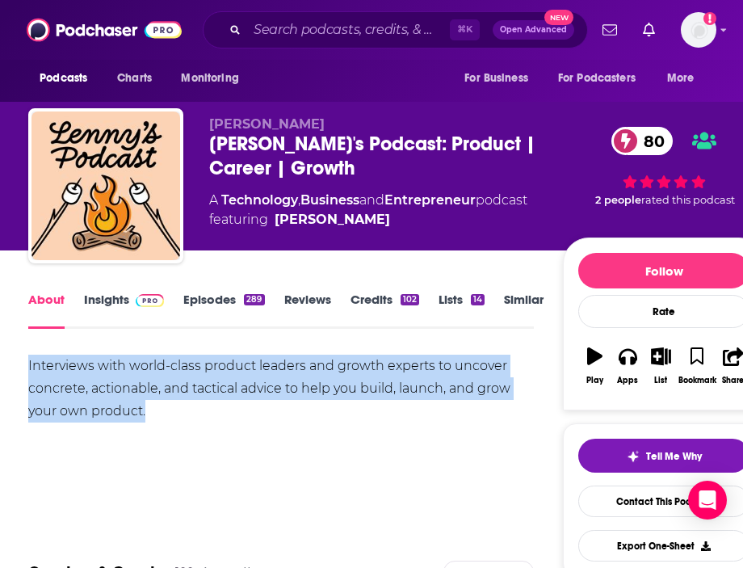
drag, startPoint x: 179, startPoint y: 425, endPoint x: 24, endPoint y: 359, distance: 168.6
copy div "Interviews with world-class product leaders and growth experts to uncover concr…"
click at [111, 298] on link "Insights" at bounding box center [124, 310] width 80 height 37
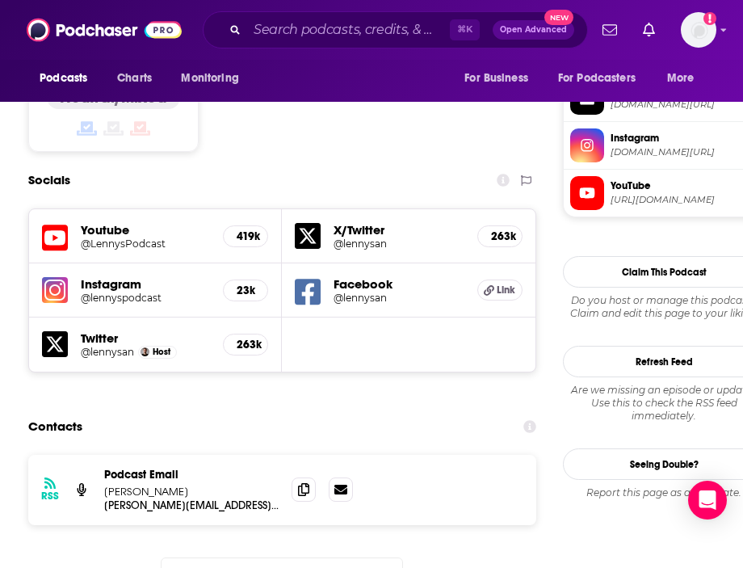
scroll to position [1431, 0]
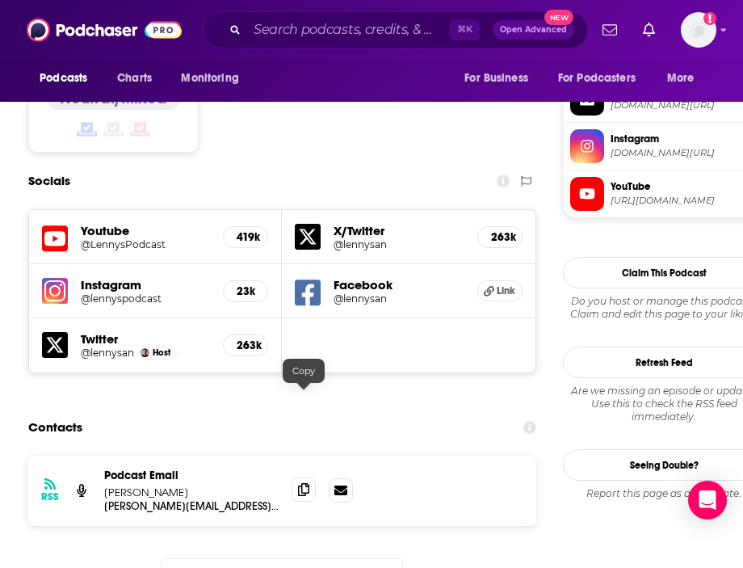
click at [306, 483] on icon at bounding box center [303, 489] width 11 height 13
click at [355, 32] on input "Search podcasts, credits, & more..." at bounding box center [348, 30] width 203 height 26
paste input "This Week in StartUps"
type input "This Week in StartUps"
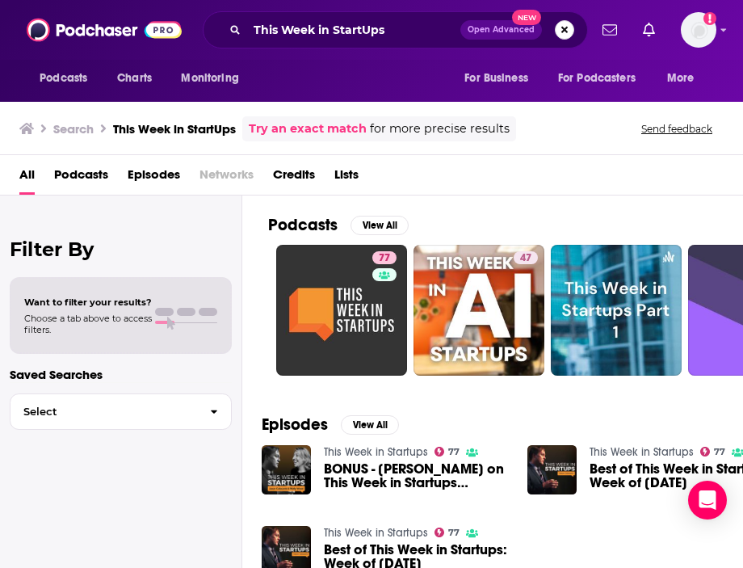
click at [563, 38] on button "Search podcasts, credits, & more..." at bounding box center [564, 29] width 19 height 19
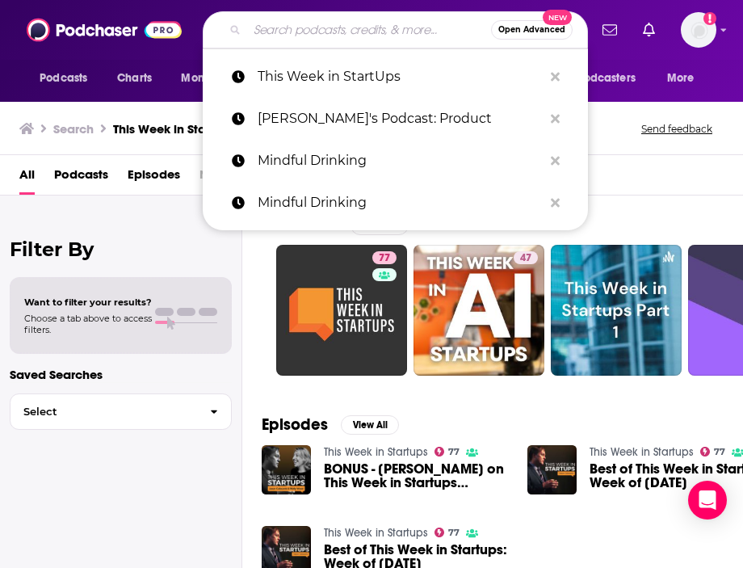
paste input "Project ME with Tiffany Carter"
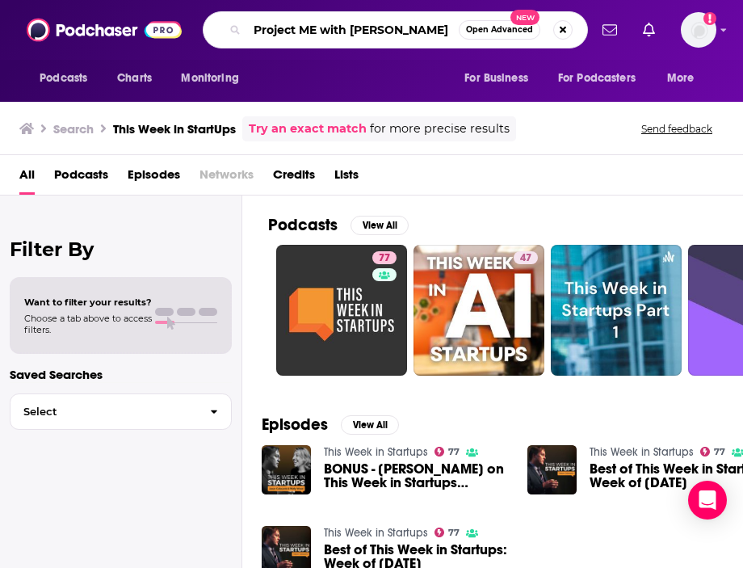
type input "Project ME with Tiffany Carter"
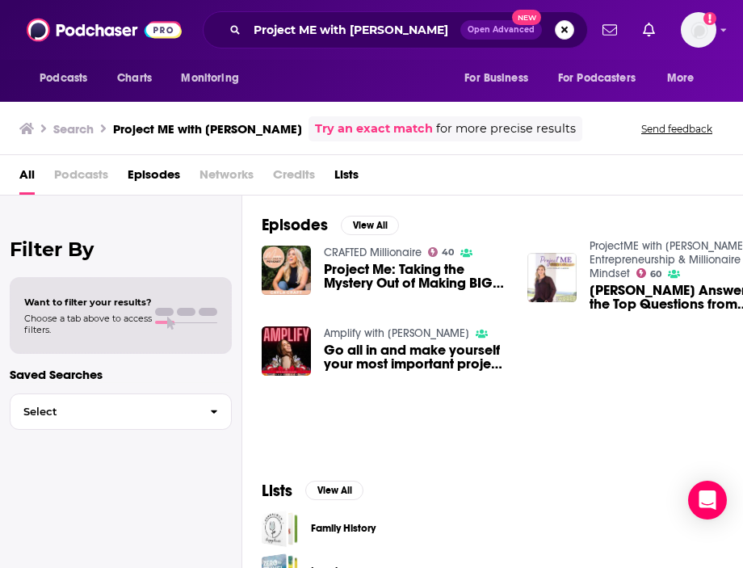
click at [562, 33] on button "Search podcasts, credits, & more..." at bounding box center [564, 29] width 19 height 19
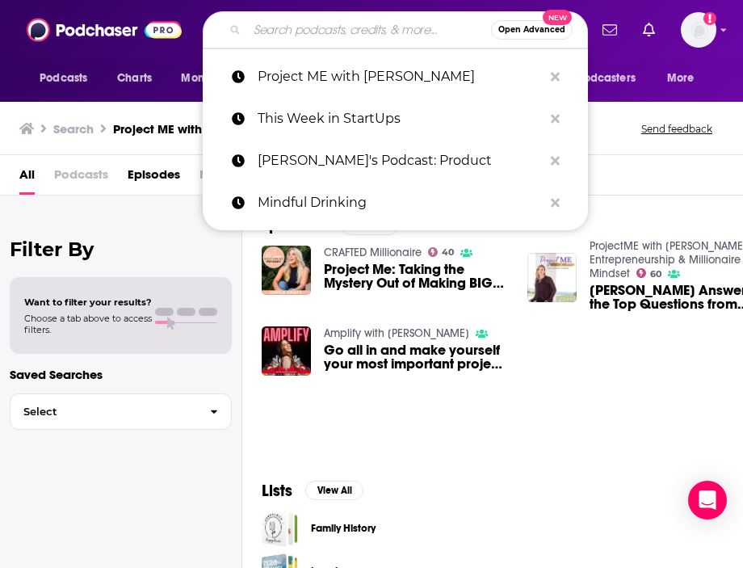
paste input "The Freedom Formula"
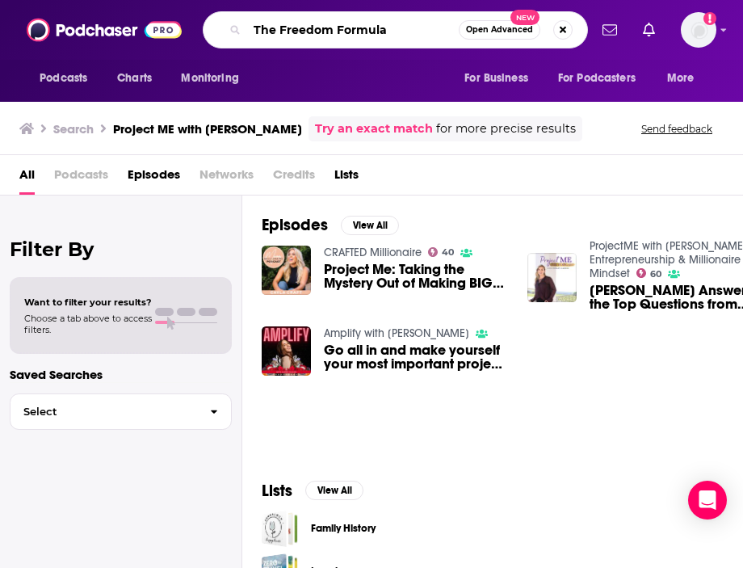
type input "The Freedom Formula"
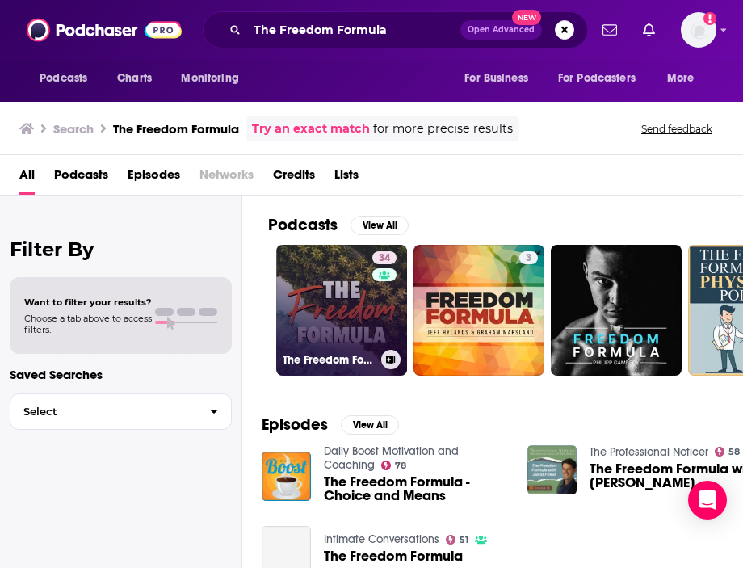
click at [331, 271] on link "34 The Freedom Formula Podcast: Achieving Financial, Location and Time Freedom" at bounding box center [341, 310] width 131 height 131
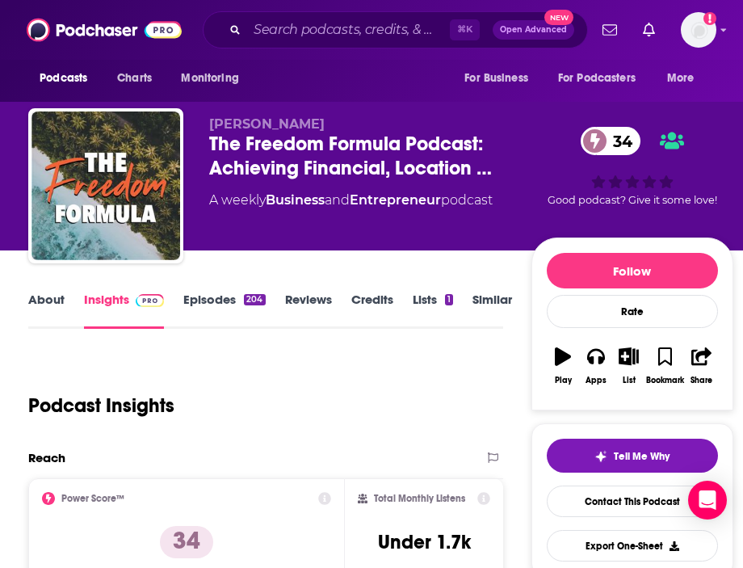
click at [58, 306] on link "About" at bounding box center [46, 310] width 36 height 37
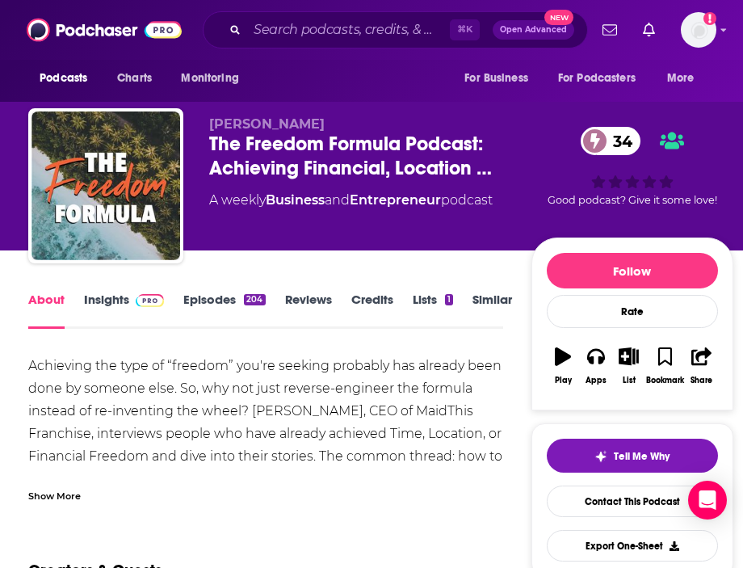
click at [49, 303] on link "About" at bounding box center [46, 310] width 36 height 37
click at [211, 362] on div "Achieving the type of “freedom” you're seeking probably has already been done b…" at bounding box center [265, 423] width 475 height 136
click at [163, 397] on div "Achieving the type of “freedom” you're seeking probably has already been done b…" at bounding box center [265, 423] width 475 height 136
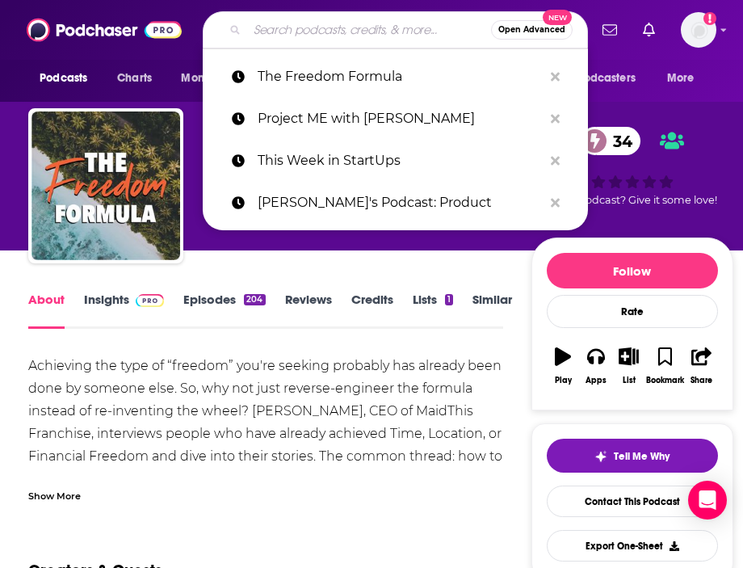
click at [376, 28] on input "Search podcasts, credits, & more..." at bounding box center [369, 30] width 244 height 26
paste input "Small Business Big Network"
type input "Small Business Big Network"
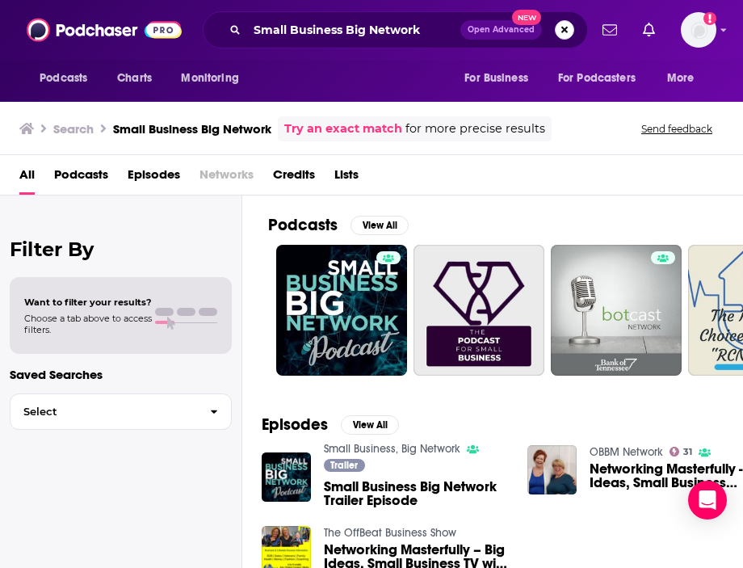
click at [571, 30] on button "Search podcasts, credits, & more..." at bounding box center [564, 29] width 19 height 19
paste input "The Business Strategist"
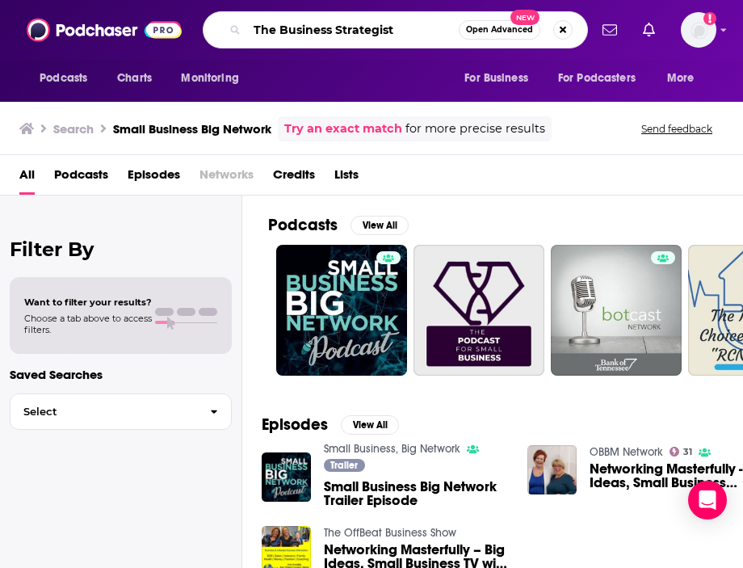
type input "The Business Strategist"
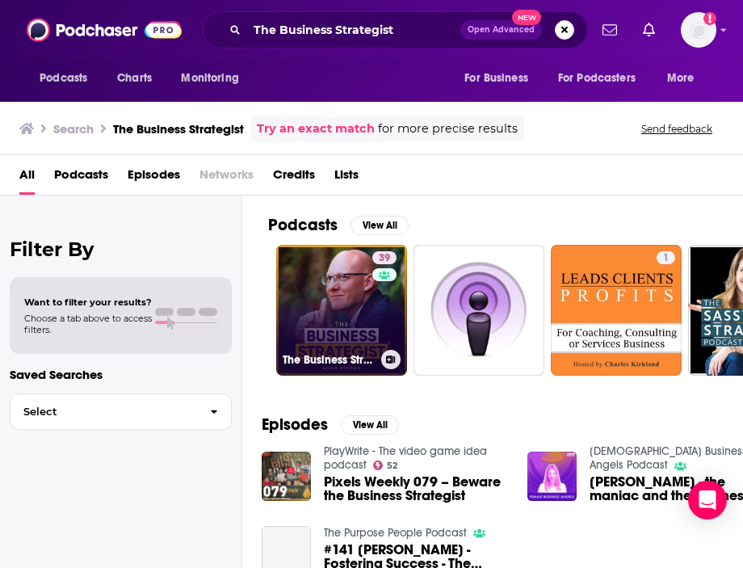
click at [337, 325] on link "39 The Business Strategist With Adam Strong" at bounding box center [341, 310] width 131 height 131
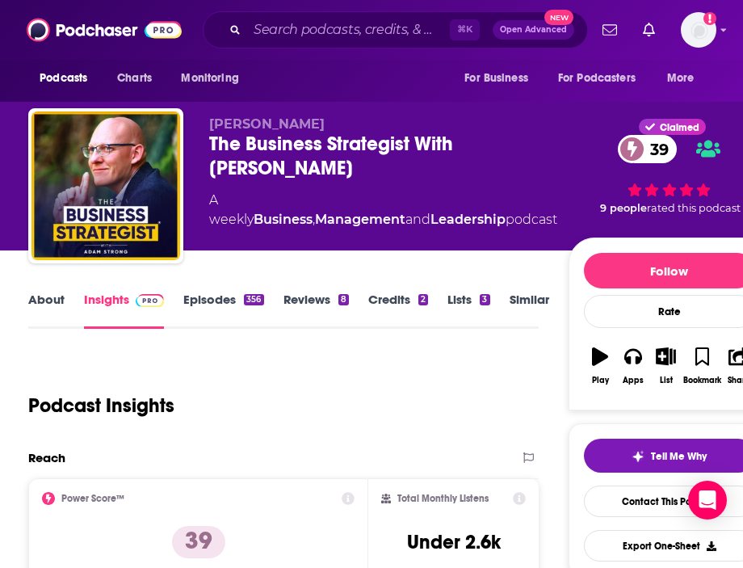
click at [36, 304] on link "About" at bounding box center [46, 310] width 36 height 37
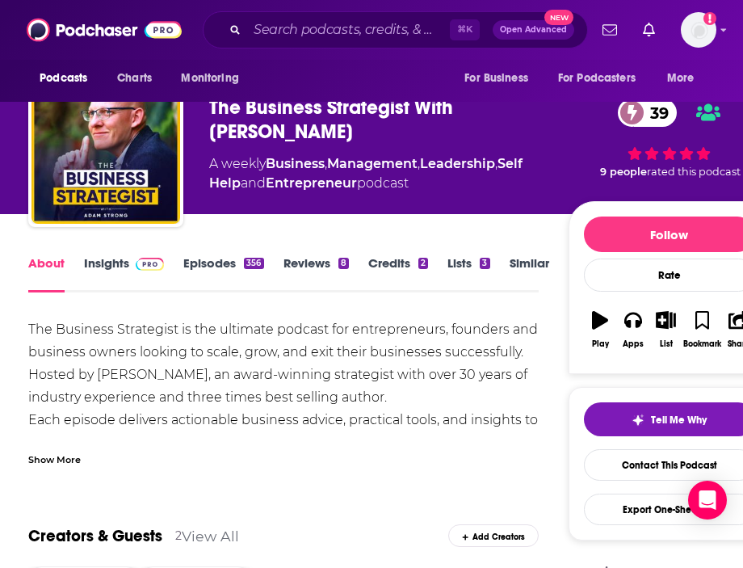
scroll to position [35, 0]
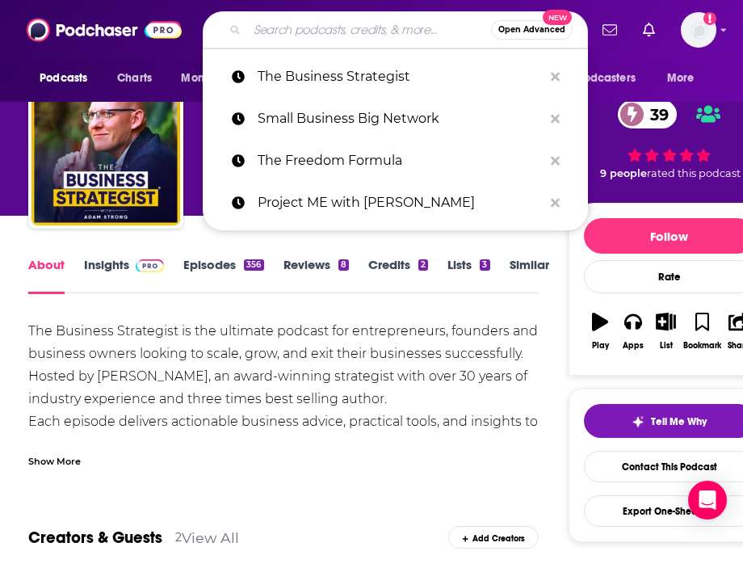
click at [377, 27] on input "Search podcasts, credits, & more..." at bounding box center [369, 30] width 244 height 26
paste input "Mind Your Business"
type input "Mind Your Business"
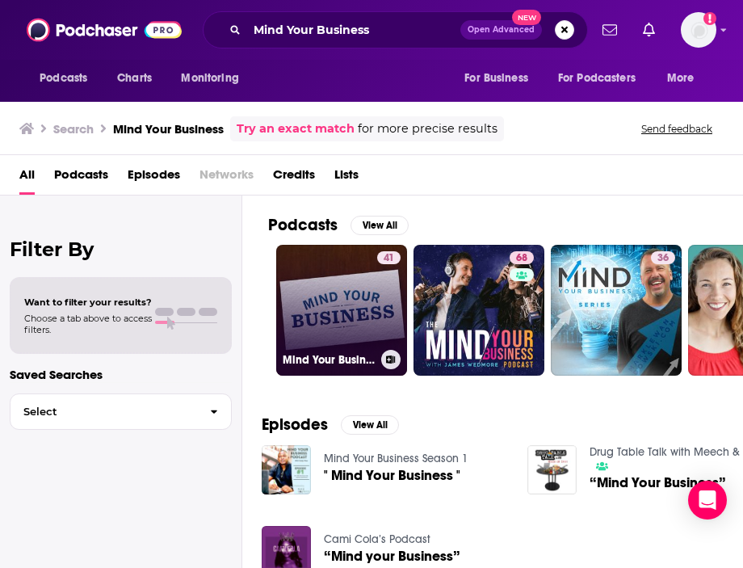
click at [303, 275] on link "41 Mind Your Business" at bounding box center [341, 310] width 131 height 131
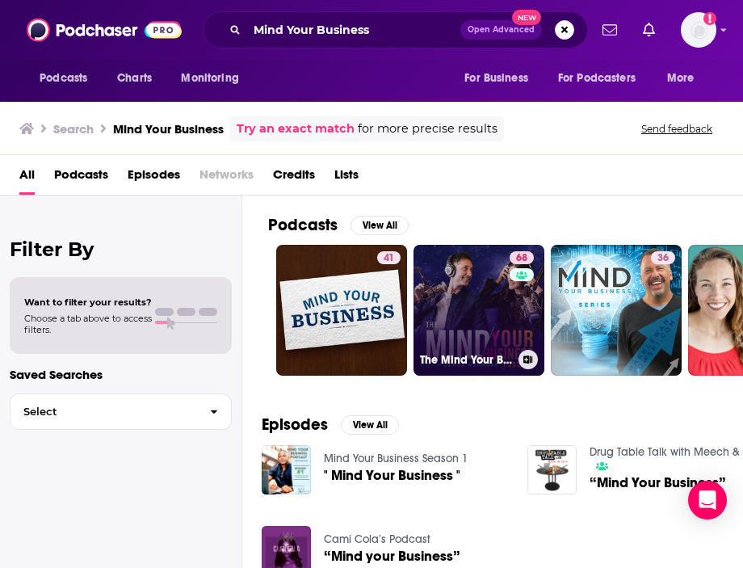
click at [451, 270] on link "68 The Mind Your Business Podcast" at bounding box center [478, 310] width 131 height 131
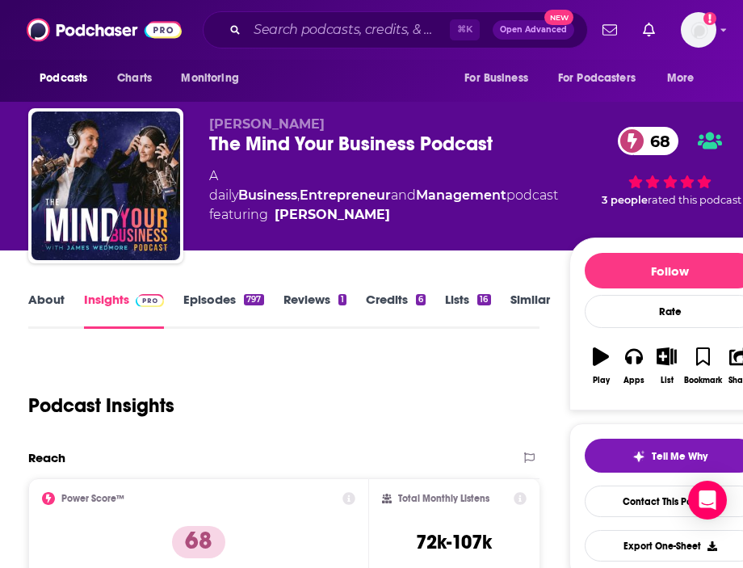
click at [50, 308] on link "About" at bounding box center [46, 310] width 36 height 37
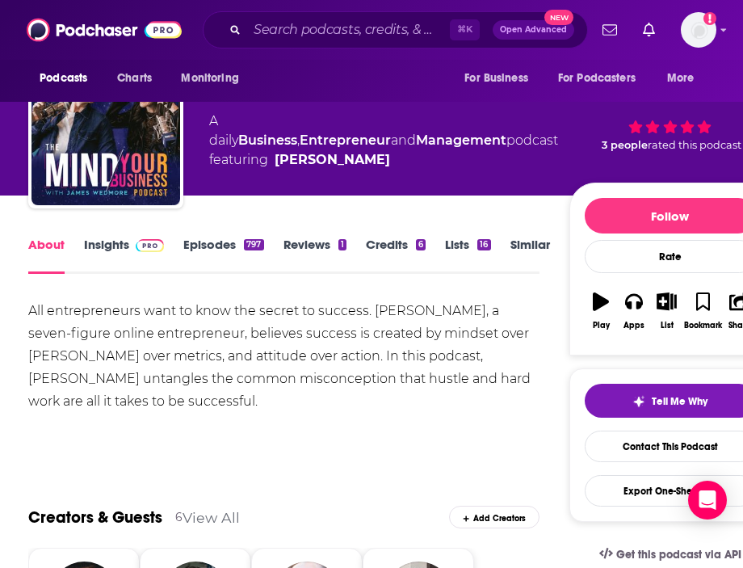
scroll to position [94, 0]
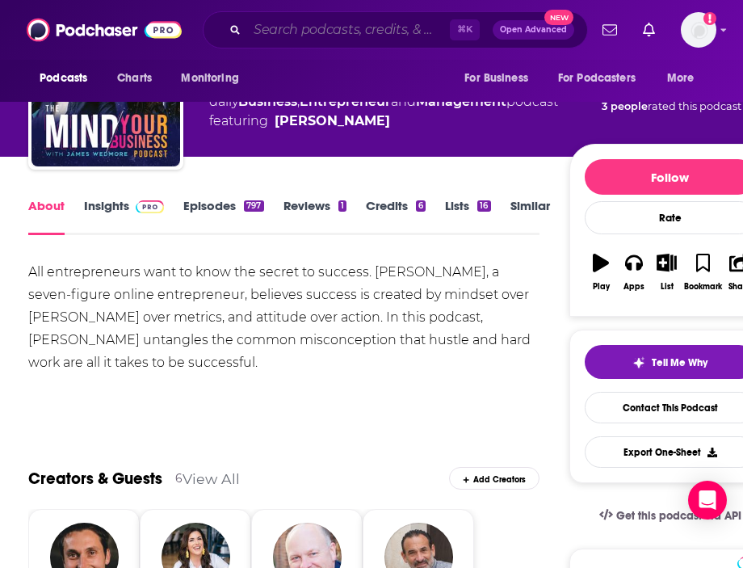
click at [399, 30] on input "Search podcasts, credits, & more..." at bounding box center [348, 30] width 203 height 26
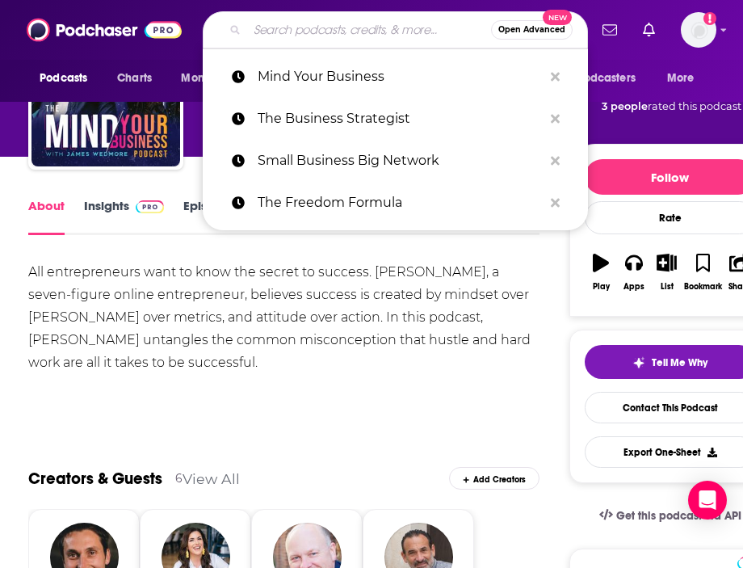
paste input "Guy Kawasaki's Remarkable People"
type input "Guy Kawasaki's Remarkable People"
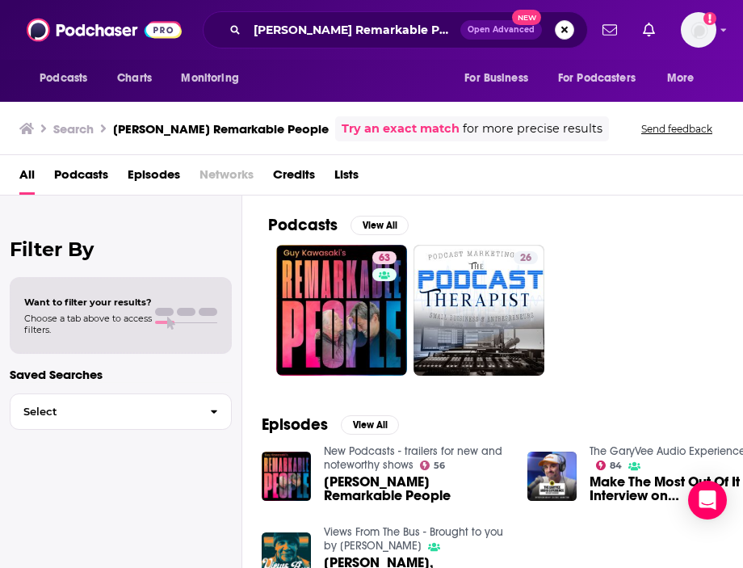
click at [560, 35] on button "Search podcasts, credits, & more..." at bounding box center [564, 29] width 19 height 19
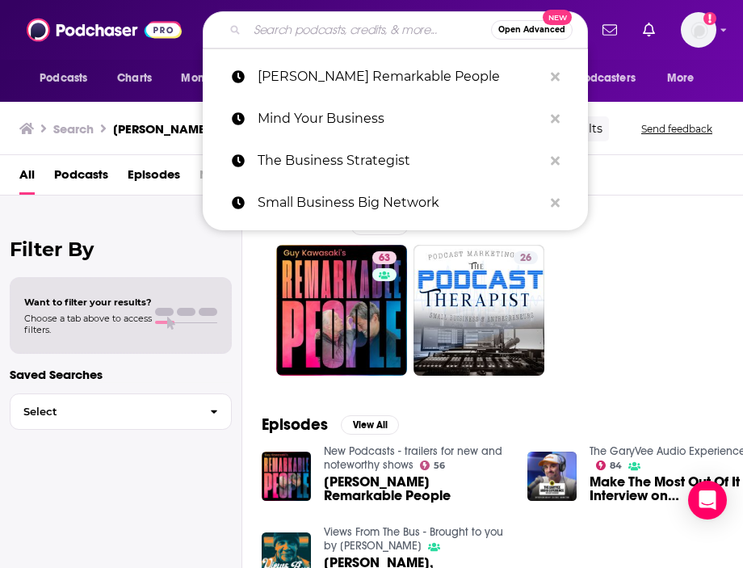
paste input "Hustle & Flowcharts"
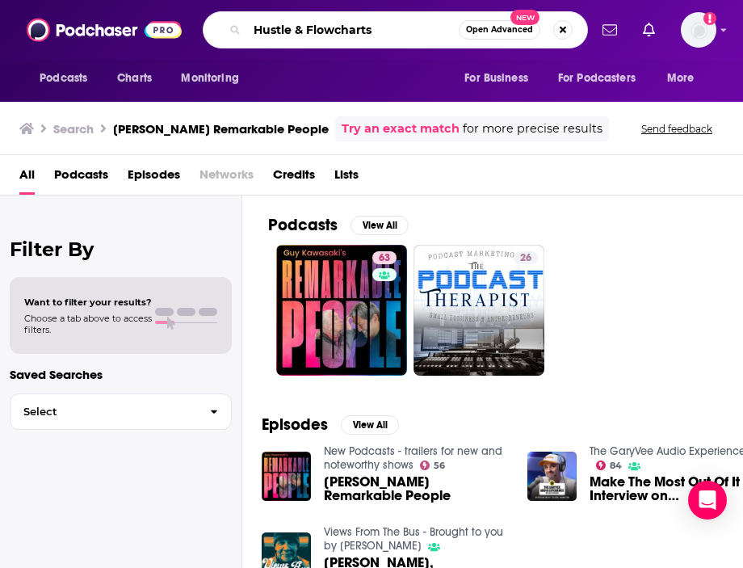
type input "Hustle & Flowcharts"
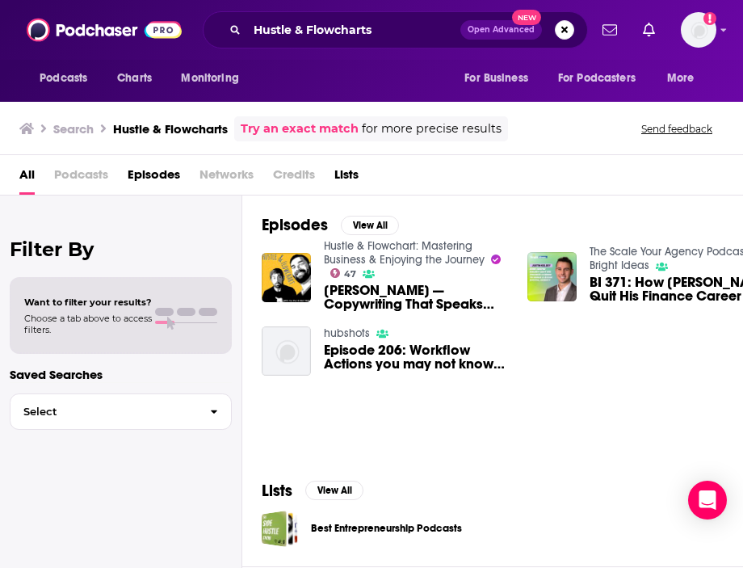
click at [426, 243] on link "Hustle & Flowchart: Mastering Business & Enjoying the Journey" at bounding box center [404, 252] width 161 height 27
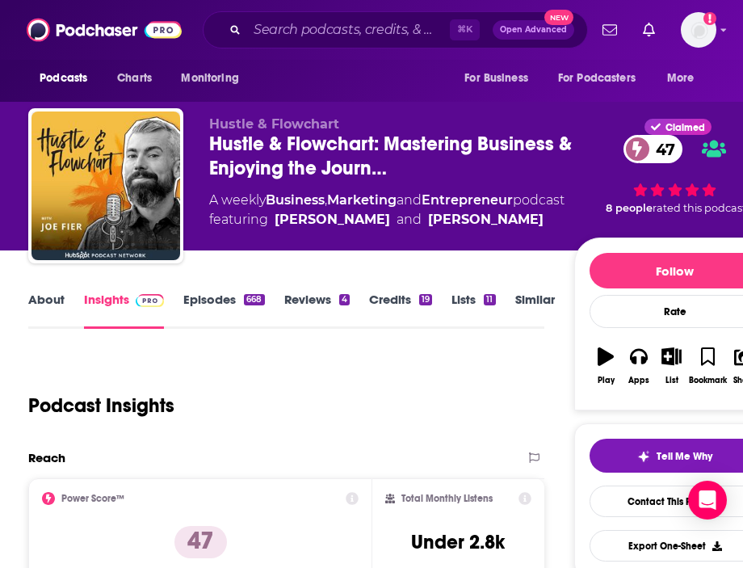
click at [54, 308] on link "About" at bounding box center [46, 310] width 36 height 37
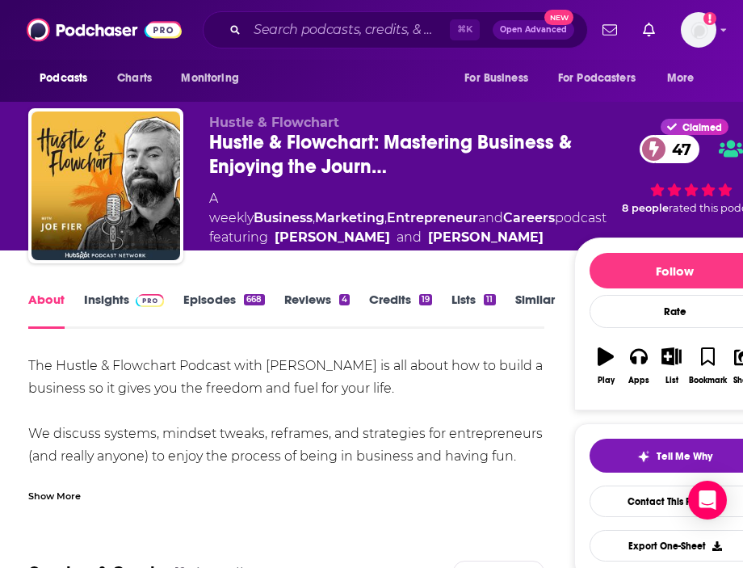
click at [40, 481] on div "Show More" at bounding box center [285, 489] width 515 height 27
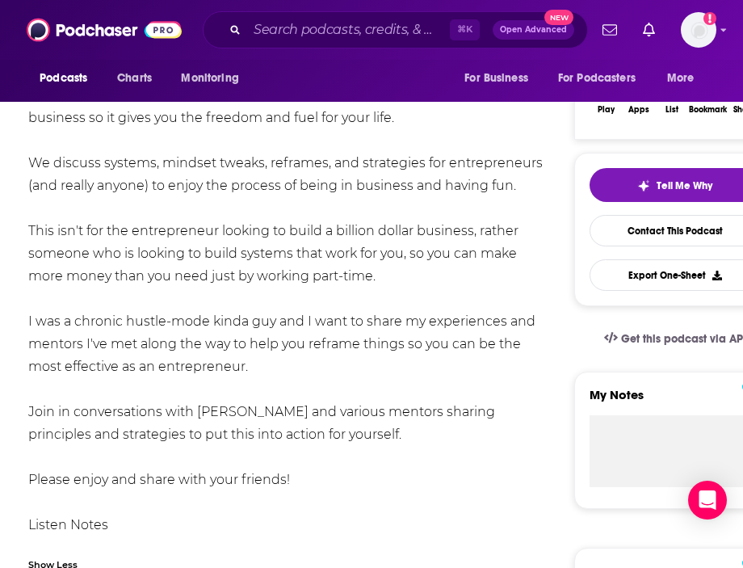
scroll to position [278, 0]
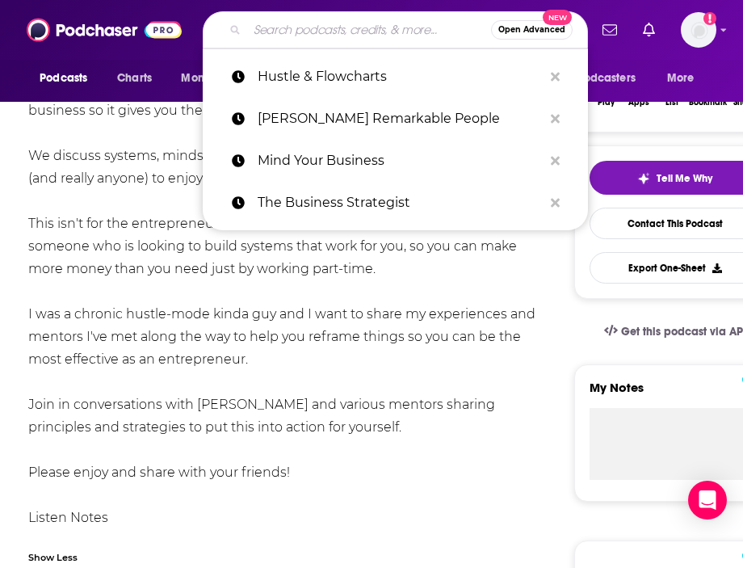
click at [365, 32] on input "Search podcasts, credits, & more..." at bounding box center [369, 30] width 244 height 26
paste input "The Thoughtful Entrepreneur"
type input "The Thoughtful Entrepreneur"
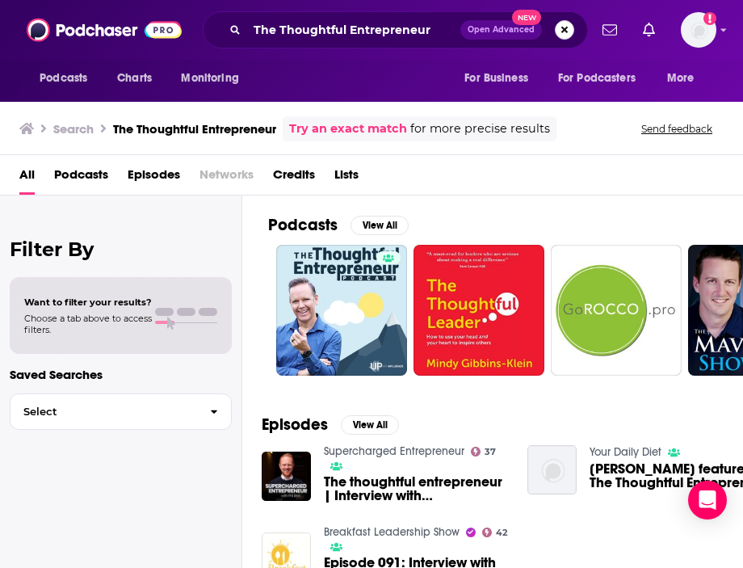
click at [564, 33] on button "Search podcasts, credits, & more..." at bounding box center [564, 29] width 19 height 19
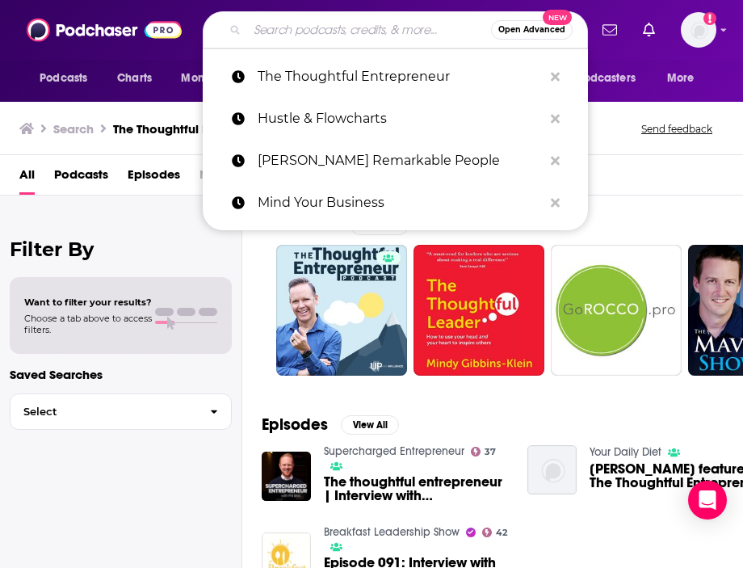
paste input "The How of Business"
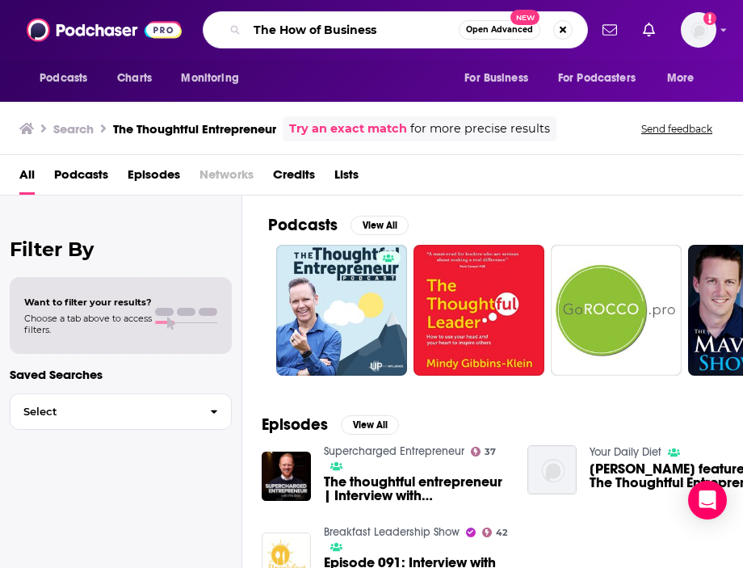
type input "The How of Business"
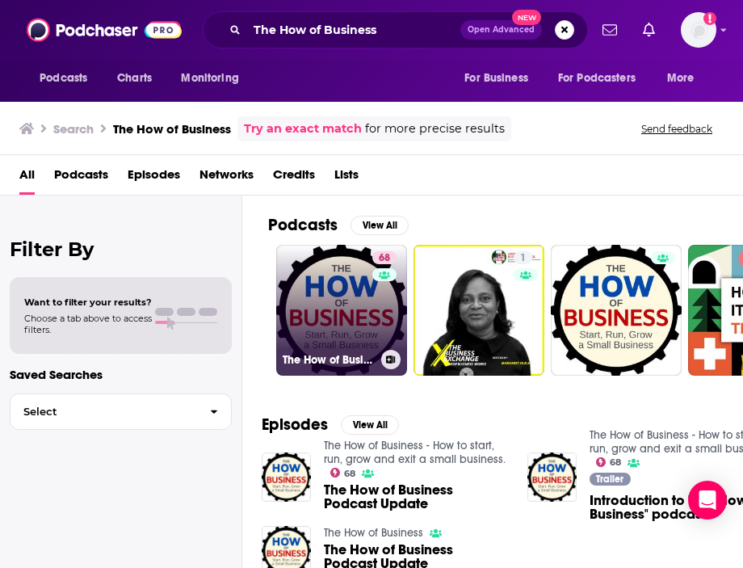
click at [369, 316] on link "68 The How of Business - How to start, run, grow and exit a small business." at bounding box center [341, 310] width 131 height 131
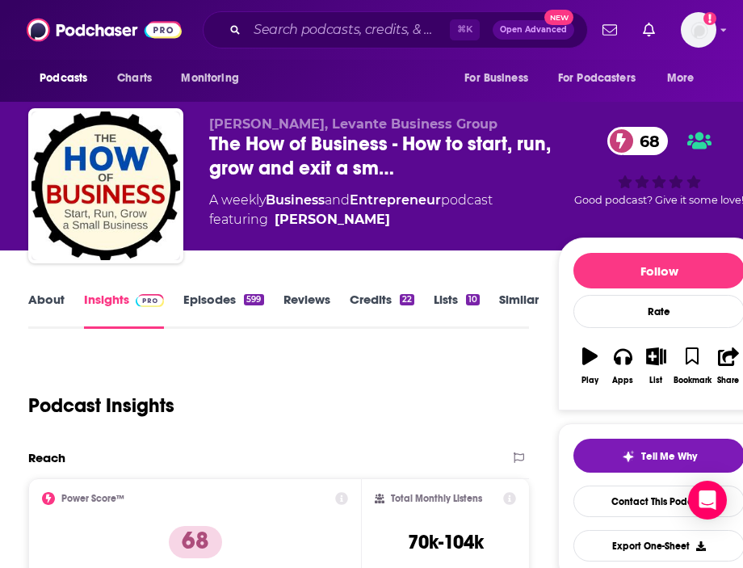
click at [37, 312] on link "About" at bounding box center [46, 310] width 36 height 37
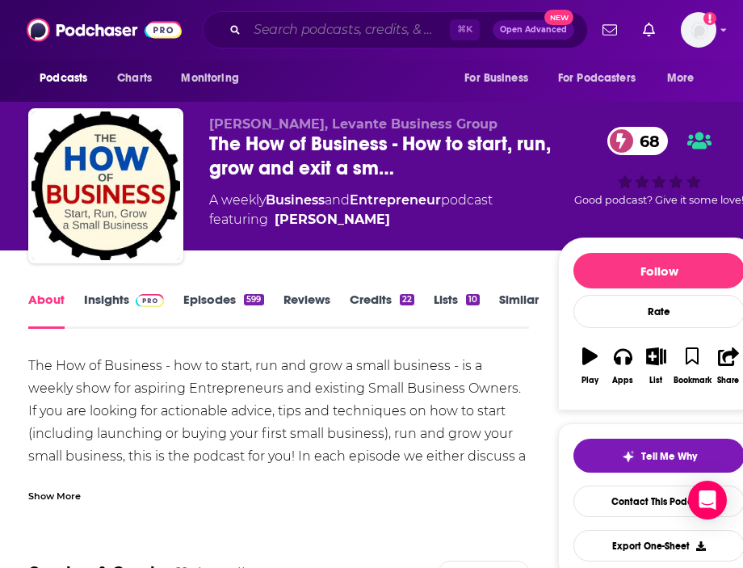
click at [342, 31] on input "Search podcasts, credits, & more..." at bounding box center [348, 30] width 203 height 26
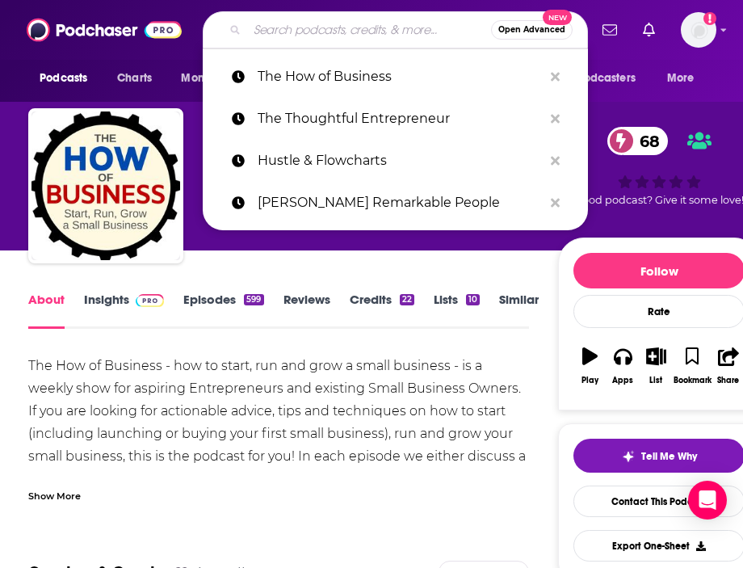
paste input "Entrepreneurial Thought Leaders"
type input "Entrepreneurial Thought Leaders"
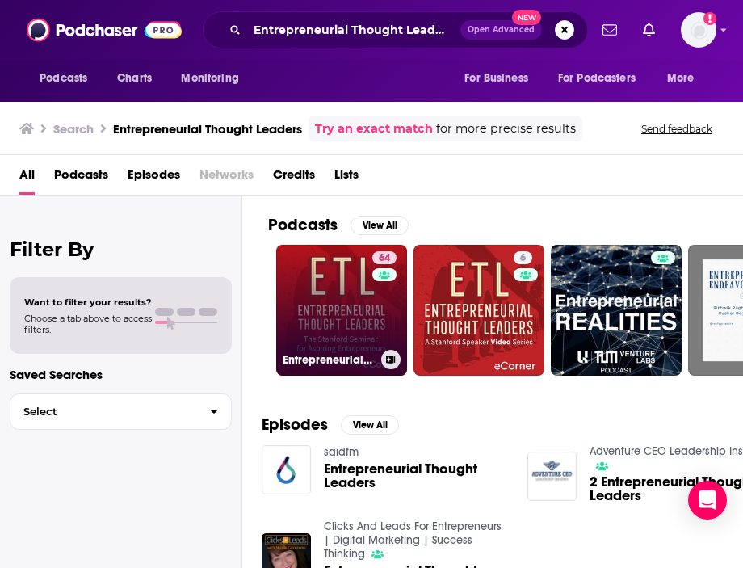
click at [321, 283] on link "64 Entrepreneurial Thought Leaders (ETL)" at bounding box center [341, 310] width 131 height 131
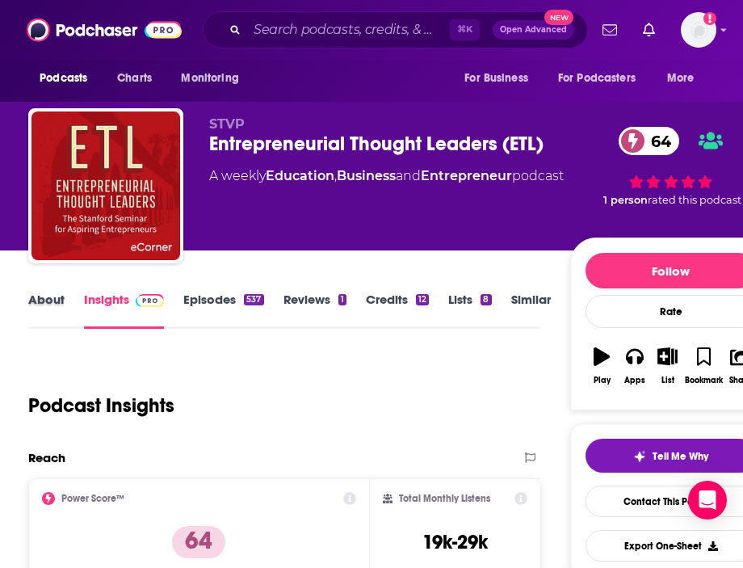
click at [65, 306] on div "About" at bounding box center [56, 310] width 56 height 37
click at [36, 305] on link "About" at bounding box center [46, 310] width 36 height 37
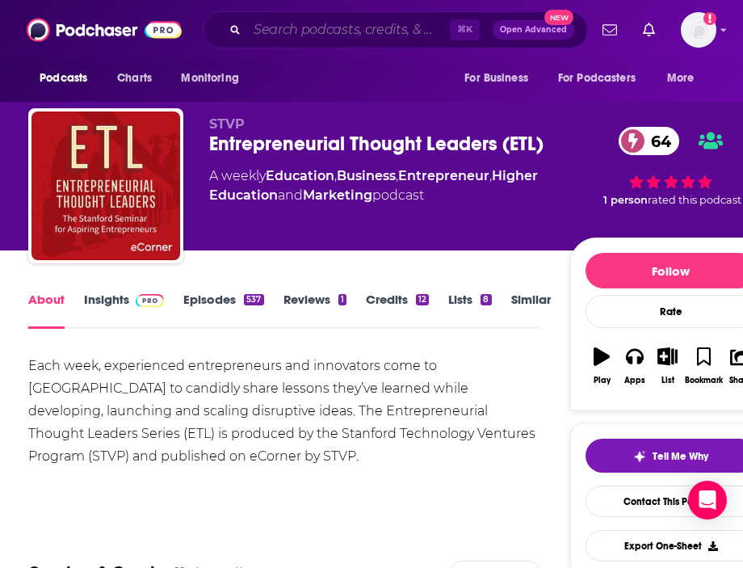
click at [386, 18] on input "Search podcasts, credits, & more..." at bounding box center [348, 30] width 203 height 26
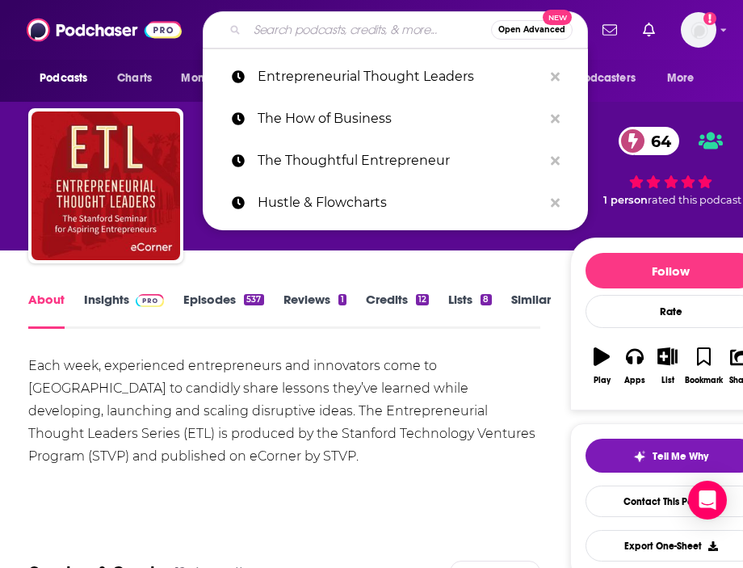
paste input "FYI - For Your Innovation"
type input "FYI - For Your Innovation"
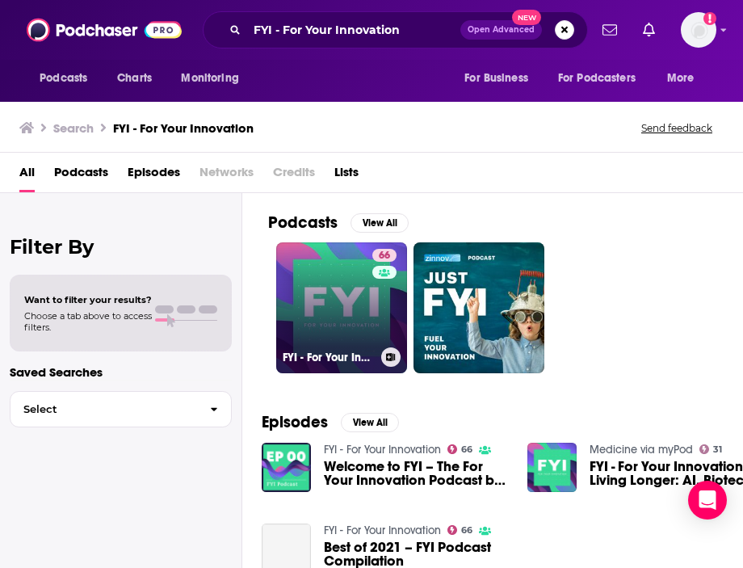
click at [314, 291] on link "66 FYI - For Your Innovation" at bounding box center [341, 307] width 131 height 131
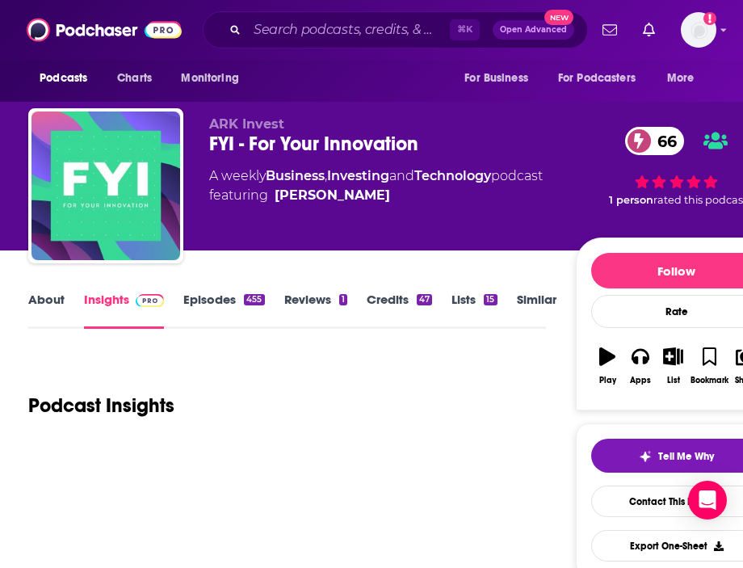
click at [37, 304] on link "About" at bounding box center [46, 310] width 36 height 37
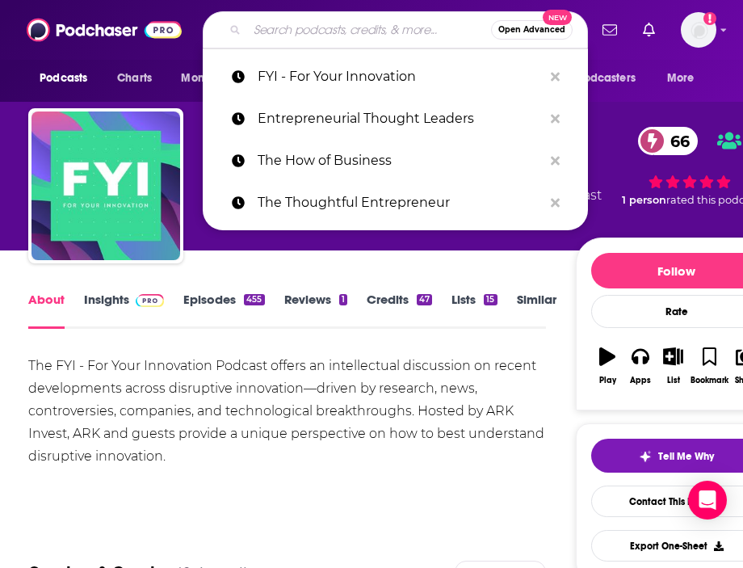
click at [376, 33] on input "Search podcasts, credits, & more..." at bounding box center [369, 30] width 244 height 26
paste input "Monocle Radio - The Entrepreneurs"
type input "Monocle Radio - The Entrepreneurs"
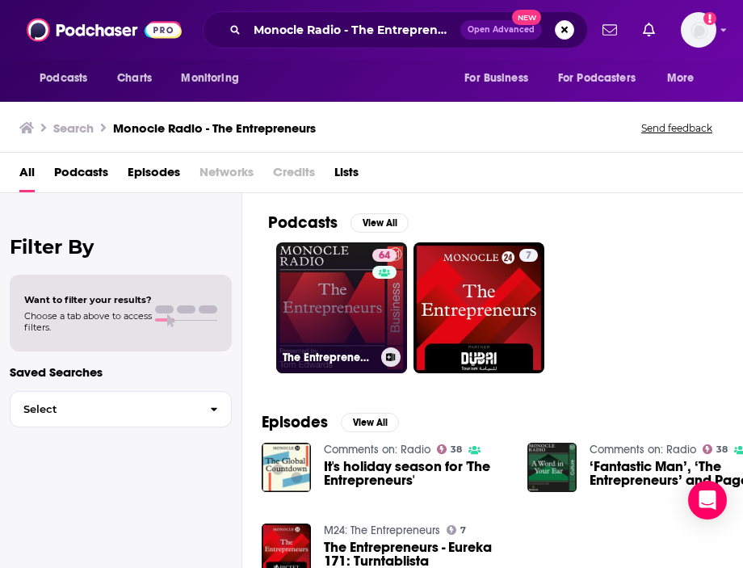
click at [321, 292] on link "64 The Entrepreneurs" at bounding box center [341, 307] width 131 height 131
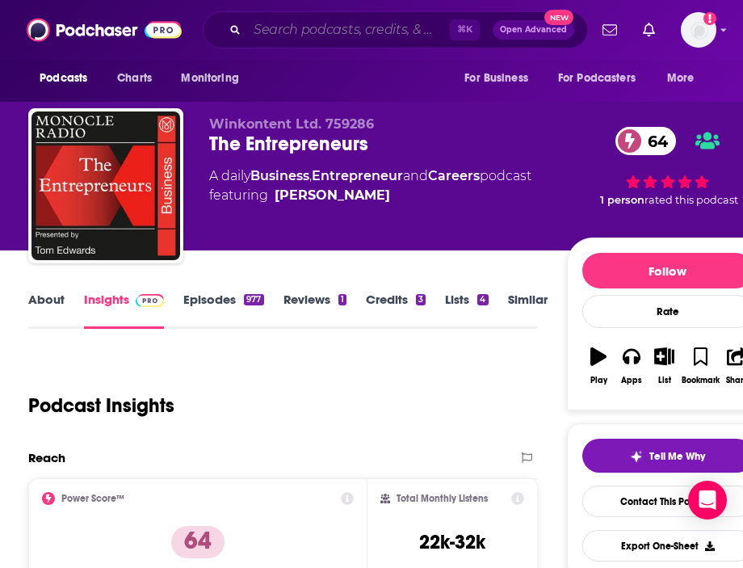
click at [381, 35] on input "Search podcasts, credits, & more..." at bounding box center [348, 30] width 203 height 26
paste input "The Entrepreneur Experiment"
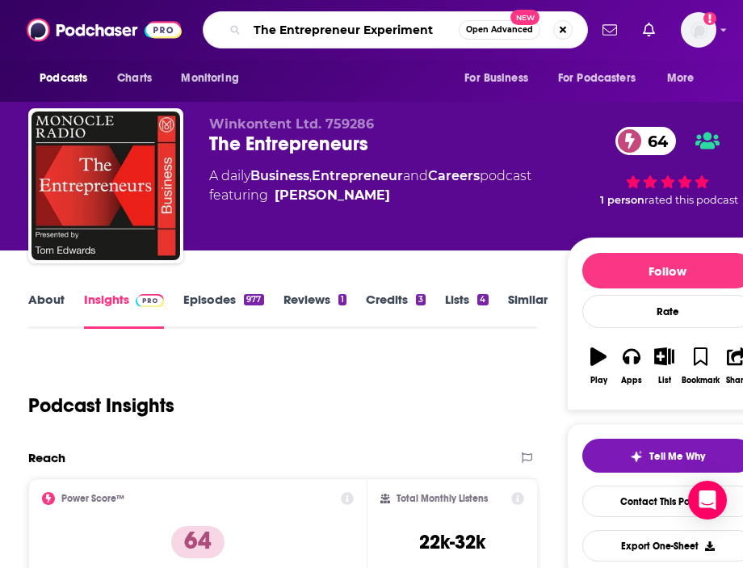
type input "The Entrepreneur Experiment"
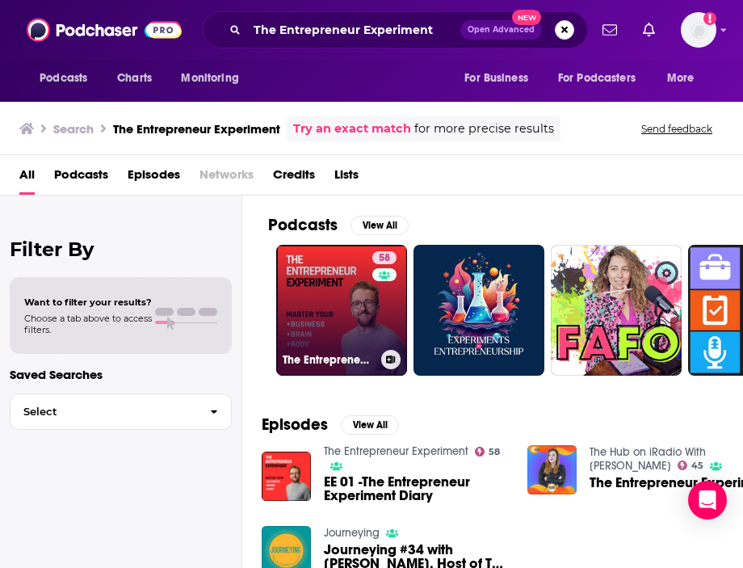
click at [316, 315] on link "58 The Entrepreneur Experiment" at bounding box center [341, 310] width 131 height 131
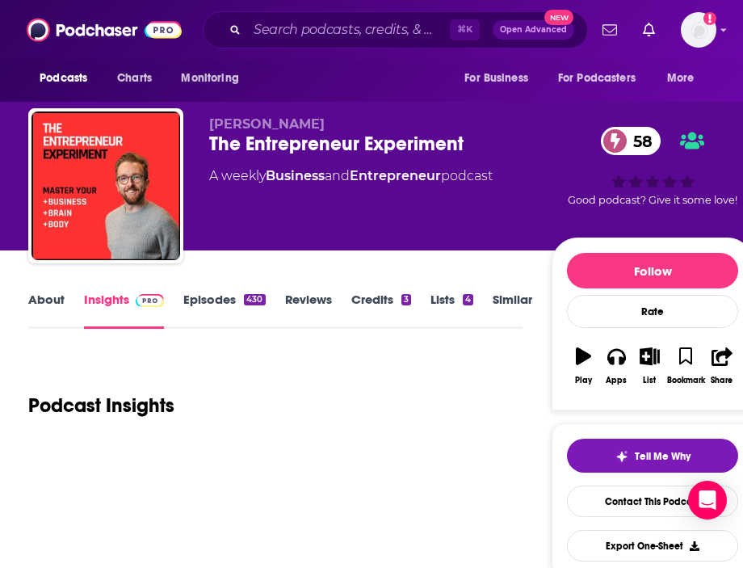
click at [37, 296] on link "About" at bounding box center [46, 310] width 36 height 37
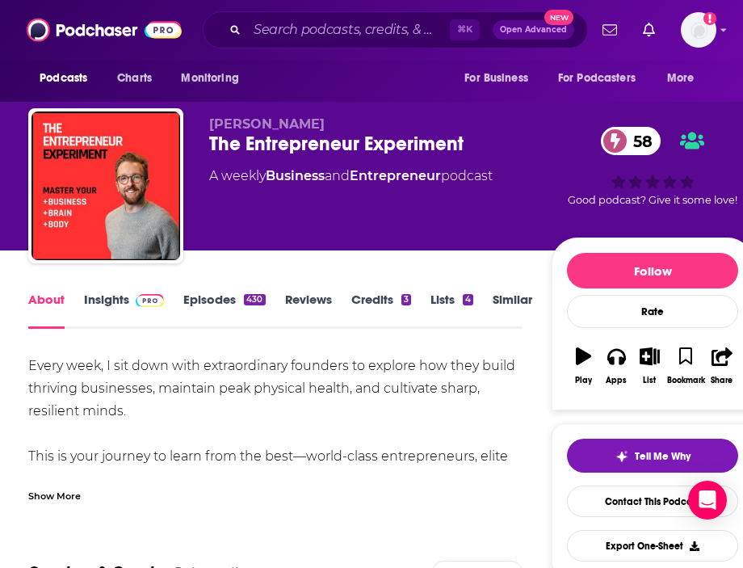
click at [71, 493] on div "Show More" at bounding box center [54, 494] width 52 height 15
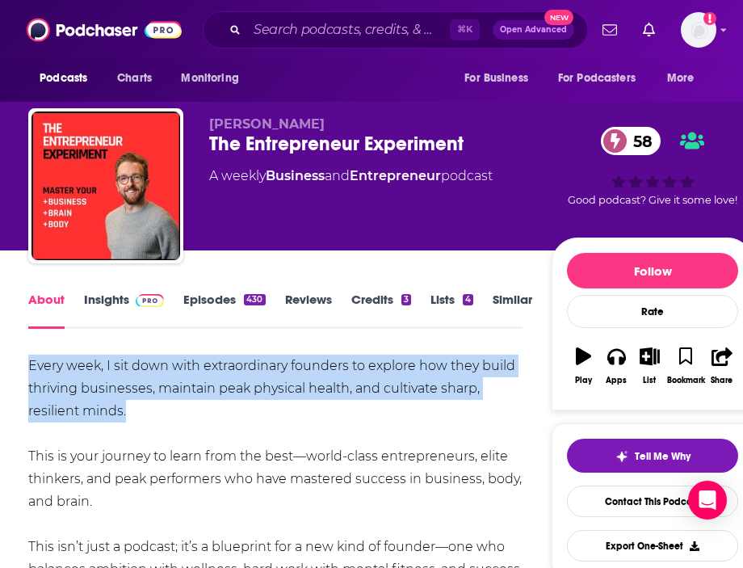
copy div "Every week, I sit down with extraordinary founders to explore how they build th…"
drag, startPoint x: 0, startPoint y: 367, endPoint x: 0, endPoint y: 357, distance: 10.5
click at [111, 308] on link "Insights" at bounding box center [124, 310] width 80 height 37
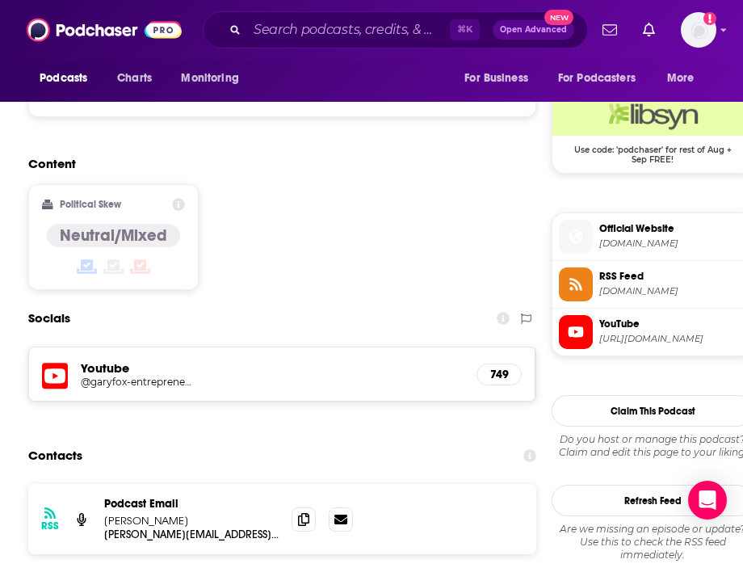
scroll to position [1302, 0]
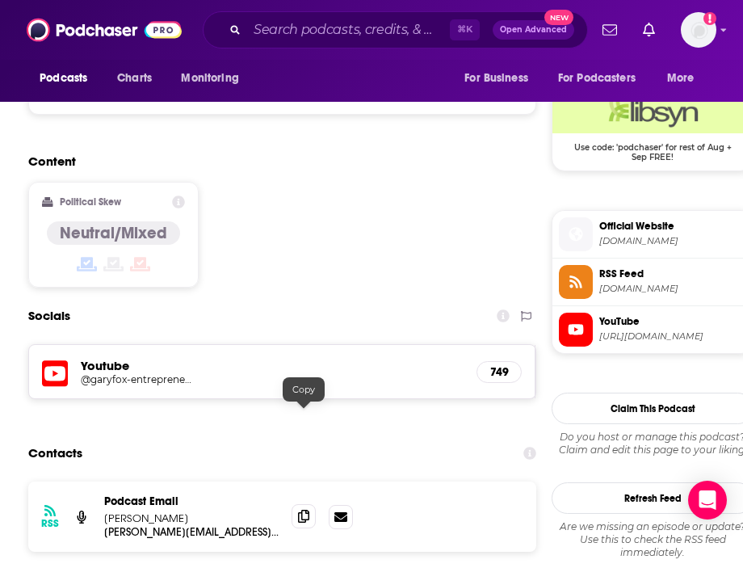
click at [305, 510] on icon at bounding box center [303, 516] width 11 height 13
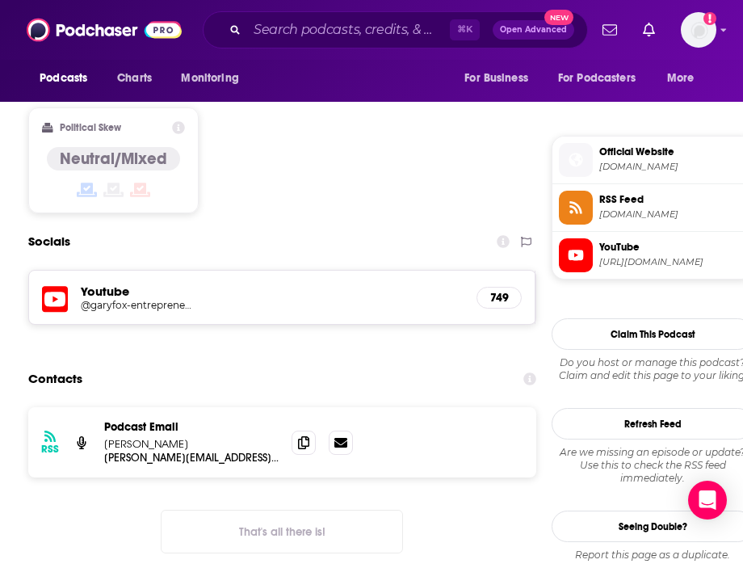
scroll to position [1372, 0]
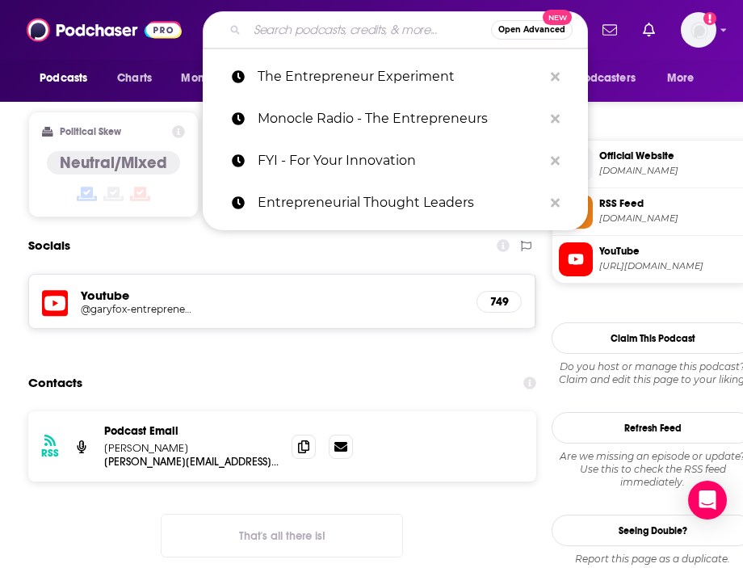
click at [350, 35] on input "Search podcasts, credits, & more..." at bounding box center [369, 30] width 244 height 26
paste input "The New Generation Entrepreneur Podcast"
type input "The New Generation Entrepreneur Podcast"
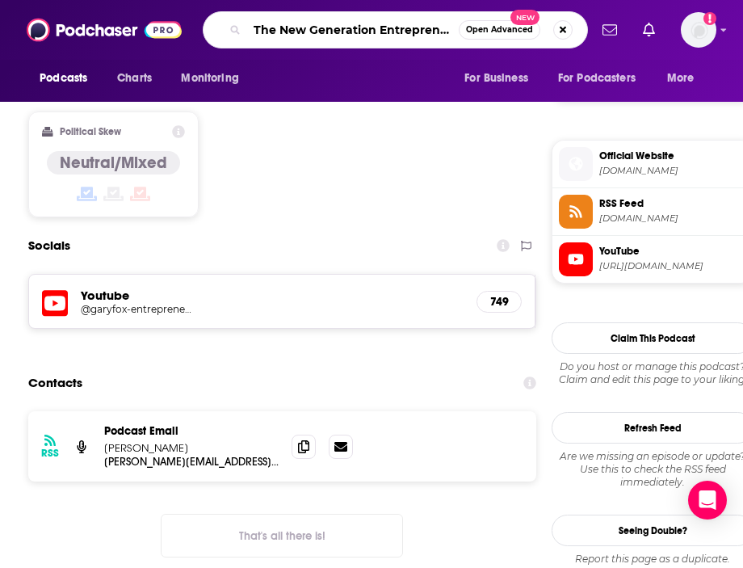
scroll to position [0, 57]
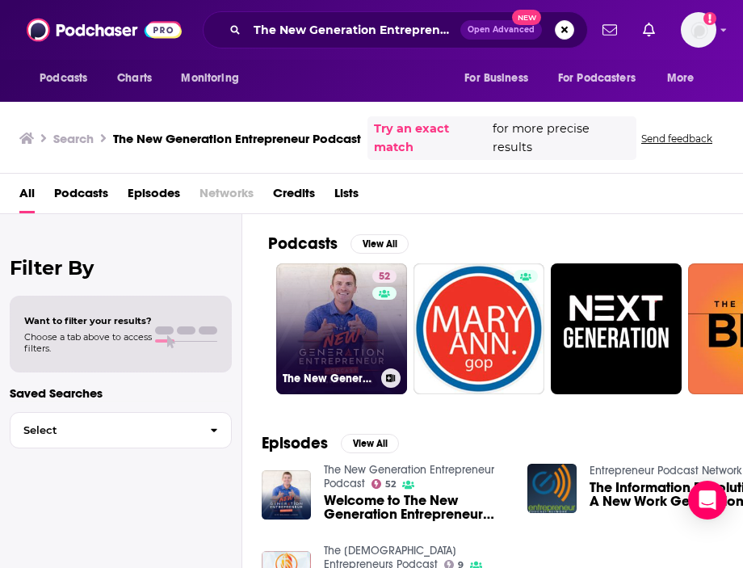
click at [306, 292] on link "52 The New Generation Entrepreneur Podcast" at bounding box center [341, 328] width 131 height 131
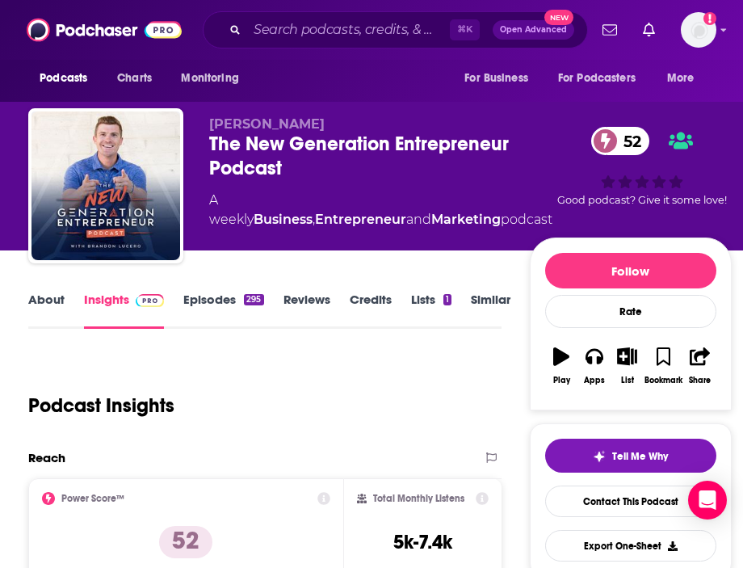
click at [38, 300] on link "About" at bounding box center [46, 310] width 36 height 37
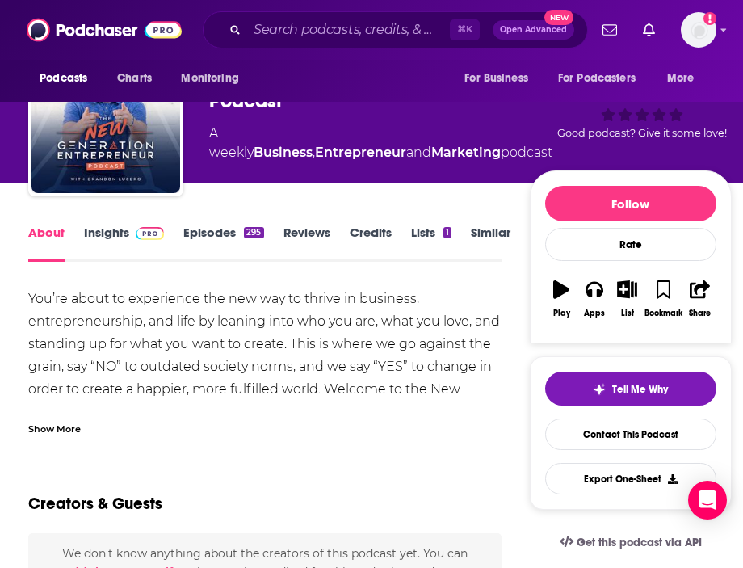
scroll to position [90, 0]
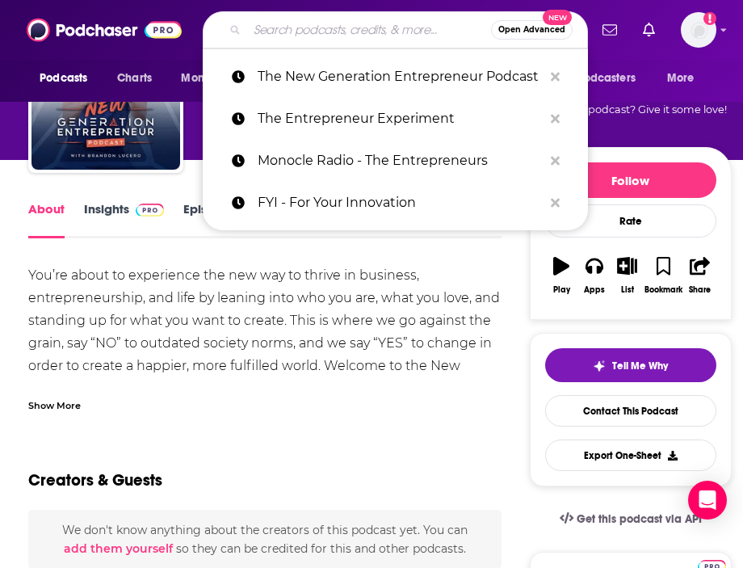
click at [381, 23] on input "Search podcasts, credits, & more..." at bounding box center [369, 30] width 244 height 26
paste input "Secret Leaders"
type input "Secret Leaders"
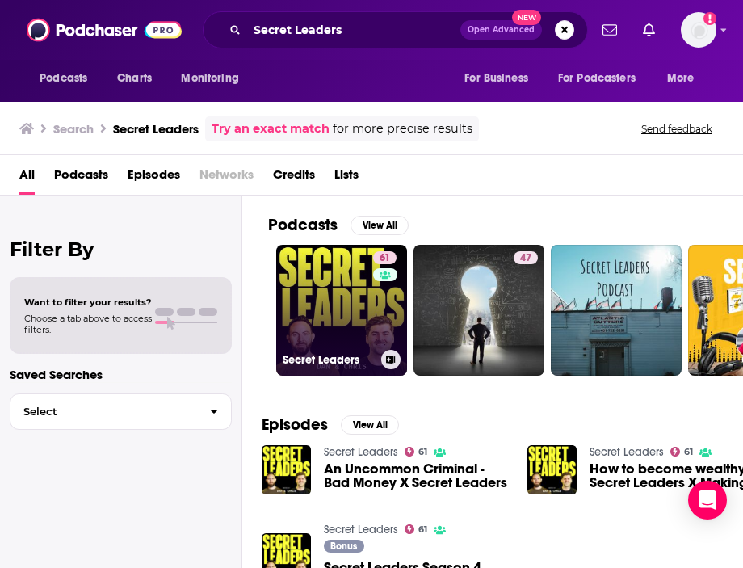
click at [341, 275] on link "61 Secret Leaders" at bounding box center [341, 310] width 131 height 131
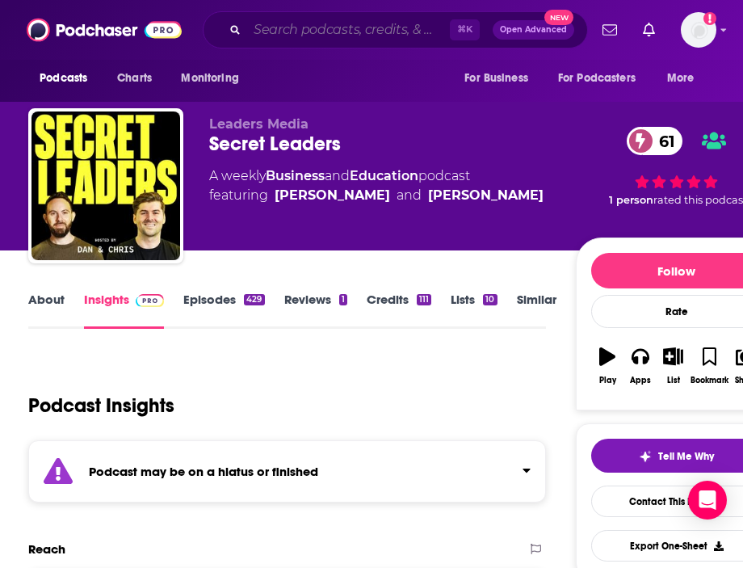
click at [350, 27] on input "Search podcasts, credits, & more..." at bounding box center [348, 30] width 203 height 26
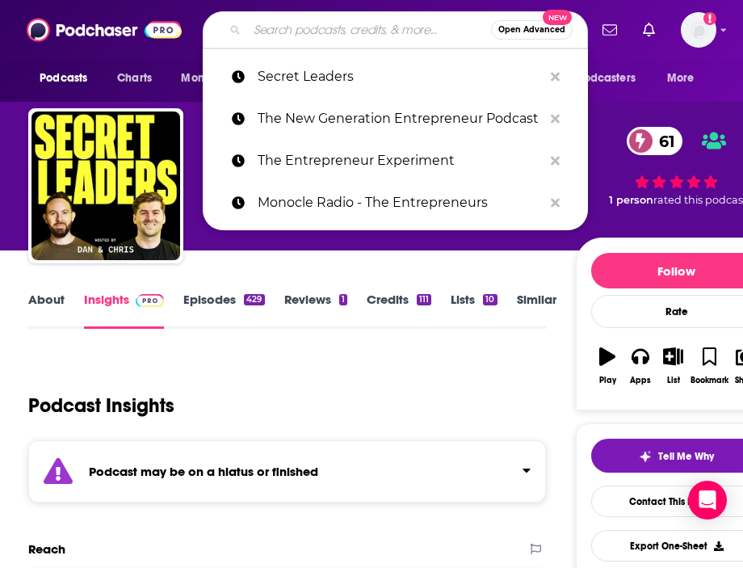
paste input "The Healthpreneurs Show"
type input "The Healthpreneurs Show"
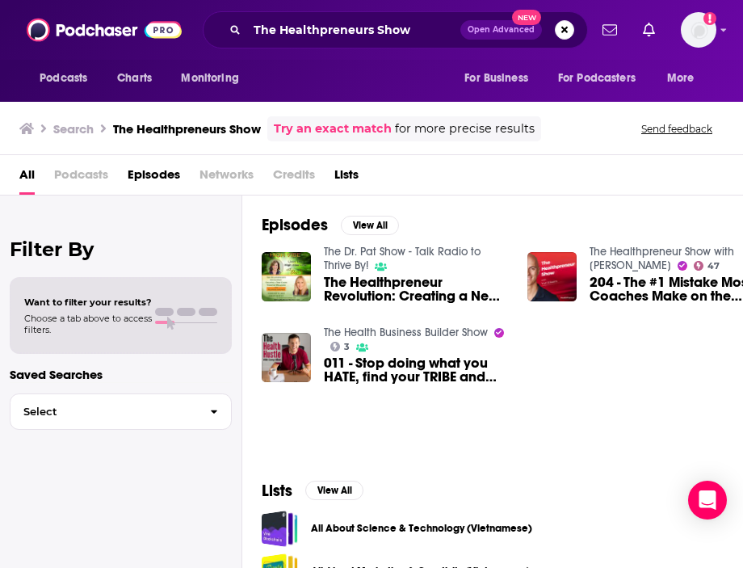
click at [563, 40] on div "The Healthpreneurs Show Open Advanced New" at bounding box center [395, 29] width 385 height 37
click at [565, 31] on button "Search podcasts, credits, & more..." at bounding box center [564, 29] width 19 height 19
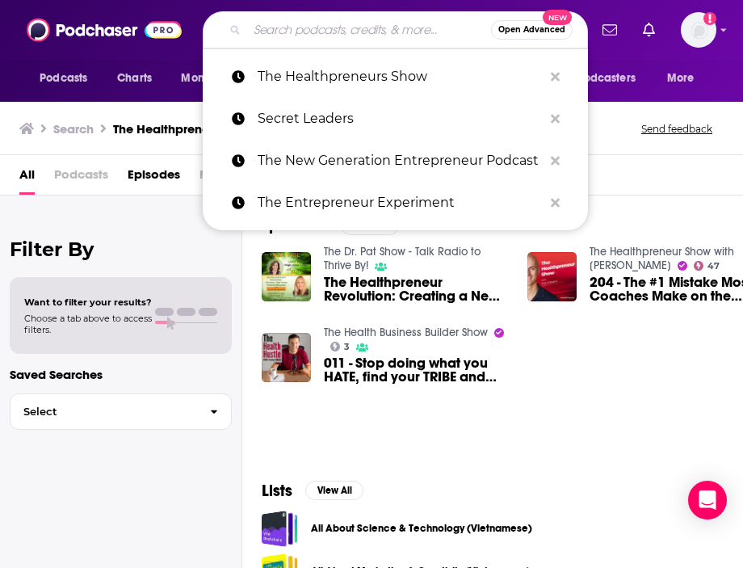
paste input "The Chris Harder Show"
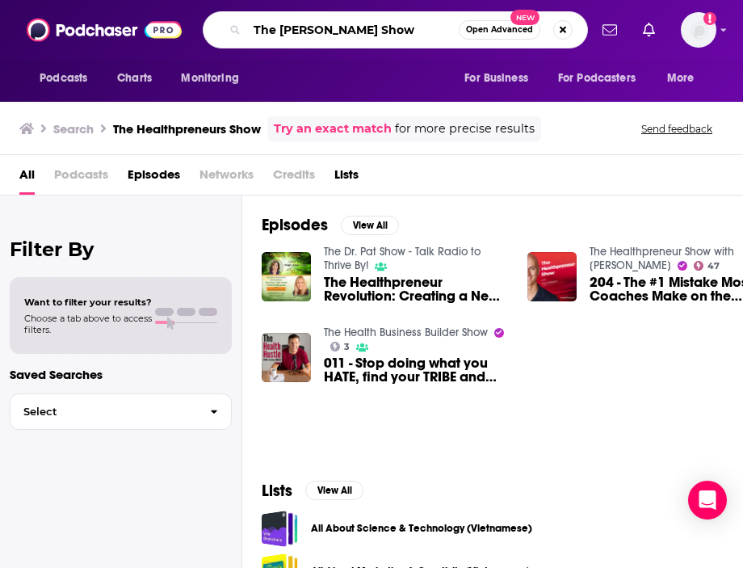
type input "The Chris Harder Show"
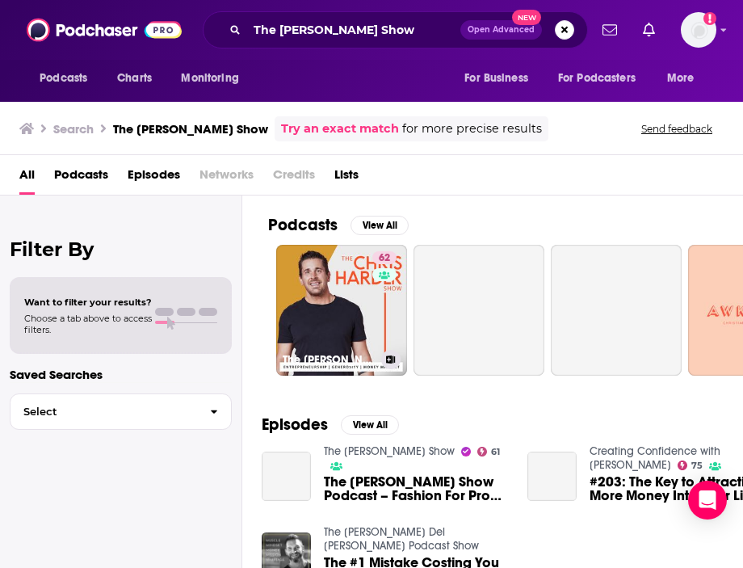
click at [323, 267] on link "62 The Chris Harder Show" at bounding box center [341, 310] width 131 height 131
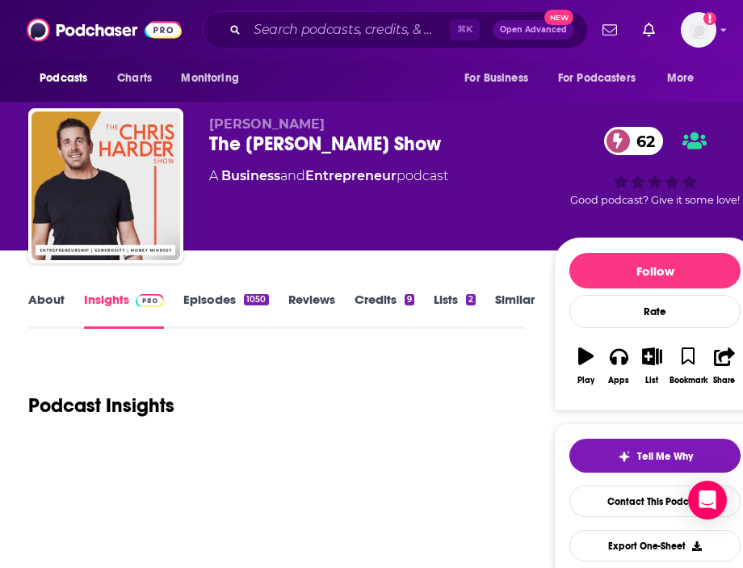
click at [57, 293] on link "About" at bounding box center [46, 310] width 36 height 37
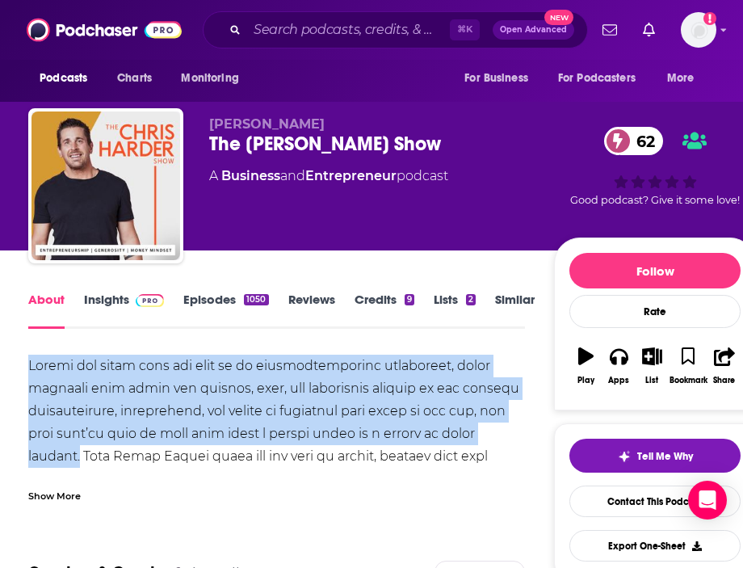
copy div "Giving you every tool you need to be unapologetically successful, these episode…"
drag, startPoint x: 81, startPoint y: 458, endPoint x: 8, endPoint y: 346, distance: 133.1
click at [101, 300] on link "Insights" at bounding box center [124, 310] width 80 height 37
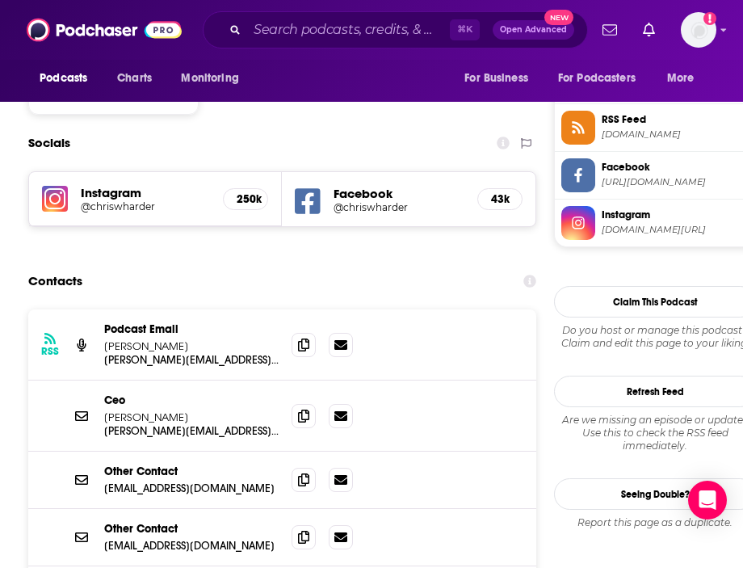
scroll to position [1430, 0]
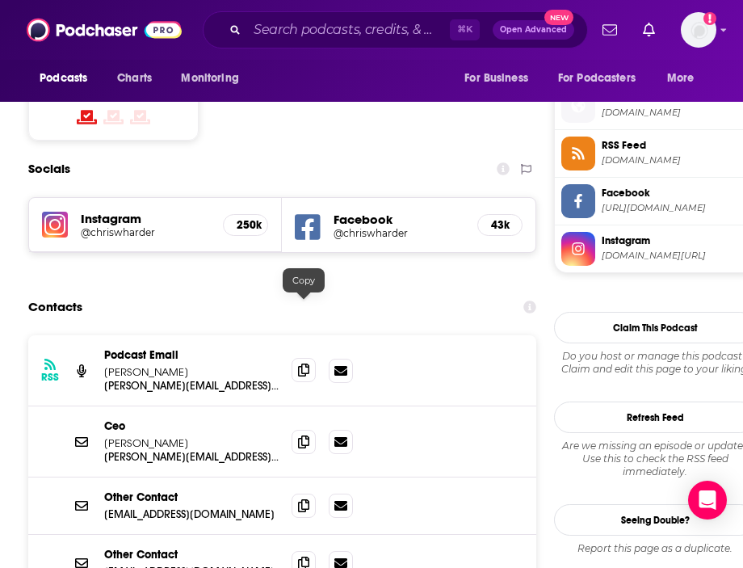
click at [304, 363] on icon at bounding box center [303, 369] width 11 height 13
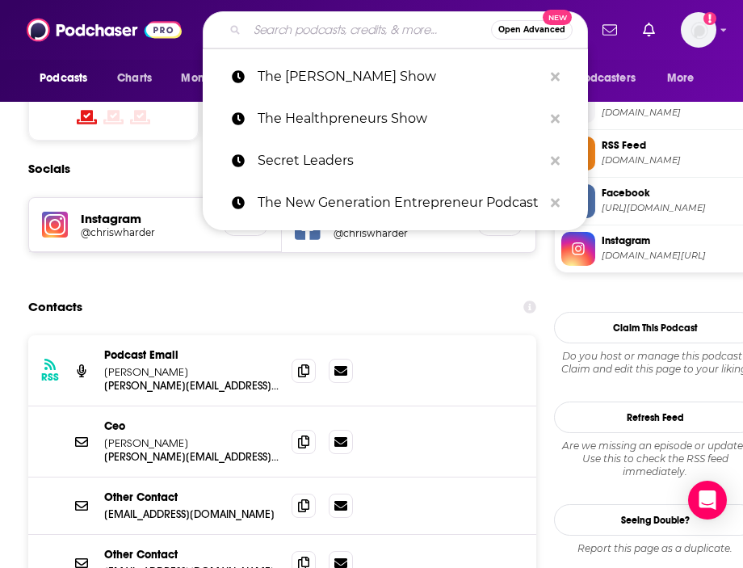
click at [369, 40] on input "Search podcasts, credits, & more..." at bounding box center [369, 30] width 244 height 26
paste input "Let's Talk Business"
type input "Let's Talk Business"
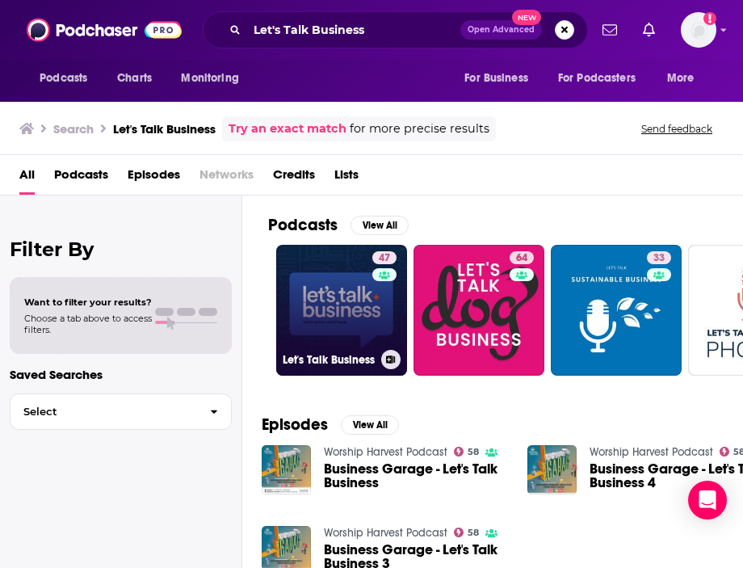
click at [329, 301] on link "47 Let's Talk Business" at bounding box center [341, 310] width 131 height 131
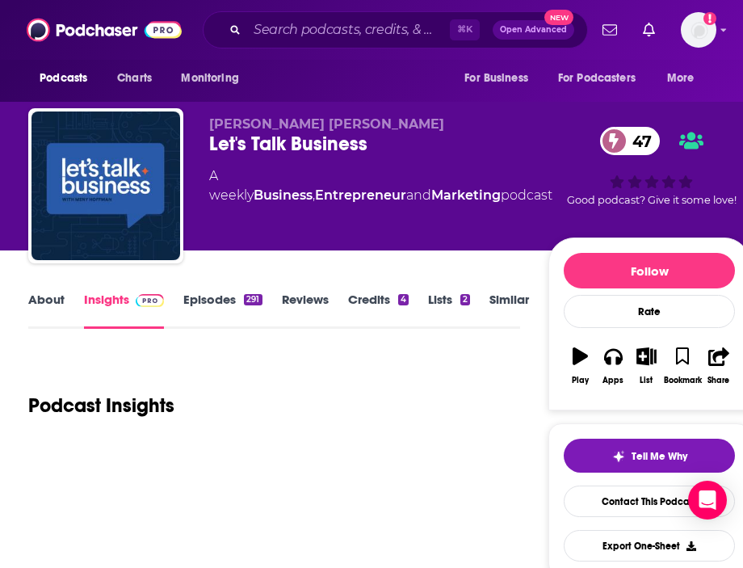
click at [38, 304] on link "About" at bounding box center [46, 310] width 36 height 37
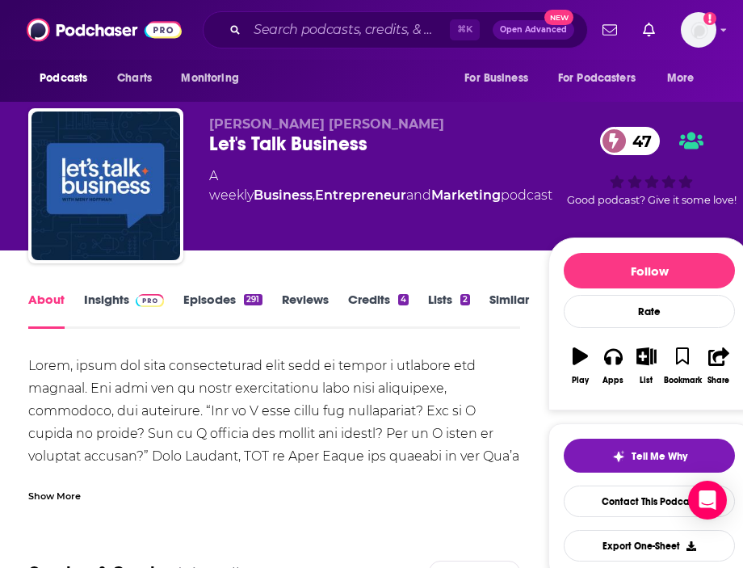
click at [373, 15] on div "⌘ K Open Advanced New" at bounding box center [395, 29] width 385 height 37
click at [343, 27] on input "Search podcasts, credits, & more..." at bounding box center [348, 30] width 203 height 26
paste input "The Small Business Radio Show"
type input "The Small Business Radio Show"
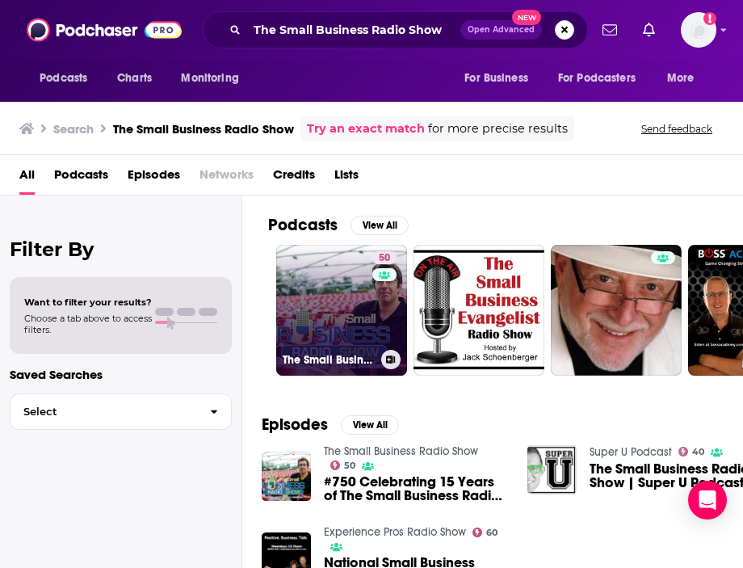
click at [353, 292] on link "50 The Small Business Radio Show" at bounding box center [341, 310] width 131 height 131
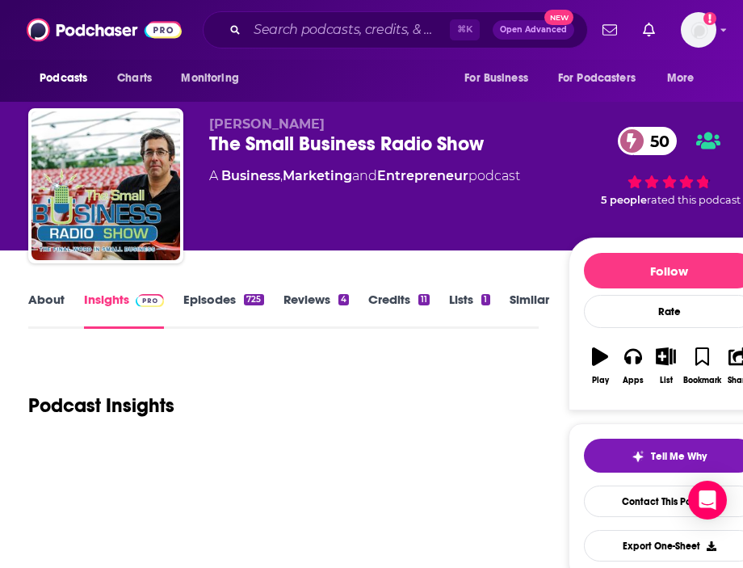
click at [53, 319] on link "About" at bounding box center [46, 310] width 36 height 37
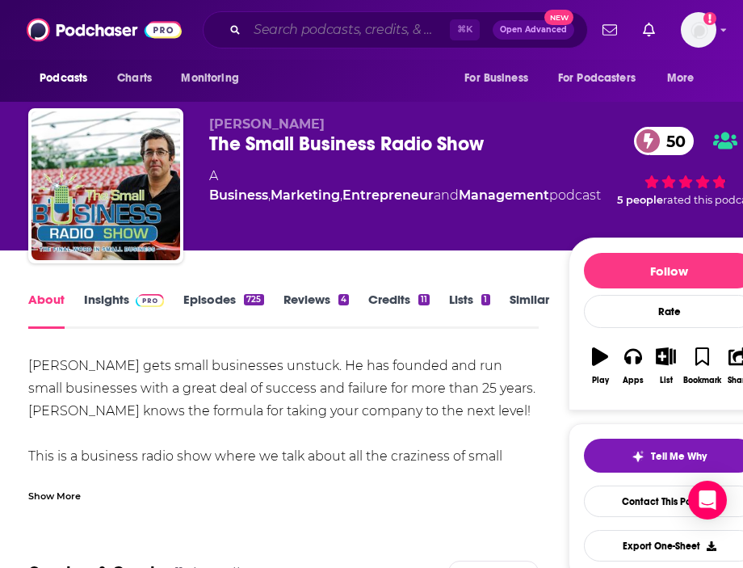
click at [366, 23] on input "Search podcasts, credits, & more..." at bounding box center [348, 30] width 203 height 26
paste input "Startups for the Rest of US"
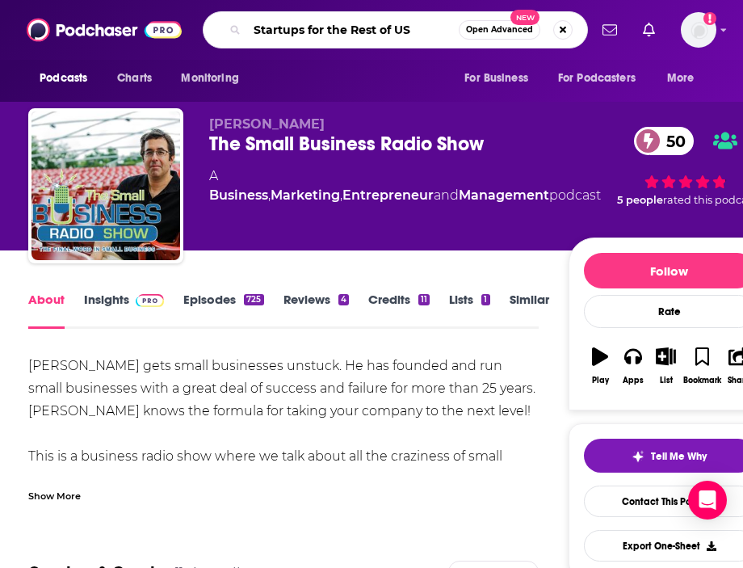
type input "Startups for the Rest of US"
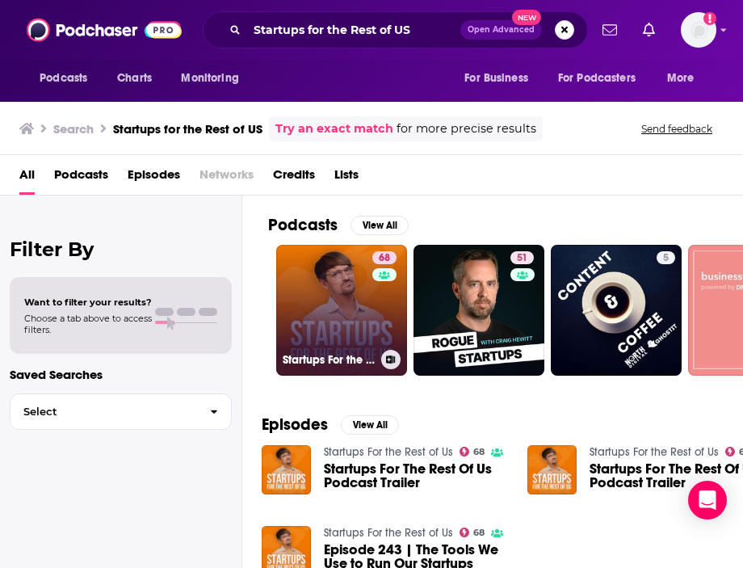
click at [367, 300] on link "68 Startups For the Rest of Us" at bounding box center [341, 310] width 131 height 131
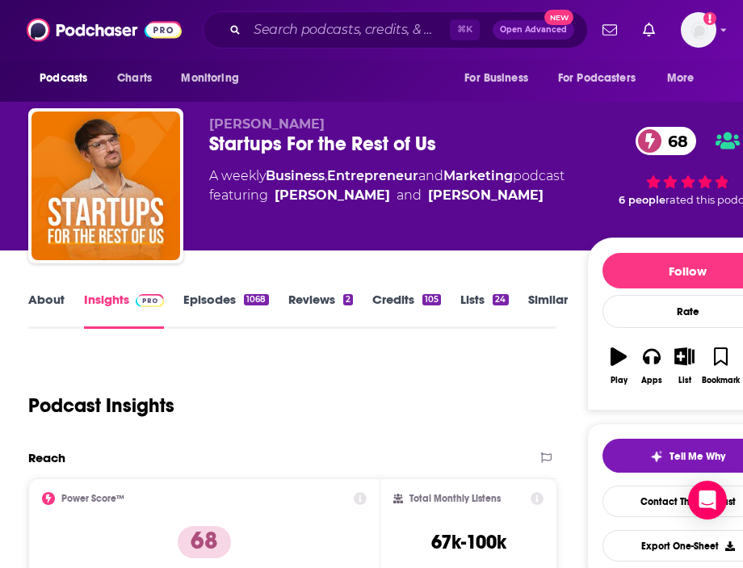
click at [58, 296] on link "About" at bounding box center [46, 310] width 36 height 37
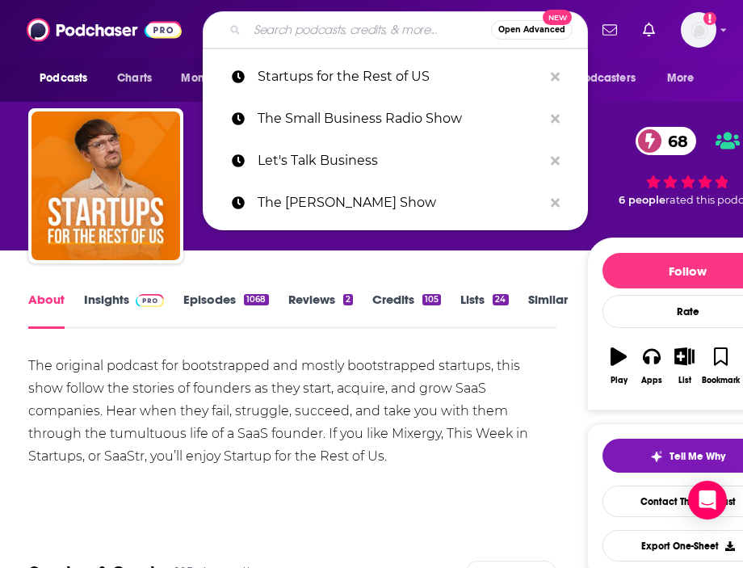
click at [380, 38] on input "Search podcasts, credits, & more..." at bounding box center [369, 30] width 244 height 26
paste input "The Motivated CEO Podcast"
type input "The Motivated CEO Podcast"
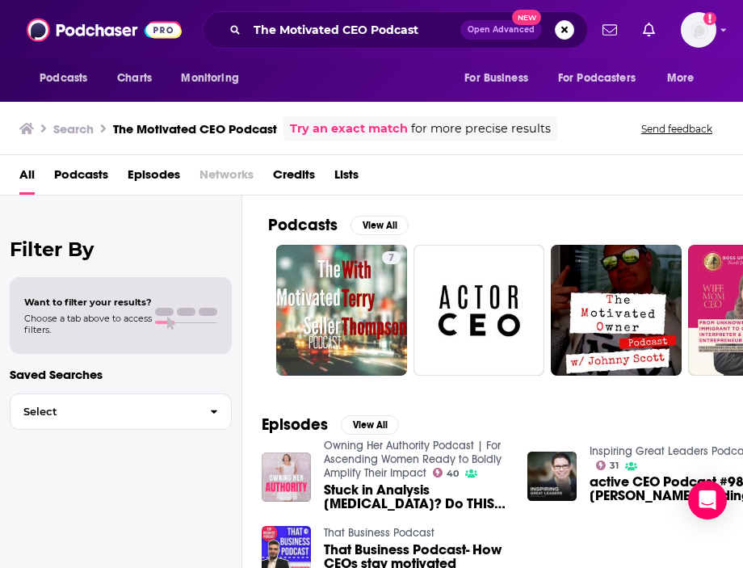
click at [554, 35] on span "Open Advanced New" at bounding box center [517, 29] width 114 height 19
click at [418, 18] on input "The Motivated CEO Podcast" at bounding box center [353, 30] width 213 height 26
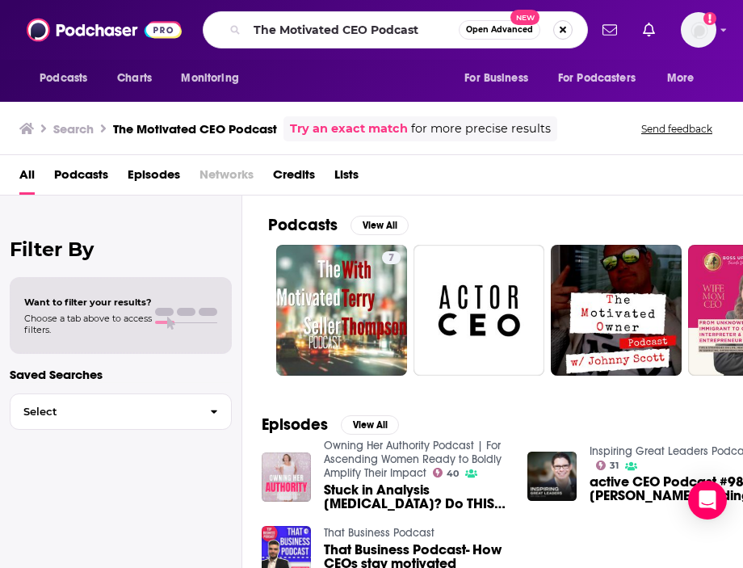
click at [558, 32] on button "Search podcasts, credits, & more..." at bounding box center [562, 29] width 19 height 19
paste input "In Search of Excellence"
type input "In Search of Excellence"
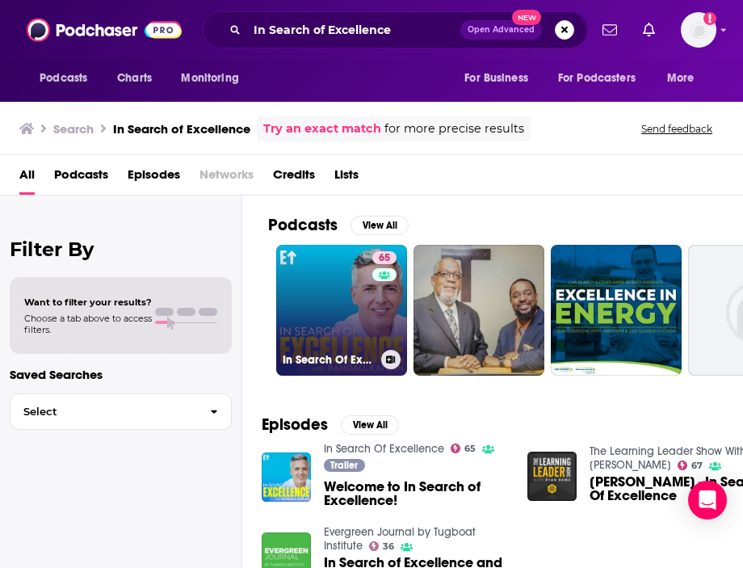
click at [353, 269] on link "65 In Search Of Excellence" at bounding box center [341, 310] width 131 height 131
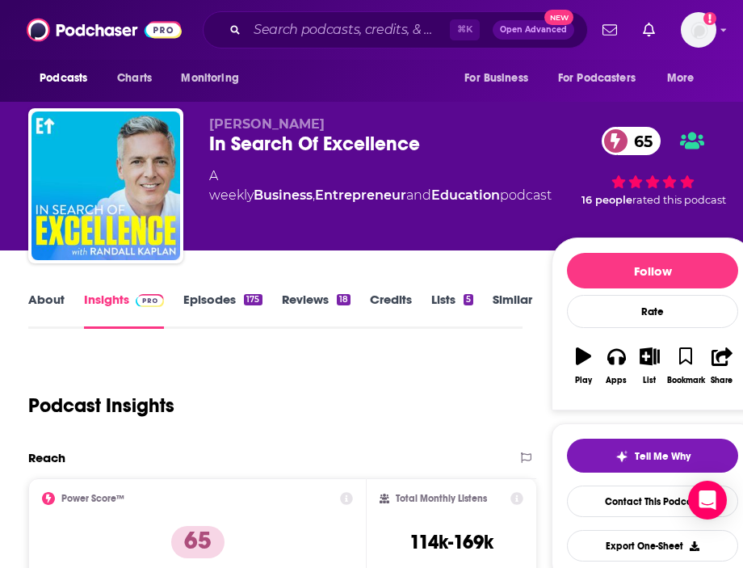
click at [63, 317] on link "About" at bounding box center [46, 310] width 36 height 37
